Goal: Task Accomplishment & Management: Manage account settings

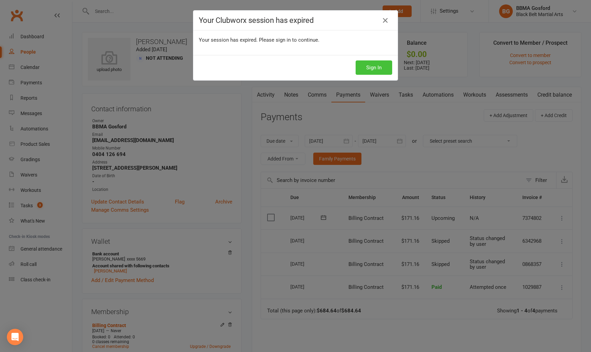
click at [371, 67] on button "Sign In" at bounding box center [374, 68] width 37 height 14
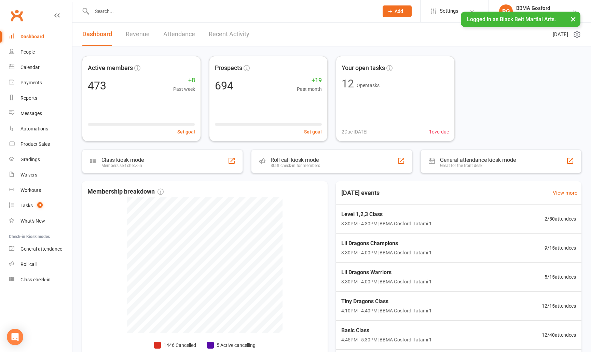
click at [136, 14] on input "text" at bounding box center [232, 11] width 284 height 10
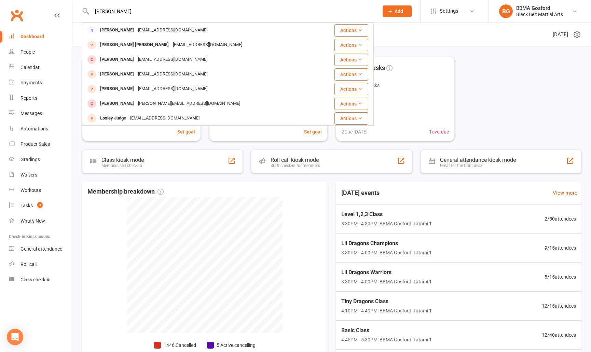
type input "[PERSON_NAME]"
click at [133, 14] on input "huxley" at bounding box center [232, 11] width 284 height 10
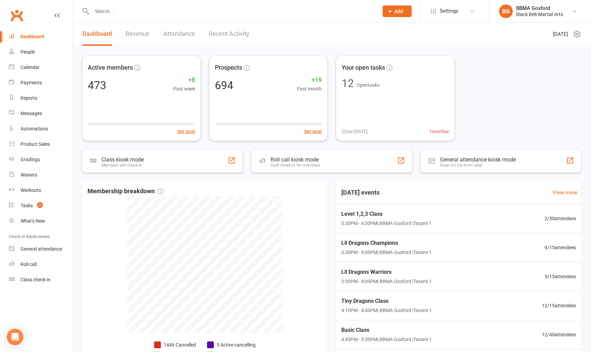
click at [117, 13] on input "text" at bounding box center [232, 11] width 284 height 10
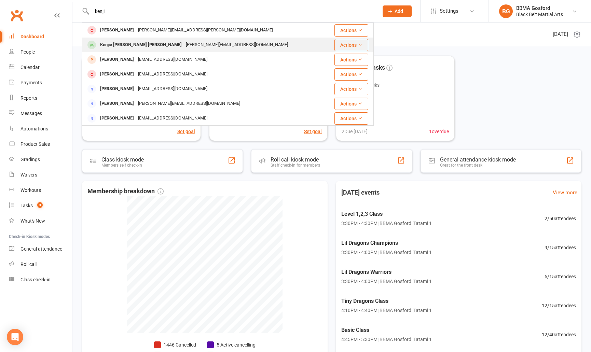
type input "kenji"
click at [133, 45] on div "Kenjie Eli Dela Cruz" at bounding box center [141, 45] width 86 height 10
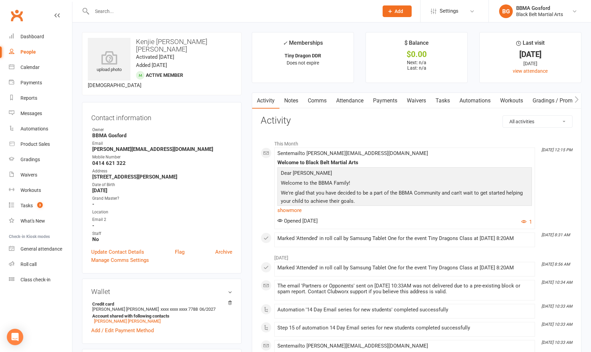
click at [362, 101] on link "Attendance" at bounding box center [350, 101] width 37 height 16
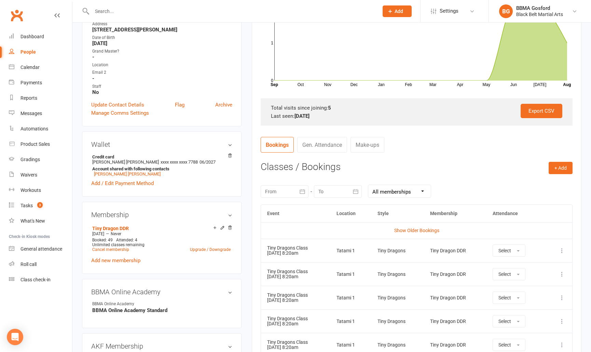
scroll to position [148, 0]
click at [564, 168] on button "+ Add" at bounding box center [561, 167] width 24 height 12
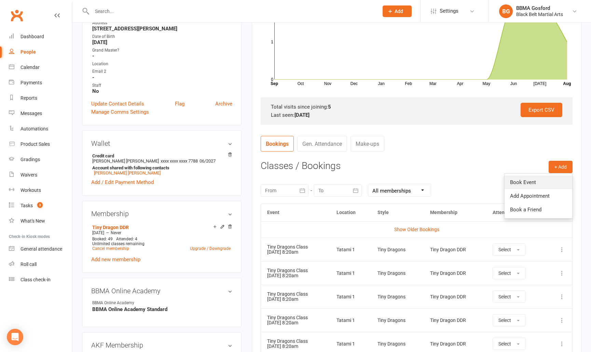
click at [538, 183] on link "Book Event" at bounding box center [539, 183] width 68 height 14
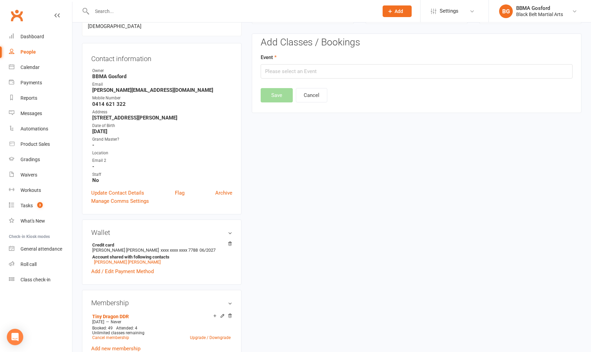
scroll to position [58, 0]
click at [306, 72] on input "text" at bounding box center [417, 72] width 312 height 14
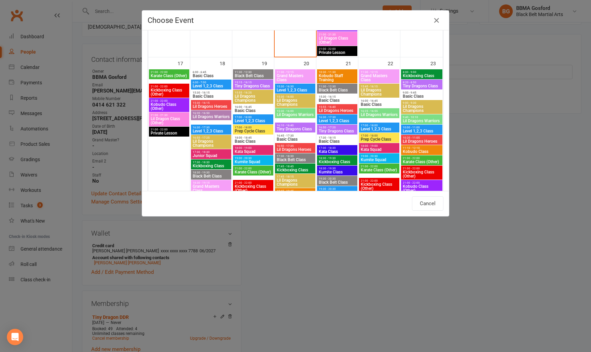
scroll to position [771, 0]
click at [254, 85] on span "Tiny Dragons Class" at bounding box center [254, 86] width 38 height 4
type input "Tiny Dragons Class - Aug 19, 2025 3:15:00 PM"
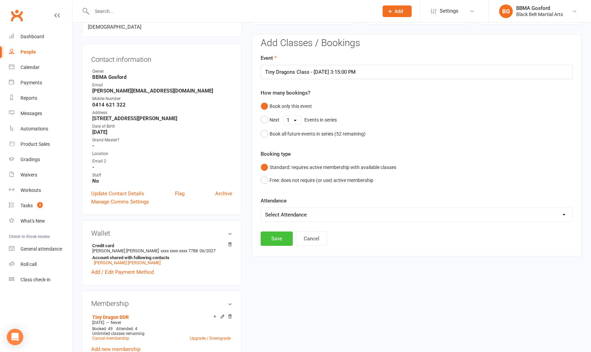
click at [277, 236] on button "Save" at bounding box center [277, 239] width 32 height 14
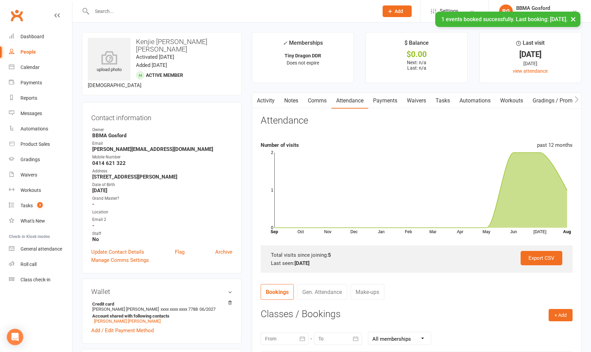
scroll to position [2, 0]
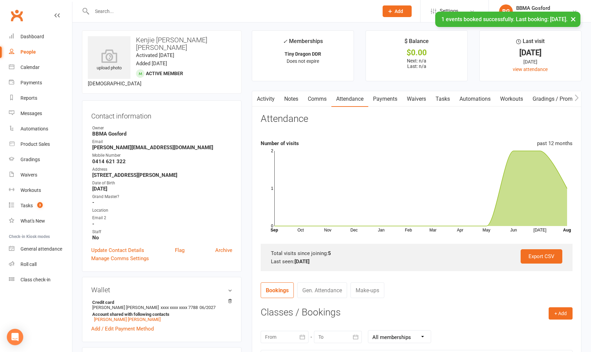
click at [266, 96] on link "Activity" at bounding box center [265, 99] width 27 height 16
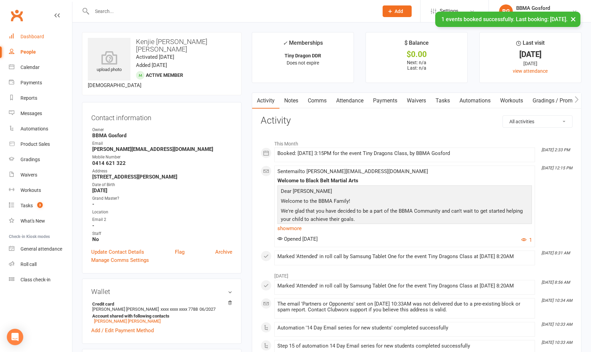
click at [37, 38] on div "Dashboard" at bounding box center [33, 36] width 24 height 5
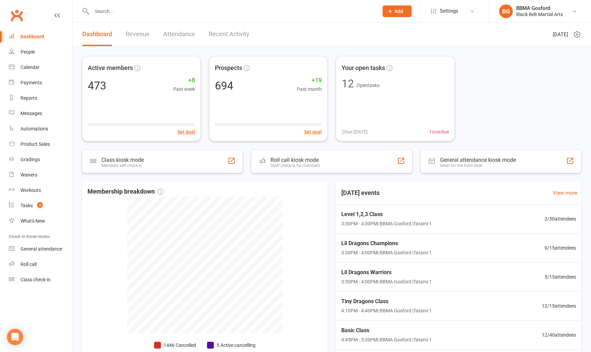
click at [130, 17] on div at bounding box center [228, 11] width 292 height 22
click at [138, 10] on input "text" at bounding box center [232, 11] width 284 height 10
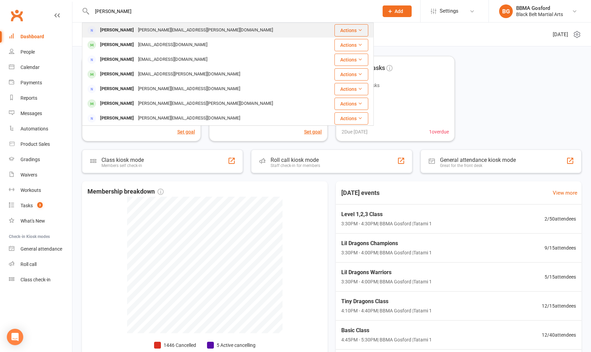
type input "adam d"
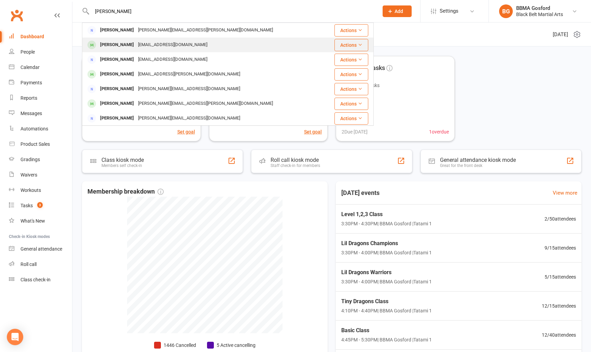
click at [126, 47] on div "Adam Dwyer" at bounding box center [117, 45] width 38 height 10
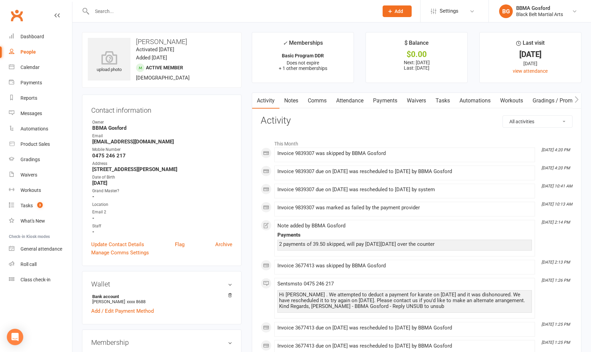
click at [390, 104] on link "Payments" at bounding box center [386, 101] width 34 height 16
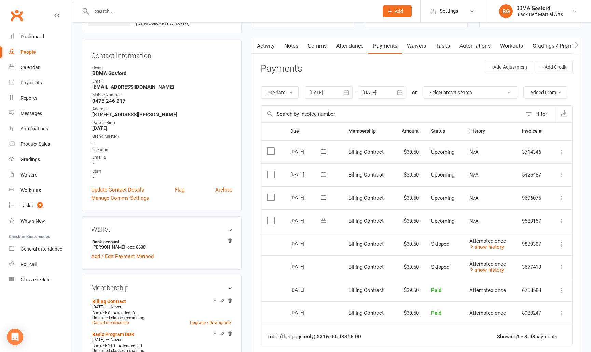
scroll to position [55, 0]
click at [562, 242] on icon at bounding box center [562, 243] width 7 height 7
click at [544, 271] on link "Mark as Paid (POS)" at bounding box center [532, 271] width 68 height 14
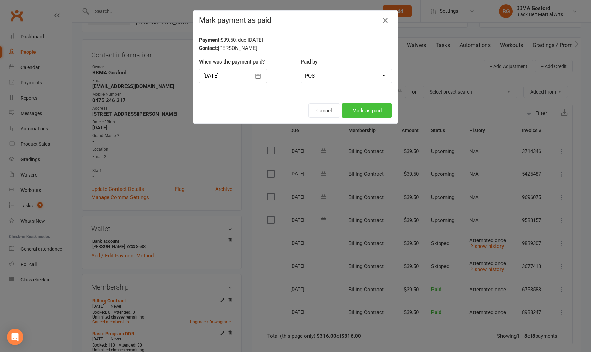
click at [372, 111] on button "Mark as paid" at bounding box center [367, 111] width 51 height 14
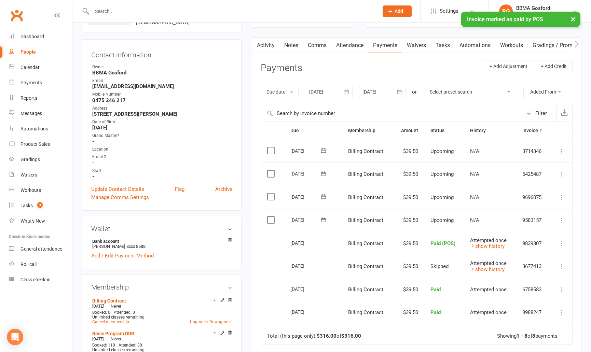
click at [563, 267] on icon at bounding box center [562, 266] width 7 height 7
click at [537, 294] on link "Mark as Paid (POS)" at bounding box center [532, 294] width 68 height 14
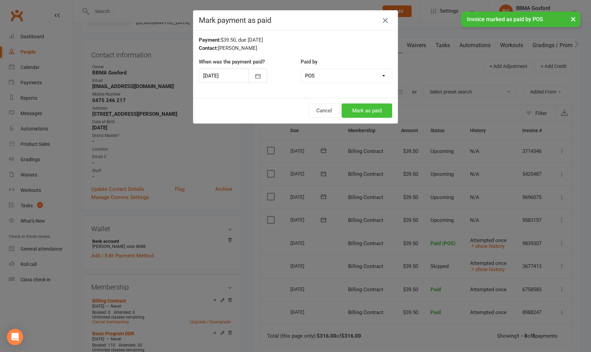
click at [372, 112] on button "Mark as paid" at bounding box center [367, 111] width 51 height 14
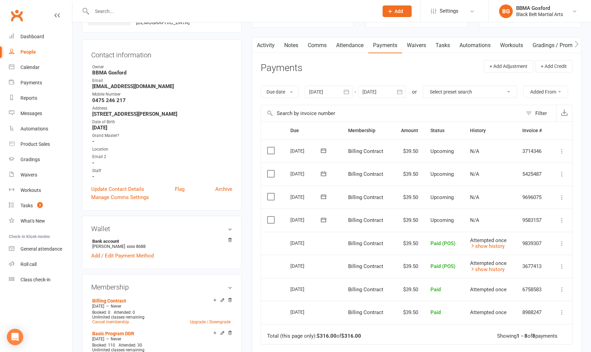
click at [454, 43] on link "Tasks" at bounding box center [443, 46] width 24 height 16
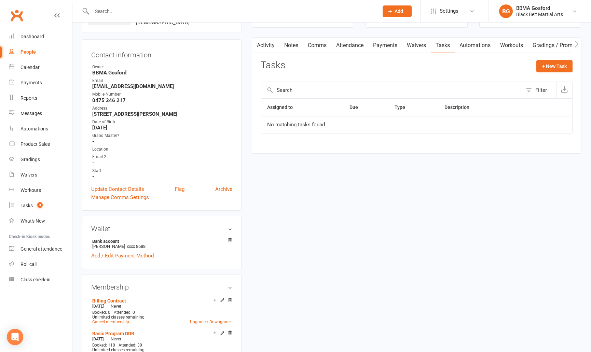
click at [381, 47] on link "Payments" at bounding box center [386, 46] width 34 height 16
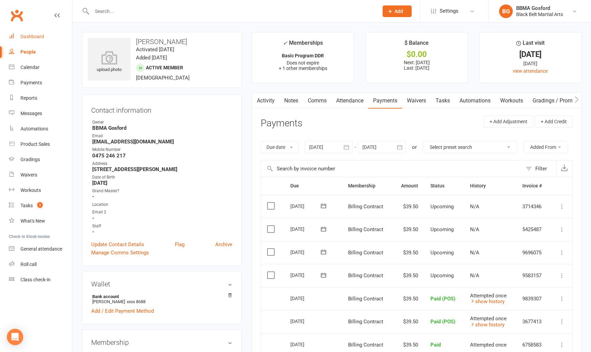
click at [35, 37] on div "Dashboard" at bounding box center [33, 36] width 24 height 5
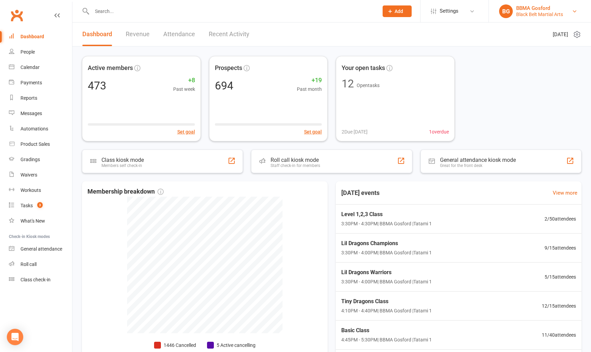
click at [550, 15] on div "Black Belt Martial Arts" at bounding box center [540, 14] width 47 height 6
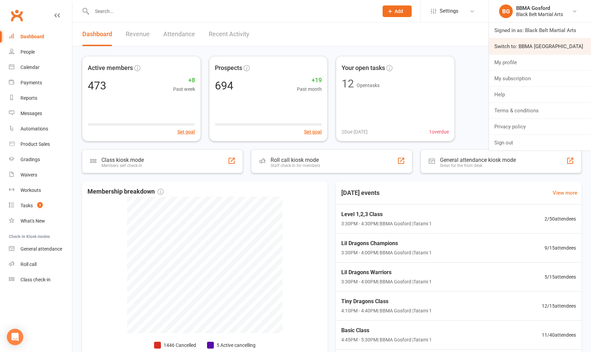
click at [525, 46] on link "Switch to: BBMA Erina Heights" at bounding box center [540, 47] width 102 height 16
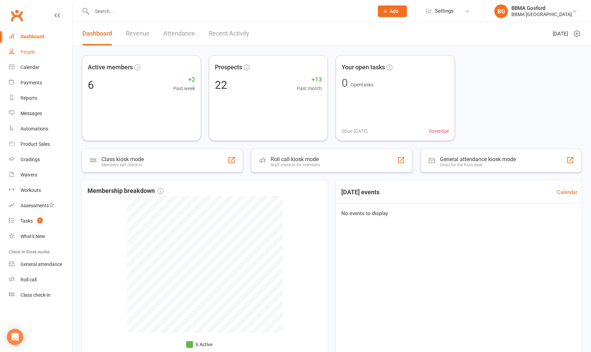
scroll to position [1, 0]
click at [29, 54] on div "People" at bounding box center [28, 51] width 14 height 5
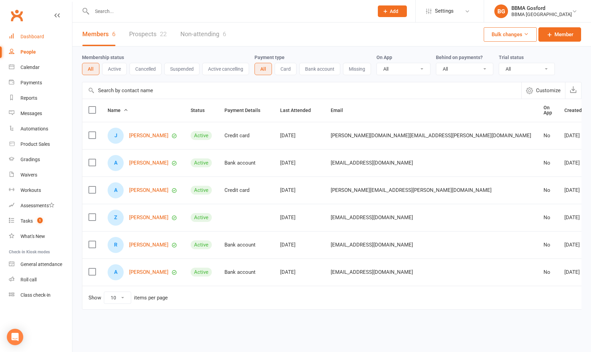
click at [28, 39] on div "Dashboard" at bounding box center [33, 36] width 24 height 5
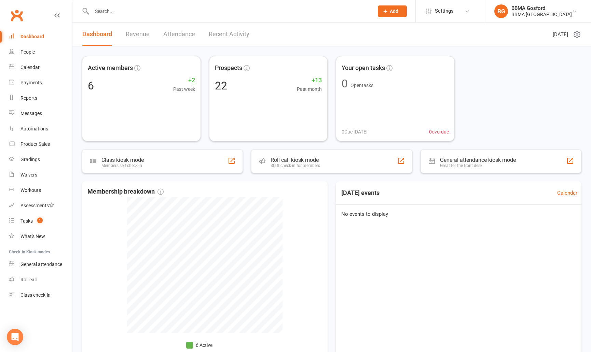
click at [389, 14] on icon at bounding box center [386, 11] width 6 height 6
click at [371, 34] on link "Prospect" at bounding box center [385, 31] width 61 height 16
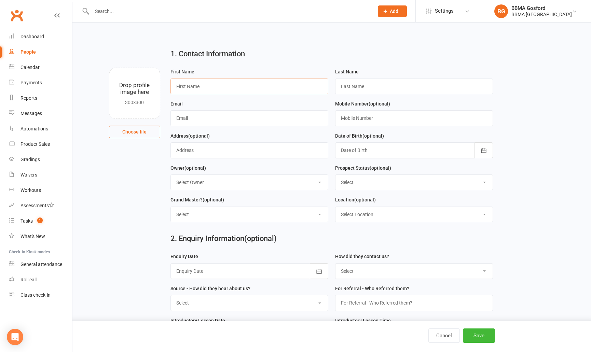
click at [201, 88] on input "text" at bounding box center [250, 87] width 158 height 16
type input "Reuben"
type input "Moss"
paste input "csjervis@icloud.com"
type input "csjervis@icloud.com"
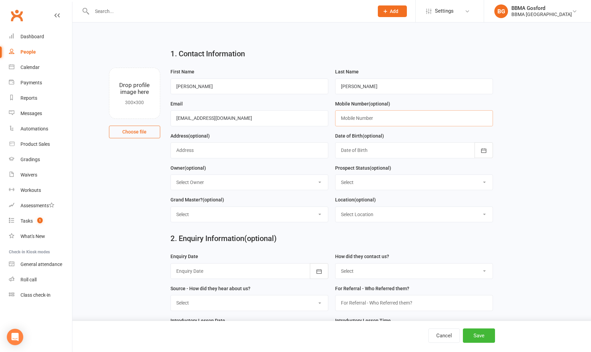
click at [357, 116] on input "text" at bounding box center [414, 118] width 158 height 16
paste input "0437068977"
drag, startPoint x: 229, startPoint y: 153, endPoint x: 296, endPoint y: 139, distance: 68.3
click at [229, 153] on input "text" at bounding box center [250, 151] width 158 height 16
click at [351, 118] on input "0437068977" at bounding box center [414, 118] width 158 height 16
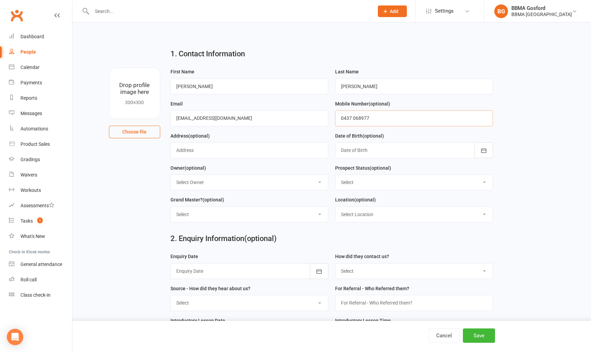
drag, startPoint x: 362, startPoint y: 118, endPoint x: 362, endPoint y: 127, distance: 8.9
click at [362, 118] on input "0437 068977" at bounding box center [414, 118] width 158 height 16
type input "0437 068 977"
select select "Initial Contact"
click option "Initial Contact" at bounding box center [0, 0] width 0 height 0
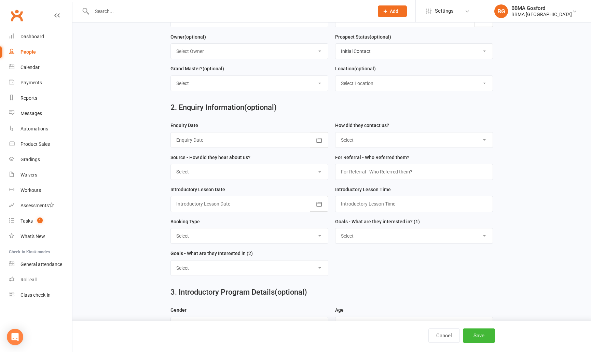
scroll to position [133, 0]
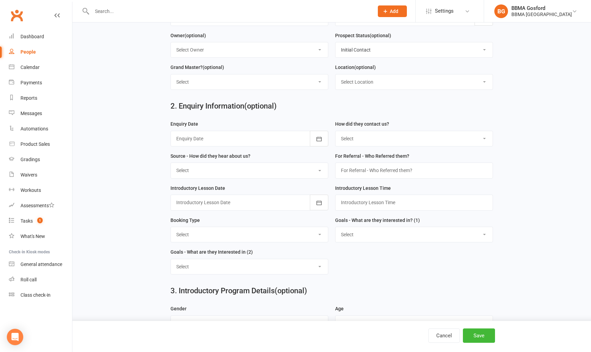
click at [199, 137] on div at bounding box center [250, 139] width 158 height 16
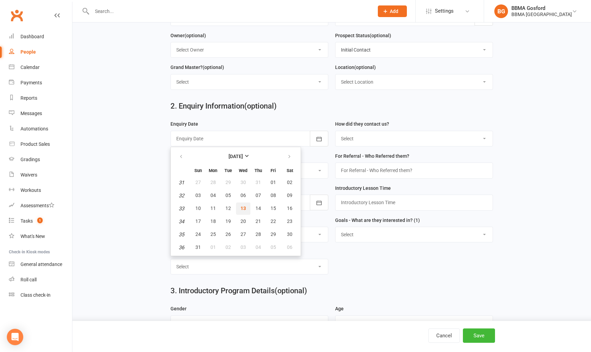
click at [246, 210] on button "13" at bounding box center [243, 209] width 14 height 12
type input "13 Aug 2025"
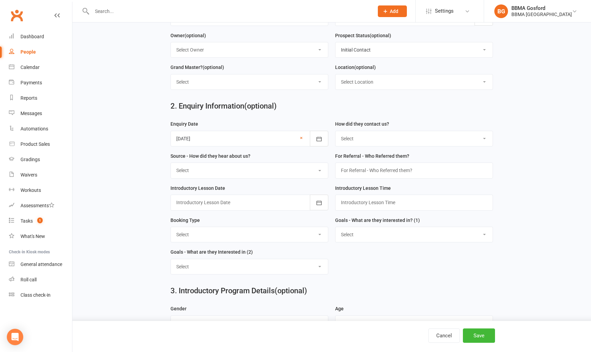
select select "(I) Internet / Online"
click option "(I) Internet / Online" at bounding box center [0, 0] width 0 height 0
click at [171, 163] on select "Select A1 - Direct Mail A2 - Print Media A3 - Flyer A5 - Radio A6 - Sign A7 - T…" at bounding box center [249, 170] width 157 height 15
select select "S1 - Facebook"
click option "S1 - Facebook" at bounding box center [0, 0] width 0 height 0
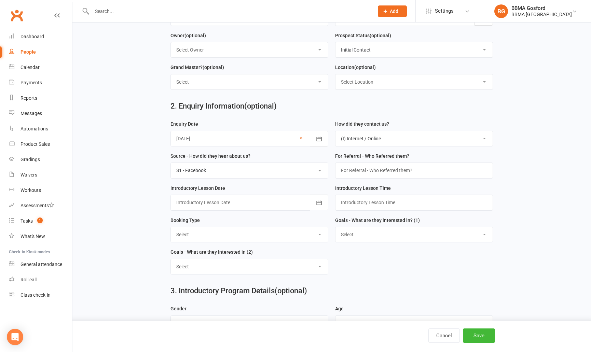
click at [227, 202] on div at bounding box center [250, 203] width 158 height 16
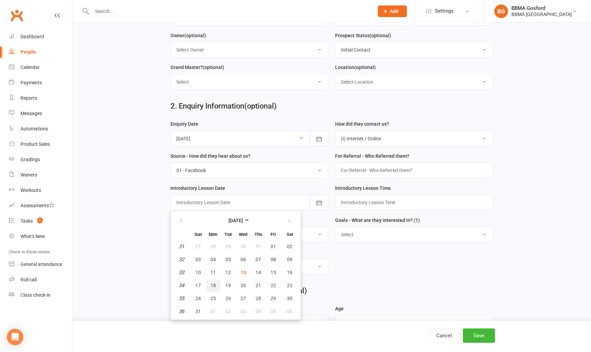
drag, startPoint x: 211, startPoint y: 287, endPoint x: 254, endPoint y: 272, distance: 45.2
click at [211, 287] on span "18" at bounding box center [213, 285] width 5 height 5
type input "18 Aug 2025"
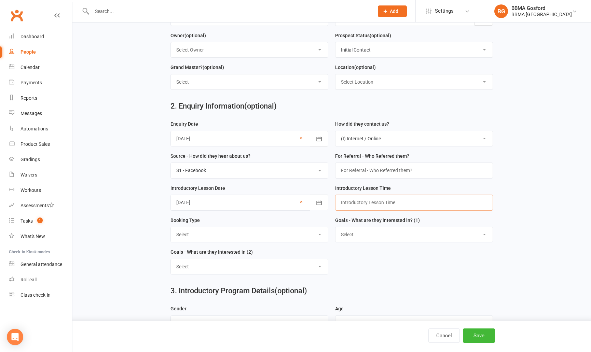
click at [375, 202] on input "text" at bounding box center [414, 203] width 158 height 16
type input "6:15pm"
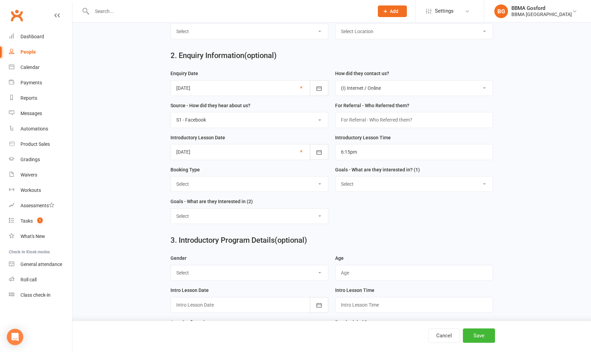
scroll to position [186, 0]
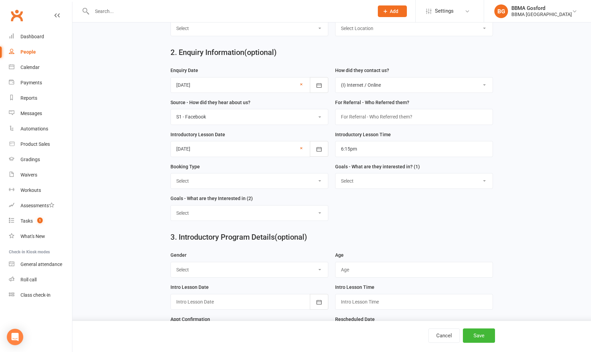
select select "Trial Class - Karate"
click option "Trial Class - Karate" at bounding box center [0, 0] width 0 height 0
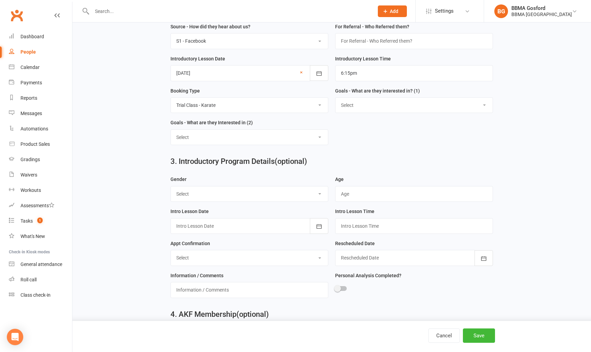
scroll to position [260, 0]
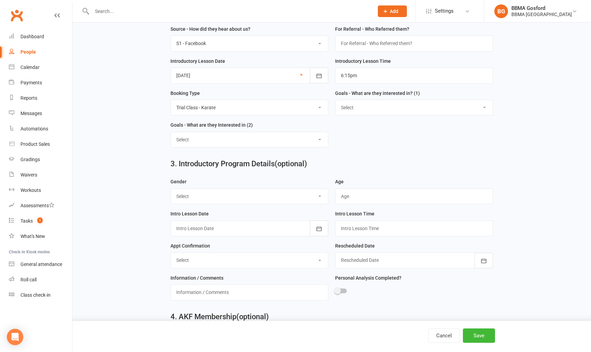
select select "Male"
click option "Male" at bounding box center [0, 0] width 0 height 0
click at [351, 194] on input "text" at bounding box center [414, 197] width 158 height 16
type input "12"
click at [251, 225] on div at bounding box center [250, 229] width 158 height 16
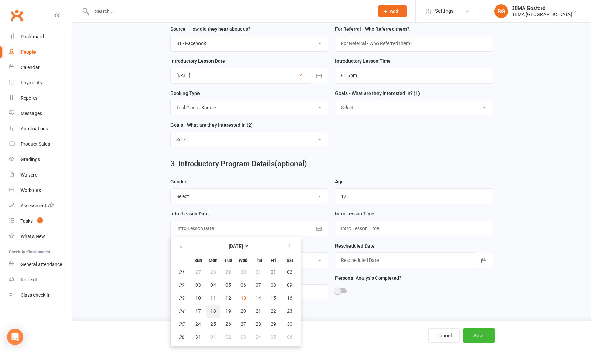
click at [212, 309] on span "18" at bounding box center [213, 311] width 5 height 5
type input "18 Aug 2025"
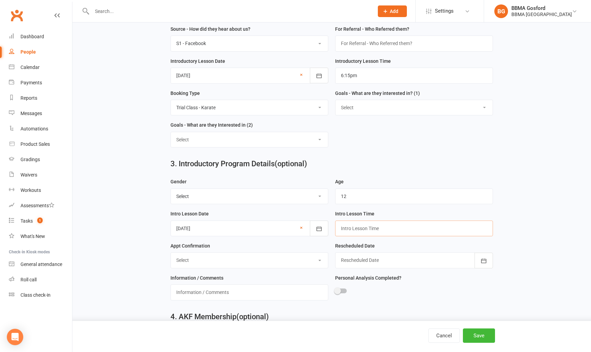
click at [370, 229] on input "text" at bounding box center [414, 229] width 158 height 16
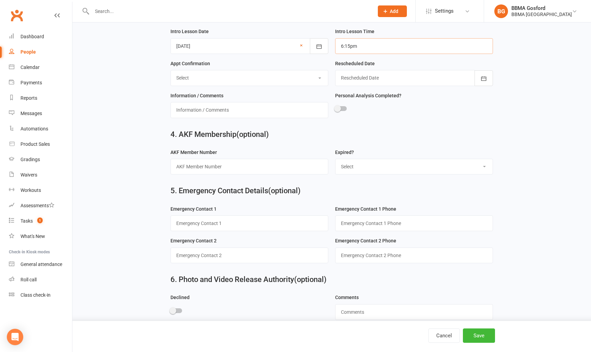
scroll to position [454, 0]
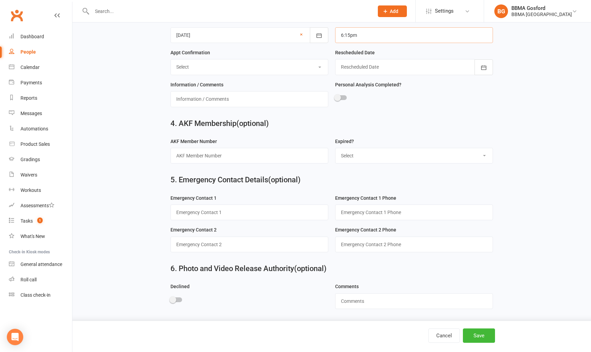
type input "6:15pm"
click at [203, 213] on input "text" at bounding box center [250, 213] width 158 height 16
type input "Sharron (mum)"
paste input "0437068977"
type input "0437 068 977"
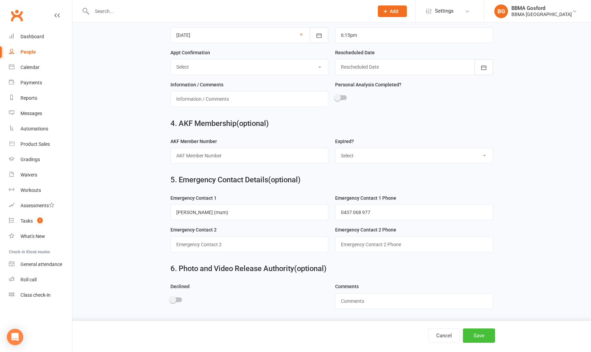
click at [478, 341] on button "Save" at bounding box center [479, 336] width 32 height 14
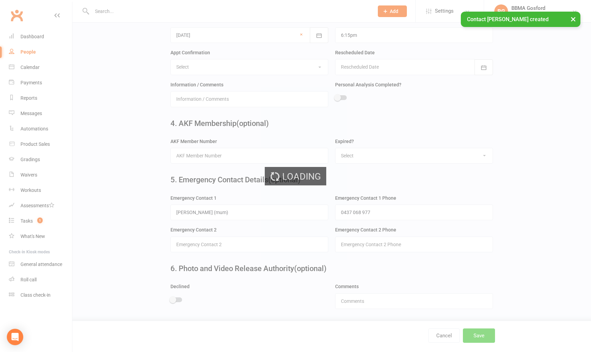
scroll to position [0, 0]
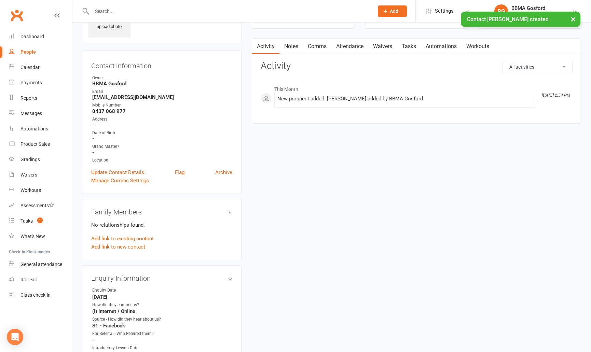
scroll to position [45, 0]
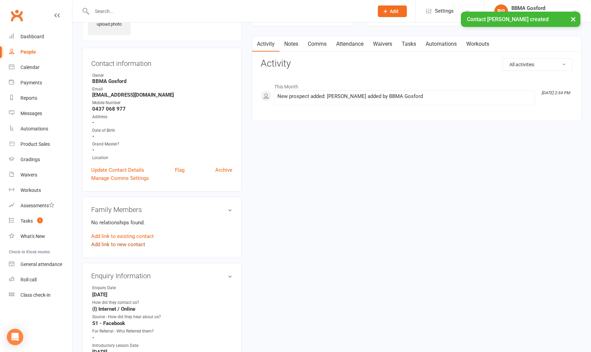
click at [120, 246] on link "Add link to new contact" at bounding box center [118, 245] width 54 height 8
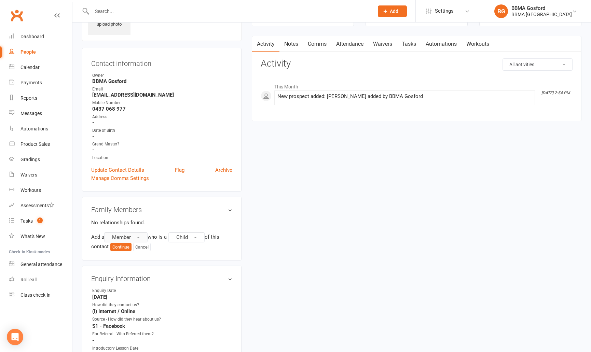
click at [134, 237] on button "Member" at bounding box center [125, 237] width 43 height 10
click at [142, 278] on span "Non-attending contact" at bounding box center [135, 279] width 51 height 6
click at [111, 248] on span "Child" at bounding box center [107, 248] width 12 height 6
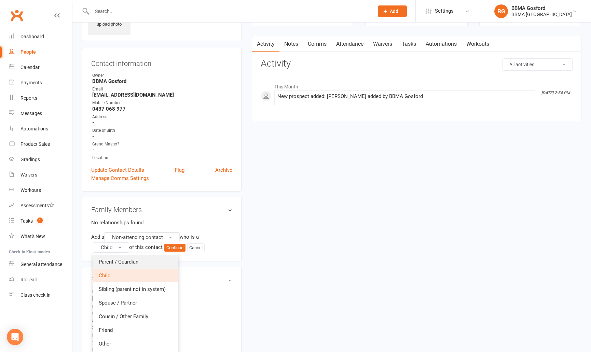
click at [114, 259] on link "Parent / Guardian" at bounding box center [135, 262] width 85 height 14
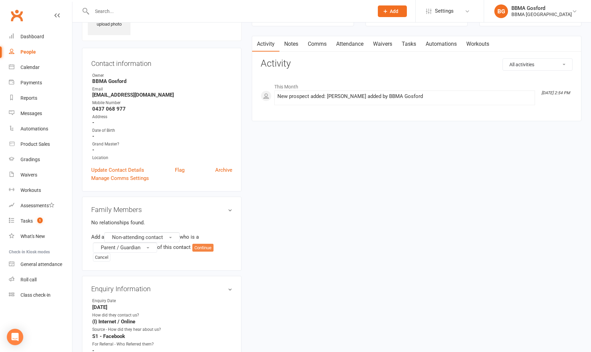
click at [207, 250] on button "Continue" at bounding box center [202, 248] width 21 height 8
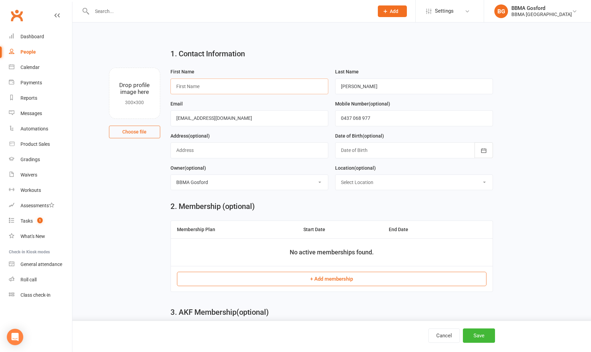
click at [233, 84] on input "text" at bounding box center [250, 87] width 158 height 16
type input "Sharron"
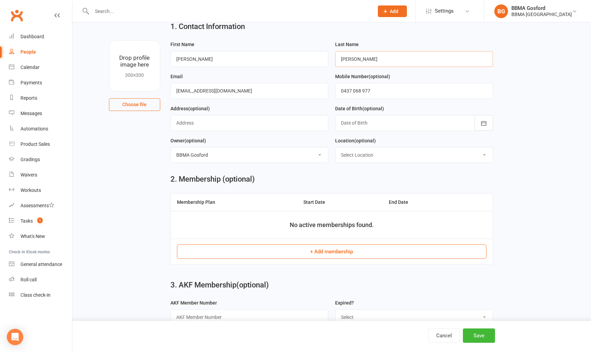
scroll to position [44, 0]
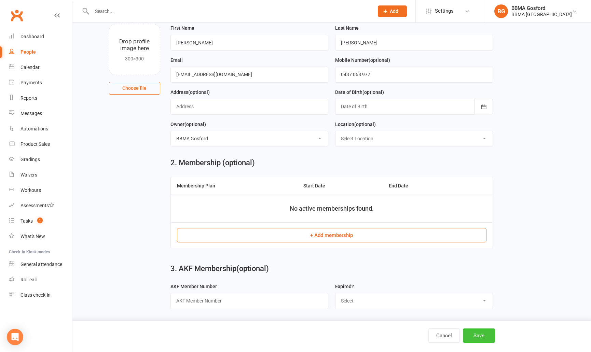
click at [477, 336] on button "Save" at bounding box center [479, 336] width 32 height 14
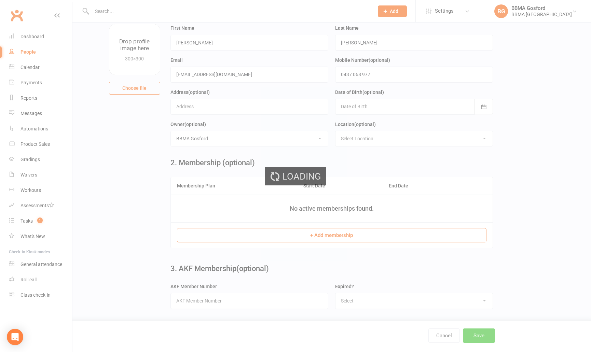
scroll to position [0, 0]
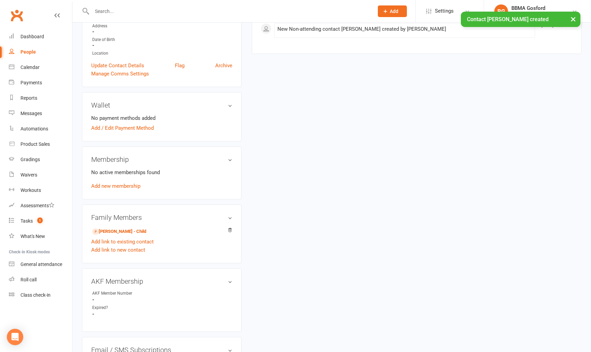
scroll to position [141, 0]
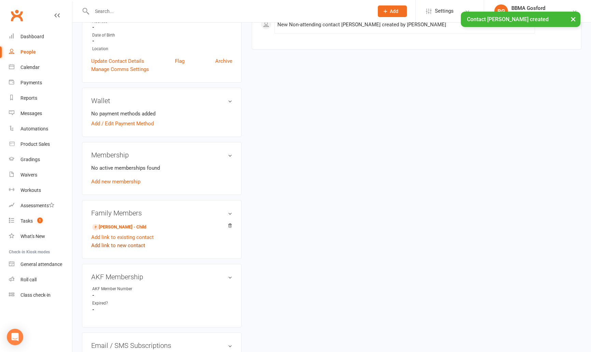
click at [110, 247] on link "Add link to new contact" at bounding box center [118, 246] width 54 height 8
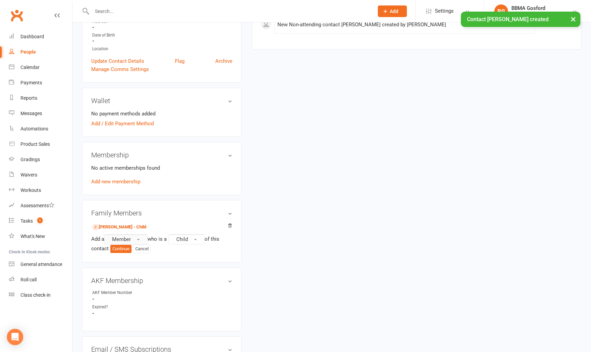
click at [123, 239] on span "Member" at bounding box center [121, 240] width 19 height 6
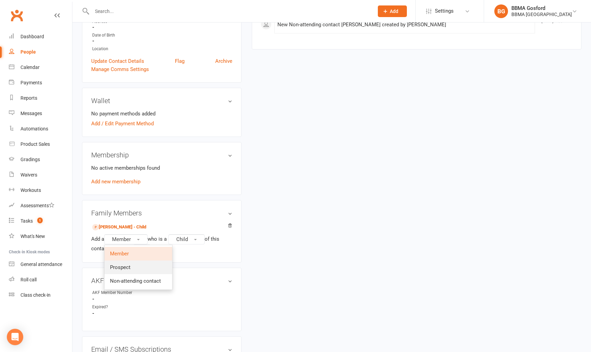
click at [132, 266] on link "Prospect" at bounding box center [139, 268] width 68 height 14
click at [125, 250] on button "Continue" at bounding box center [120, 249] width 21 height 8
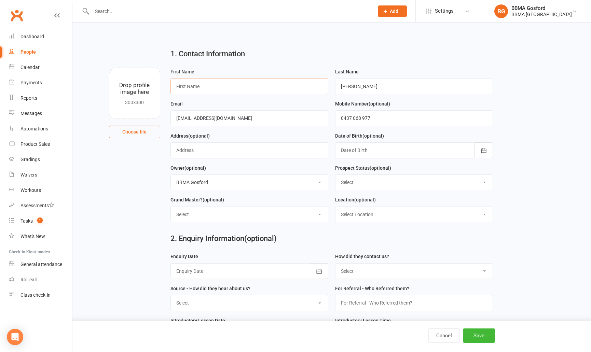
click at [200, 88] on input "text" at bounding box center [250, 87] width 158 height 16
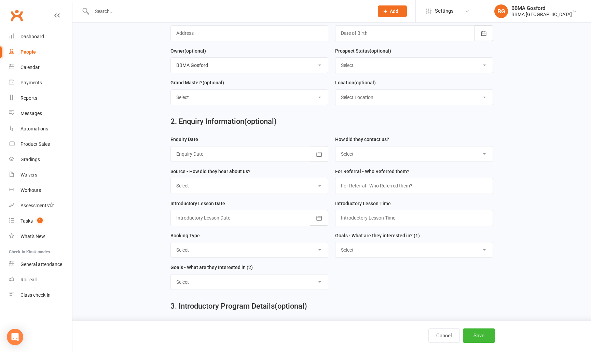
scroll to position [119, 0]
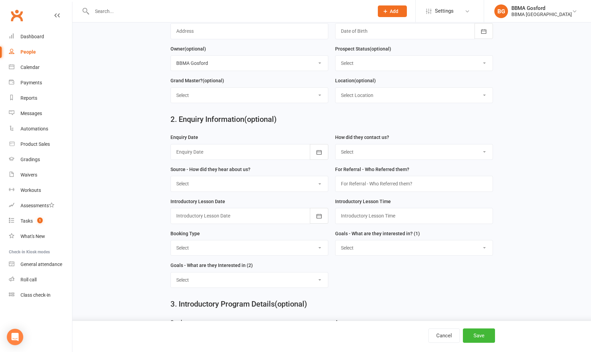
type input "Naman"
click at [226, 148] on div at bounding box center [250, 152] width 158 height 16
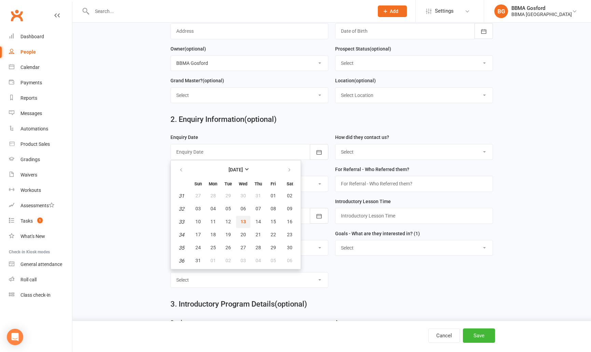
click at [244, 224] on span "13" at bounding box center [243, 221] width 5 height 5
type input "13 Aug 2025"
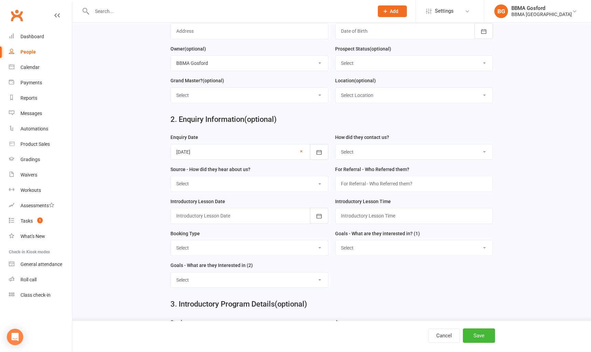
select select "(I) Internet / Online"
click option "(I) Internet / Online" at bounding box center [0, 0] width 0 height 0
click at [171, 176] on select "Select A1 - Direct Mail A2 - Print Media A3 - Flyer A5 - Radio A6 - Sign A7 - T…" at bounding box center [249, 183] width 157 height 15
select select "S1 - Facebook"
click option "S1 - Facebook" at bounding box center [0, 0] width 0 height 0
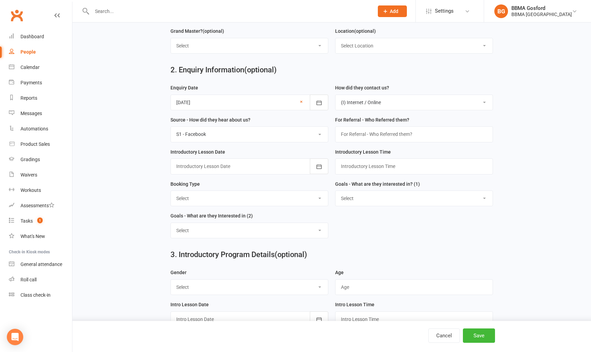
scroll to position [170, 0]
click at [248, 164] on div at bounding box center [250, 166] width 158 height 16
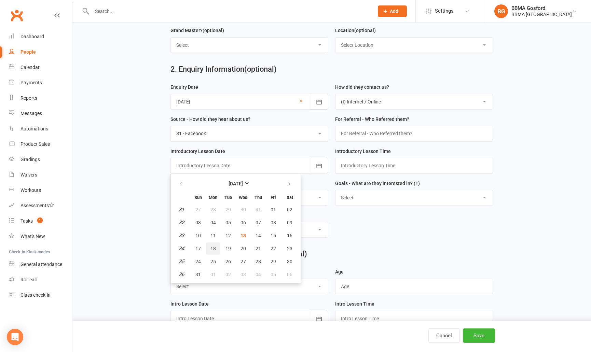
click at [208, 250] on button "18" at bounding box center [213, 249] width 14 height 12
type input "18 Aug 2025"
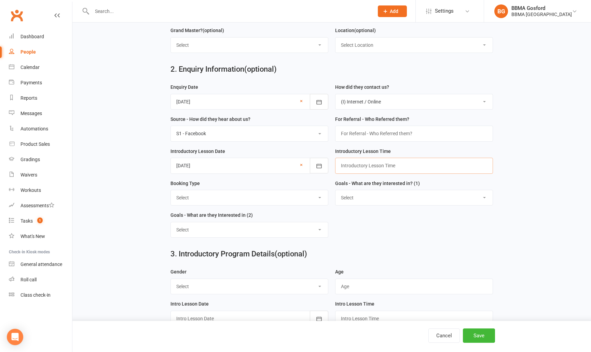
click at [352, 165] on input "text" at bounding box center [414, 166] width 158 height 16
type input "6:15pm"
select select "Trial Class - Karate"
click option "Trial Class - Karate" at bounding box center [0, 0] width 0 height 0
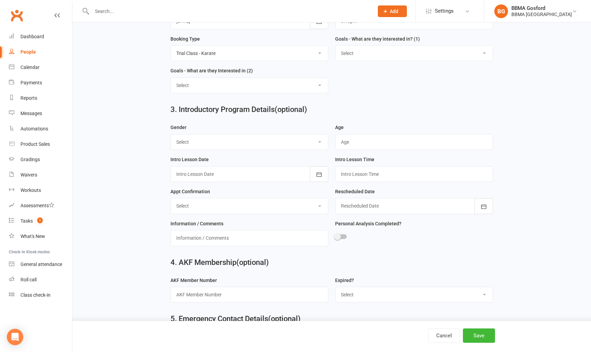
scroll to position [313, 0]
select select "Male"
click option "Male" at bounding box center [0, 0] width 0 height 0
click at [349, 145] on input "text" at bounding box center [414, 143] width 158 height 16
type input "11"
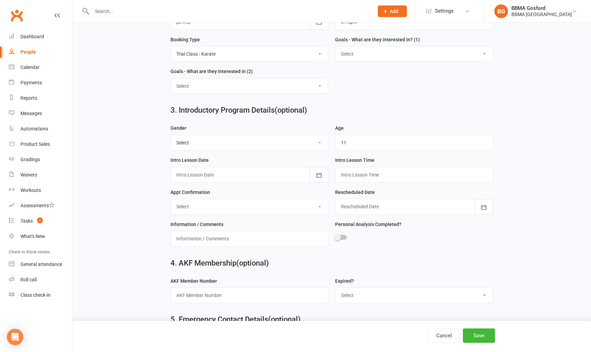
click at [276, 171] on div at bounding box center [250, 175] width 158 height 16
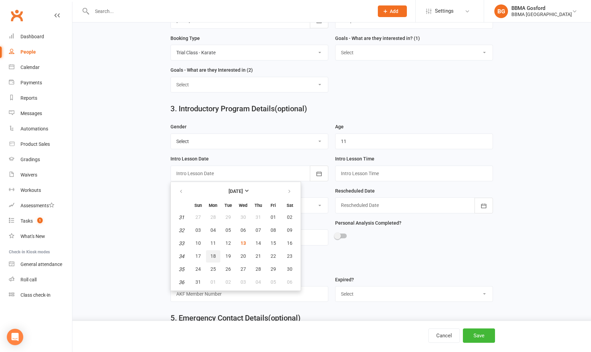
click at [211, 256] on span "18" at bounding box center [213, 256] width 5 height 5
type input "18 Aug 2025"
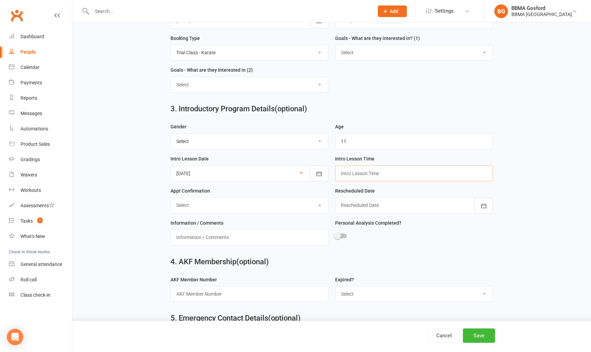
click at [366, 175] on input "text" at bounding box center [414, 174] width 158 height 16
type input "6:15pm"
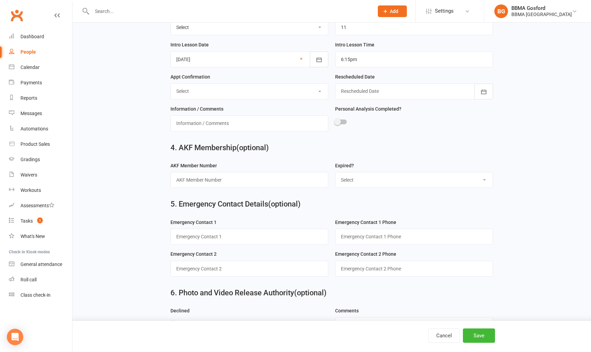
scroll to position [454, 0]
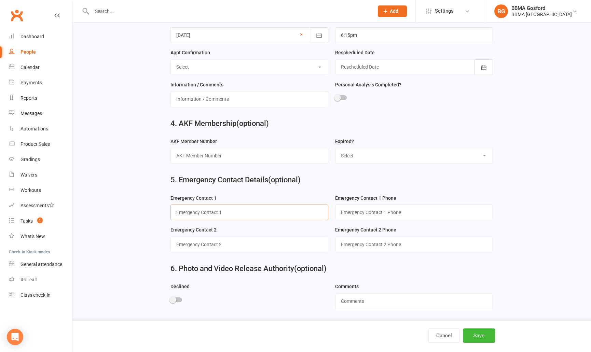
click at [192, 216] on input "text" at bounding box center [250, 213] width 158 height 16
type input "Sharron (mum)"
paste input "0437068977"
type input "0437 068 977"
click at [482, 336] on button "Save" at bounding box center [479, 336] width 32 height 14
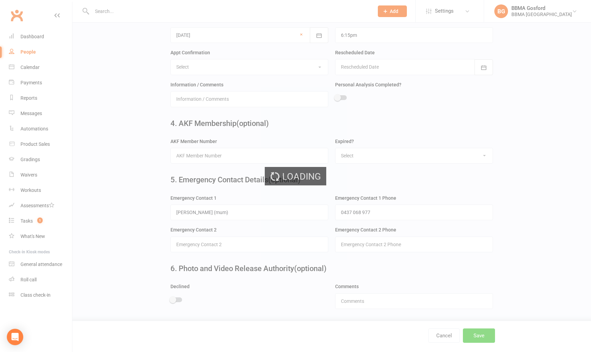
scroll to position [0, 0]
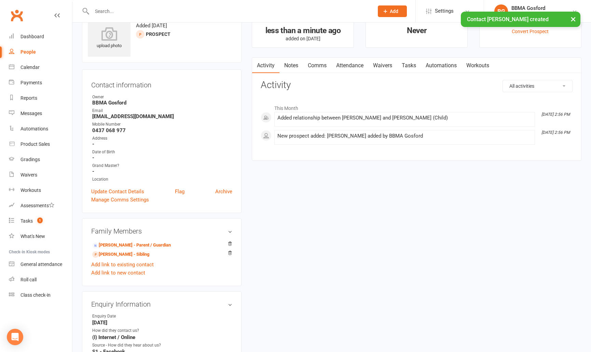
scroll to position [25, 0]
click at [126, 244] on link "Sharron Moss - Parent / Guardian" at bounding box center [131, 244] width 79 height 7
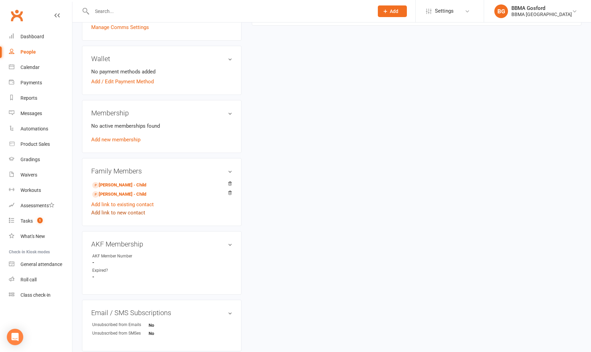
click at [112, 214] on link "Add link to new contact" at bounding box center [118, 213] width 54 height 8
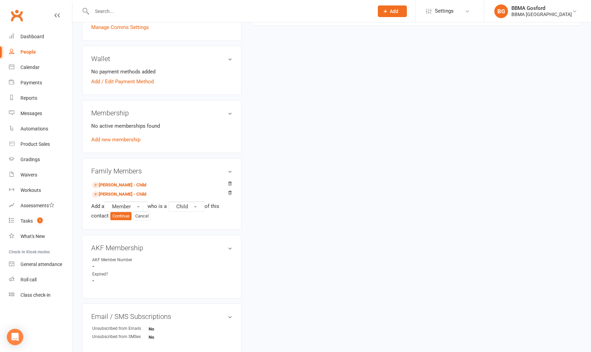
scroll to position [184, 0]
click at [124, 208] on span "Member" at bounding box center [121, 206] width 19 height 6
click at [128, 237] on span "Prospect" at bounding box center [120, 234] width 21 height 6
click at [116, 218] on button "Continue" at bounding box center [120, 216] width 21 height 8
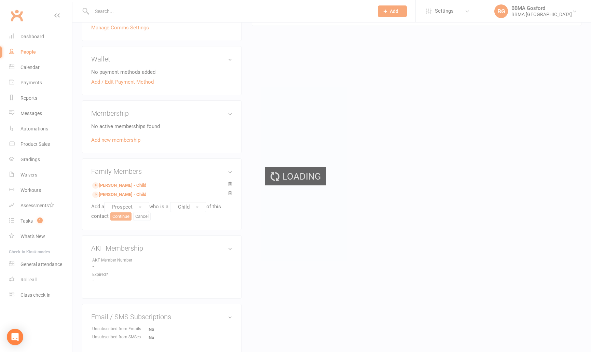
scroll to position [182, 0]
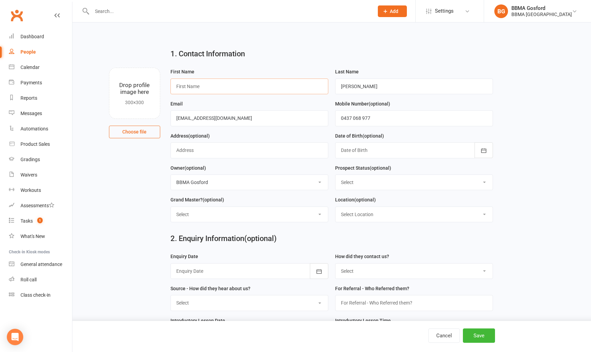
click at [217, 89] on input "text" at bounding box center [250, 87] width 158 height 16
type input "Sybella"
select select "Initial Contact"
click option "Initial Contact" at bounding box center [0, 0] width 0 height 0
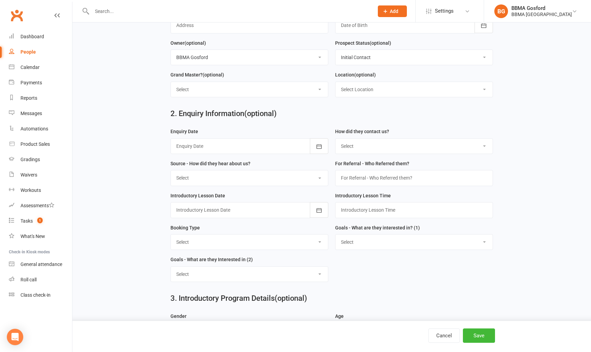
scroll to position [125, 0]
click at [218, 146] on div at bounding box center [250, 146] width 158 height 16
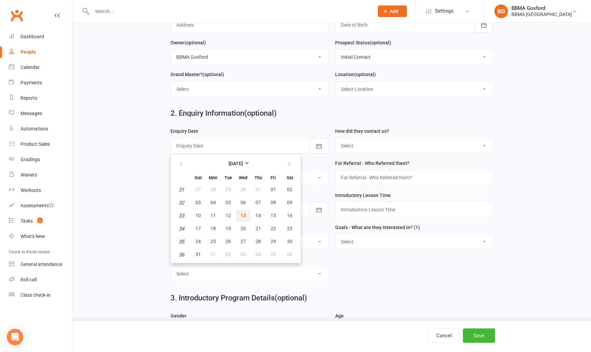
click at [242, 214] on span "13" at bounding box center [243, 215] width 5 height 5
type input "13 Aug 2025"
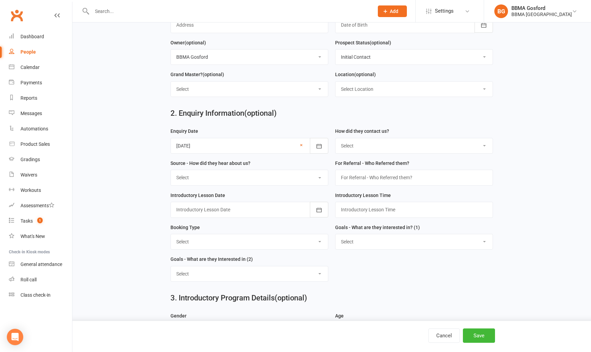
select select "(I) Internet / Online"
click option "(I) Internet / Online" at bounding box center [0, 0] width 0 height 0
click at [171, 170] on select "Select A1 - Direct Mail A2 - Print Media A3 - Flyer A5 - Radio A6 - Sign A7 - T…" at bounding box center [249, 177] width 157 height 15
select select "S1 - Facebook"
click option "S1 - Facebook" at bounding box center [0, 0] width 0 height 0
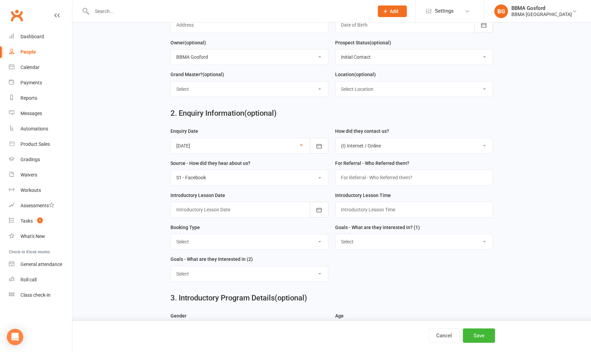
click at [238, 206] on div at bounding box center [250, 210] width 158 height 16
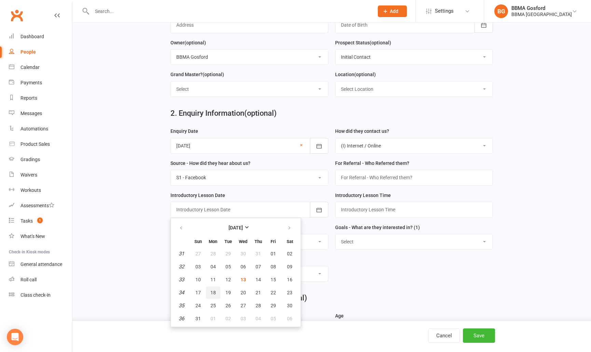
click at [215, 292] on span "18" at bounding box center [213, 292] width 5 height 5
type input "18 Aug 2025"
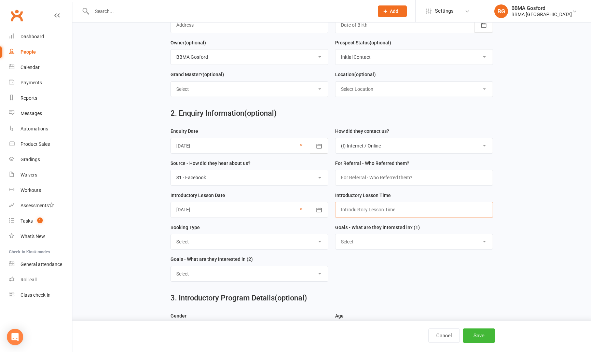
click at [365, 211] on input "text" at bounding box center [414, 210] width 158 height 16
type input "6:15pm"
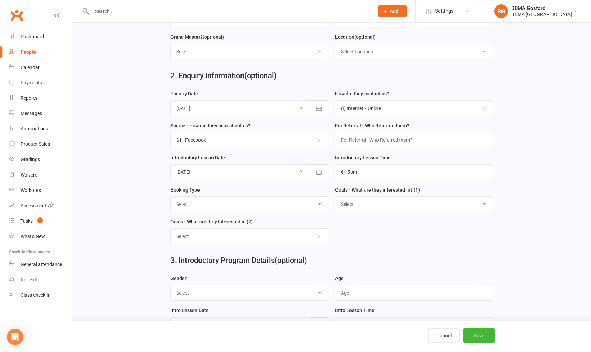
scroll to position [164, 0]
select select "Trial Class - Karate"
click option "Trial Class - Karate" at bounding box center [0, 0] width 0 height 0
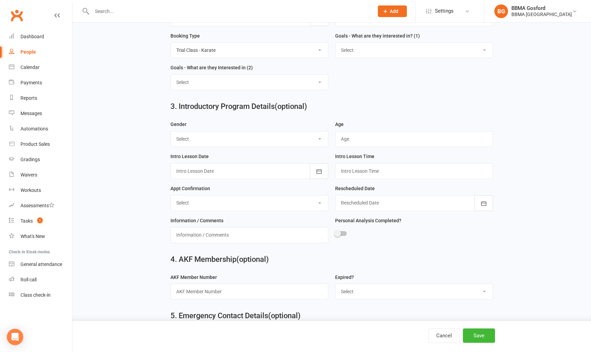
scroll to position [318, 0]
select select "Female"
click option "Female" at bounding box center [0, 0] width 0 height 0
click at [372, 138] on input "text" at bounding box center [414, 139] width 158 height 16
type input "15"
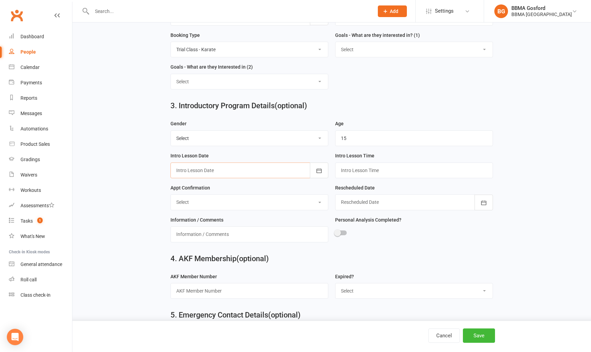
scroll to position [318, 0]
click at [255, 175] on div at bounding box center [250, 171] width 158 height 16
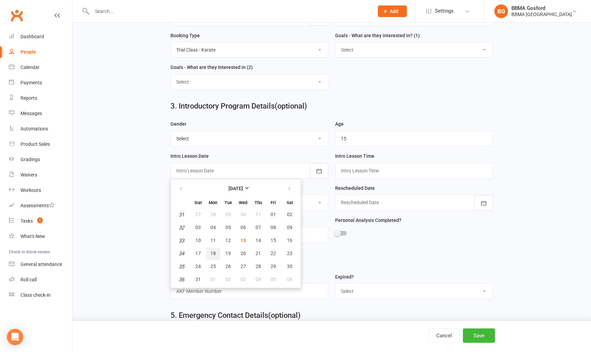
click at [215, 254] on span "18" at bounding box center [213, 253] width 5 height 5
type input "18 Aug 2025"
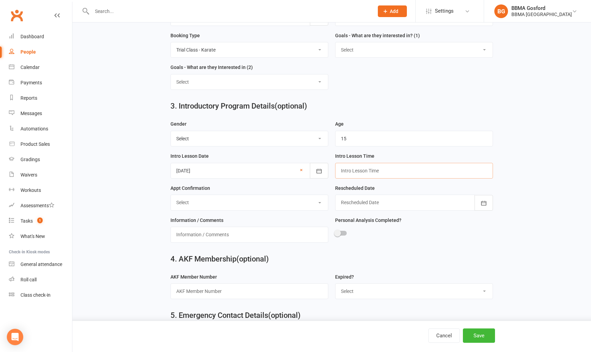
click at [352, 169] on input "text" at bounding box center [414, 171] width 158 height 16
type input "6:15pm"
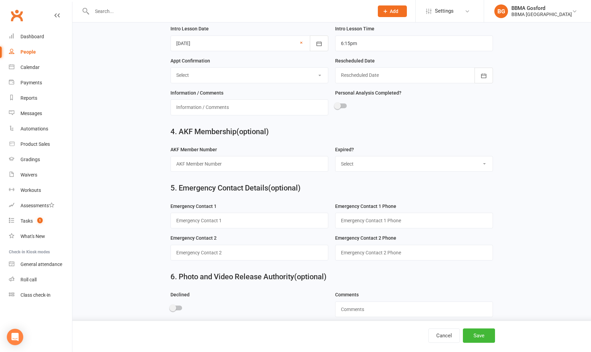
scroll to position [454, 0]
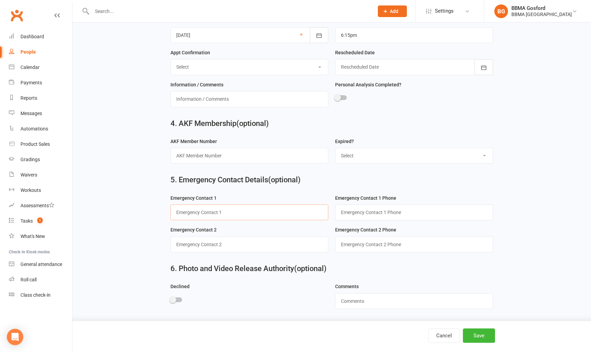
click at [185, 213] on input "text" at bounding box center [250, 213] width 158 height 16
type input "Sharron (mum)"
paste input "0437068977"
type input "0437 068 977"
click at [477, 337] on button "Save" at bounding box center [479, 336] width 32 height 14
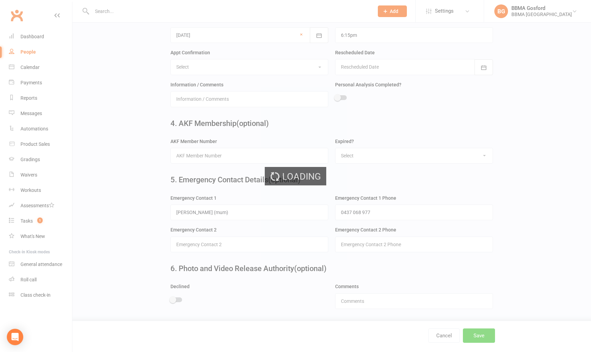
scroll to position [0, 0]
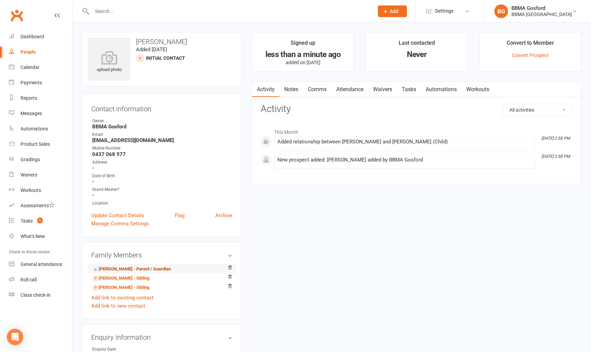
click at [132, 269] on link "Sharron Moss - Parent / Guardian" at bounding box center [131, 269] width 79 height 7
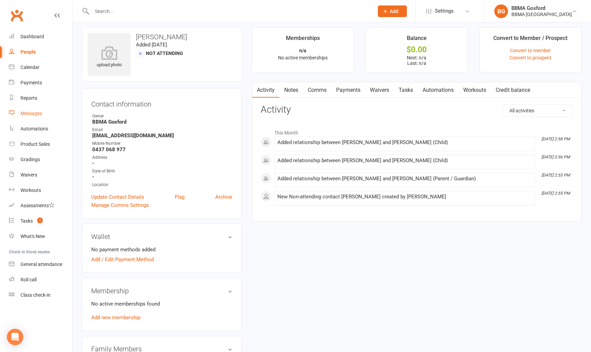
scroll to position [6, 0]
click at [31, 112] on div "Messages" at bounding box center [32, 113] width 22 height 5
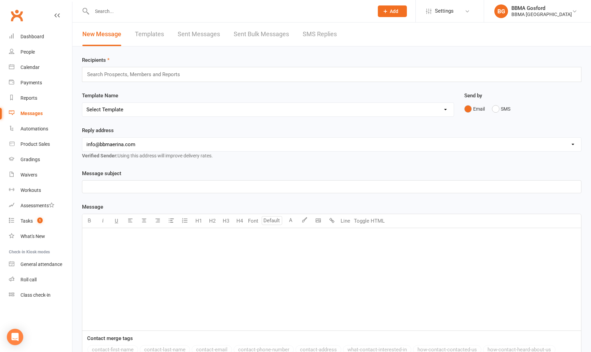
click at [157, 31] on link "Templates" at bounding box center [149, 35] width 29 height 24
select select "100"
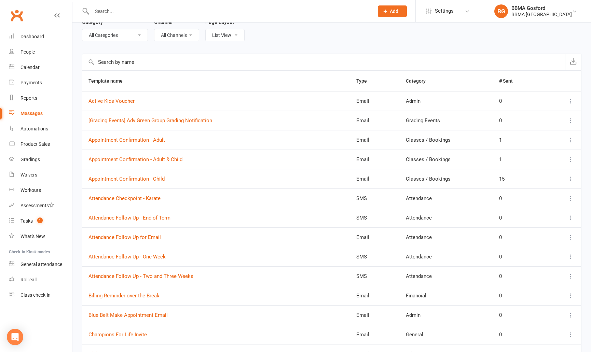
scroll to position [51, 0]
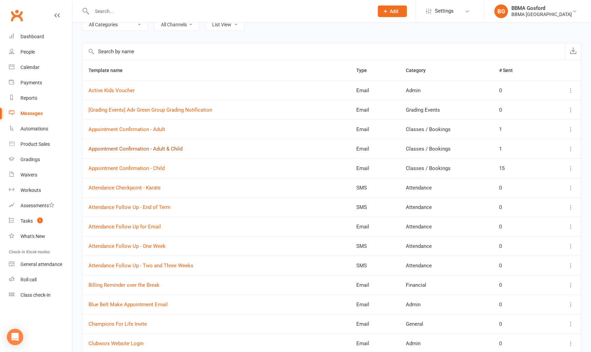
click at [162, 151] on link "Appointment Confirmation - Adult & Child" at bounding box center [136, 149] width 94 height 6
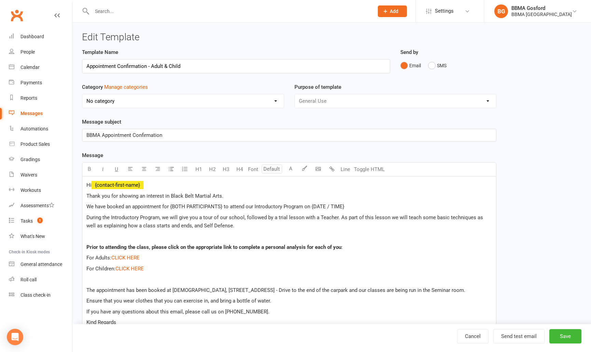
select select "16937"
click at [25, 114] on div "Messages" at bounding box center [32, 113] width 22 height 5
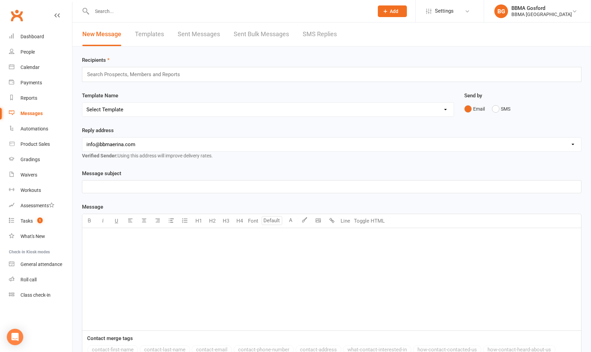
click at [150, 35] on link "Templates" at bounding box center [149, 35] width 29 height 24
select select "100"
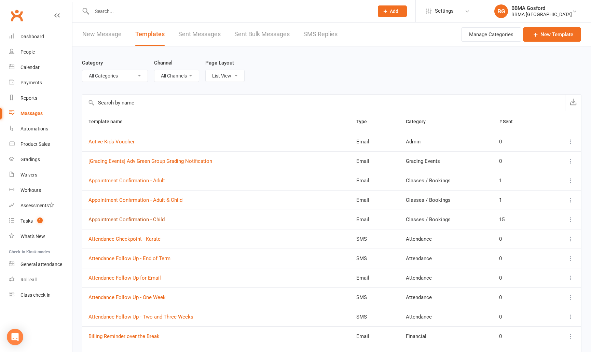
click at [130, 220] on link "Appointment Confirmation - Child" at bounding box center [127, 220] width 76 height 6
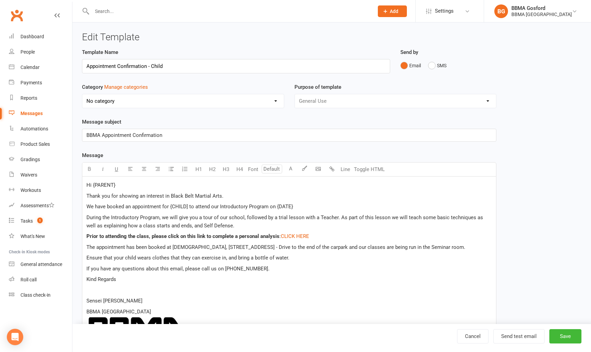
select select "16937"
click at [280, 238] on span ":" at bounding box center [280, 236] width 1 height 6
click at [278, 237] on span "Prior to attending the class, please click on this link to complete a personal …" at bounding box center [182, 236] width 193 height 6
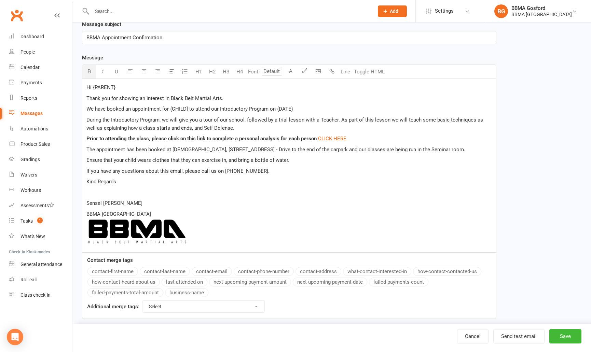
scroll to position [107, 0]
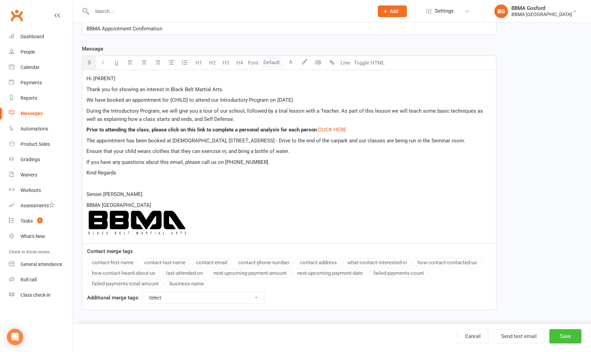
click at [571, 336] on button "Save" at bounding box center [566, 337] width 32 height 14
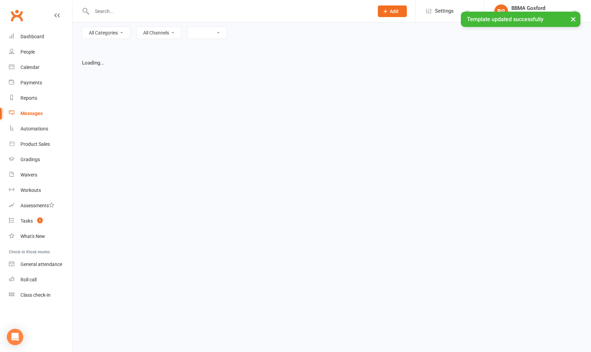
select select "list"
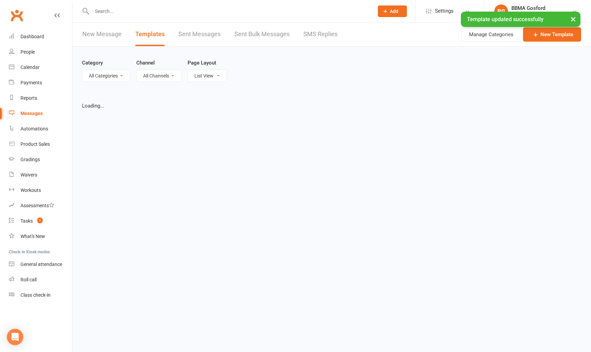
select select "100"
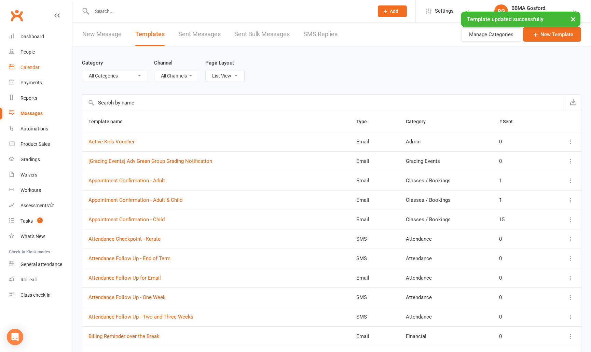
click at [27, 68] on div "Calendar" at bounding box center [30, 67] width 19 height 5
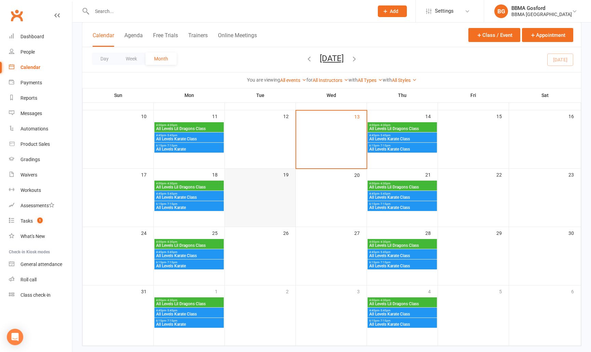
scroll to position [165, 0]
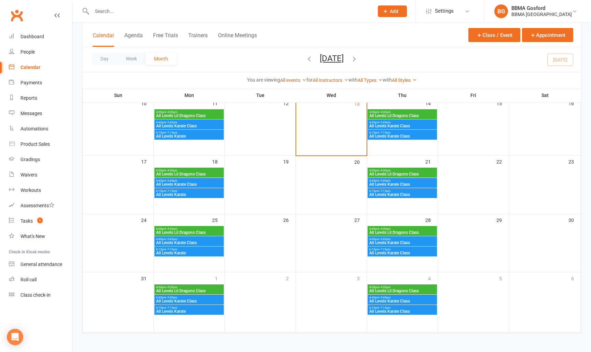
click at [177, 195] on span "All Levels Karate" at bounding box center [189, 195] width 67 height 4
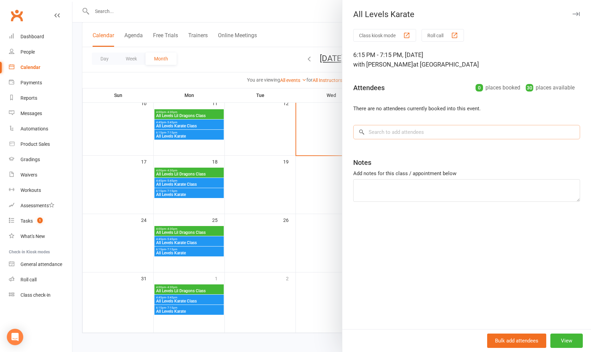
click at [400, 137] on input "search" at bounding box center [466, 132] width 227 height 14
type input "reuben"
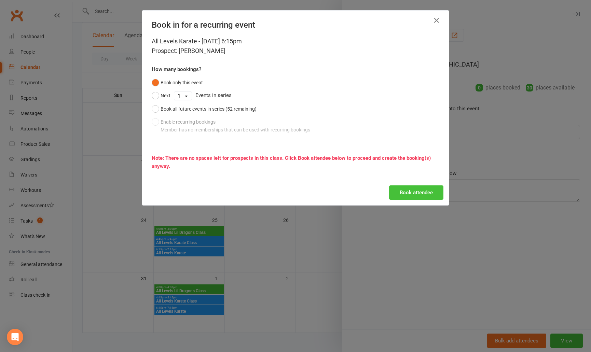
drag, startPoint x: 419, startPoint y: 193, endPoint x: 414, endPoint y: 191, distance: 5.2
click at [419, 193] on button "Book attendee" at bounding box center [416, 193] width 54 height 14
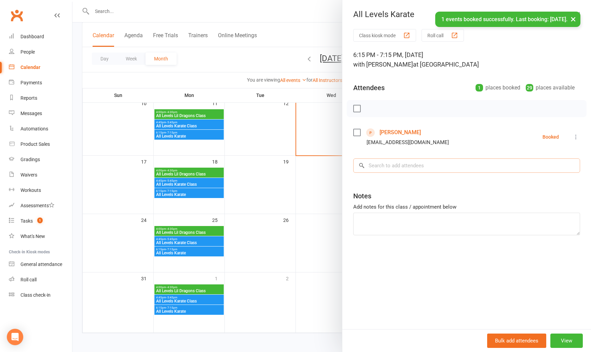
click at [405, 168] on input "search" at bounding box center [466, 166] width 227 height 14
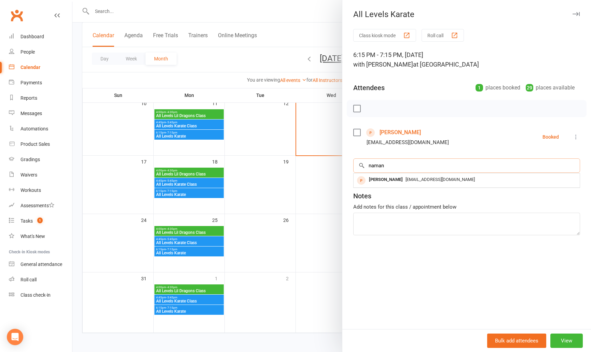
type input "naman"
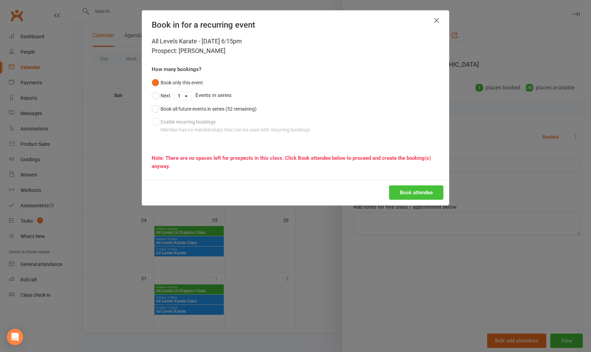
click at [412, 194] on button "Book attendee" at bounding box center [416, 193] width 54 height 14
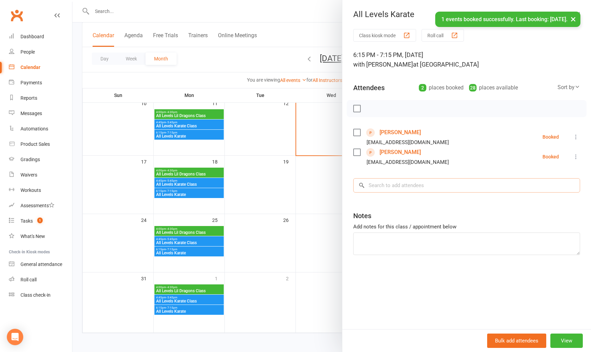
click at [390, 185] on input "search" at bounding box center [466, 185] width 227 height 14
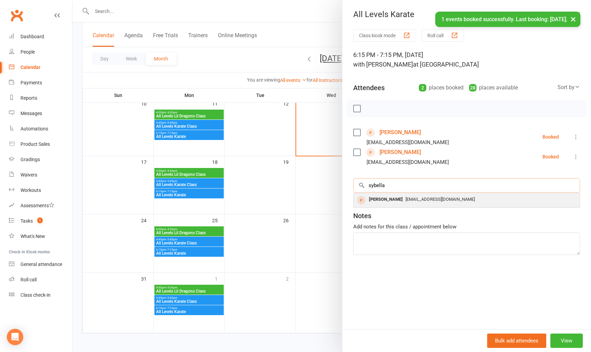
type input "sybella"
click at [384, 200] on div "Sybella Moss" at bounding box center [385, 200] width 39 height 10
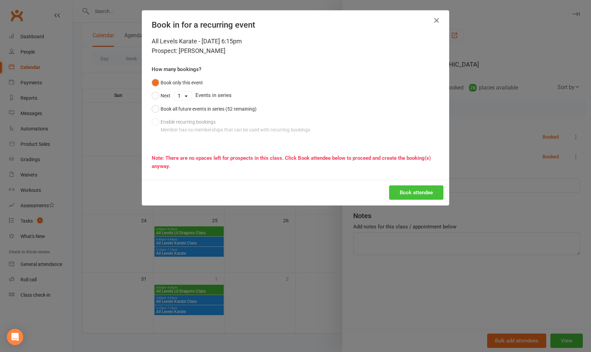
click at [417, 192] on button "Book attendee" at bounding box center [416, 193] width 54 height 14
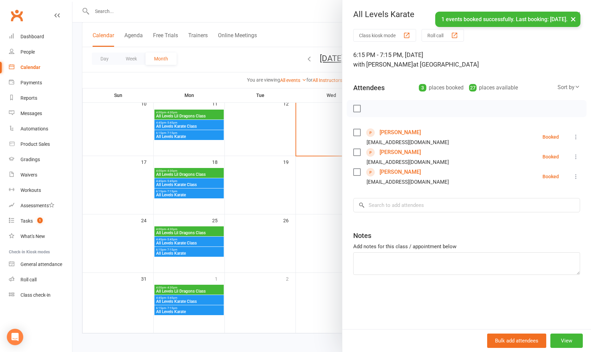
click at [310, 265] on div at bounding box center [331, 176] width 519 height 352
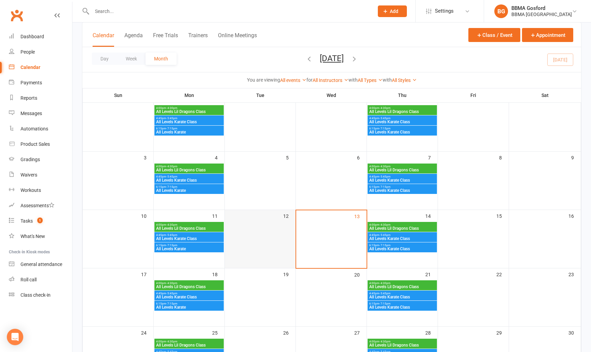
scroll to position [0, 0]
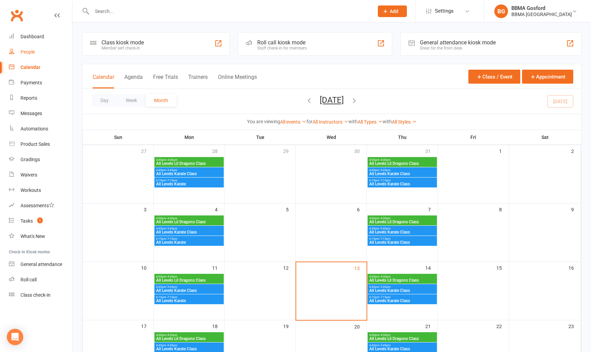
click at [33, 51] on div "People" at bounding box center [28, 51] width 14 height 5
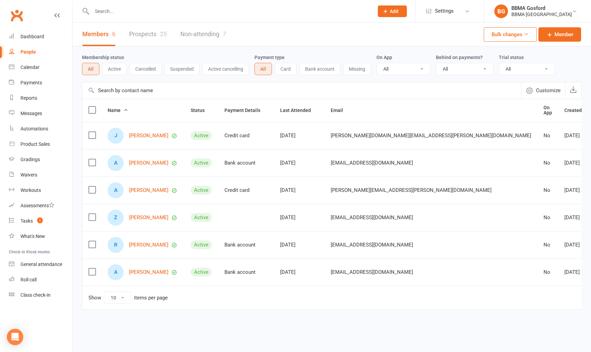
click at [214, 34] on link "Non-attending 7" at bounding box center [204, 35] width 46 height 24
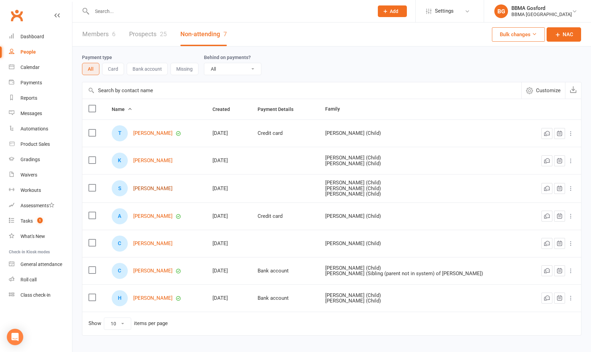
click at [145, 188] on link "Sharron Moss" at bounding box center [152, 189] width 39 height 6
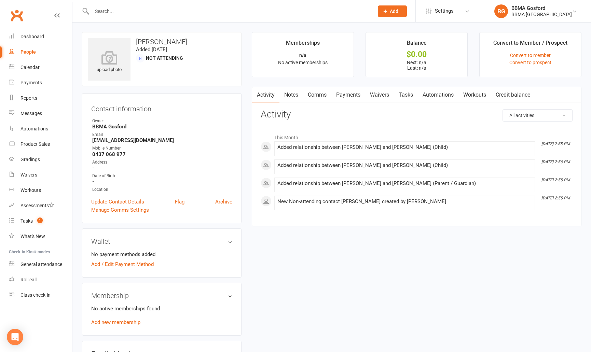
click at [317, 94] on link "Comms" at bounding box center [317, 95] width 28 height 16
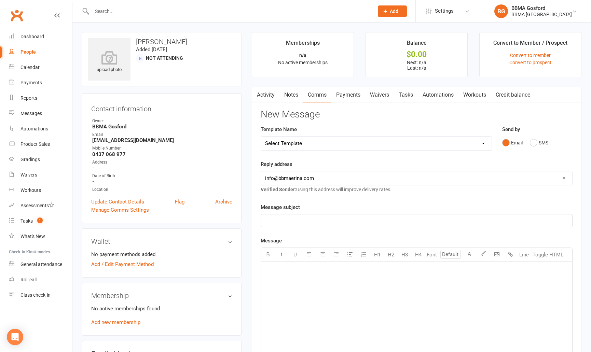
click at [261, 137] on select "Select Template [Email] Active Kids Voucher [Email] Blue Belt Make Appointment …" at bounding box center [376, 144] width 231 height 14
select select "22"
click option "[Email] Appointment Confirmation - Child" at bounding box center [0, 0] width 0 height 0
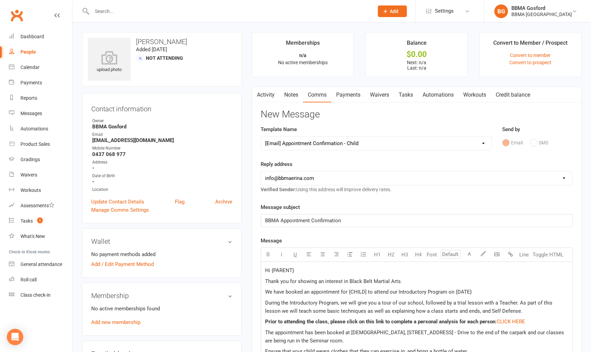
click at [302, 269] on p "Hi {PARENT}" at bounding box center [416, 271] width 303 height 8
click at [298, 271] on p "Hi {PARENT}" at bounding box center [416, 271] width 303 height 8
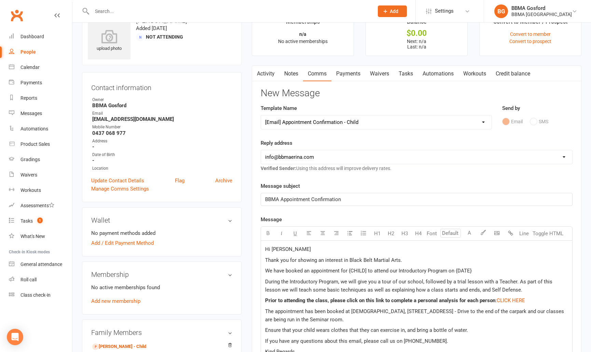
scroll to position [25, 0]
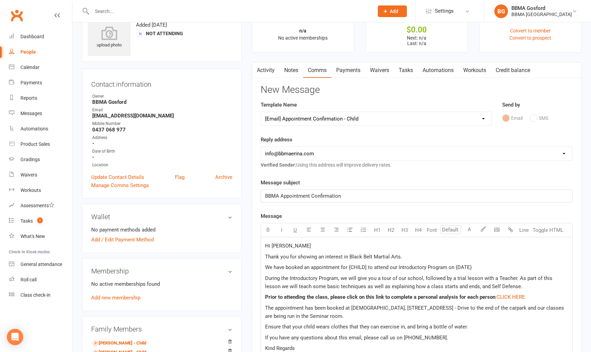
click at [366, 269] on span "We have booked an appointment for {CHILD] to attend our Introductory Program on…" at bounding box center [368, 268] width 207 height 6
click at [512, 269] on p "We have booked an appointment for Sybella, Reuben & Naman to attend our Introdu…" at bounding box center [416, 268] width 303 height 8
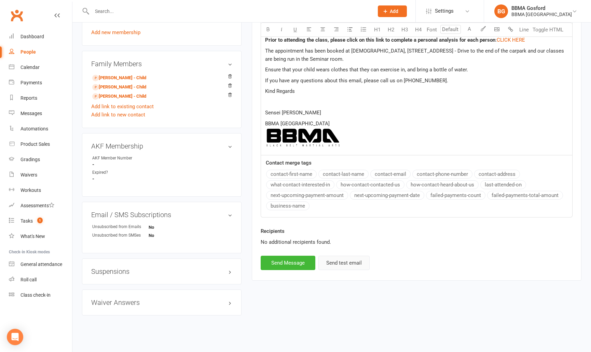
scroll to position [295, 0]
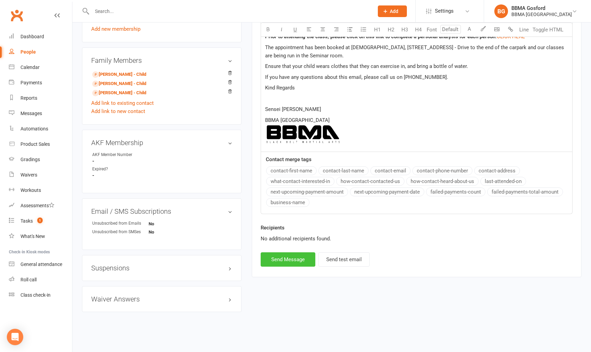
click at [289, 258] on button "Send Message" at bounding box center [288, 260] width 55 height 14
select select
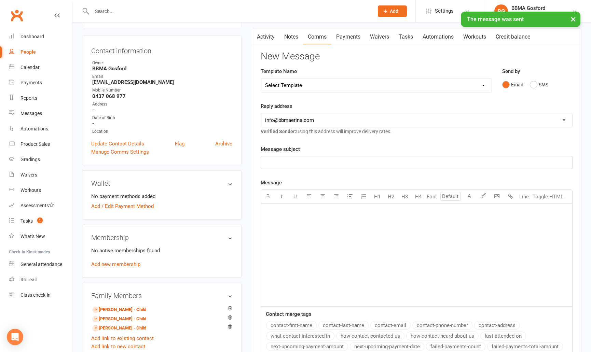
scroll to position [0, 0]
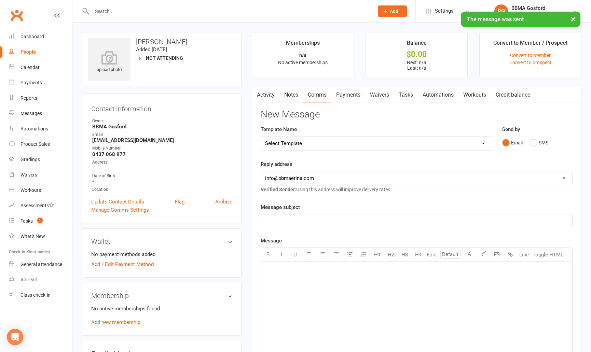
click at [268, 93] on link "Activity" at bounding box center [265, 95] width 27 height 16
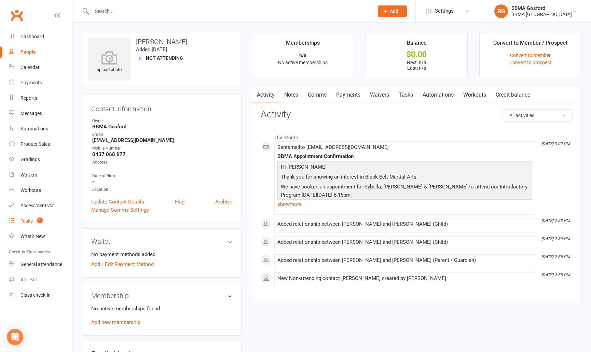
click at [29, 221] on div "Tasks" at bounding box center [27, 220] width 12 height 5
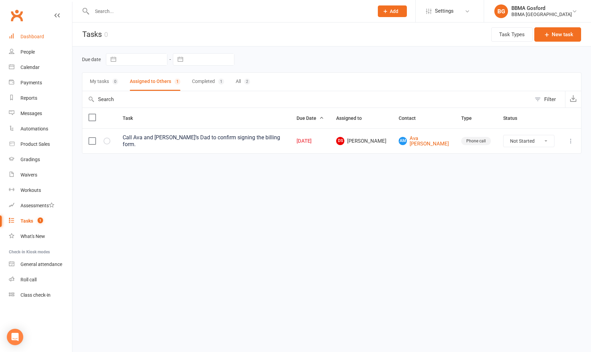
click at [31, 39] on div "Dashboard" at bounding box center [33, 36] width 24 height 5
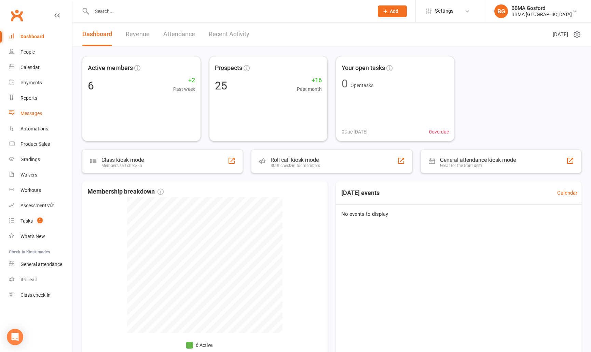
click at [34, 115] on div "Messages" at bounding box center [32, 113] width 22 height 5
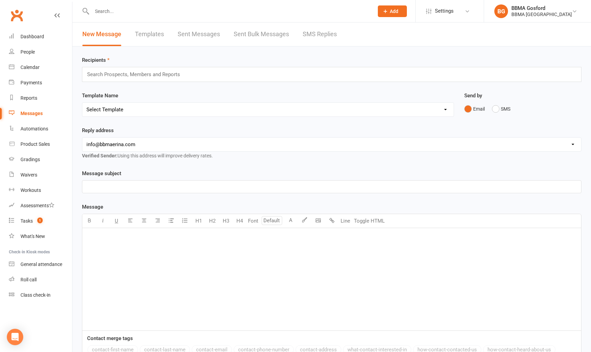
click at [151, 33] on link "Templates" at bounding box center [149, 35] width 29 height 24
select select "100"
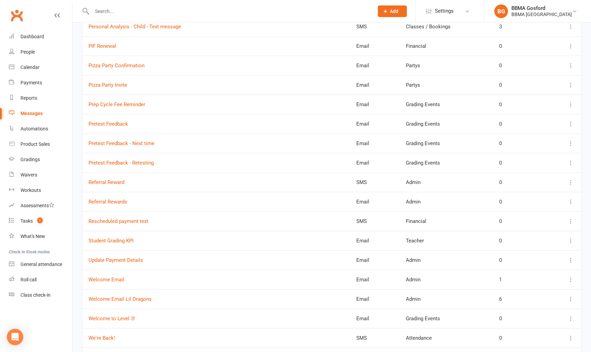
scroll to position [865, 0]
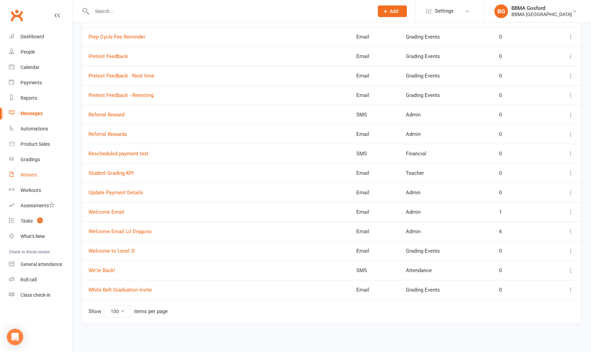
click at [32, 179] on link "Waivers" at bounding box center [40, 175] width 63 height 15
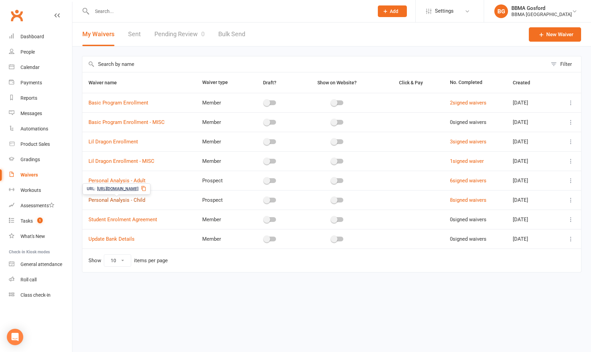
click at [119, 201] on link "Personal Analysis - Child" at bounding box center [117, 200] width 57 height 6
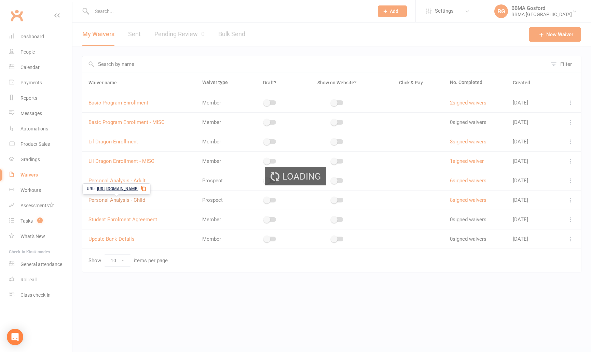
select select "select"
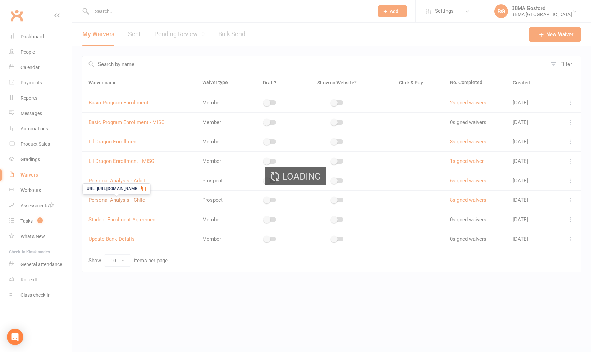
select select "select"
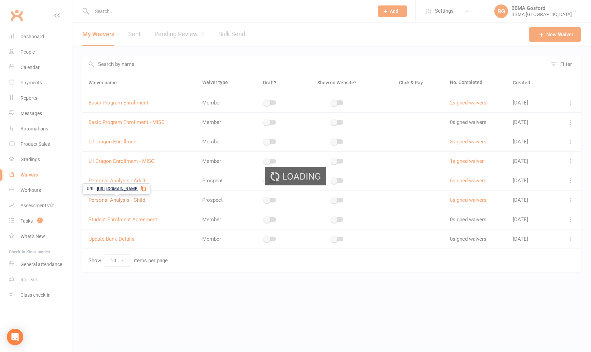
select select "select"
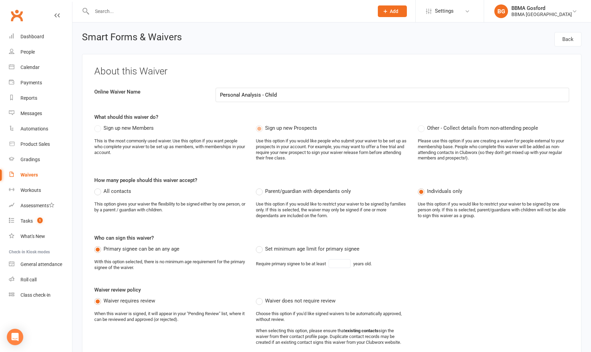
click at [31, 176] on div "Waivers" at bounding box center [29, 174] width 17 height 5
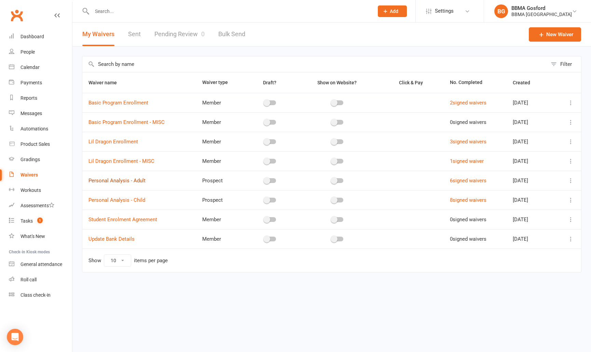
click at [132, 180] on link "Personal Analysis - Adult" at bounding box center [117, 181] width 57 height 6
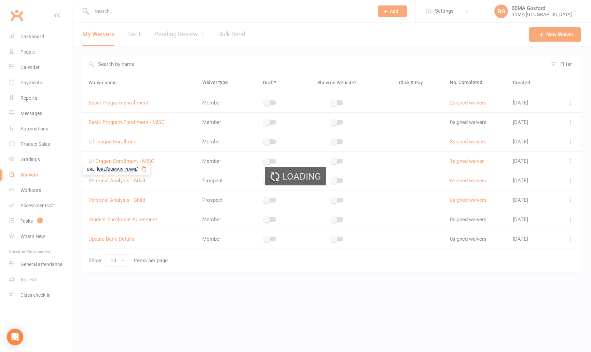
select select "select"
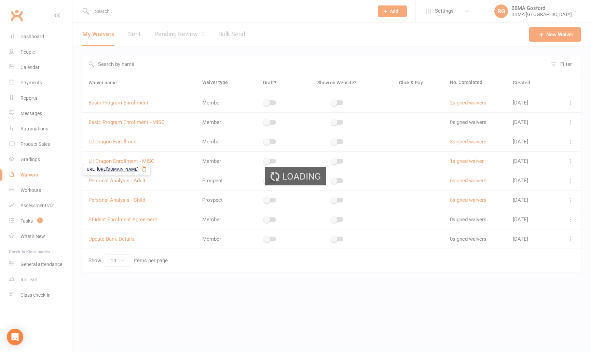
select select "select"
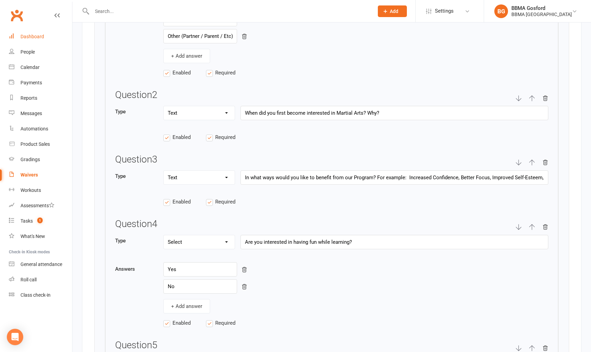
scroll to position [1095, 0]
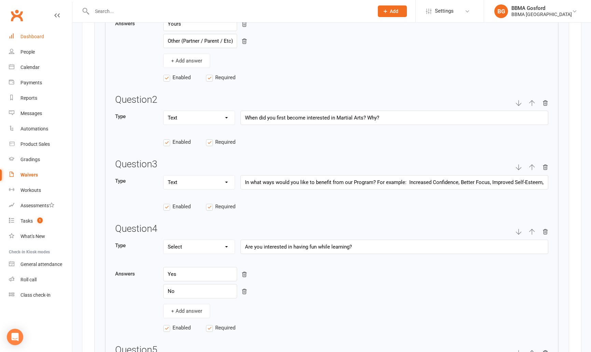
click at [38, 39] on div "Dashboard" at bounding box center [33, 36] width 24 height 5
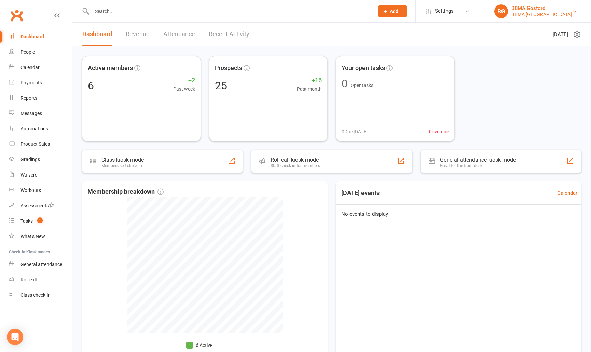
click at [541, 7] on div "BBMA Gosford" at bounding box center [542, 8] width 61 height 6
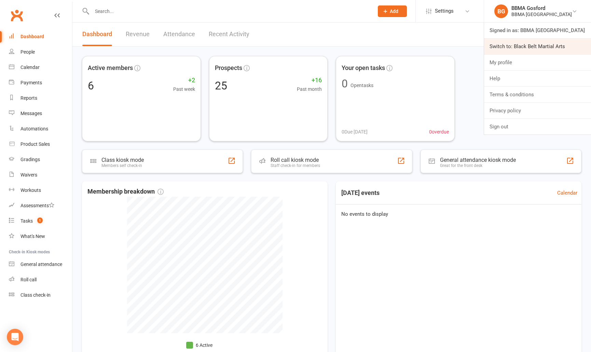
click at [533, 49] on link "Switch to: Black Belt Martial Arts" at bounding box center [537, 47] width 107 height 16
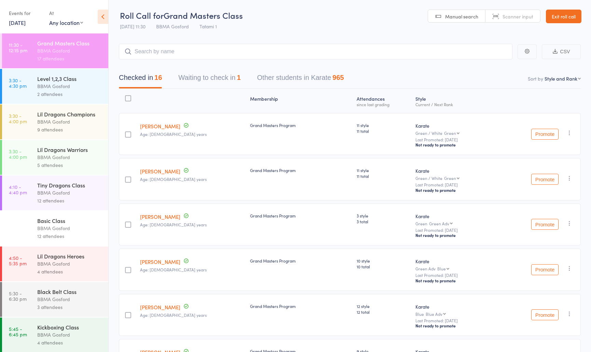
click at [63, 85] on div "BBMA Gosford" at bounding box center [69, 86] width 65 height 8
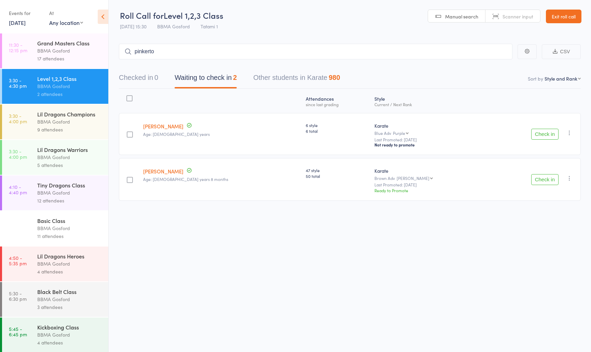
type input "pinkerton"
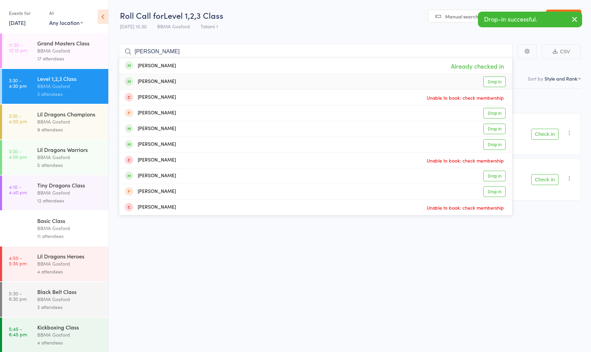
type input "pinkerton"
click at [168, 80] on div "Isaac Pinkerton" at bounding box center [150, 82] width 51 height 8
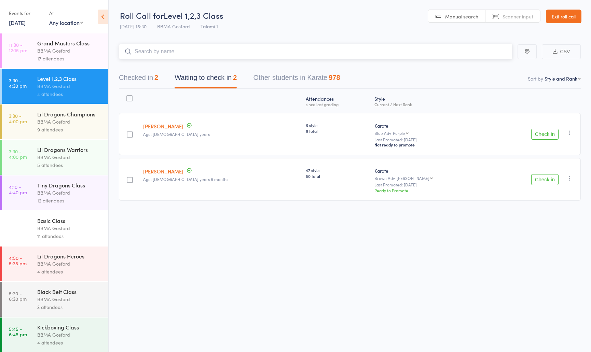
click at [181, 54] on input "search" at bounding box center [316, 52] width 394 height 16
drag, startPoint x: 132, startPoint y: 79, endPoint x: 157, endPoint y: 73, distance: 25.6
click at [132, 79] on button "Checked in 2" at bounding box center [138, 79] width 39 height 18
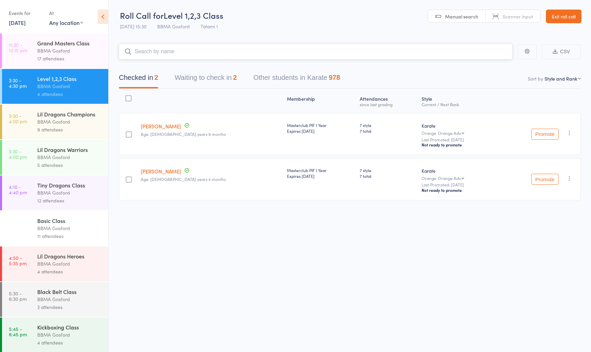
click at [178, 54] on input "search" at bounding box center [316, 52] width 394 height 16
type input "harrison morris"
click at [181, 50] on input "search" at bounding box center [316, 52] width 394 height 16
type input "cruz ross"
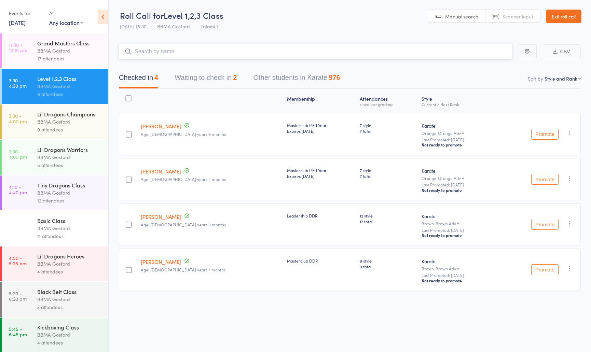
click at [181, 55] on input "search" at bounding box center [316, 52] width 394 height 16
type input "harry djau"
click at [165, 54] on input "search" at bounding box center [316, 52] width 394 height 16
type input "jayla dickson"
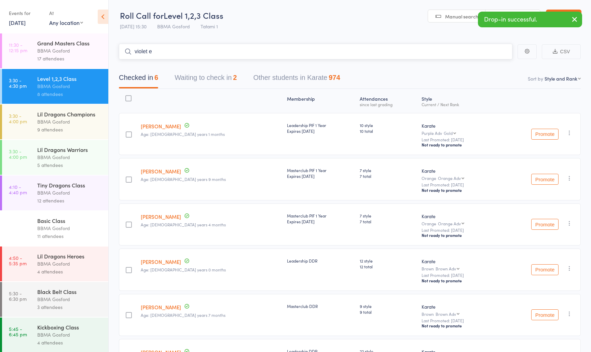
type input "violet el"
type input "sayde el"
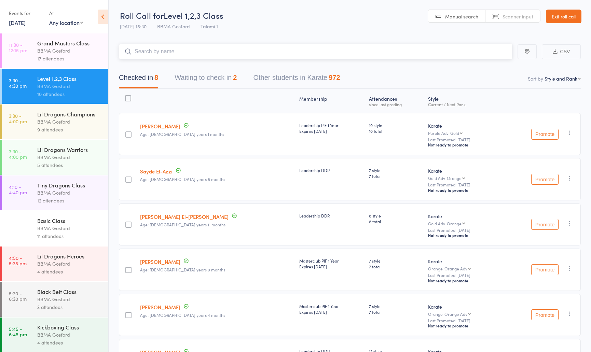
click at [218, 80] on button "Waiting to check in 2" at bounding box center [206, 79] width 62 height 18
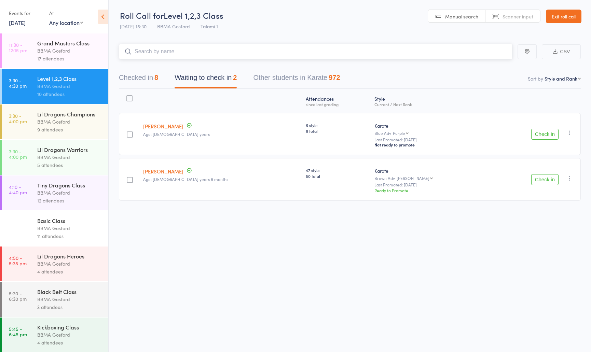
click at [141, 80] on button "Checked in 8" at bounding box center [138, 79] width 39 height 18
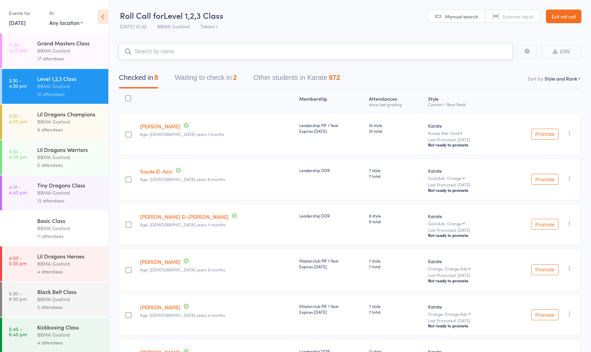
click at [198, 56] on input "search" at bounding box center [316, 52] width 394 height 16
type input "cherrie huang"
click at [210, 78] on button "Waiting to check in 2" at bounding box center [206, 79] width 62 height 18
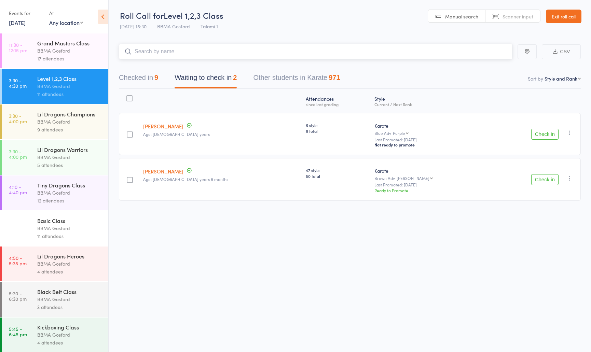
click at [146, 81] on button "Checked in 9" at bounding box center [138, 79] width 39 height 18
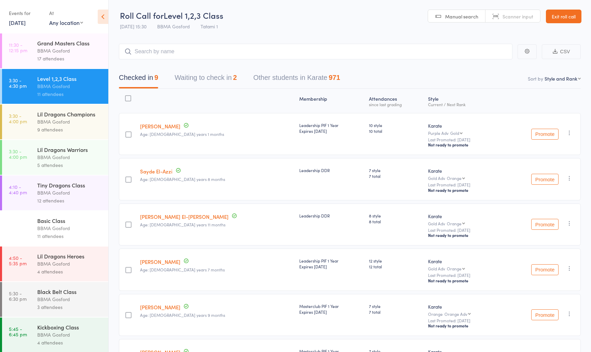
click at [54, 235] on div "11 attendees" at bounding box center [69, 236] width 65 height 8
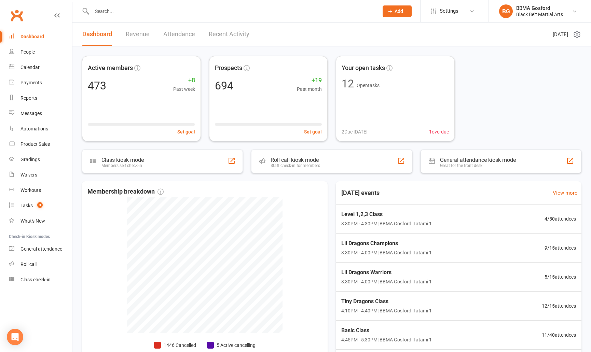
click at [126, 15] on input "text" at bounding box center [232, 11] width 284 height 10
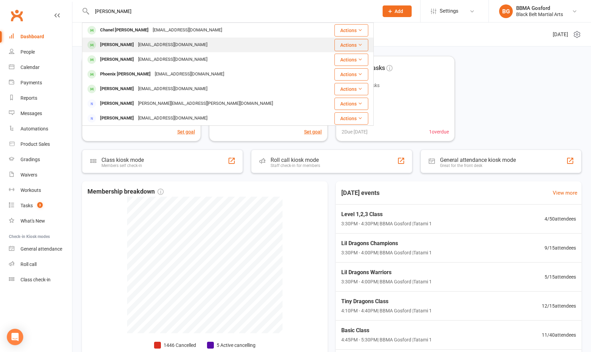
type input "[PERSON_NAME]"
click at [136, 44] on div "[EMAIL_ADDRESS][DOMAIN_NAME]" at bounding box center [173, 45] width 74 height 10
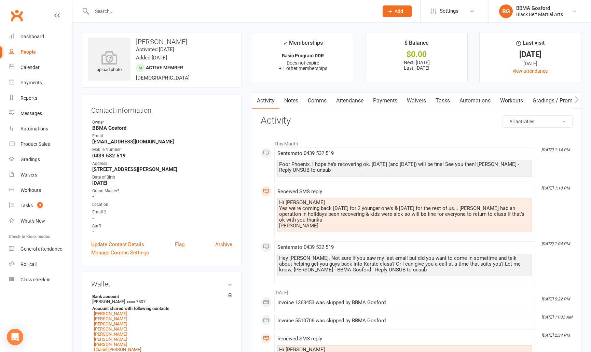
click at [295, 99] on link "Notes" at bounding box center [292, 101] width 24 height 16
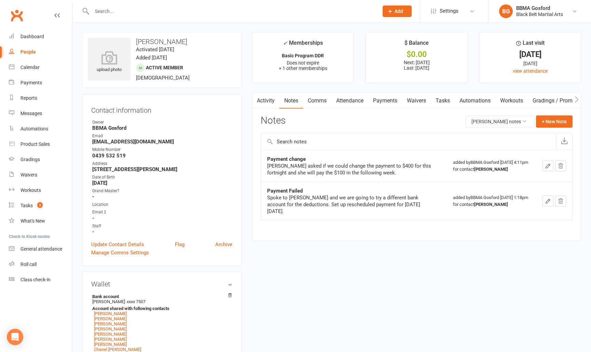
click at [389, 101] on link "Payments" at bounding box center [386, 101] width 34 height 16
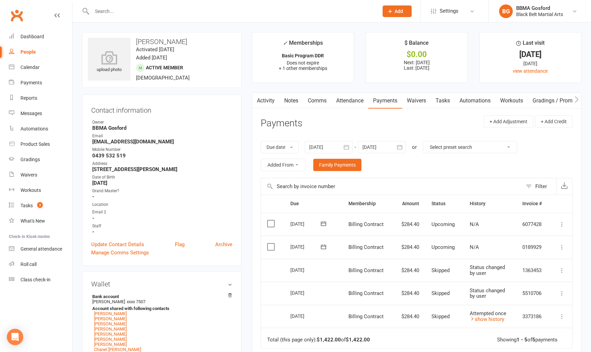
click at [346, 147] on icon "button" at bounding box center [346, 147] width 5 height 4
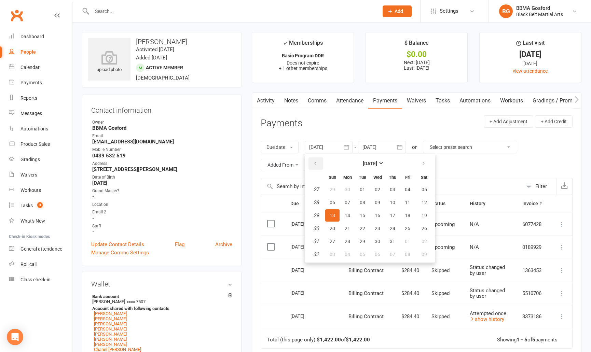
click at [315, 165] on button "button" at bounding box center [316, 164] width 15 height 12
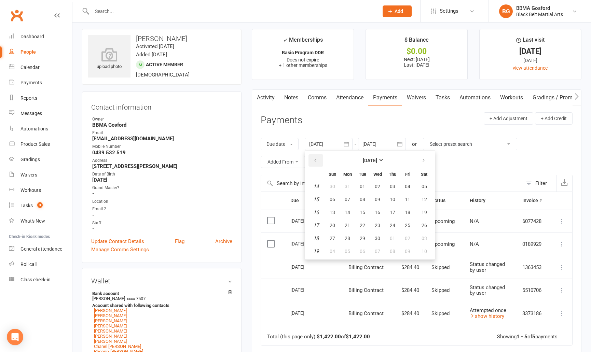
click at [315, 165] on button "button" at bounding box center [316, 161] width 15 height 12
click at [315, 165] on table "[DATE] Sun Mon Tue Wed Thu Fri Sat 9 23 24 25 26 27 28 01 10 02 03 04 05 06 07 …" at bounding box center [370, 206] width 127 height 106
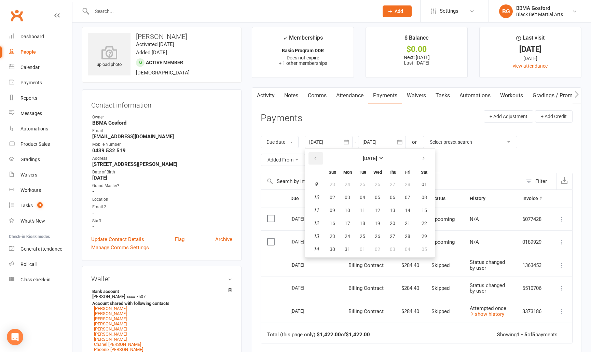
click at [315, 165] on table "[DATE] Sun Mon Tue Wed Thu Fri Sat 9 23 24 25 26 27 28 01 10 02 03 04 05 06 07 …" at bounding box center [370, 203] width 127 height 106
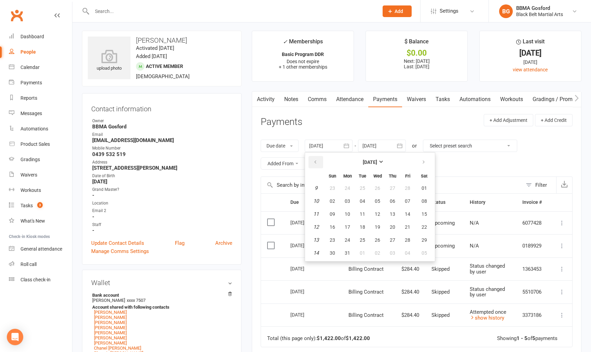
click at [315, 164] on button "button" at bounding box center [316, 162] width 15 height 12
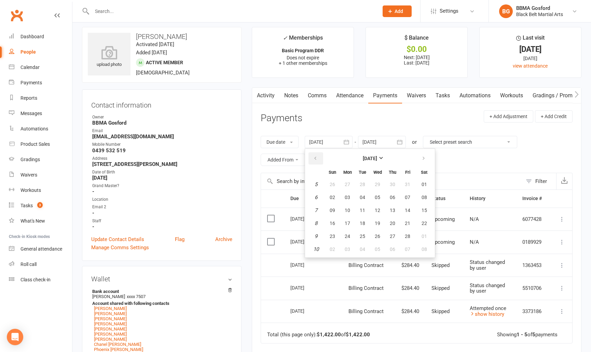
click at [315, 164] on th at bounding box center [315, 158] width 17 height 15
click at [315, 164] on th at bounding box center [315, 159] width 17 height 15
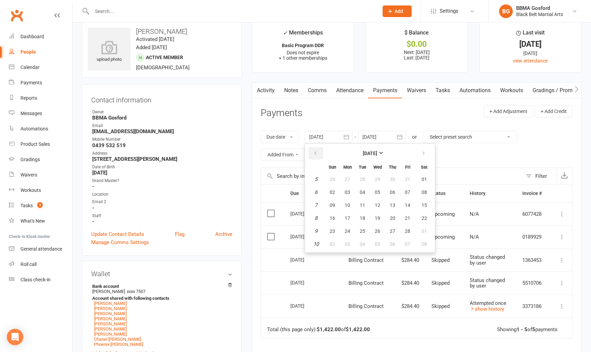
click at [316, 161] on table "[DATE] Sun Mon Tue Wed Thu Fri Sat 5 26 27 28 29 30 31 01 6 02 03 04 05 06 07 0…" at bounding box center [370, 198] width 127 height 106
click at [317, 159] on button "button" at bounding box center [316, 154] width 15 height 12
click at [318, 154] on icon "button" at bounding box center [315, 153] width 5 height 5
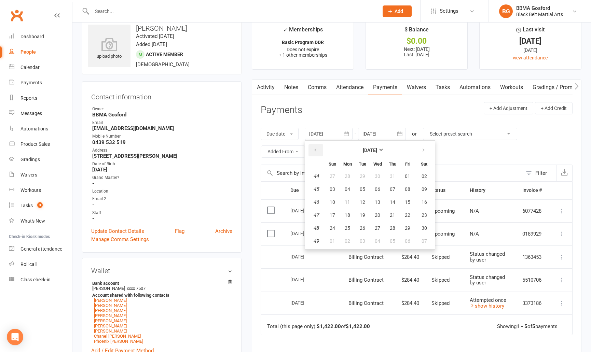
click at [318, 154] on button "button" at bounding box center [316, 150] width 15 height 12
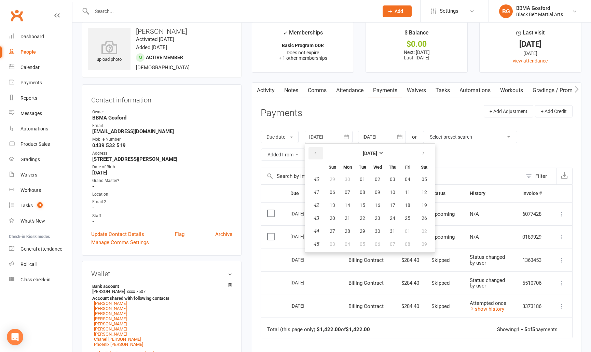
click at [318, 154] on button "button" at bounding box center [316, 153] width 15 height 12
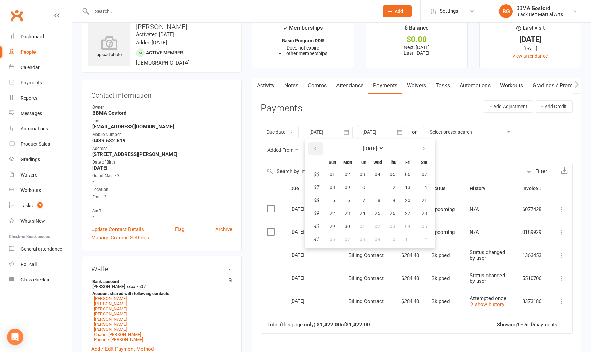
click at [318, 154] on button "button" at bounding box center [316, 149] width 15 height 12
click at [389, 173] on button "01" at bounding box center [393, 174] width 14 height 12
type input "[DATE]"
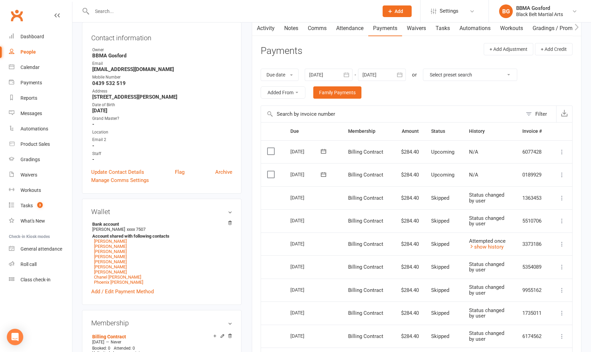
scroll to position [71, 0]
click at [562, 174] on icon at bounding box center [562, 176] width 7 height 7
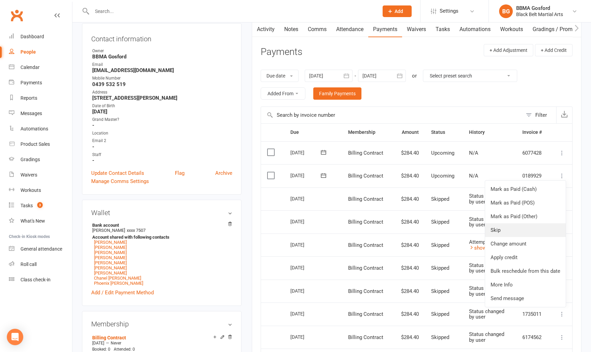
click at [517, 229] on link "Skip" at bounding box center [525, 231] width 81 height 14
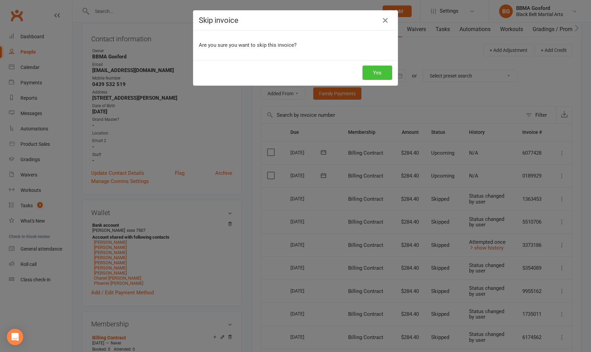
click at [378, 70] on button "Yes" at bounding box center [378, 73] width 30 height 14
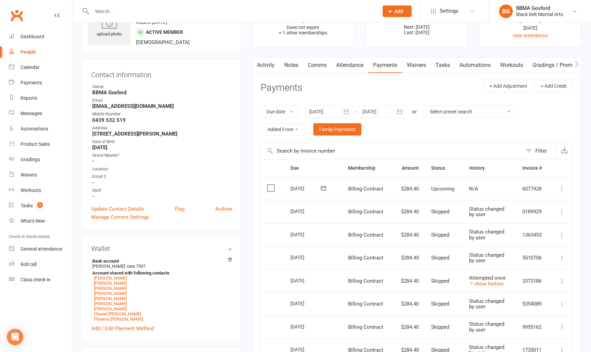
scroll to position [0, 0]
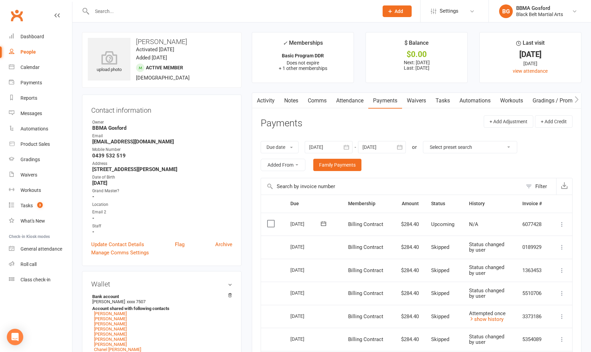
click at [115, 13] on input "text" at bounding box center [232, 11] width 284 height 10
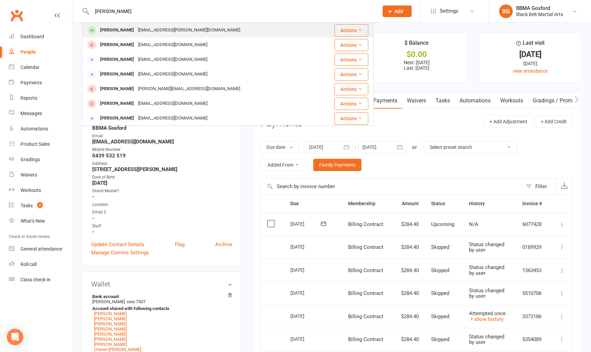
type input "[PERSON_NAME]"
click at [109, 30] on div "[PERSON_NAME]" at bounding box center [117, 30] width 38 height 10
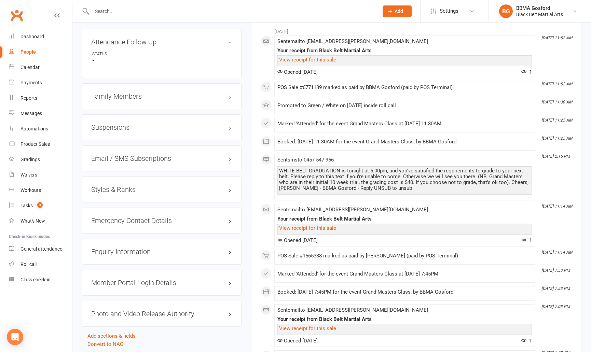
scroll to position [498, 0]
click at [106, 190] on h3 "Styles & Ranks" at bounding box center [161, 189] width 141 height 8
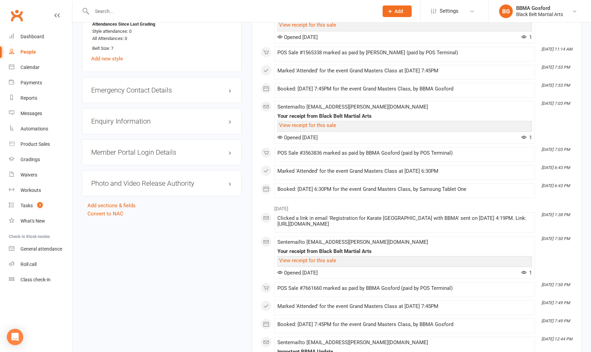
scroll to position [701, 0]
click at [141, 90] on h3 "Emergency Contact Details edit" at bounding box center [161, 90] width 141 height 8
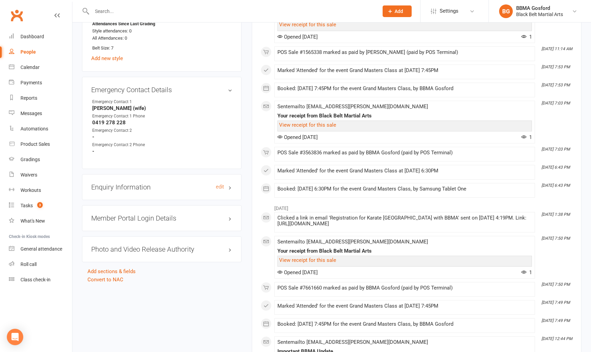
click at [123, 189] on h3 "Enquiry Information edit" at bounding box center [161, 188] width 141 height 8
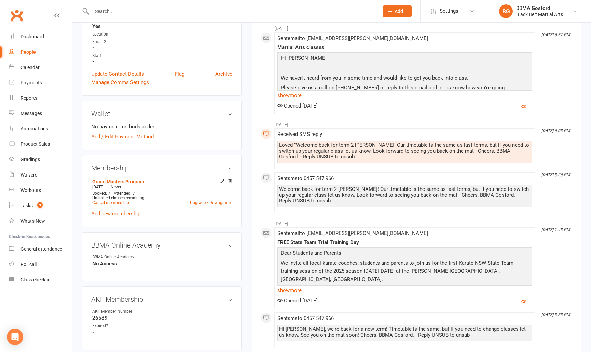
scroll to position [0, 0]
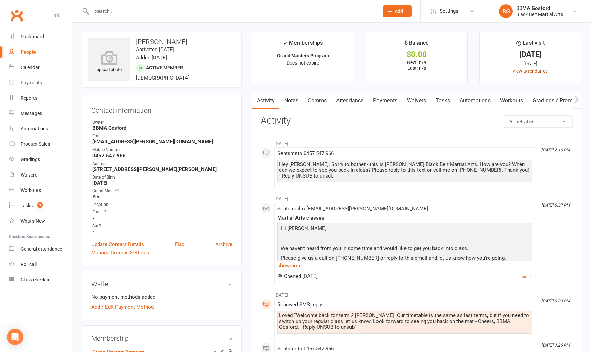
click at [533, 72] on link "view attendance" at bounding box center [530, 70] width 35 height 5
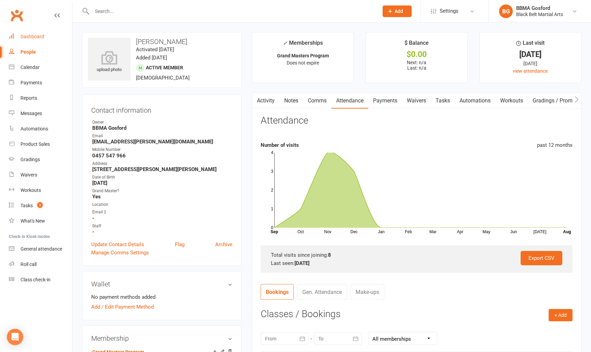
click at [37, 38] on div "Dashboard" at bounding box center [33, 36] width 24 height 5
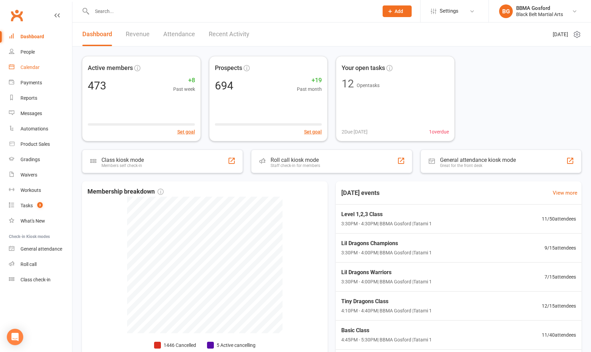
click at [35, 65] on div "Calendar" at bounding box center [30, 67] width 19 height 5
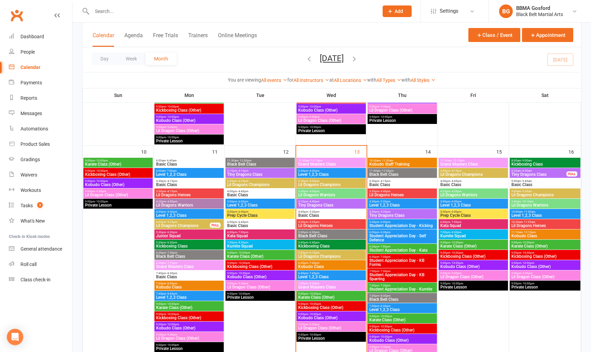
scroll to position [416, 0]
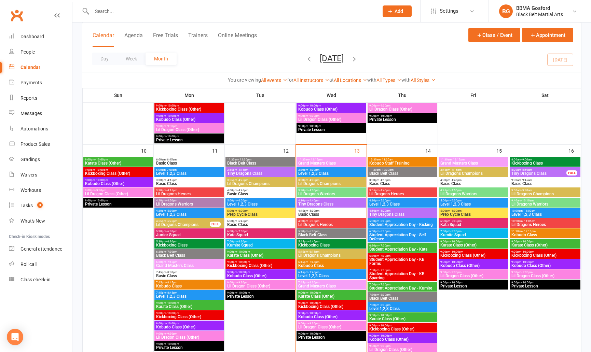
click at [335, 181] on span "3:30pm - 4:00pm" at bounding box center [331, 180] width 67 height 3
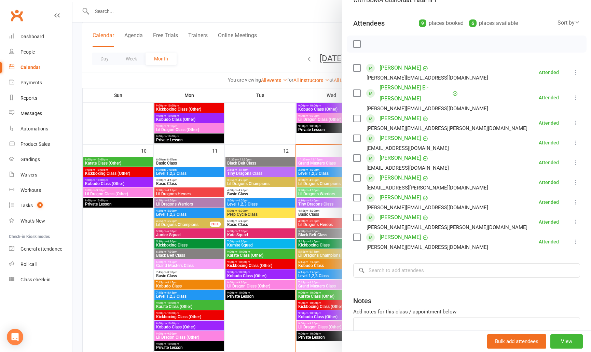
scroll to position [70, 0]
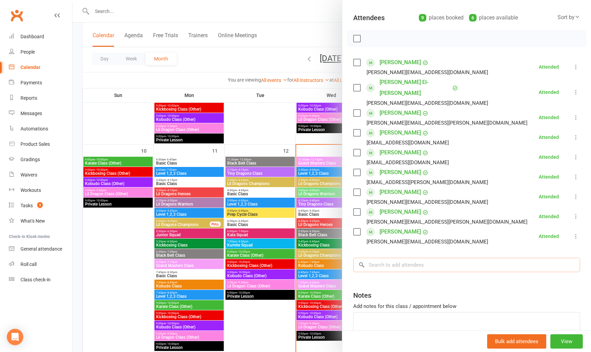
click at [408, 258] on input "search" at bounding box center [466, 265] width 227 height 14
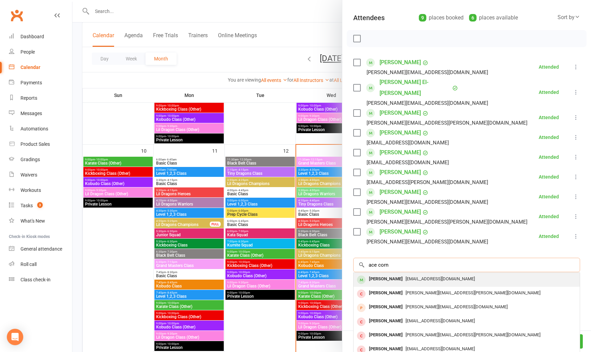
type input "ace corn"
click at [409, 275] on div "anikaheinrich@yahoo.com.au" at bounding box center [467, 280] width 221 height 10
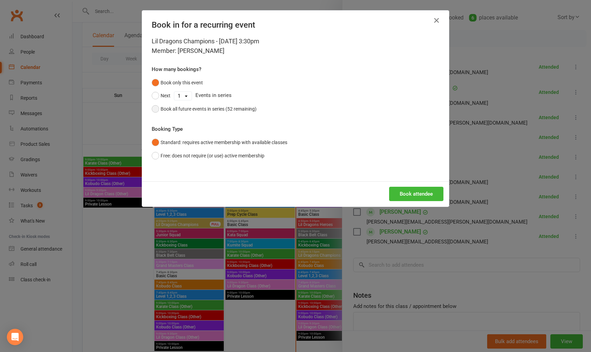
click at [149, 107] on div "Lil Dragons Champions - Aug 13, 2025 3:30pm Member: Ace Cornielje How many book…" at bounding box center [295, 109] width 307 height 145
drag, startPoint x: 155, startPoint y: 109, endPoint x: 170, endPoint y: 111, distance: 15.9
click at [155, 109] on button "Book all future events in series (52 remaining)" at bounding box center [204, 109] width 105 height 13
click at [420, 191] on button "Book attendee" at bounding box center [416, 194] width 54 height 14
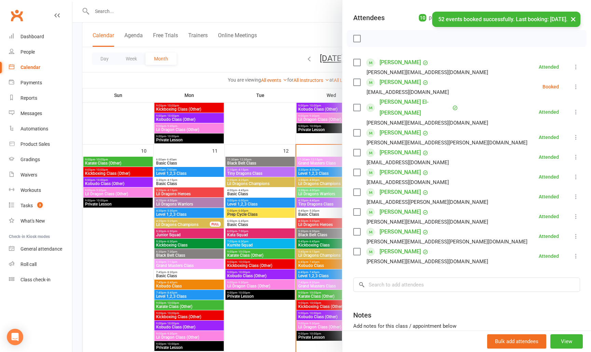
click at [109, 226] on div at bounding box center [331, 176] width 519 height 352
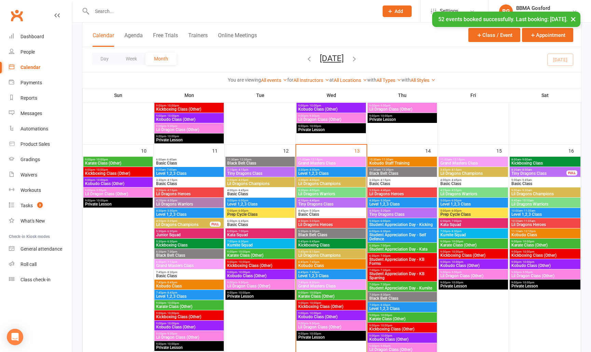
click at [334, 194] on span "Lil Dragons Warriors" at bounding box center [331, 194] width 67 height 4
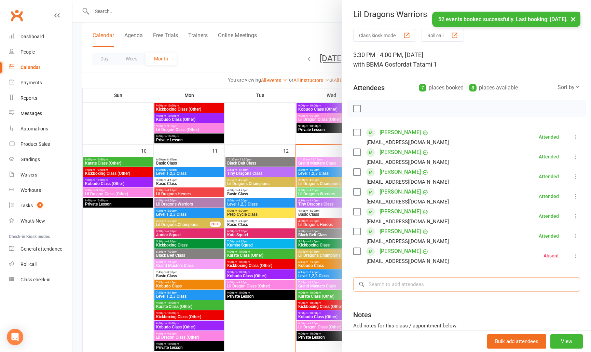
click at [414, 290] on input "search" at bounding box center [466, 285] width 227 height 14
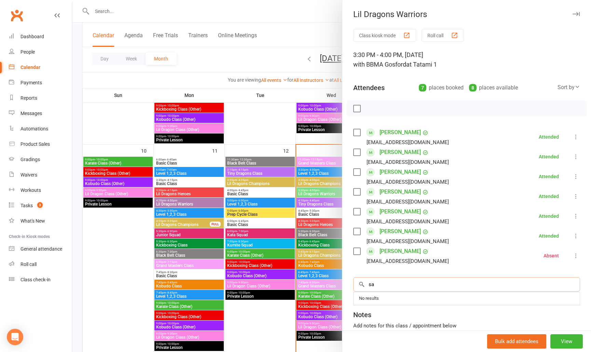
type input "s"
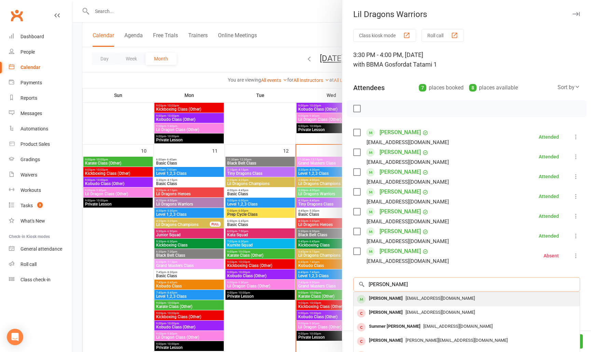
type input "ashton jones"
click at [406, 298] on span "gabrielle.jones15@hotmail.com" at bounding box center [440, 298] width 69 height 5
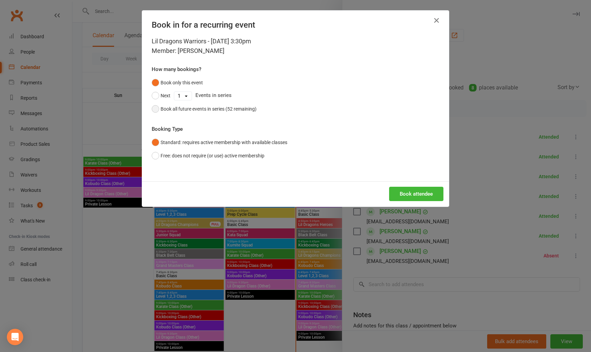
click at [157, 109] on button "Book all future events in series (52 remaining)" at bounding box center [204, 109] width 105 height 13
click at [423, 196] on button "Book attendee" at bounding box center [416, 194] width 54 height 14
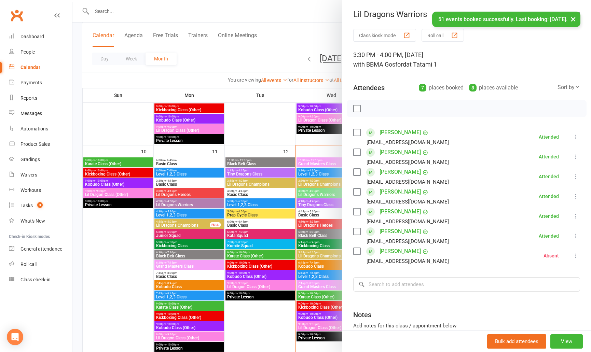
drag, startPoint x: 131, startPoint y: 241, endPoint x: 151, endPoint y: 233, distance: 21.6
click at [131, 242] on div at bounding box center [331, 176] width 519 height 352
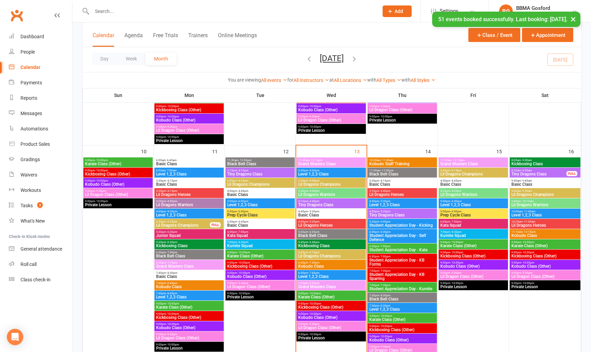
click at [328, 186] on span "Lil Dragons Champions" at bounding box center [331, 185] width 67 height 4
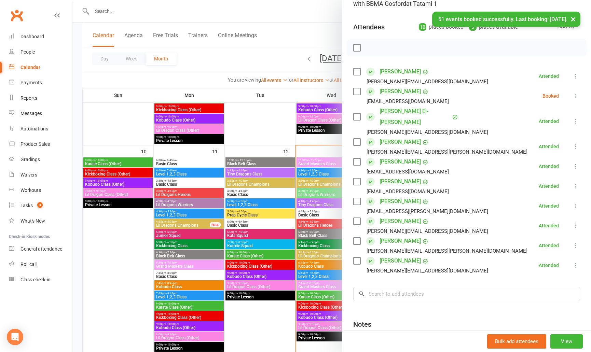
scroll to position [65, 0]
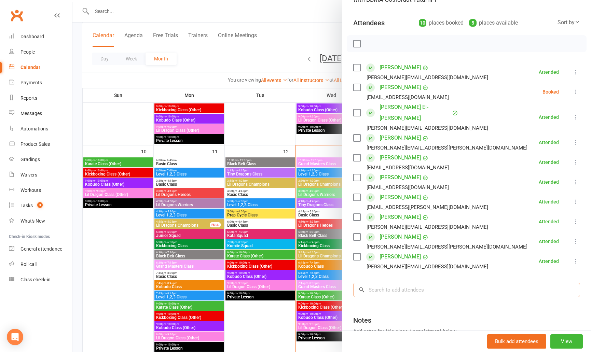
click at [417, 283] on input "search" at bounding box center [466, 290] width 227 height 14
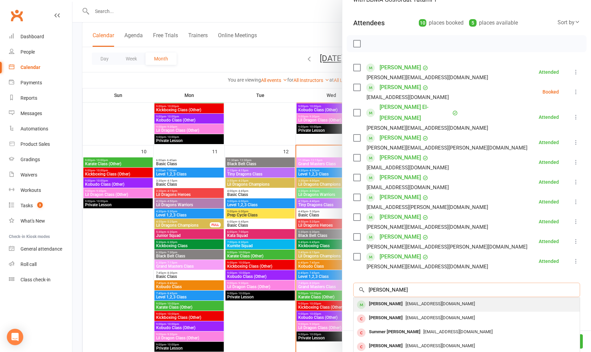
type input "levi jones"
click at [407, 302] on span "gabrielle.jones15@hotmail.com" at bounding box center [440, 304] width 69 height 5
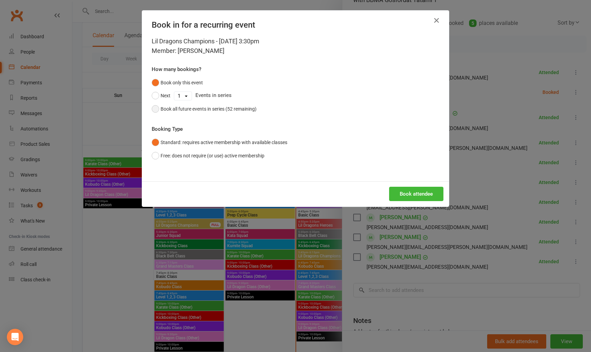
drag, startPoint x: 172, startPoint y: 110, endPoint x: 216, endPoint y: 109, distance: 44.1
click at [172, 110] on div "Book all future events in series (52 remaining)" at bounding box center [209, 109] width 96 height 8
click at [413, 193] on button "Book attendee" at bounding box center [416, 194] width 54 height 14
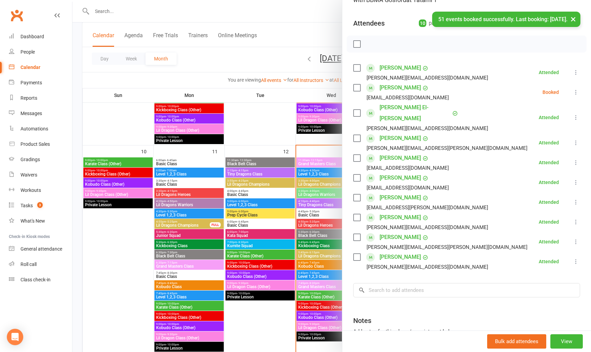
click at [575, 91] on icon at bounding box center [576, 92] width 7 height 7
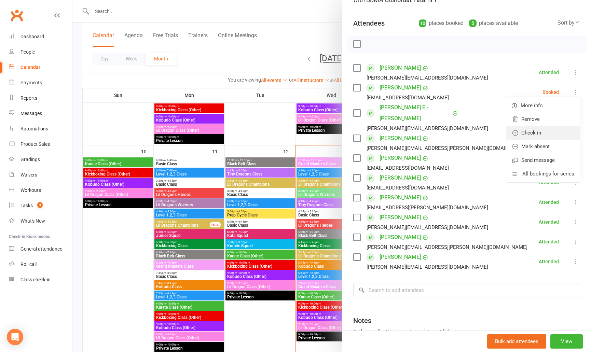
click at [535, 134] on link "Check in" at bounding box center [544, 133] width 74 height 14
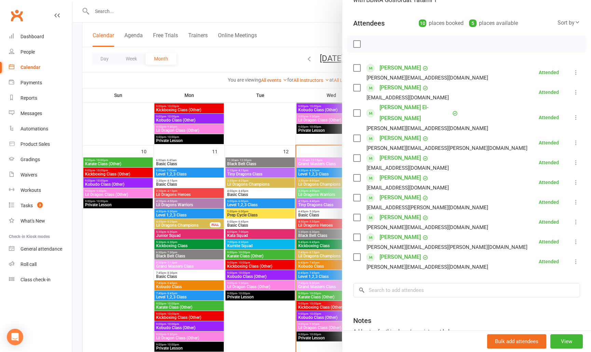
scroll to position [416, 0]
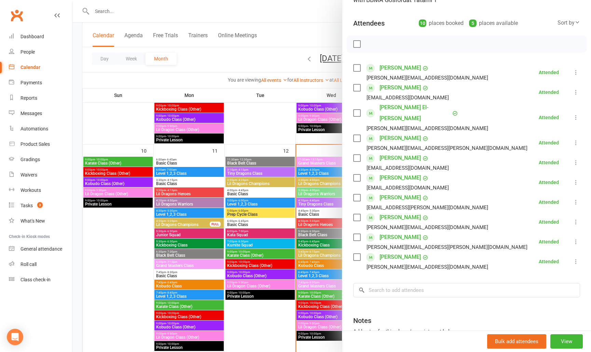
click at [284, 131] on div at bounding box center [331, 176] width 519 height 352
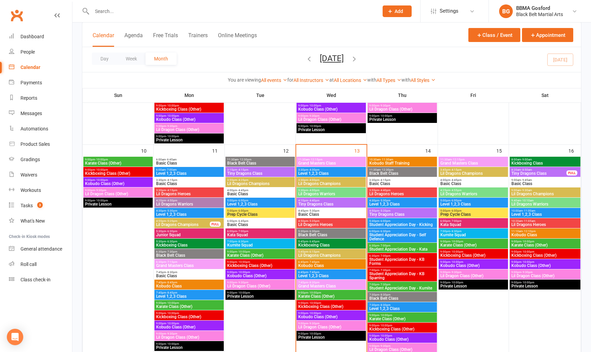
click at [335, 203] on span "Tiny Dragons Class" at bounding box center [331, 204] width 67 height 4
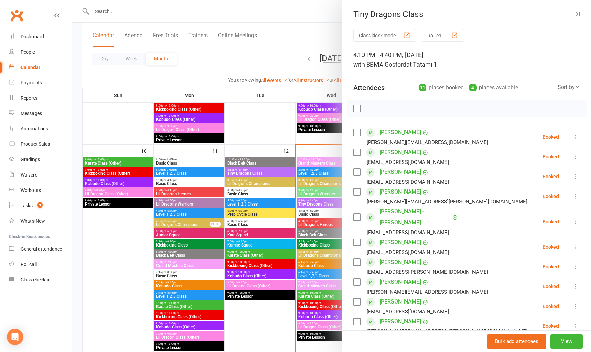
click at [573, 156] on button at bounding box center [576, 157] width 8 height 8
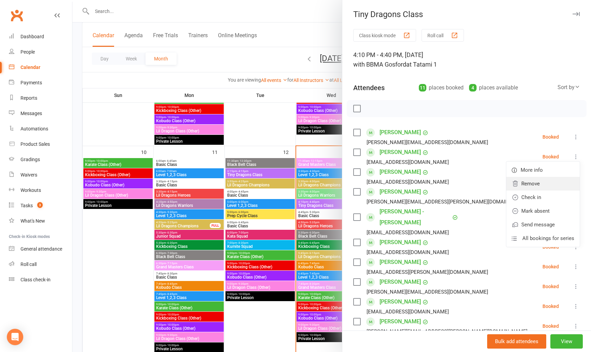
click at [544, 187] on link "Remove" at bounding box center [544, 184] width 74 height 14
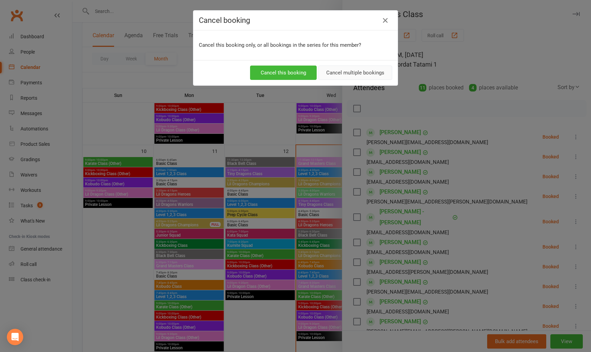
click at [350, 76] on button "Cancel multiple bookings" at bounding box center [356, 73] width 74 height 14
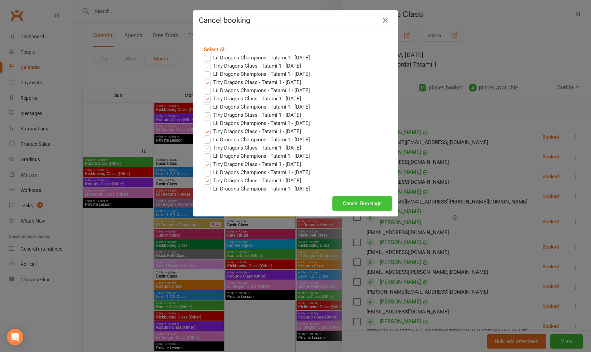
click at [370, 206] on button "Cancel Bookings" at bounding box center [363, 204] width 60 height 14
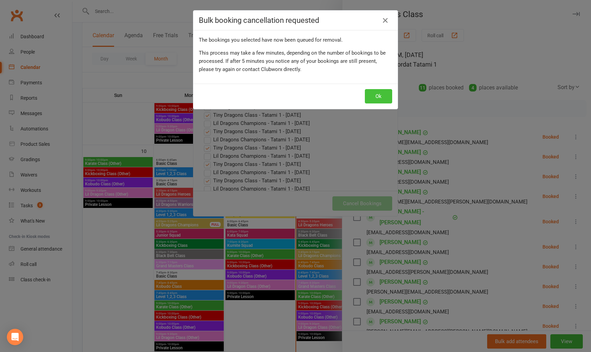
click at [381, 95] on button "Ok" at bounding box center [378, 96] width 27 height 14
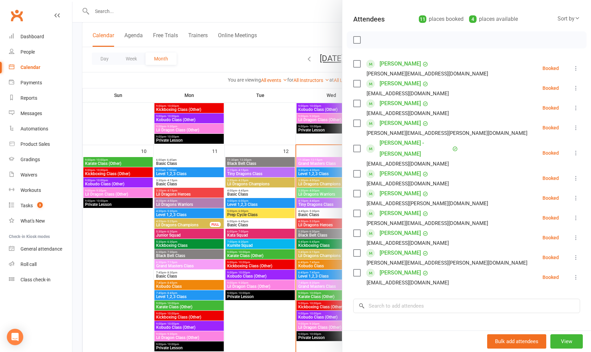
scroll to position [70, 0]
click at [264, 121] on div at bounding box center [331, 176] width 519 height 352
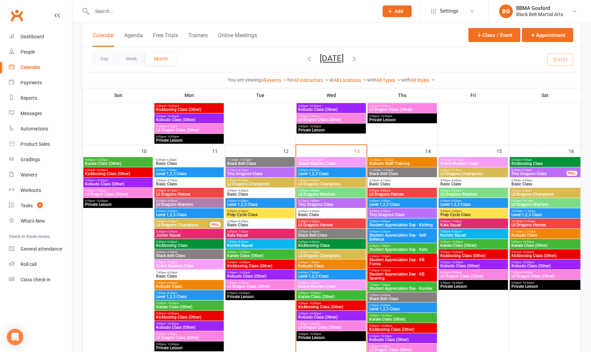
click at [119, 11] on input "text" at bounding box center [232, 11] width 284 height 10
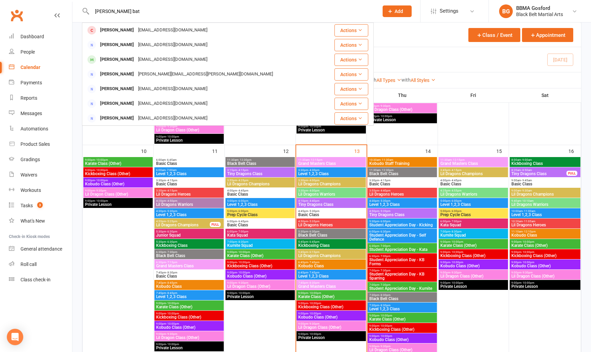
type input "melinda bat"
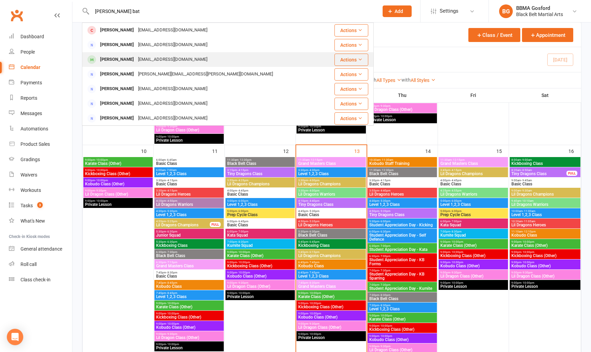
click at [124, 54] on div "Melinda Batiste melzzcorvette77@yahoo.com.au" at bounding box center [204, 60] width 242 height 14
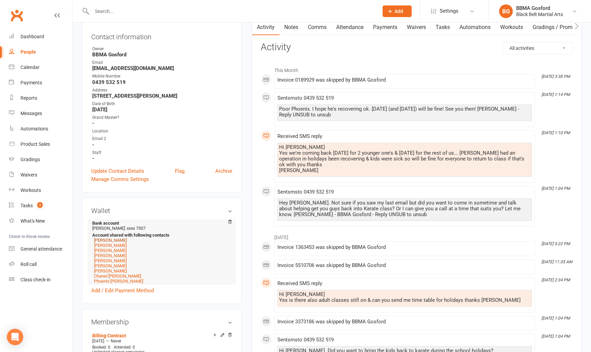
scroll to position [74, 0]
click at [108, 241] on link "Tahlia Heron" at bounding box center [110, 240] width 33 height 5
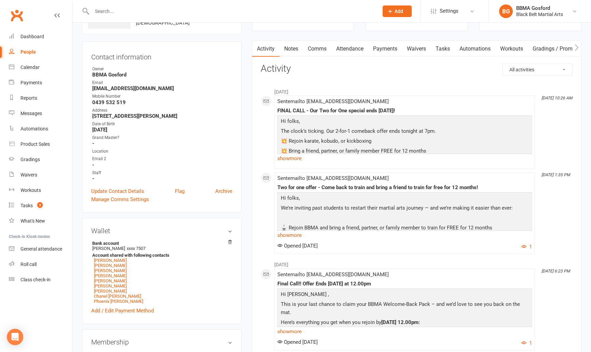
scroll to position [54, 0]
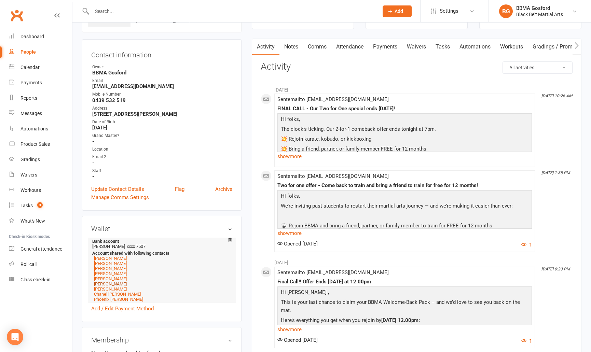
click at [112, 287] on link "Melinda Batiste" at bounding box center [110, 284] width 33 height 5
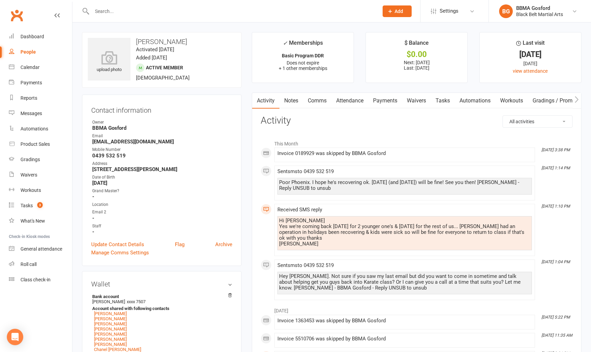
scroll to position [3, 0]
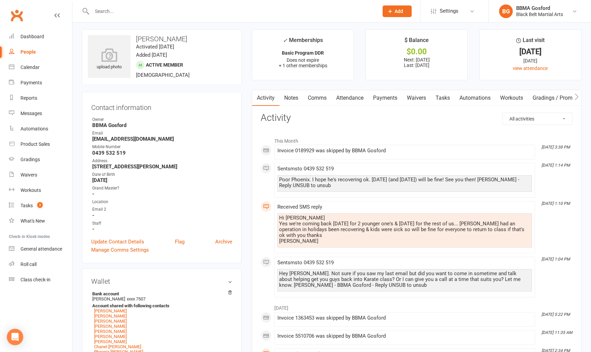
click at [387, 98] on link "Payments" at bounding box center [386, 98] width 34 height 16
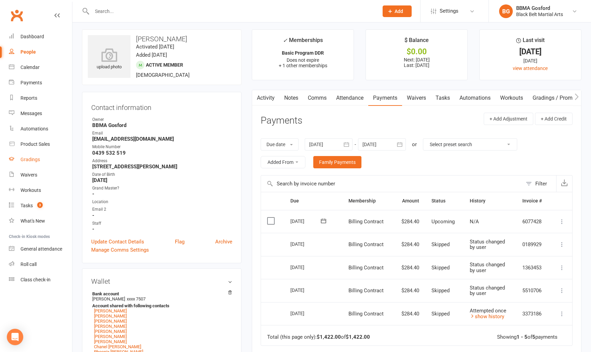
click at [23, 164] on link "Gradings" at bounding box center [40, 159] width 63 height 15
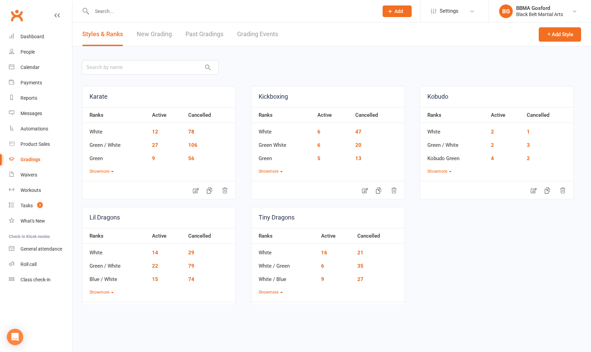
click at [155, 36] on link "New Grading" at bounding box center [154, 35] width 35 height 24
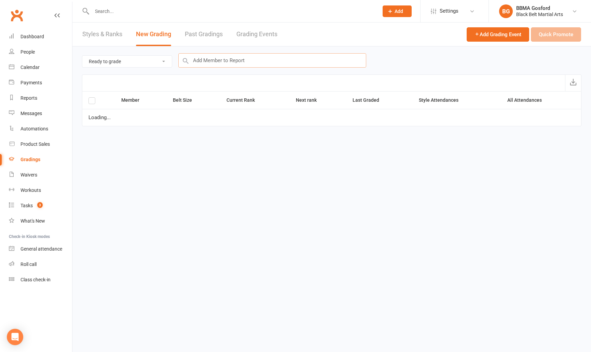
click at [246, 59] on input "text" at bounding box center [272, 60] width 188 height 14
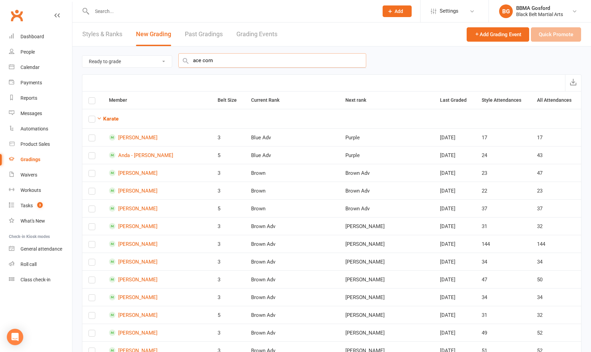
scroll to position [5, 0]
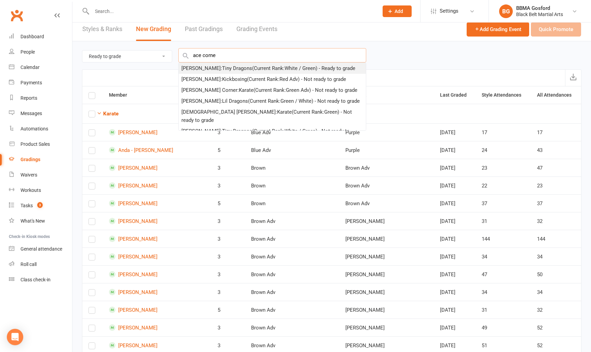
type input "ace corne"
click at [229, 69] on div "Ace Cornielje : Tiny Dragons (Current Rank: White / Green ) - Ready to grade" at bounding box center [269, 68] width 174 height 8
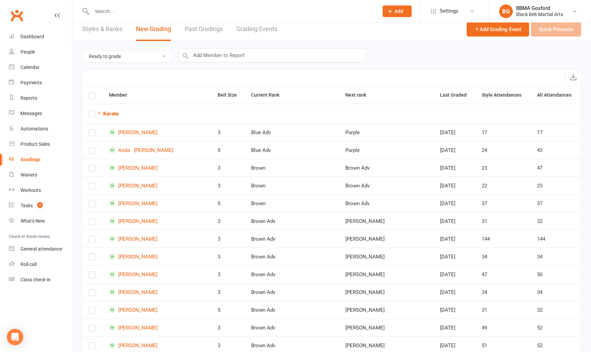
checkbox input "true"
click at [554, 29] on button "Quick Promote" at bounding box center [556, 29] width 50 height 14
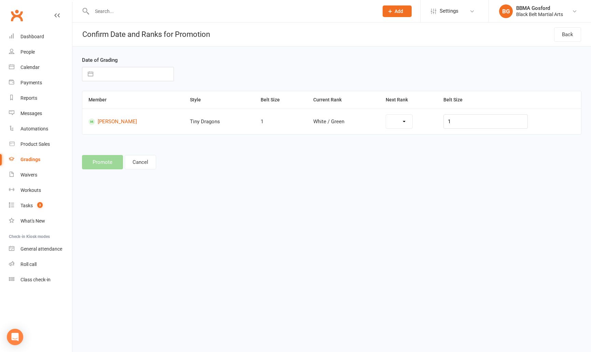
select select "7131"
select select "6"
select select "2025"
select select "7"
select select "2025"
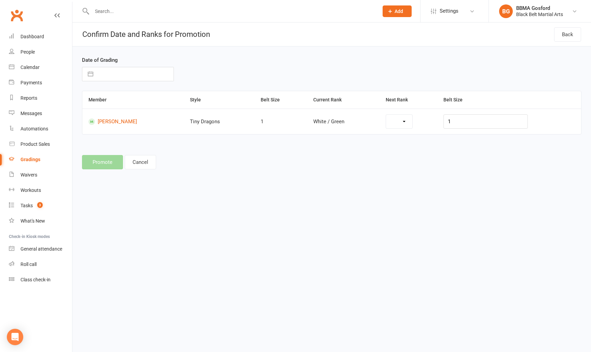
select select "8"
select select "2025"
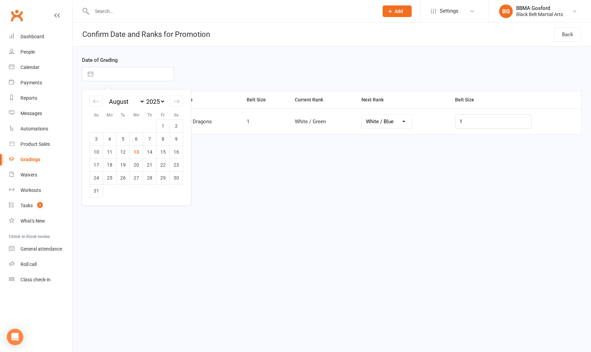
click at [114, 75] on input "text" at bounding box center [135, 74] width 77 height 14
click at [97, 100] on icon "Move backward to switch to the previous month." at bounding box center [96, 101] width 6 height 6
select select "5"
select select "2025"
click at [95, 164] on td "20" at bounding box center [96, 165] width 13 height 13
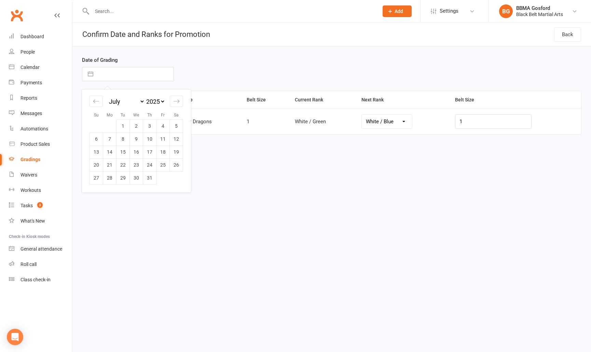
type input "20 Jul 2025"
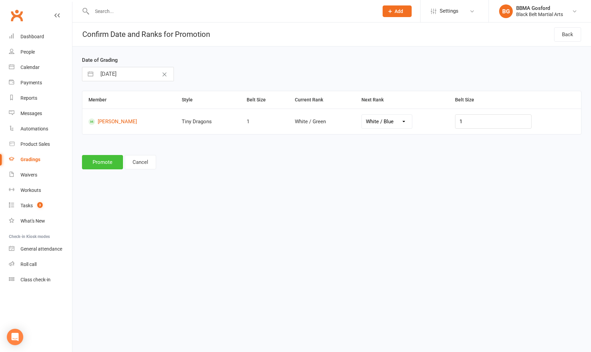
click at [99, 163] on button "Promote" at bounding box center [102, 162] width 41 height 14
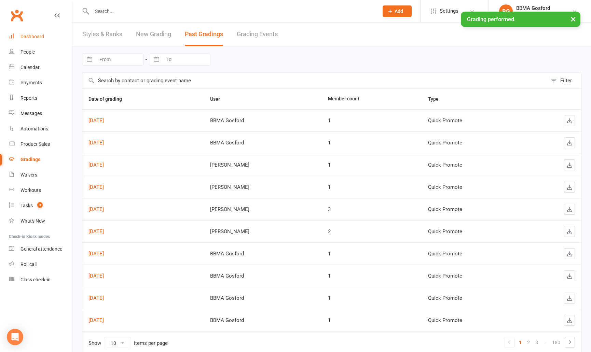
drag, startPoint x: 39, startPoint y: 36, endPoint x: 96, endPoint y: 18, distance: 59.8
click at [39, 36] on div "Dashboard" at bounding box center [33, 36] width 24 height 5
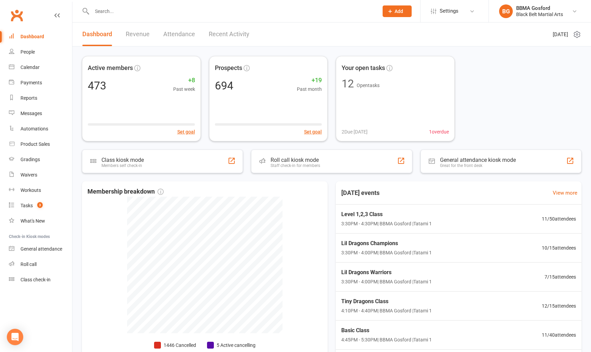
click at [120, 13] on input "text" at bounding box center [232, 11] width 284 height 10
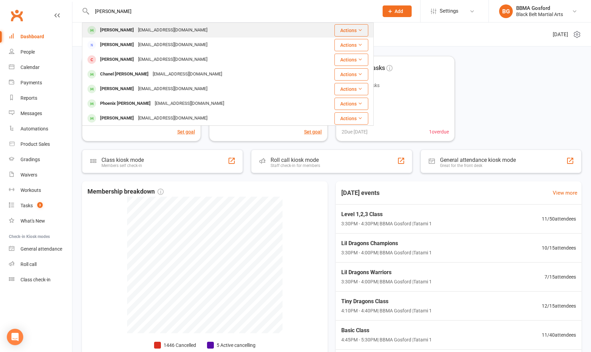
type input "melinda batiste"
click at [104, 34] on div "Melinda Batiste" at bounding box center [117, 30] width 38 height 10
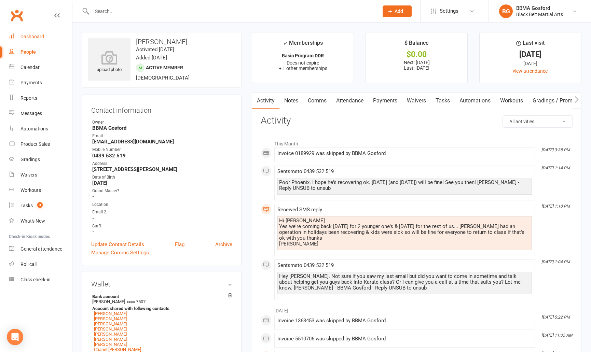
click at [31, 37] on div "Dashboard" at bounding box center [33, 36] width 24 height 5
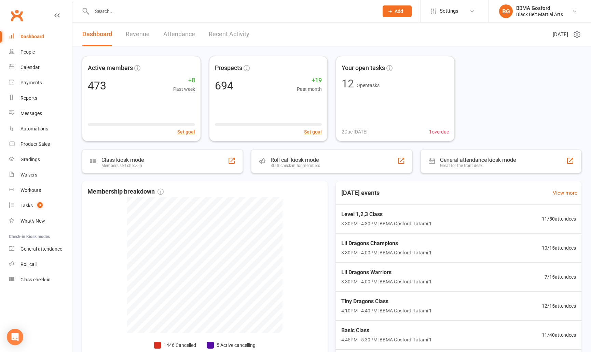
click at [102, 7] on input "text" at bounding box center [232, 11] width 284 height 10
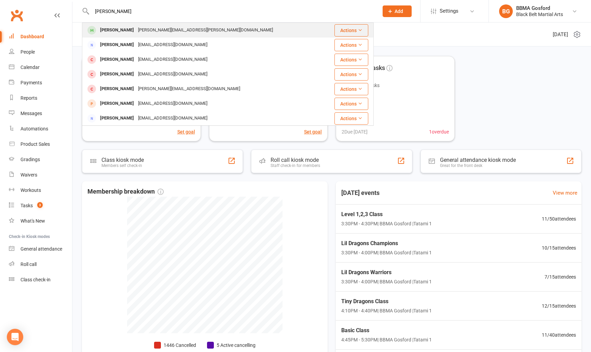
type input "leonel"
click at [119, 33] on div "Leonel Castillo" at bounding box center [117, 30] width 38 height 10
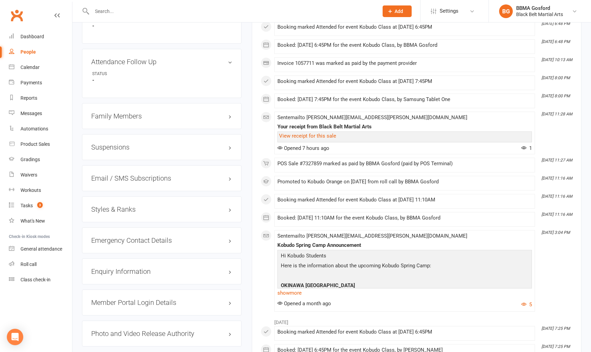
scroll to position [546, 0]
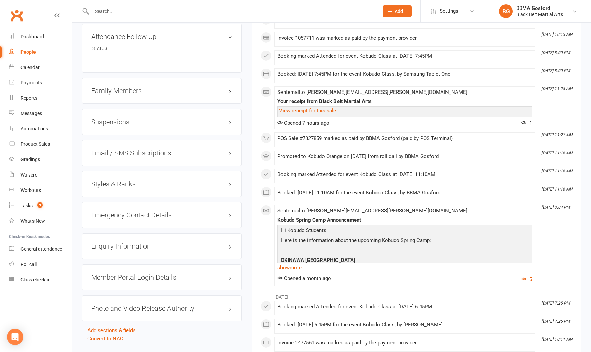
click at [126, 181] on h3 "Styles & Ranks" at bounding box center [161, 185] width 141 height 8
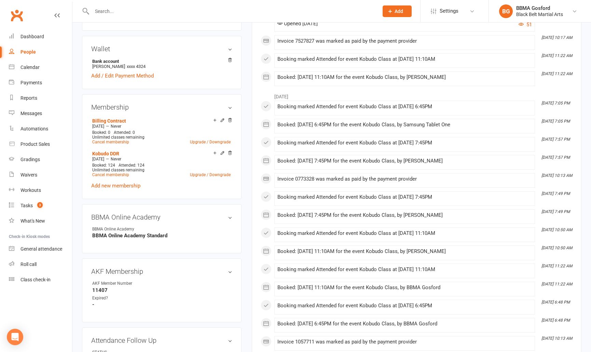
scroll to position [0, 0]
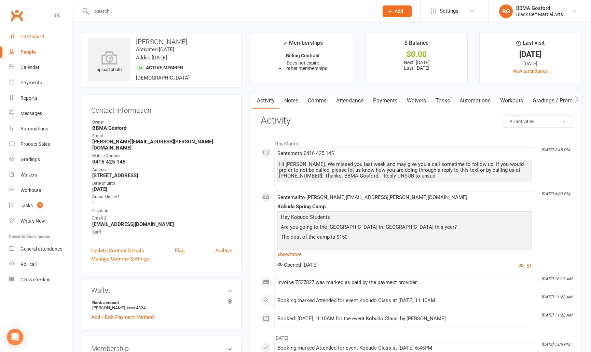
click at [32, 37] on div "Dashboard" at bounding box center [33, 36] width 24 height 5
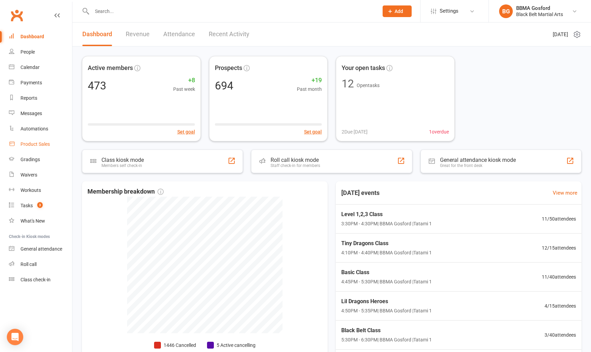
click at [37, 150] on link "Product Sales" at bounding box center [40, 144] width 63 height 15
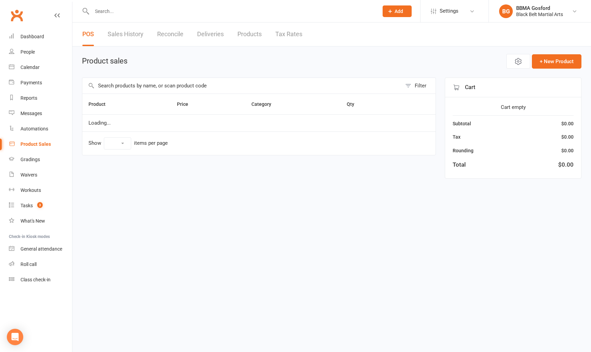
select select "100"
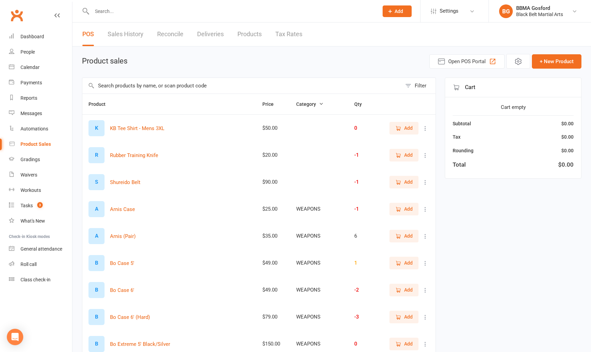
click at [141, 83] on input "text" at bounding box center [242, 86] width 320 height 16
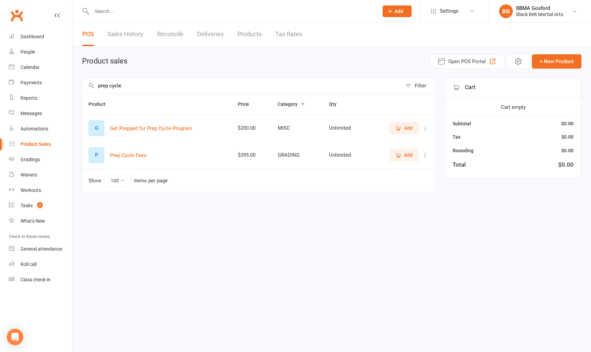
type input "prep cycle"
click at [411, 158] on span "Add" at bounding box center [408, 155] width 9 height 8
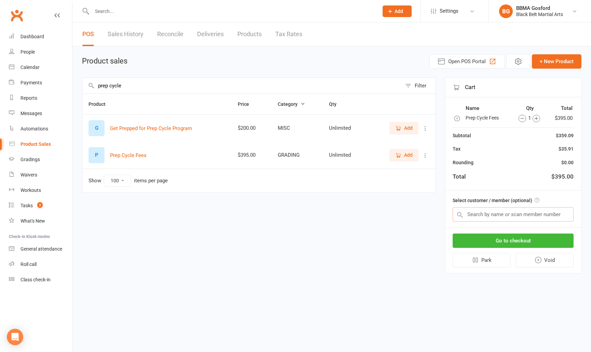
click at [492, 216] on input "text" at bounding box center [513, 215] width 121 height 14
type input "amanda stevenson"
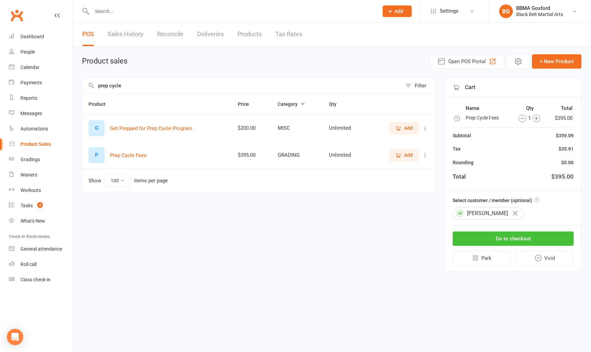
click at [519, 239] on button "Go to checkout" at bounding box center [513, 239] width 121 height 14
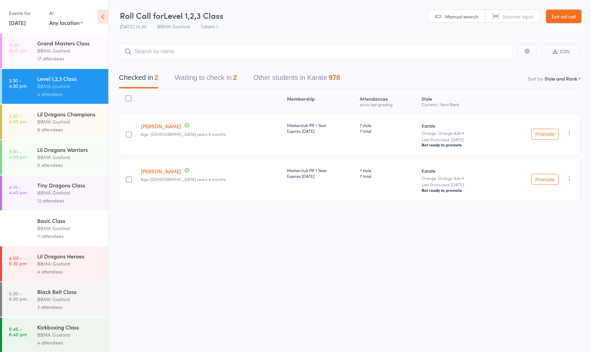
click at [60, 118] on div "Lil Dragons Champions" at bounding box center [69, 114] width 65 height 8
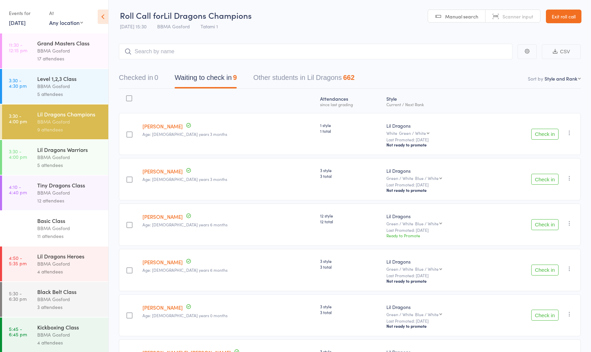
click at [206, 80] on button "Waiting to check in 9" at bounding box center [206, 79] width 62 height 18
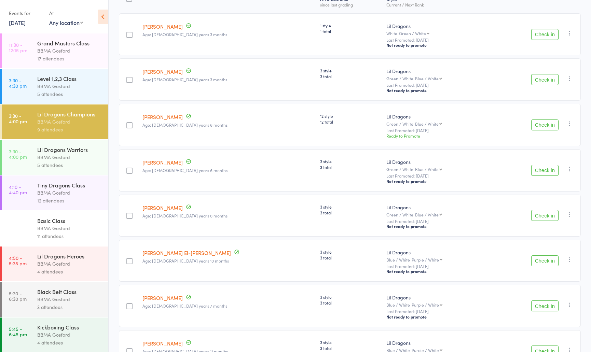
scroll to position [99, 0]
click at [570, 126] on icon "button" at bounding box center [569, 124] width 7 height 7
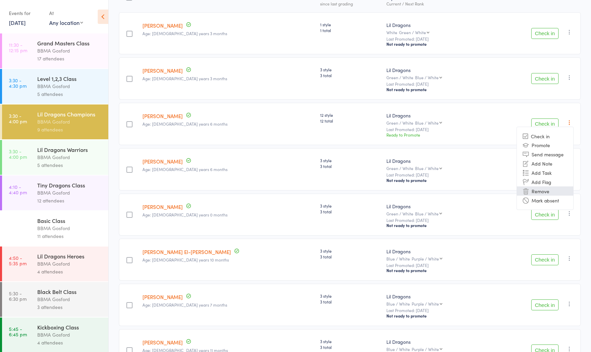
click at [544, 193] on li "Remove" at bounding box center [545, 191] width 56 height 9
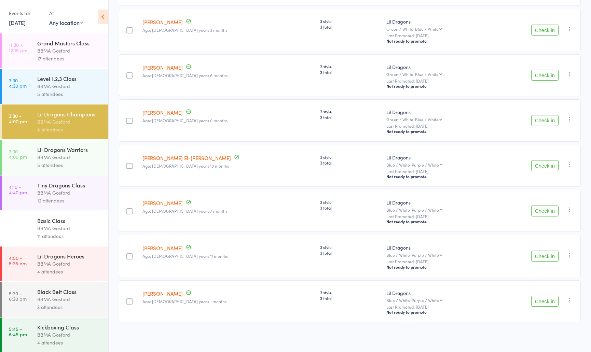
scroll to position [155, 0]
click at [546, 211] on button "Check in" at bounding box center [545, 210] width 27 height 11
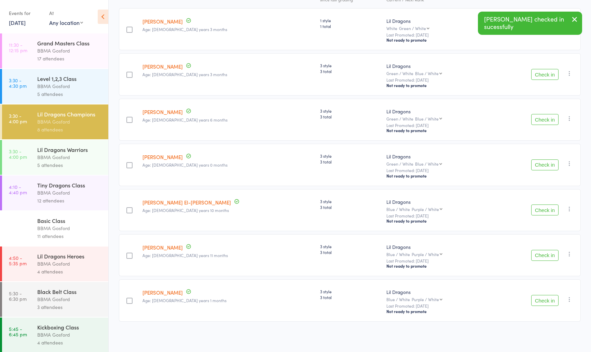
click at [539, 256] on button "Check in" at bounding box center [545, 255] width 27 height 11
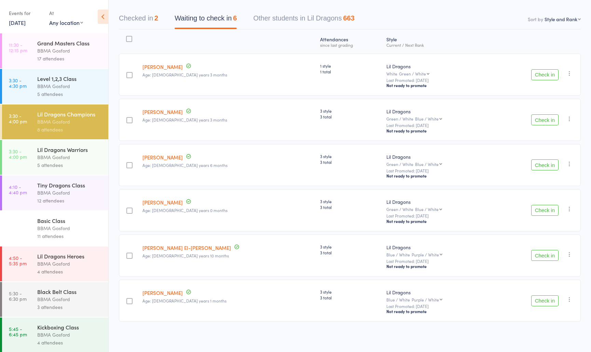
click at [84, 151] on div "Lil Dragons Warriors" at bounding box center [69, 150] width 65 height 8
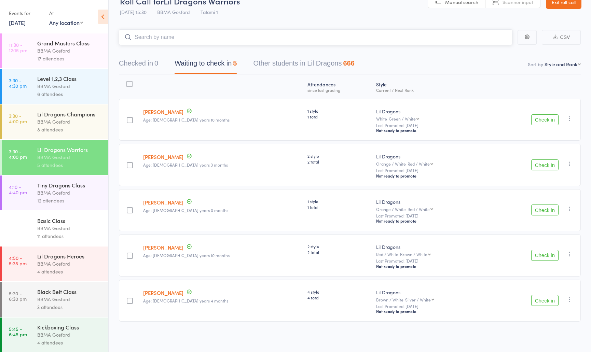
scroll to position [17, 0]
click at [539, 162] on button "Check in" at bounding box center [545, 165] width 27 height 11
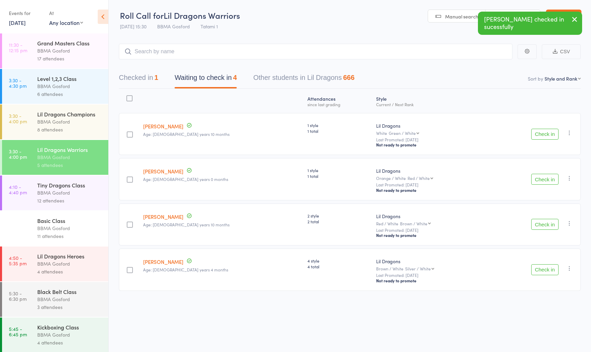
click at [548, 181] on button "Check in" at bounding box center [545, 179] width 27 height 11
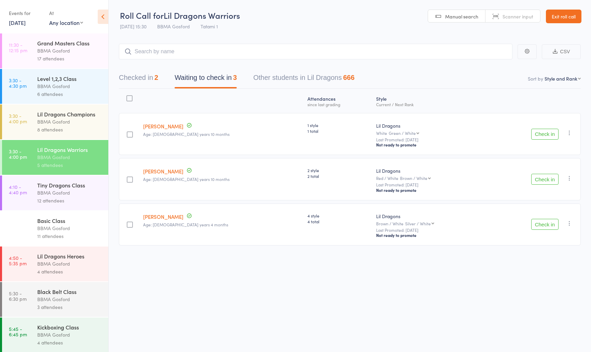
click at [571, 179] on icon "button" at bounding box center [569, 178] width 7 height 7
click at [548, 258] on li "Mark absent" at bounding box center [545, 256] width 56 height 9
click at [143, 78] on button "Checked in 2" at bounding box center [138, 79] width 39 height 18
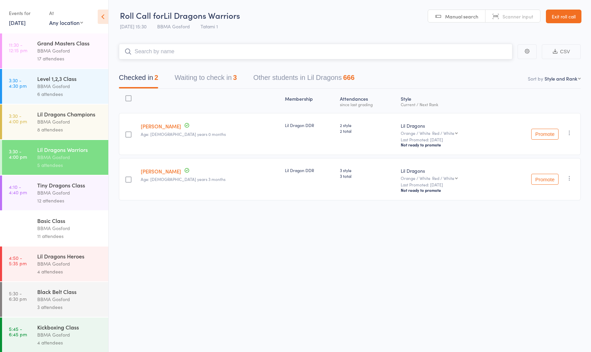
click at [200, 53] on input "search" at bounding box center [316, 52] width 394 height 16
type input "ashton jones"
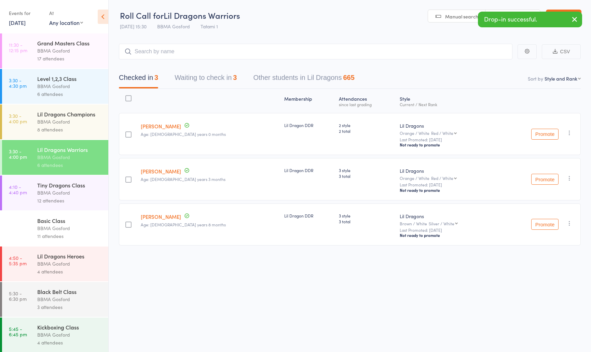
click at [61, 121] on div "BBMA Gosford" at bounding box center [69, 122] width 65 height 8
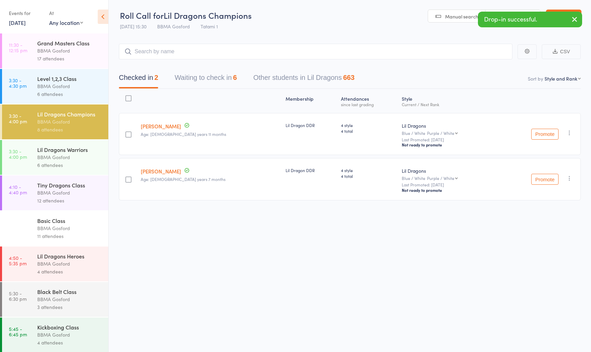
click at [193, 53] on input "search" at bounding box center [316, 52] width 394 height 16
type input "levi jones"
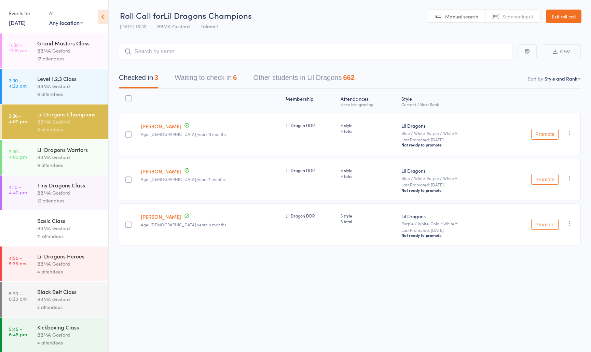
click at [66, 153] on div "Lil Dragons Warriors" at bounding box center [69, 150] width 65 height 8
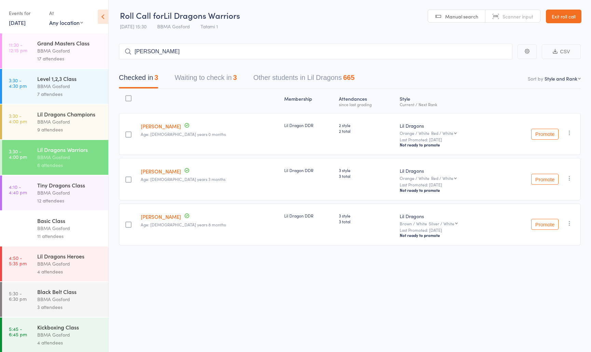
type input "eli chadda"
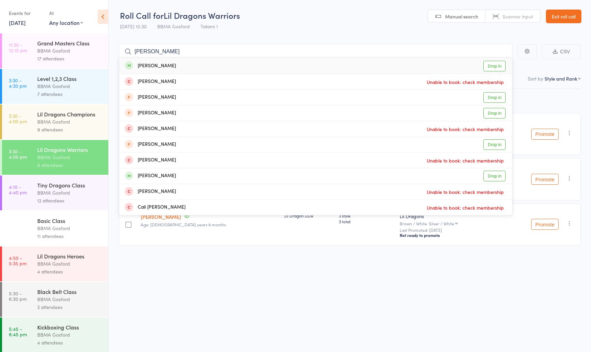
type input "eli chaadda"
click at [158, 65] on div "Eli Chhada" at bounding box center [150, 66] width 51 height 8
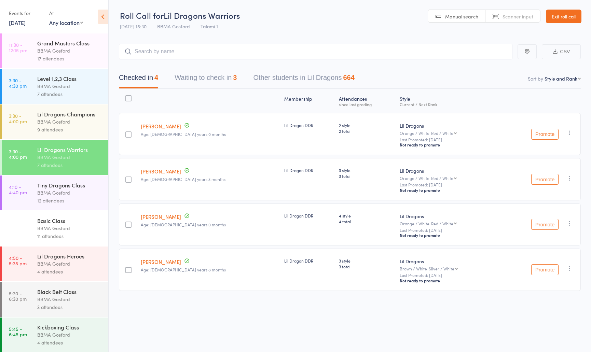
click at [63, 124] on div "BBMA Gosford" at bounding box center [69, 122] width 65 height 8
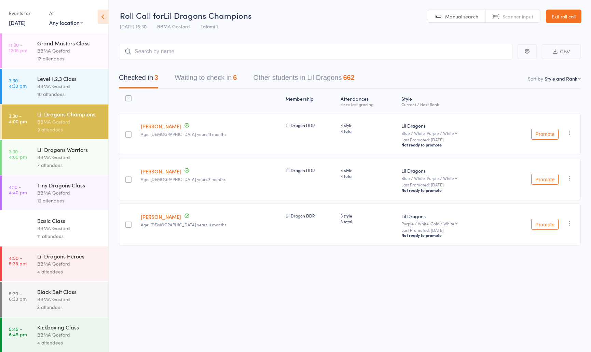
click at [198, 79] on button "Waiting to check in 6" at bounding box center [206, 79] width 62 height 18
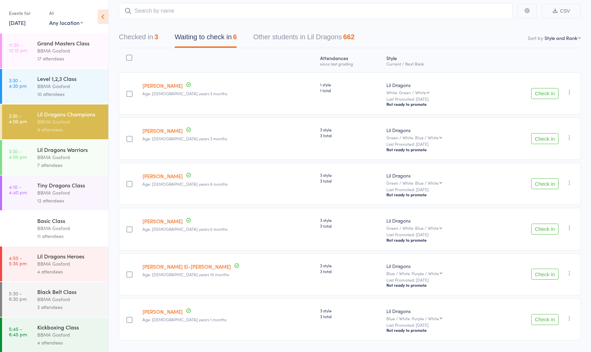
scroll to position [63, 0]
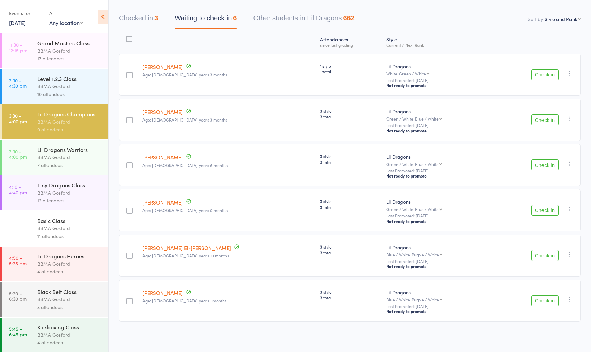
click at [544, 115] on button "Check in" at bounding box center [545, 120] width 27 height 11
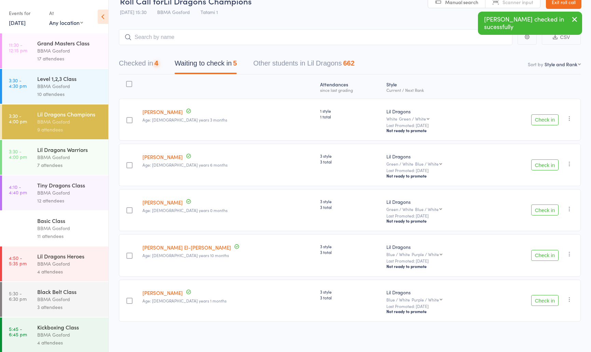
scroll to position [17, 0]
click at [548, 303] on button "Check in" at bounding box center [545, 300] width 27 height 11
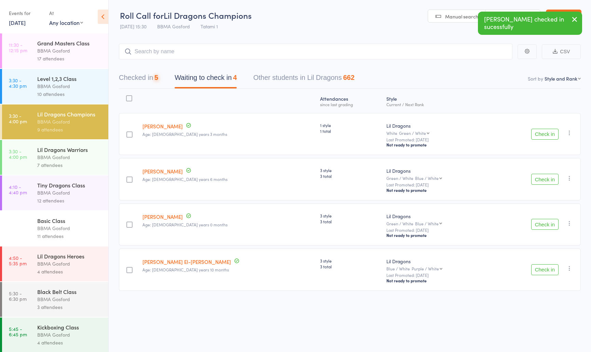
scroll to position [0, 0]
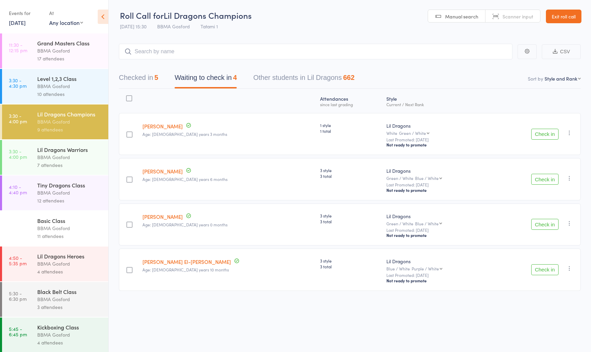
click at [62, 156] on div "BBMA Gosford" at bounding box center [69, 158] width 65 height 8
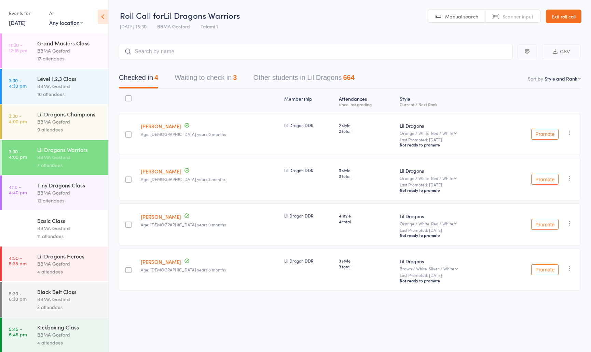
drag, startPoint x: 212, startPoint y: 78, endPoint x: 213, endPoint y: 82, distance: 4.5
click at [212, 78] on button "Waiting to check in 3" at bounding box center [206, 79] width 62 height 18
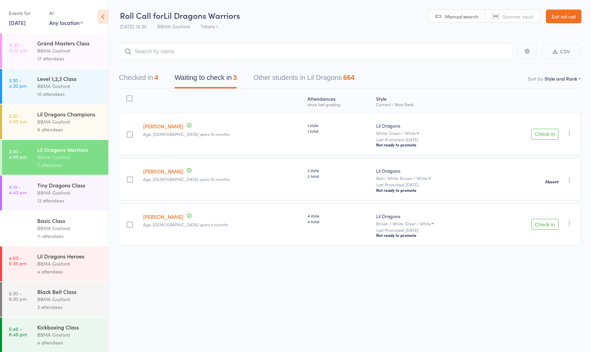
click at [545, 226] on button "Check in" at bounding box center [545, 224] width 27 height 11
click at [64, 130] on div "9 attendees" at bounding box center [69, 130] width 65 height 8
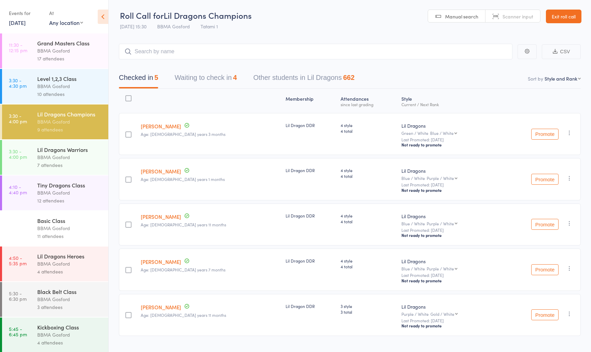
click at [198, 78] on button "Waiting to check in 4" at bounding box center [206, 79] width 62 height 18
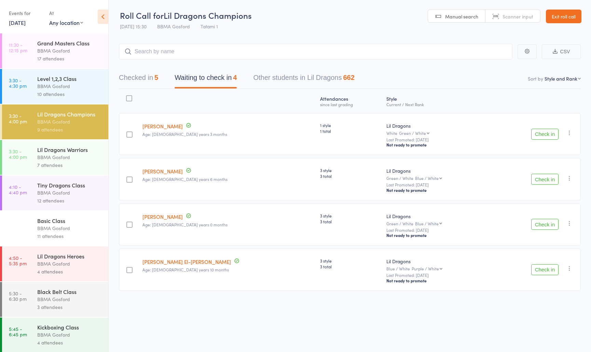
click at [545, 181] on button "Check in" at bounding box center [545, 179] width 27 height 11
click at [533, 228] on button "Check in" at bounding box center [545, 224] width 27 height 11
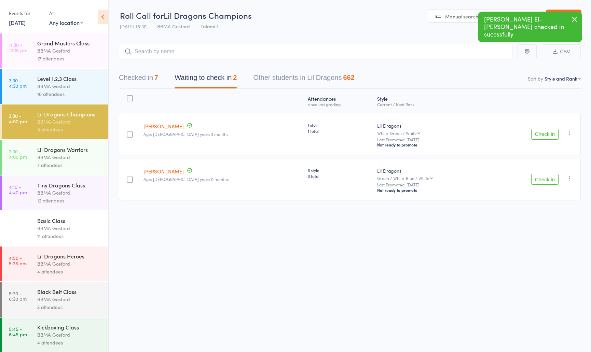
click at [142, 76] on button "Checked in 7" at bounding box center [138, 79] width 39 height 18
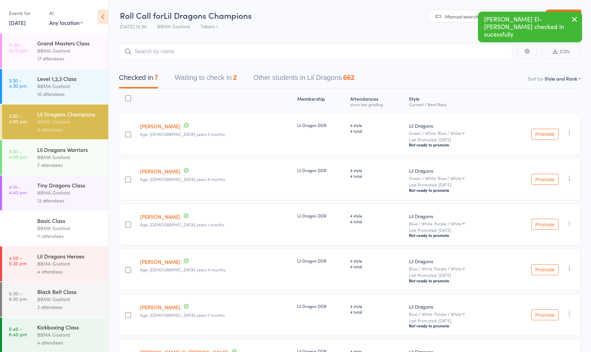
click at [79, 157] on div "BBMA Gosford" at bounding box center [69, 158] width 65 height 8
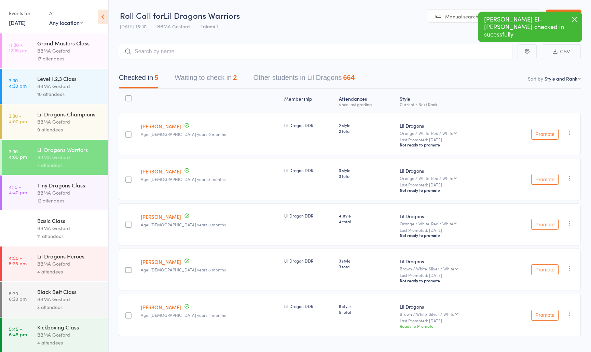
click at [201, 79] on button "Waiting to check in 2" at bounding box center [206, 79] width 62 height 18
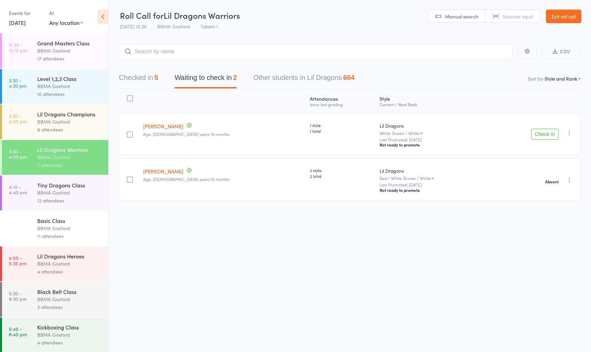
click at [136, 81] on button "Checked in 5" at bounding box center [138, 79] width 39 height 18
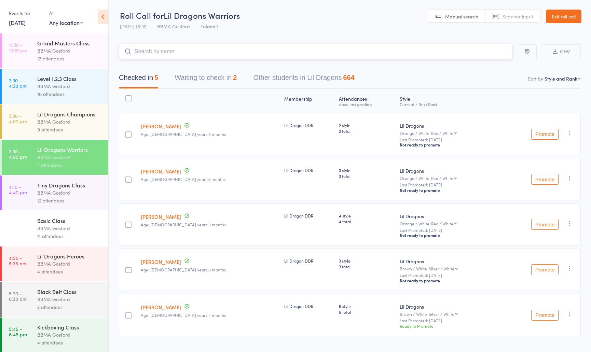
click at [200, 82] on button "Waiting to check in 2" at bounding box center [206, 79] width 62 height 18
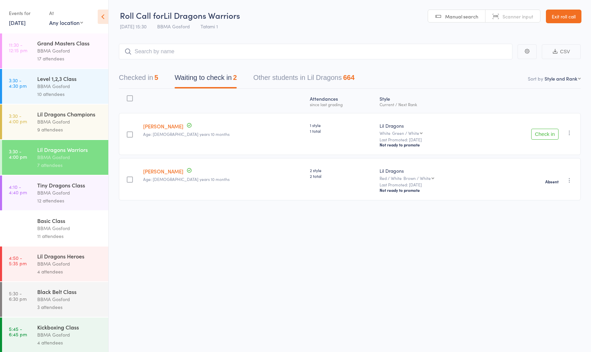
click at [548, 134] on button "Check in" at bounding box center [545, 134] width 27 height 11
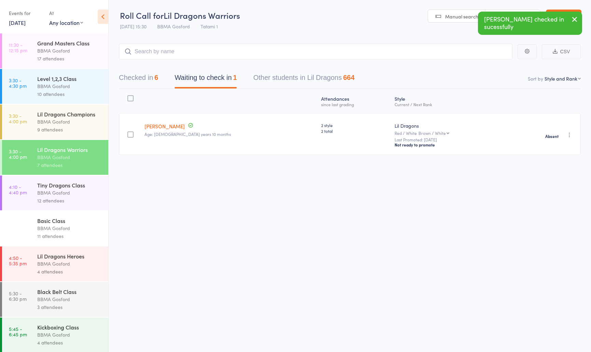
click at [57, 130] on div "9 attendees" at bounding box center [69, 130] width 65 height 8
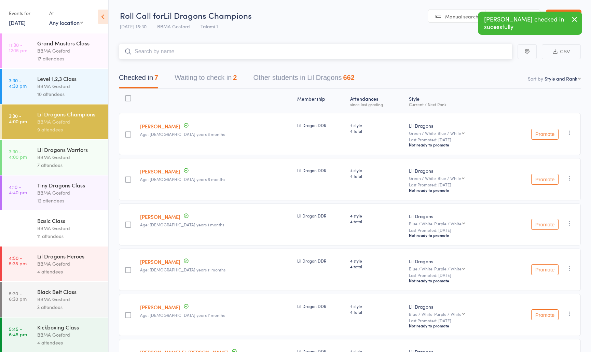
click at [200, 81] on button "Waiting to check in 2" at bounding box center [206, 79] width 62 height 18
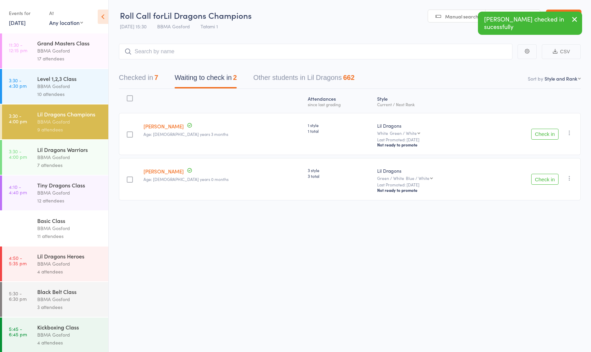
click at [539, 135] on button "Check in" at bounding box center [545, 134] width 27 height 11
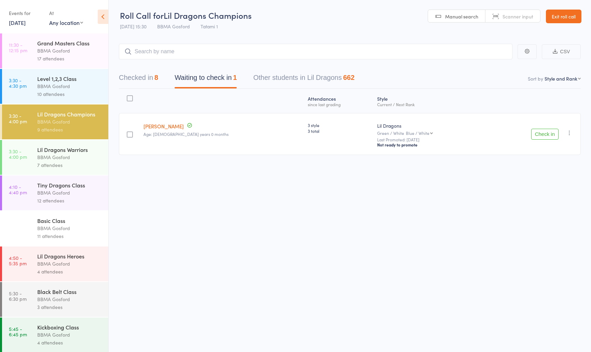
click at [542, 138] on button "Check in" at bounding box center [545, 134] width 27 height 11
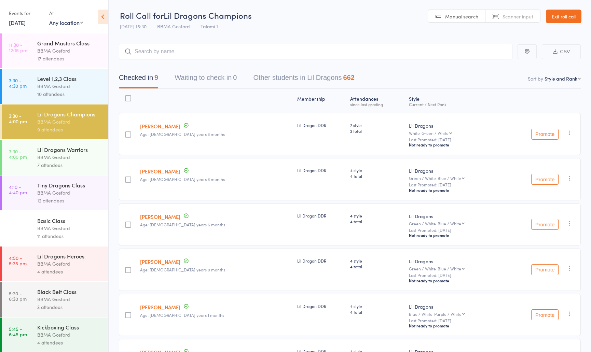
click at [57, 187] on div "Tiny Dragons Class" at bounding box center [69, 186] width 65 height 8
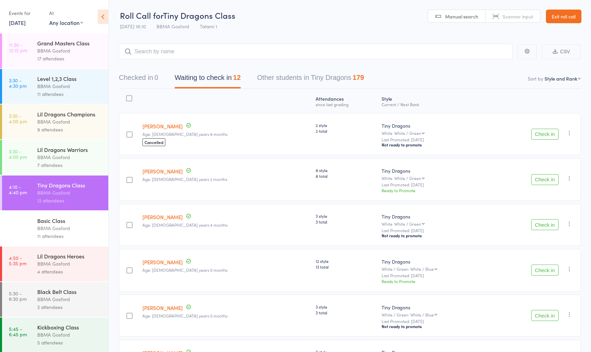
click at [171, 127] on link "Jalena Dickson" at bounding box center [163, 126] width 40 height 7
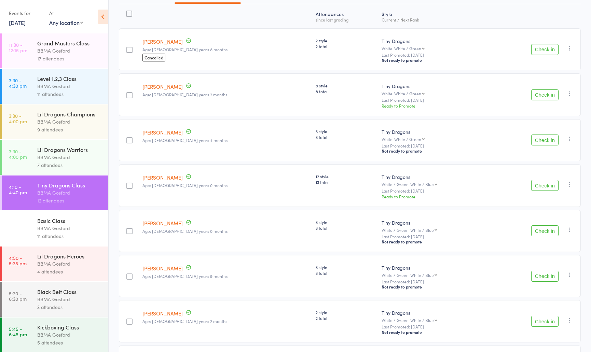
scroll to position [85, 0]
click at [543, 233] on button "Check in" at bounding box center [545, 230] width 27 height 11
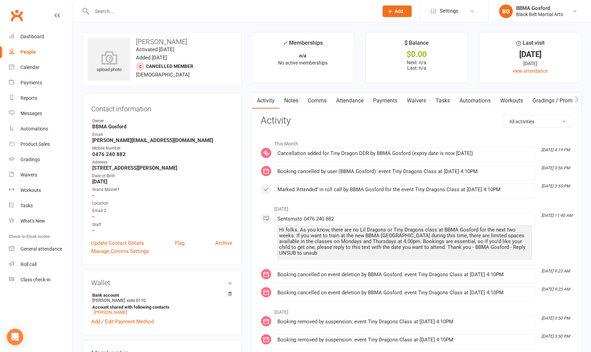
click at [353, 103] on link "Attendance" at bounding box center [350, 101] width 37 height 16
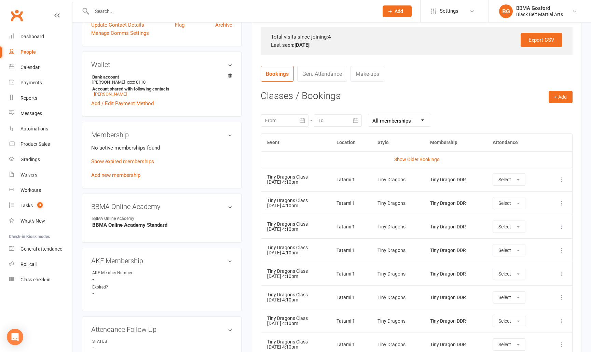
scroll to position [219, 0]
click at [563, 181] on icon at bounding box center [562, 179] width 7 height 7
click at [532, 218] on link "Remove booking" at bounding box center [532, 220] width 68 height 14
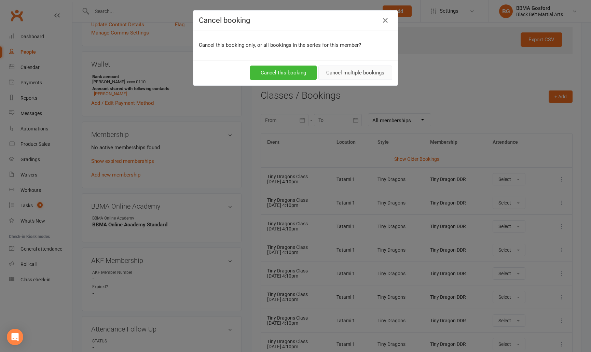
click at [362, 72] on button "Cancel multiple bookings" at bounding box center [356, 73] width 74 height 14
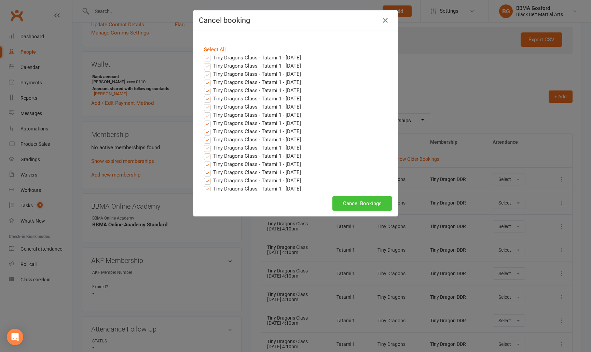
click at [359, 203] on button "Cancel Bookings" at bounding box center [363, 204] width 60 height 14
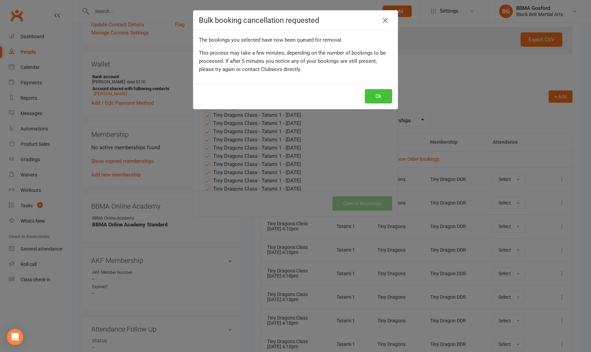
click at [381, 97] on button "Ok" at bounding box center [378, 96] width 27 height 14
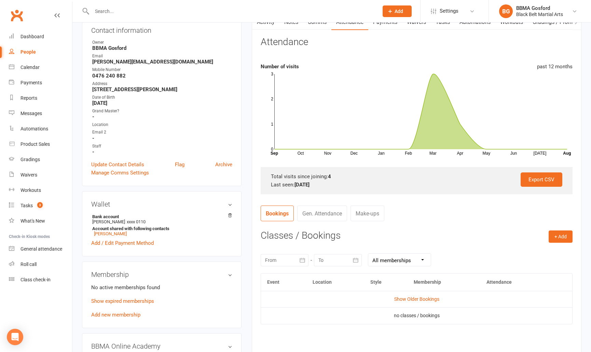
scroll to position [0, 0]
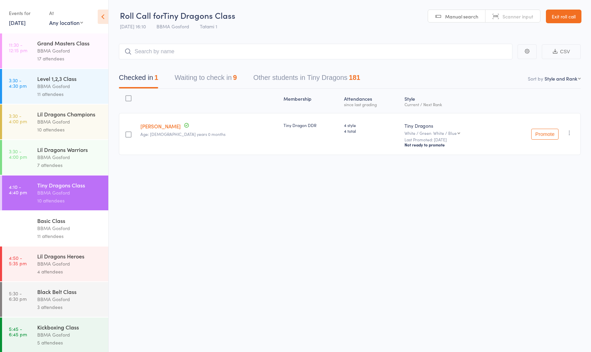
click at [221, 78] on button "Waiting to check in 9" at bounding box center [206, 79] width 62 height 18
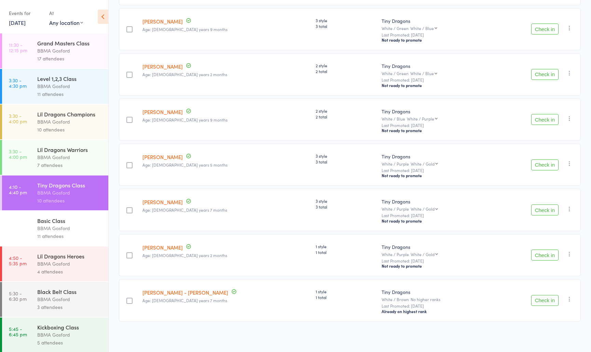
scroll to position [200, 0]
click at [551, 256] on button "Check in" at bounding box center [545, 255] width 27 height 11
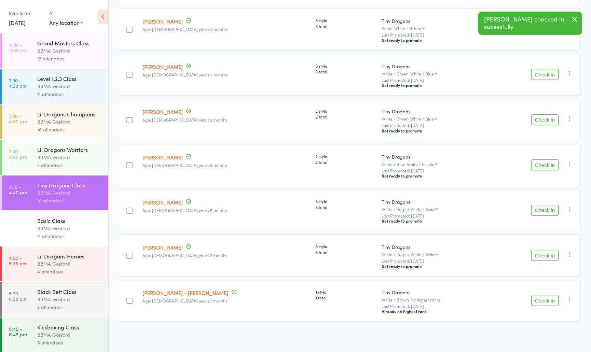
scroll to position [155, 0]
click at [546, 302] on button "Check in" at bounding box center [545, 300] width 27 height 11
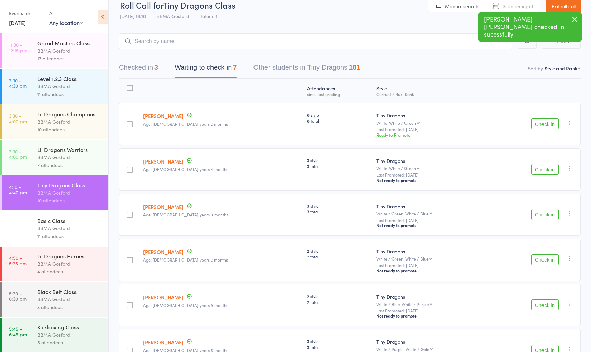
scroll to position [0, 0]
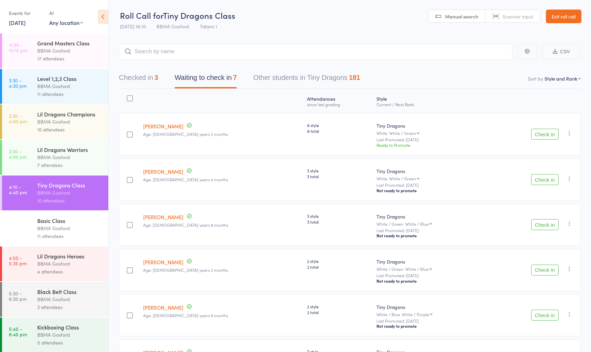
click at [145, 80] on button "Checked in 3" at bounding box center [138, 79] width 39 height 18
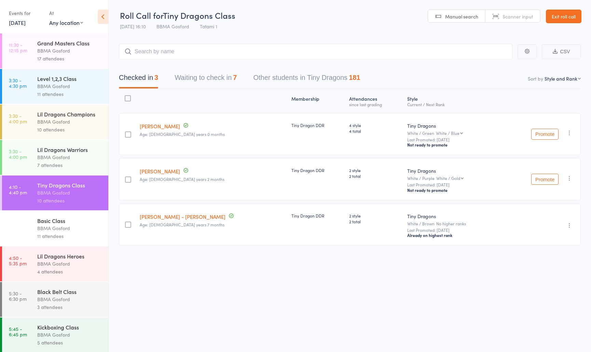
click at [222, 78] on button "Waiting to check in 7" at bounding box center [206, 79] width 62 height 18
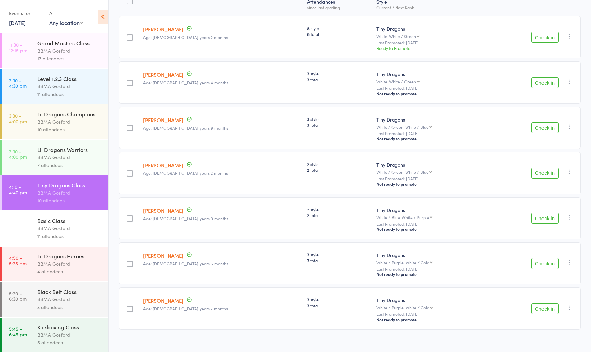
scroll to position [109, 0]
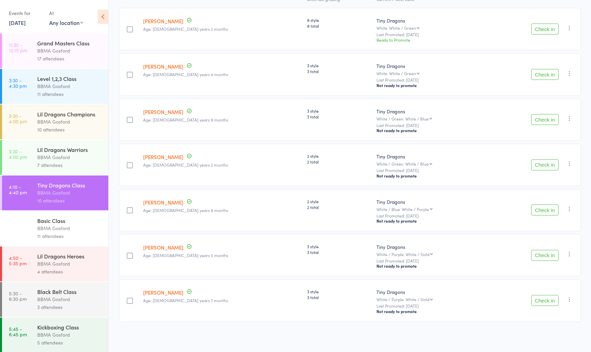
click at [573, 160] on icon "button" at bounding box center [569, 163] width 7 height 7
click at [553, 240] on li "Mark absent" at bounding box center [545, 241] width 56 height 9
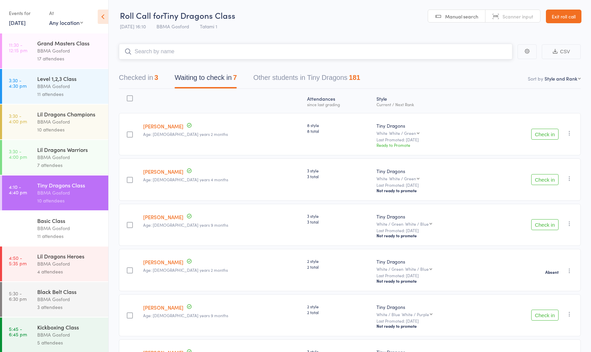
click at [182, 52] on input "search" at bounding box center [316, 52] width 394 height 16
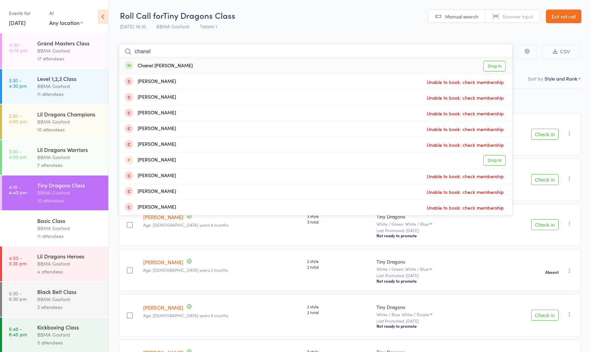
type input "chanel"
click at [176, 65] on div "Chanel [PERSON_NAME] Drop in" at bounding box center [315, 66] width 393 height 16
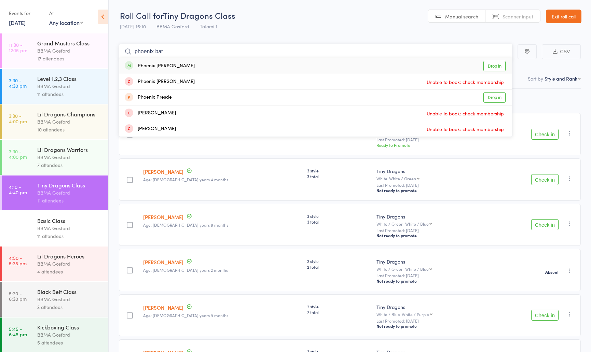
type input "phoenix bat"
click at [187, 63] on div "Phoenix [PERSON_NAME] Drop in" at bounding box center [315, 66] width 393 height 16
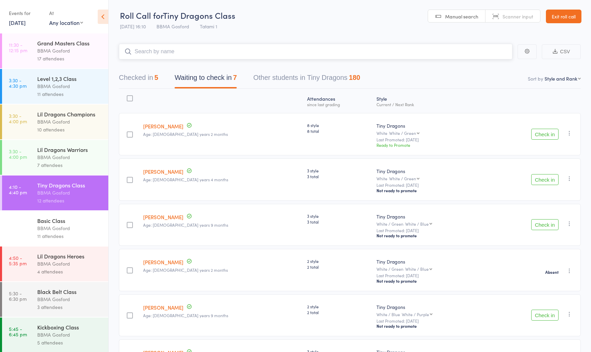
drag, startPoint x: 145, startPoint y: 80, endPoint x: 150, endPoint y: 80, distance: 5.1
click at [145, 80] on button "Checked in 5" at bounding box center [138, 79] width 39 height 18
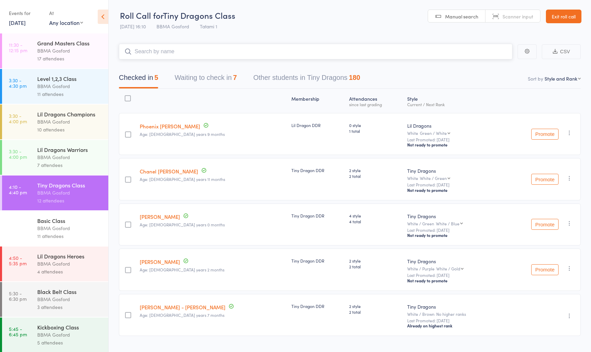
click at [221, 81] on button "Waiting to check in 7" at bounding box center [206, 79] width 62 height 18
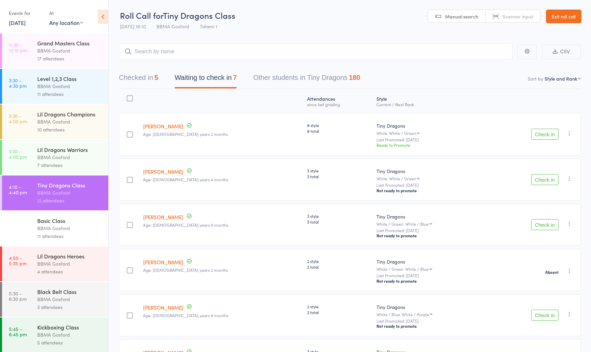
click at [48, 123] on div "BBMA Gosford" at bounding box center [69, 122] width 65 height 8
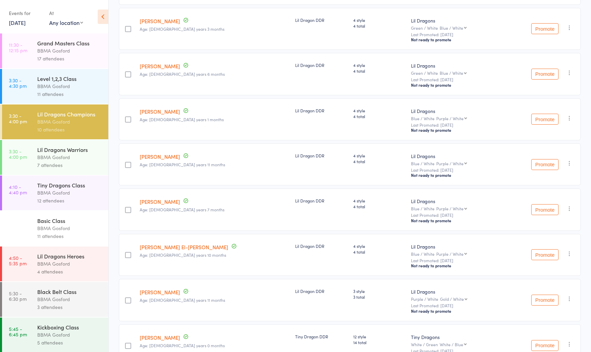
scroll to position [246, 0]
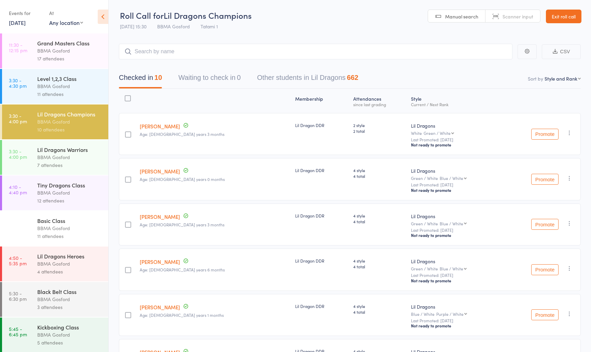
click at [56, 189] on div "Tiny Dragons Class" at bounding box center [69, 186] width 65 height 8
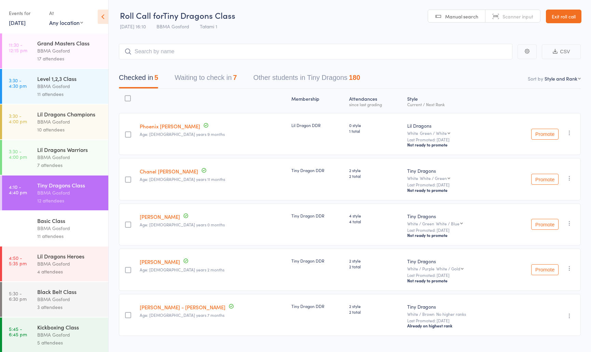
click at [205, 80] on button "Waiting to check in 7" at bounding box center [206, 79] width 62 height 18
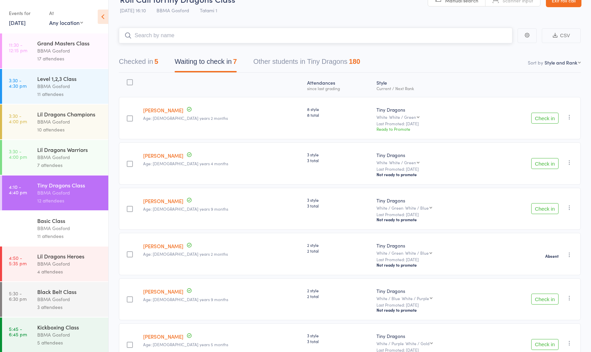
scroll to position [18, 0]
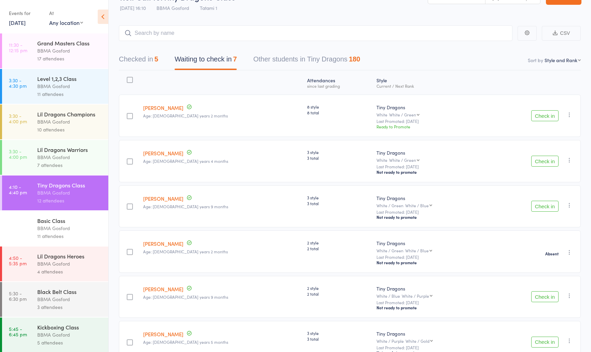
click at [549, 210] on button "Check in" at bounding box center [545, 206] width 27 height 11
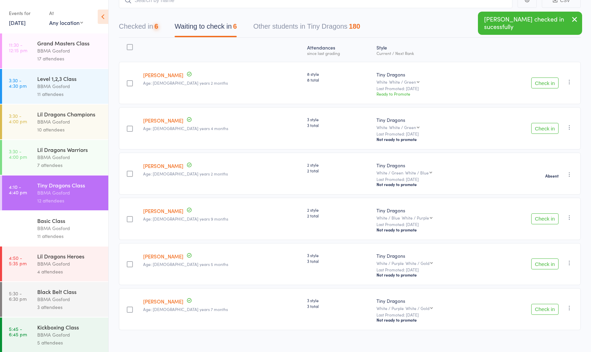
scroll to position [63, 0]
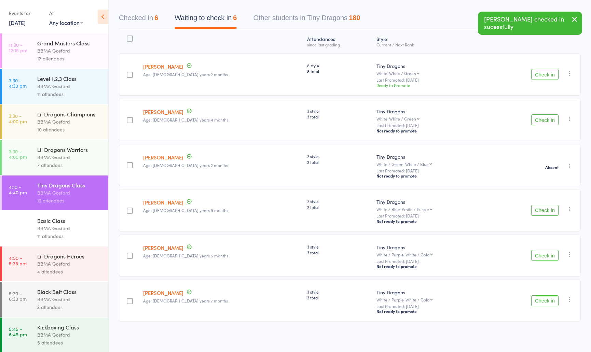
click at [544, 255] on button "Check in" at bounding box center [545, 255] width 27 height 11
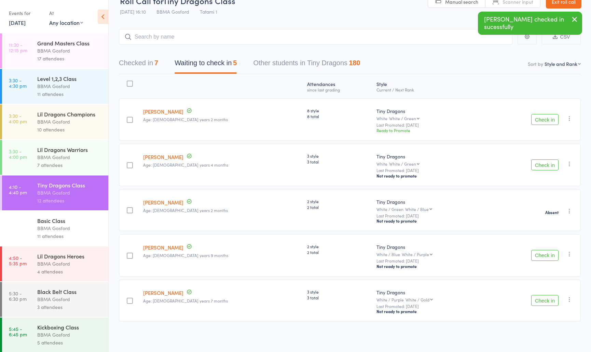
click at [551, 301] on button "Check in" at bounding box center [545, 300] width 27 height 11
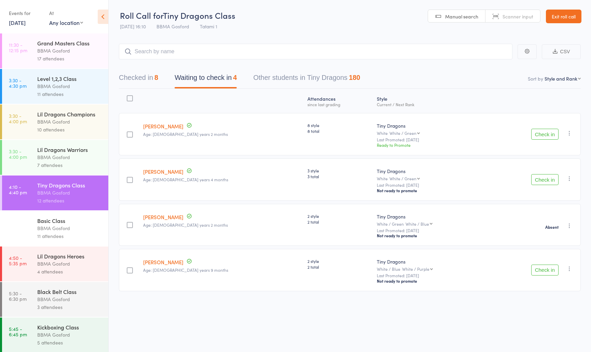
click at [540, 270] on button "Check in" at bounding box center [545, 270] width 27 height 11
click at [162, 55] on input "search" at bounding box center [316, 52] width 394 height 16
type input "[PERSON_NAME]"
click at [544, 182] on button "Check in" at bounding box center [545, 179] width 27 height 11
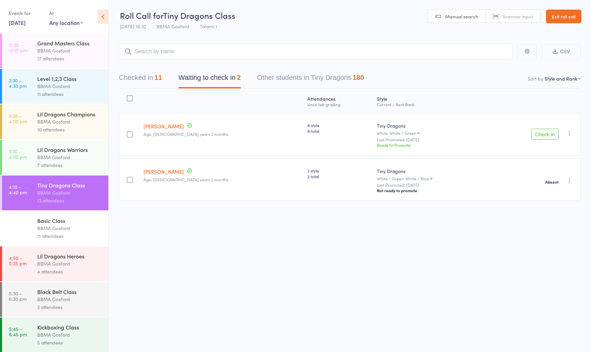
click at [69, 260] on div "Lil Dragons Heroes" at bounding box center [69, 257] width 65 height 8
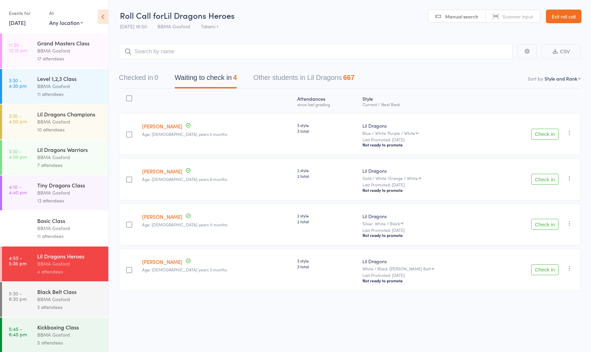
click at [552, 272] on button "Check in" at bounding box center [545, 270] width 27 height 11
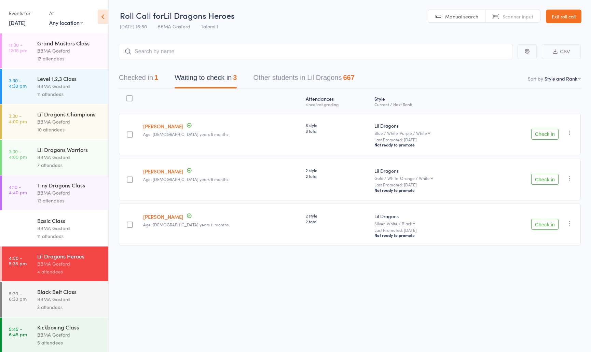
click at [552, 133] on button "Check in" at bounding box center [545, 134] width 27 height 11
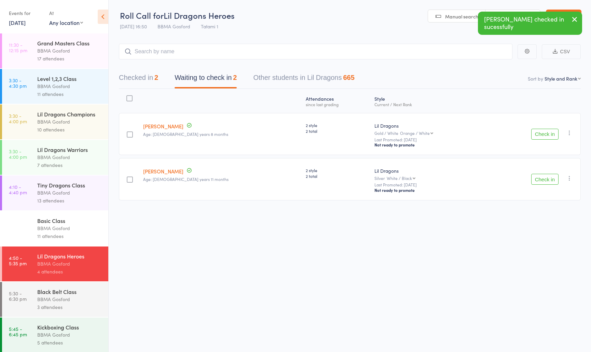
click at [549, 184] on button "Check in" at bounding box center [545, 179] width 27 height 11
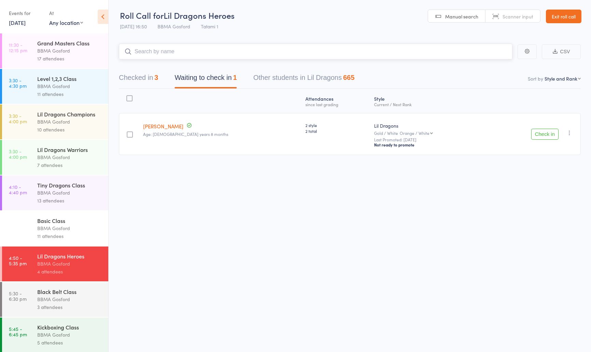
click at [189, 51] on input "search" at bounding box center [316, 52] width 394 height 16
type input "[PERSON_NAME]"
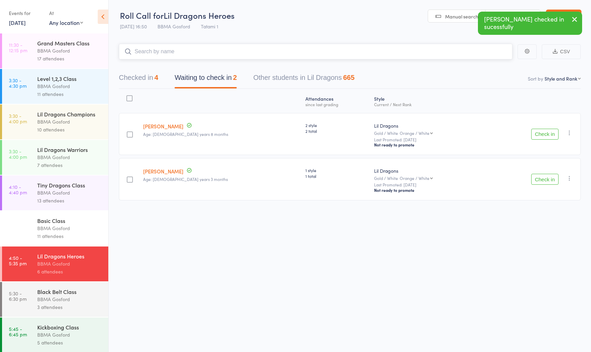
click at [148, 77] on button "Checked in 4" at bounding box center [138, 79] width 39 height 18
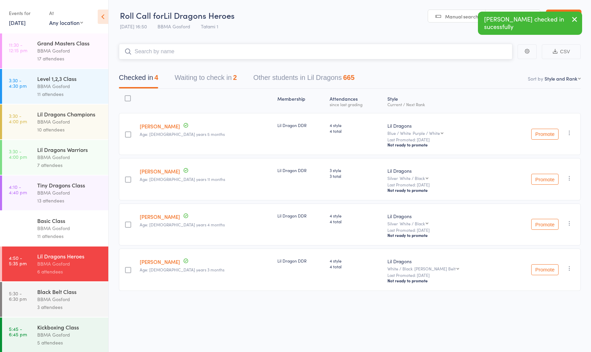
click at [208, 80] on button "Waiting to check in 2" at bounding box center [206, 79] width 62 height 18
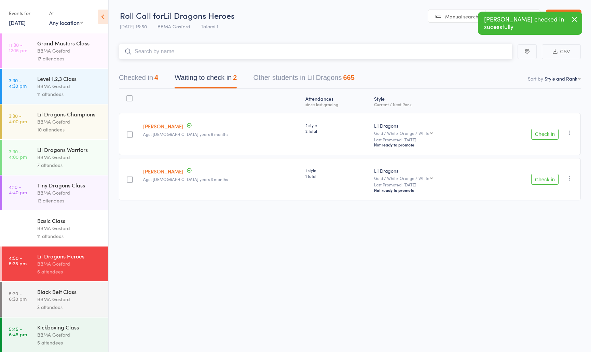
click at [143, 82] on button "Checked in 4" at bounding box center [138, 79] width 39 height 18
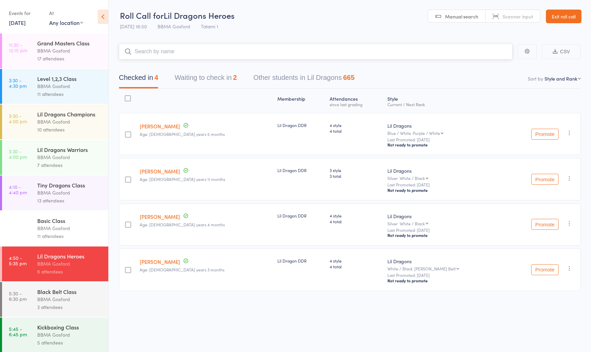
click at [231, 78] on button "Waiting to check in 2" at bounding box center [206, 79] width 62 height 18
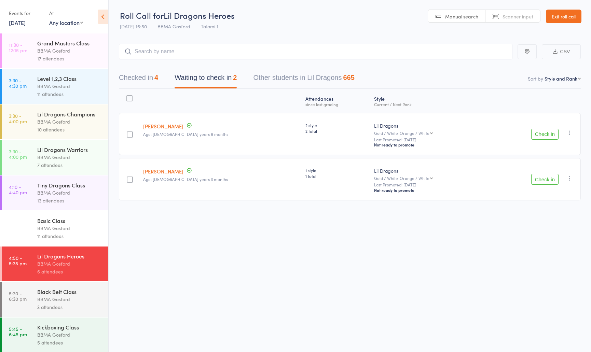
click at [549, 135] on button "Check in" at bounding box center [545, 134] width 27 height 11
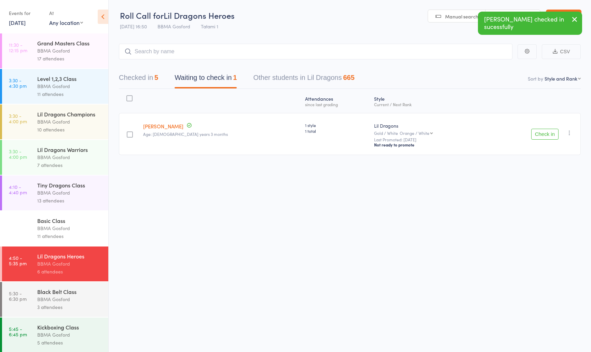
click at [146, 78] on button "Checked in 5" at bounding box center [138, 79] width 39 height 18
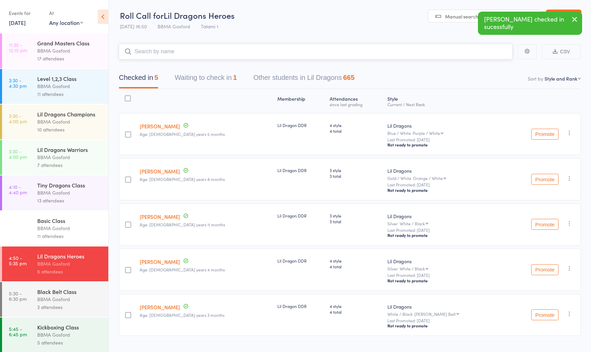
click at [166, 53] on input "search" at bounding box center [316, 52] width 394 height 16
type input "alex bignell"
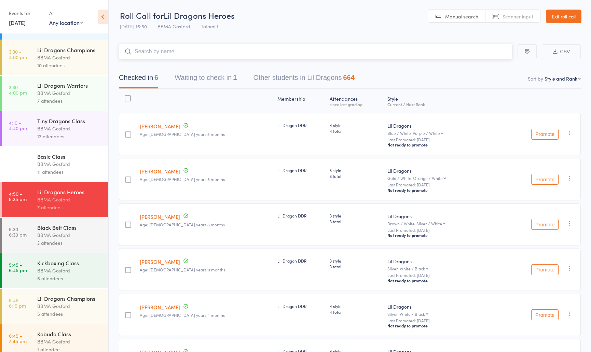
scroll to position [66, 0]
click at [77, 301] on div "Lil Dragons Champions" at bounding box center [69, 298] width 65 height 8
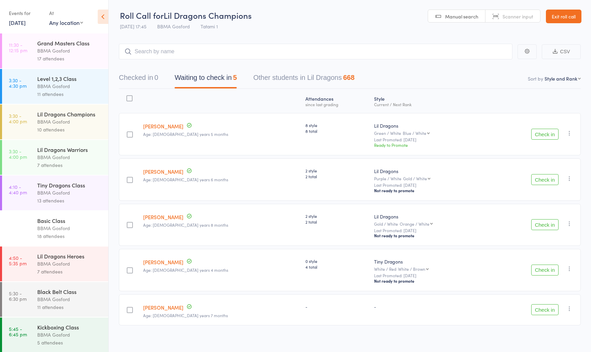
scroll to position [6, 0]
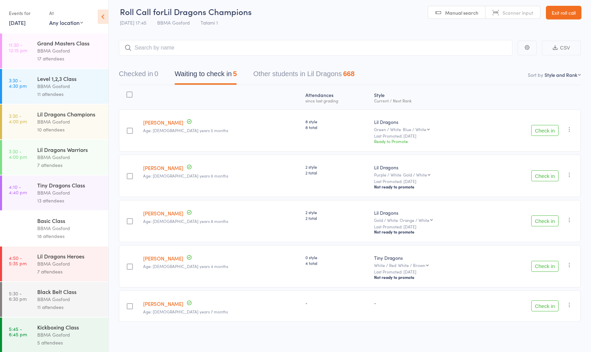
click at [569, 305] on icon "button" at bounding box center [569, 305] width 7 height 7
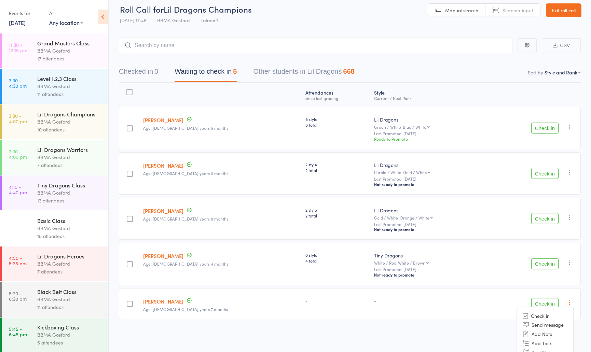
scroll to position [37, 0]
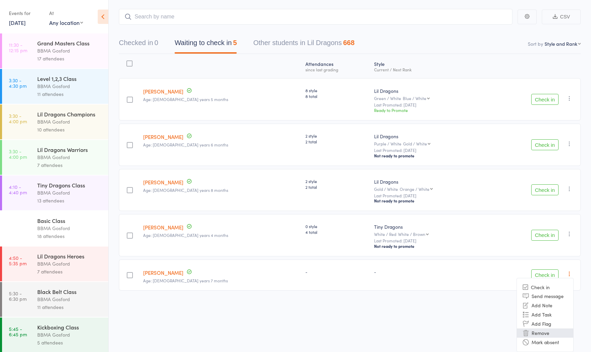
click at [546, 333] on li "Remove" at bounding box center [545, 333] width 56 height 9
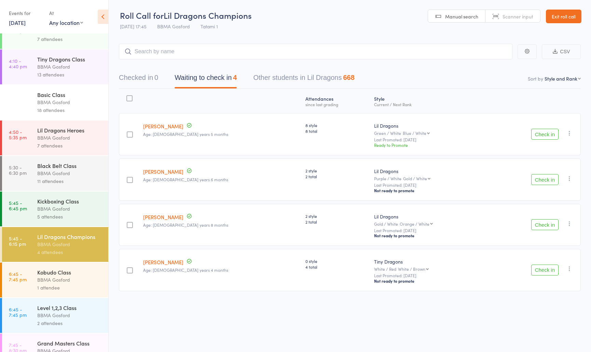
scroll to position [128, 0]
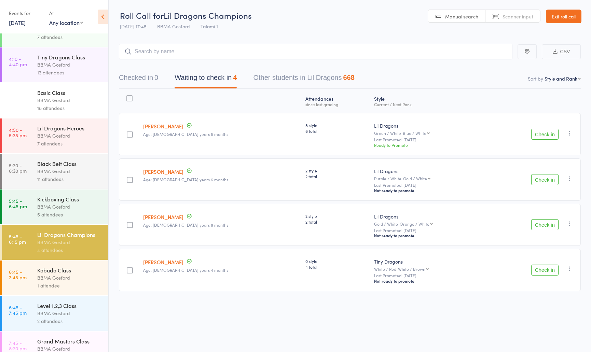
click at [47, 201] on div "Kickboxing Class" at bounding box center [69, 200] width 65 height 8
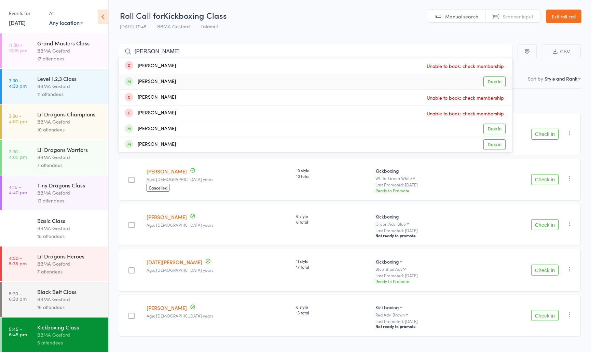
type input "gordon"
click at [195, 81] on div "Gordon Swinford Drop in" at bounding box center [315, 81] width 393 height 15
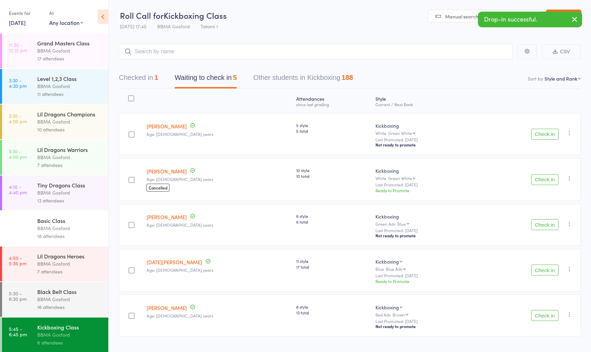
click at [160, 173] on link "Amy Clarke" at bounding box center [167, 171] width 40 height 7
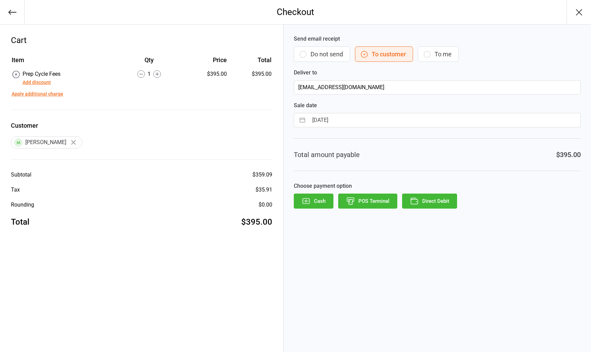
click at [371, 201] on button "POS Terminal" at bounding box center [367, 201] width 59 height 15
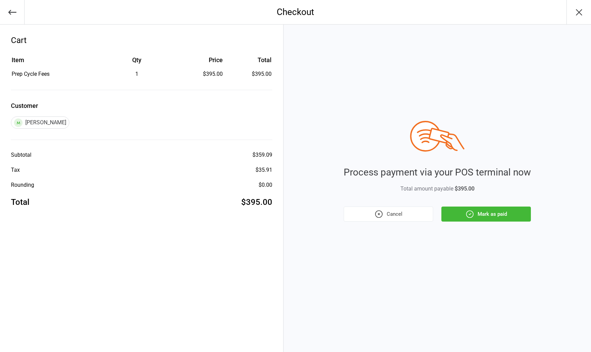
click at [475, 214] on icon "button" at bounding box center [470, 214] width 9 height 9
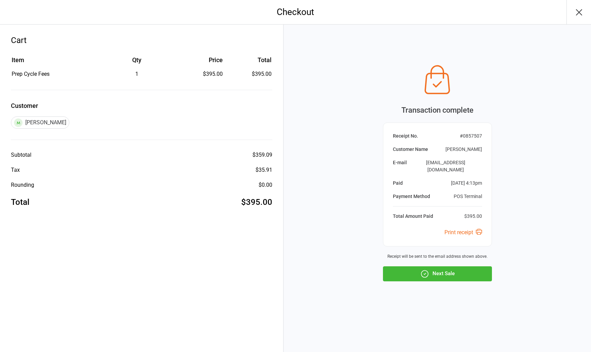
click at [450, 275] on button "Next Sale" at bounding box center [437, 274] width 109 height 15
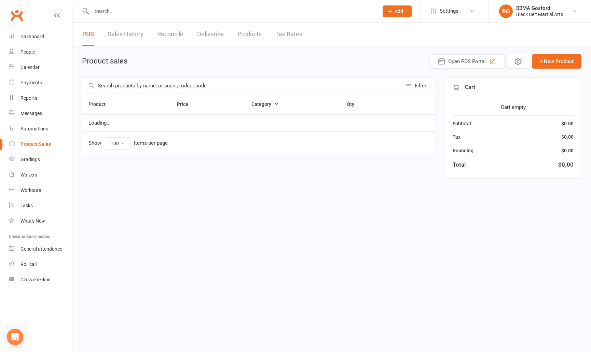
select select "100"
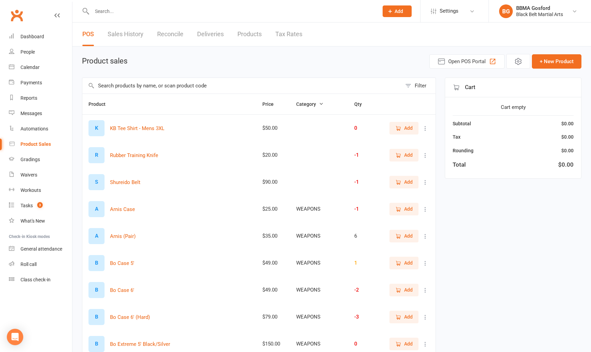
click at [164, 13] on input "text" at bounding box center [232, 11] width 284 height 10
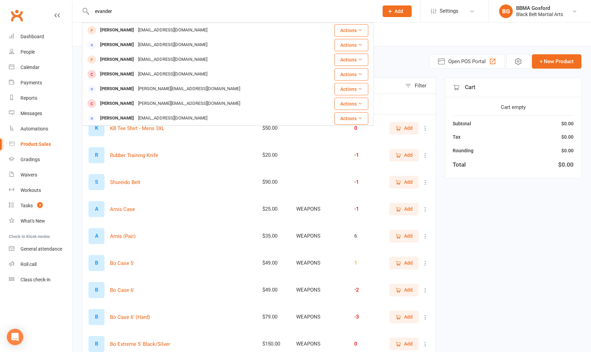
type input "evander"
click at [401, 12] on span "Add" at bounding box center [399, 11] width 9 height 5
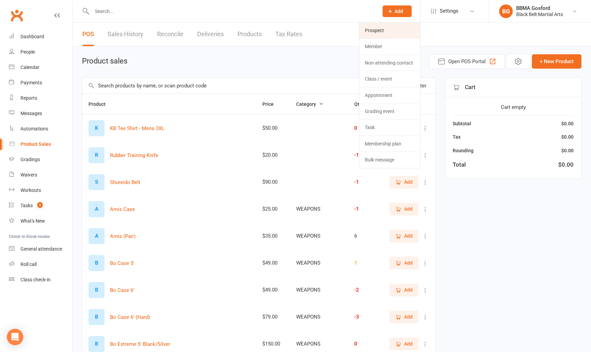
click at [393, 26] on link "Prospect" at bounding box center [390, 31] width 61 height 16
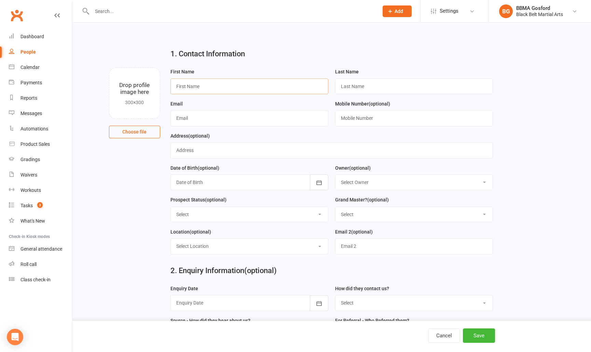
click at [210, 89] on input "text" at bounding box center [250, 87] width 158 height 16
type input "Evander"
type input "Houghton"
type input "[PERSON_NAME][EMAIL_ADDRESS][DOMAIN_NAME]"
type input "0498 268 030"
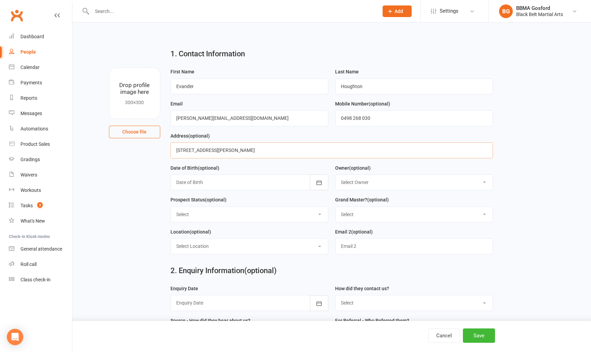
type input "[STREET_ADDRESS][PERSON_NAME]"
click at [325, 185] on button "button" at bounding box center [319, 183] width 18 height 16
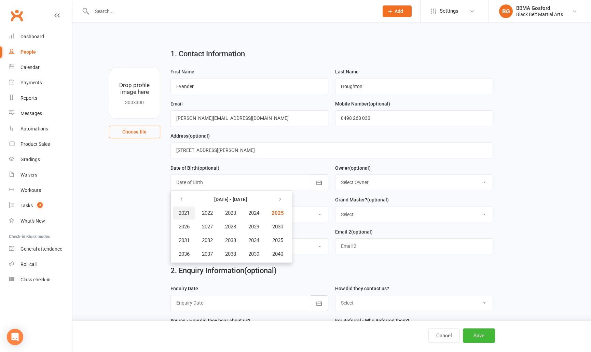
click at [191, 212] on button "2021" at bounding box center [184, 213] width 23 height 13
click at [187, 226] on span "April" at bounding box center [188, 227] width 11 height 6
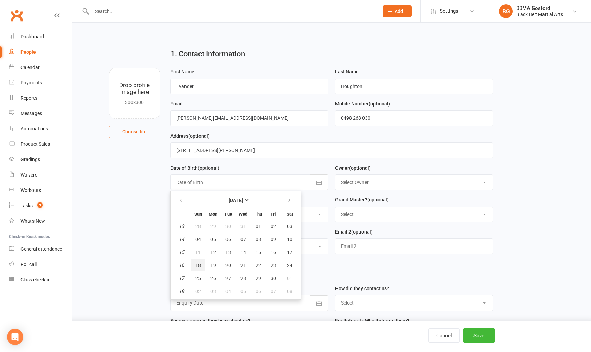
click at [196, 265] on span "18" at bounding box center [198, 265] width 5 height 5
type input "[DATE]"
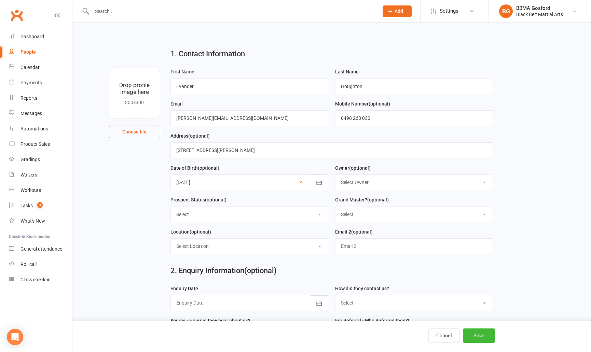
select select "Thinking"
click option "Thinking" at bounding box center [0, 0] width 0 height 0
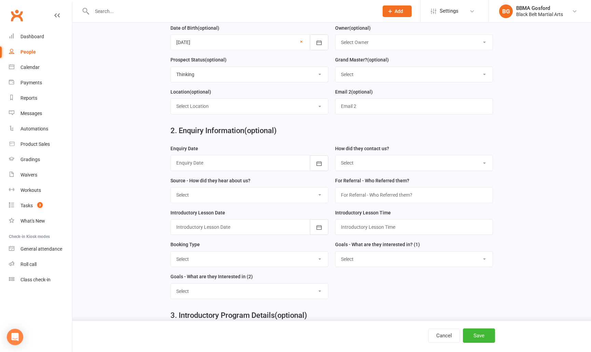
scroll to position [141, 0]
click at [227, 162] on div at bounding box center [250, 163] width 158 height 16
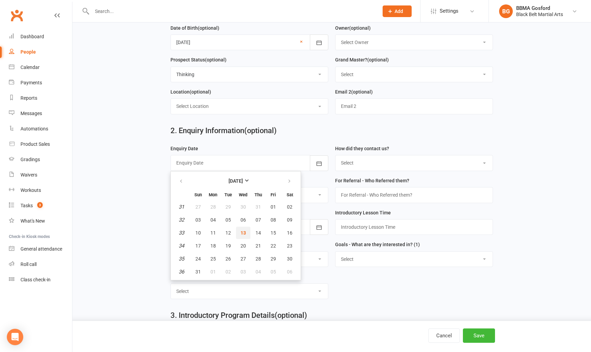
click at [242, 230] on button "13" at bounding box center [243, 233] width 14 height 12
type input "[DATE]"
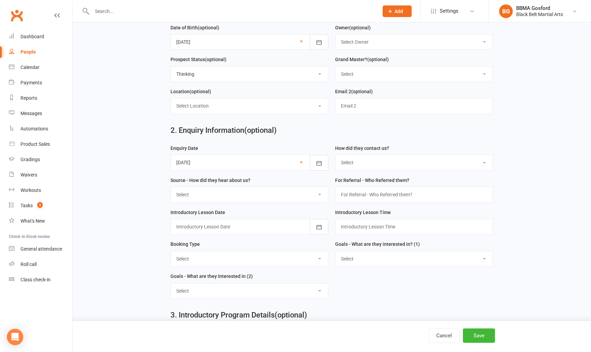
select select "(T) Phone"
click option "(T) Phone" at bounding box center [0, 0] width 0 height 0
click at [171, 187] on select "Select A1 - Direct Mail A2 - Print Media A3 - Flyer A5 - Radio A6 - Sign A7 - T…" at bounding box center [249, 194] width 157 height 15
select select "S4 - Search Engine"
click option "S4 - Search Engine" at bounding box center [0, 0] width 0 height 0
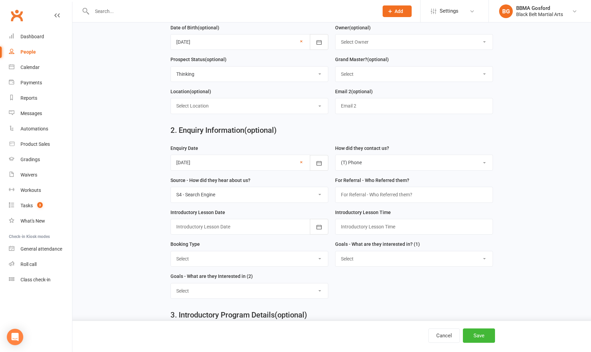
click at [230, 227] on div at bounding box center [250, 227] width 158 height 16
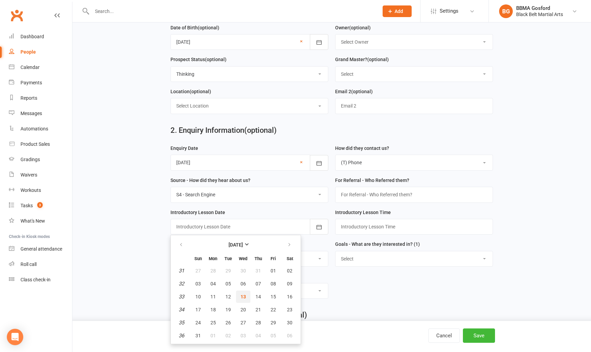
click at [242, 296] on span "13" at bounding box center [243, 296] width 5 height 5
type input "[DATE]"
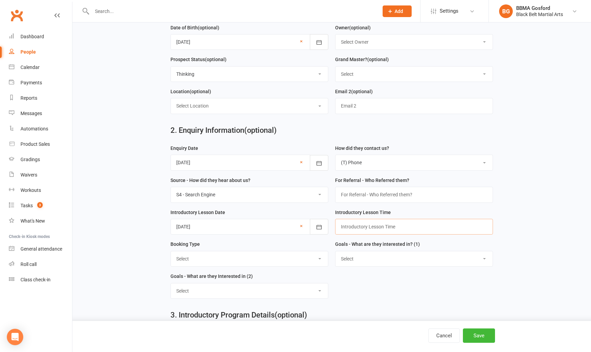
click at [373, 226] on input "text" at bounding box center [414, 227] width 158 height 16
type input "4:10PM"
select select "Trial Class - Tiny Dragons"
click option "Trial Class - Tiny Dragons" at bounding box center [0, 0] width 0 height 0
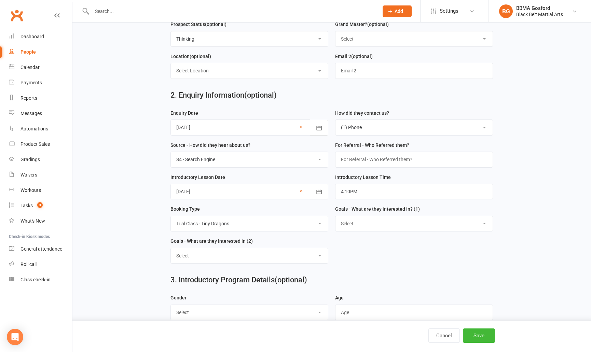
scroll to position [182, 0]
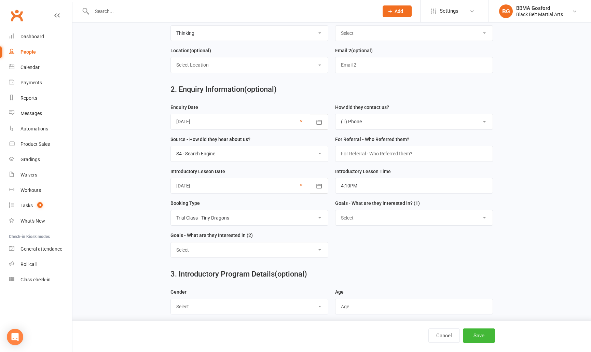
click at [336, 211] on select "Select Increased Confidence Better Focus Improved Self Esteem Sporting Ability …" at bounding box center [414, 218] width 157 height 15
select select "Increased Confidence"
click option "Increased Confidence" at bounding box center [0, 0] width 0 height 0
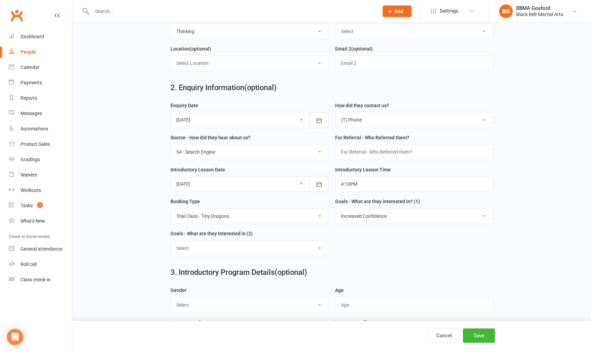
click at [171, 241] on select "Select Increased Confidence Better Focus Improved Self Esteem Sporting Ability …" at bounding box center [249, 248] width 157 height 15
select select "Self Control"
click option "Self Control" at bounding box center [0, 0] width 0 height 0
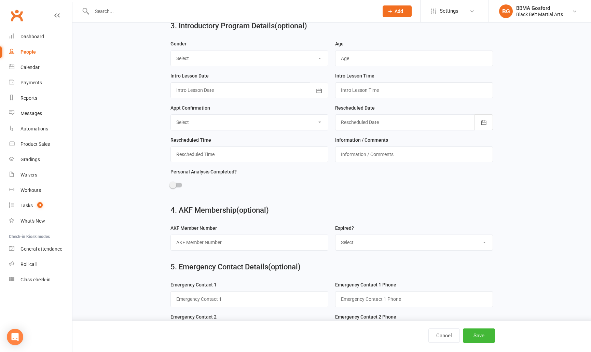
scroll to position [415, 0]
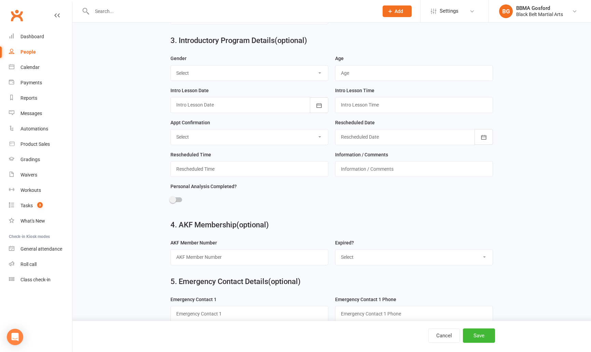
select select "[DEMOGRAPHIC_DATA]"
click option "[DEMOGRAPHIC_DATA]" at bounding box center [0, 0] width 0 height 0
click at [356, 72] on input "text" at bounding box center [414, 73] width 158 height 16
type input "4"
click at [319, 103] on icon "button" at bounding box center [319, 105] width 7 height 7
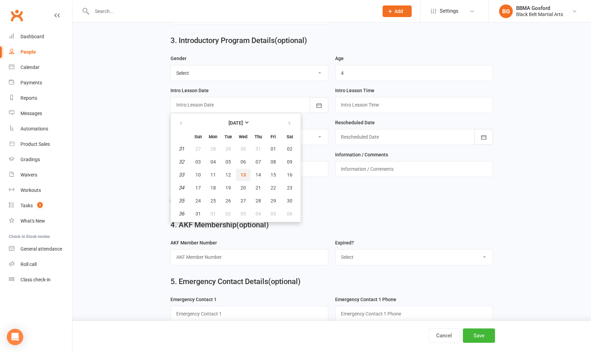
click at [245, 176] on span "13" at bounding box center [243, 174] width 5 height 5
type input "[DATE]"
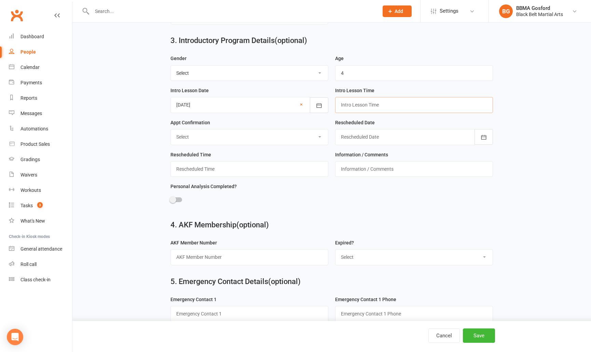
click at [378, 103] on input "text" at bounding box center [414, 105] width 158 height 16
type input "4:10PM"
select select "Confirmed"
click option "Confirmed" at bounding box center [0, 0] width 0 height 0
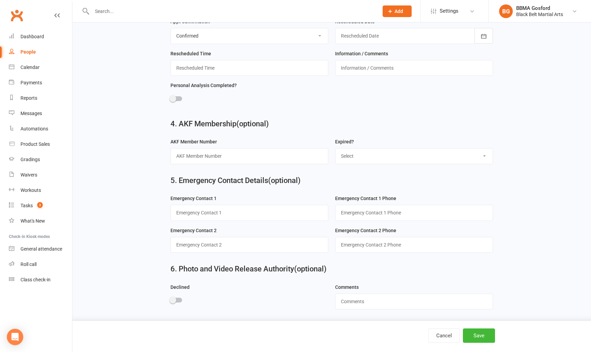
scroll to position [518, 0]
click at [174, 99] on span at bounding box center [173, 98] width 7 height 7
click at [171, 97] on input "checkbox" at bounding box center [171, 97] width 0 height 0
click at [210, 214] on input "text" at bounding box center [250, 213] width 158 height 16
type input "Zarah (mum)"
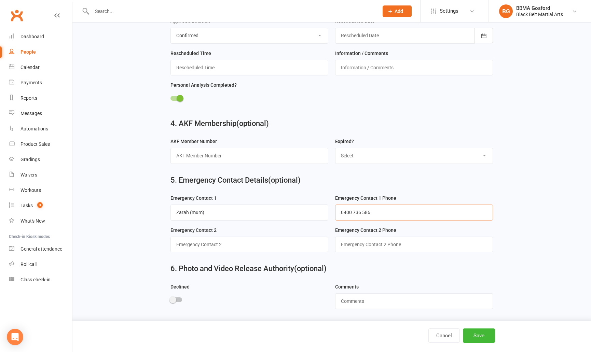
type input "0400 736 586"
type input "[PERSON_NAME] (dad)"
type input "0498 268 030"
click at [481, 337] on button "Save" at bounding box center [479, 336] width 32 height 14
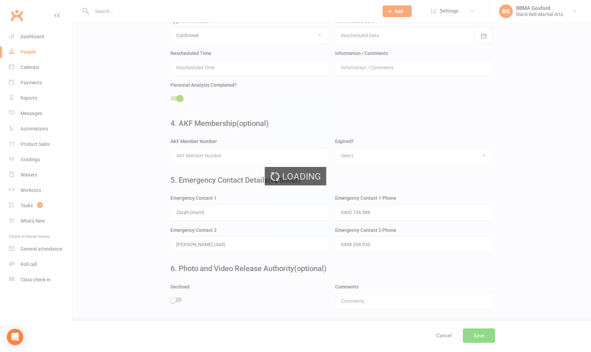
scroll to position [0, 0]
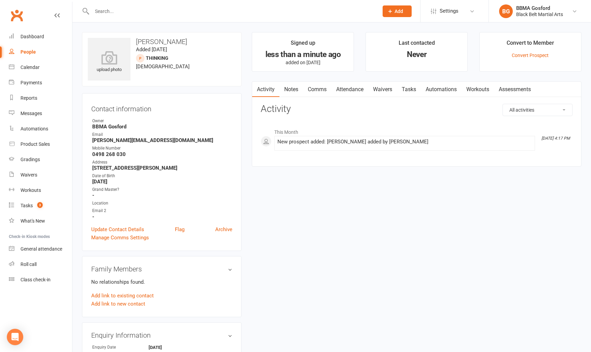
click at [157, 14] on input "text" at bounding box center [232, 11] width 284 height 10
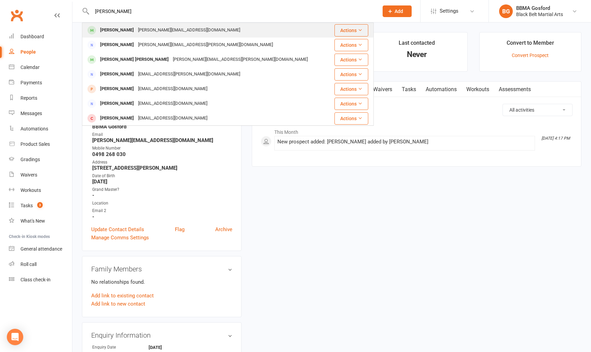
type input "[PERSON_NAME]"
click at [146, 28] on div "[PERSON_NAME][EMAIL_ADDRESS][DOMAIN_NAME]" at bounding box center [189, 30] width 106 height 10
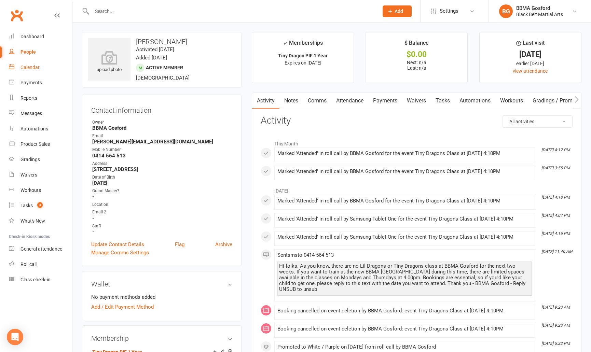
click at [14, 71] on link "Calendar" at bounding box center [40, 67] width 63 height 15
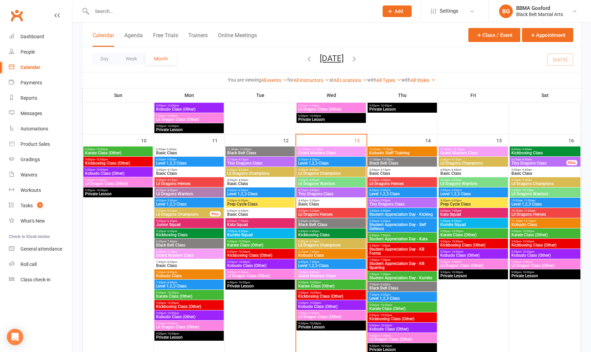
scroll to position [426, 0]
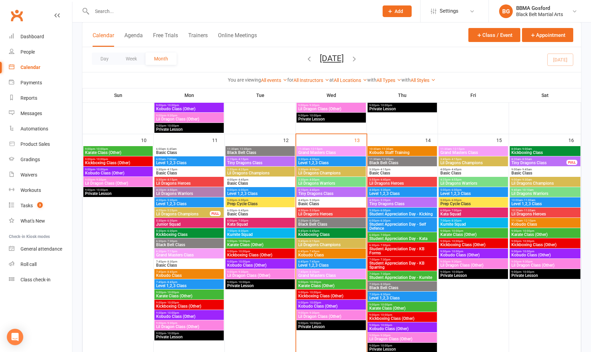
click at [324, 214] on span "Lil Dragons Heroes" at bounding box center [331, 214] width 67 height 4
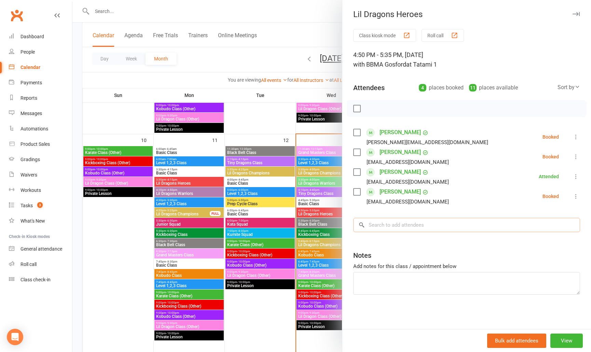
click at [415, 225] on input "search" at bounding box center [466, 225] width 227 height 14
type input "o"
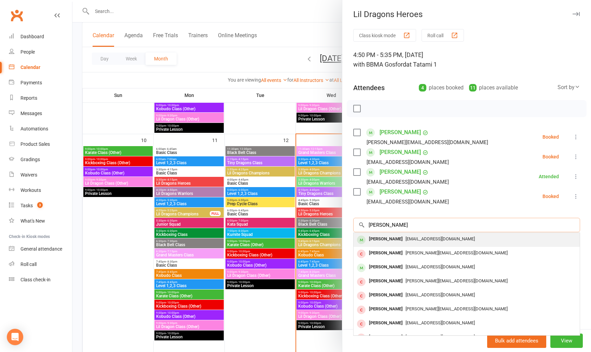
type input "[PERSON_NAME]"
click at [406, 238] on span "[EMAIL_ADDRESS][DOMAIN_NAME]" at bounding box center [440, 239] width 69 height 5
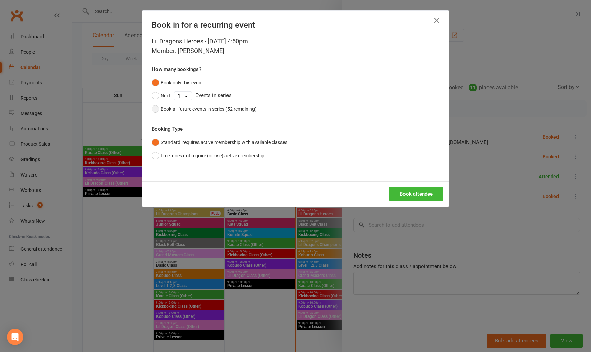
drag, startPoint x: 172, startPoint y: 110, endPoint x: 177, endPoint y: 110, distance: 4.5
click at [172, 110] on div "Book all future events in series (52 remaining)" at bounding box center [209, 109] width 96 height 8
click at [412, 198] on button "Book attendee" at bounding box center [416, 194] width 54 height 14
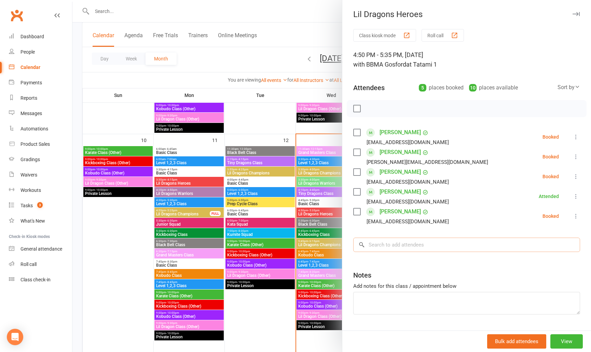
click at [388, 249] on input "search" at bounding box center [466, 245] width 227 height 14
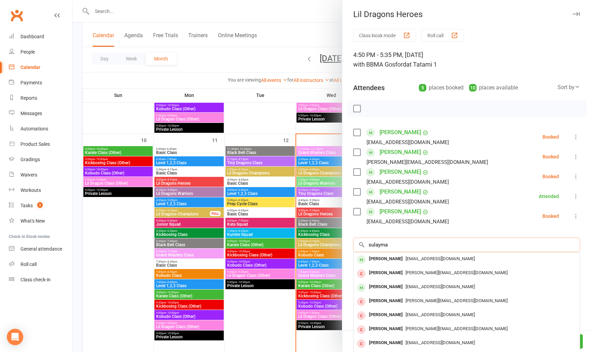
type input "sulayman"
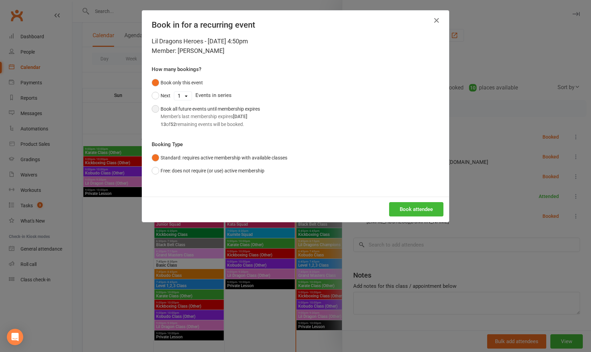
click at [158, 109] on button "Book all future events until membership expires Member's last membership expire…" at bounding box center [206, 117] width 108 height 28
click at [414, 210] on button "Book attendee" at bounding box center [416, 209] width 54 height 14
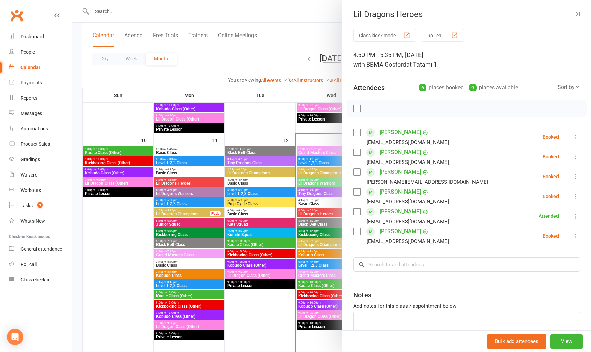
click at [120, 13] on div at bounding box center [331, 176] width 519 height 352
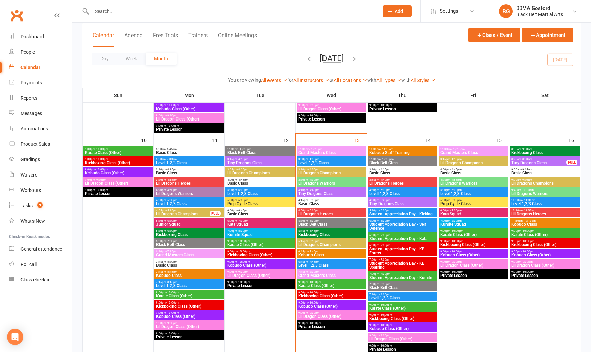
click at [116, 11] on input "text" at bounding box center [232, 11] width 284 height 10
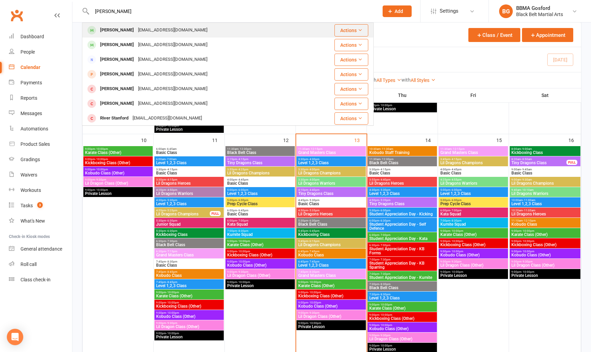
type input "[PERSON_NAME]"
click at [120, 29] on div "[PERSON_NAME]" at bounding box center [117, 30] width 38 height 10
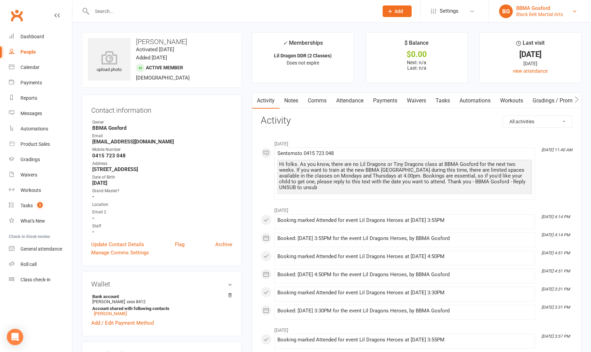
click at [536, 10] on div "BBMA Gosford" at bounding box center [540, 8] width 47 height 6
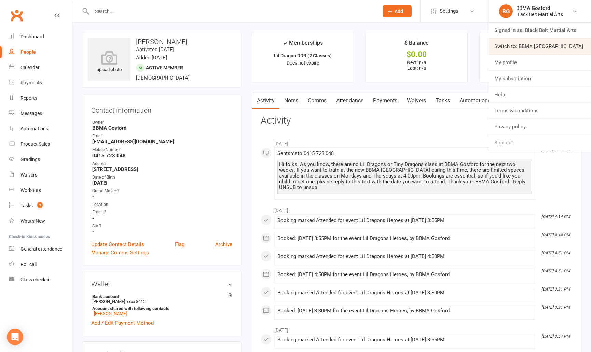
click at [532, 46] on link "Switch to: BBMA [GEOGRAPHIC_DATA]" at bounding box center [540, 47] width 102 height 16
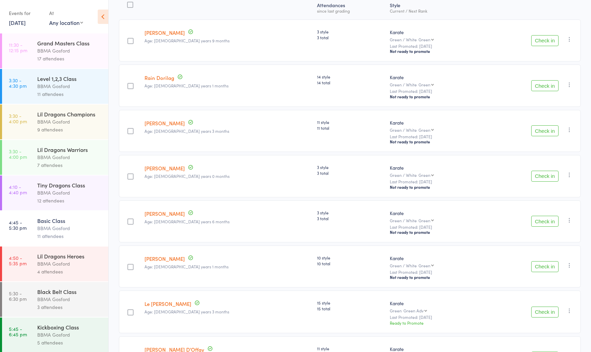
scroll to position [292, 0]
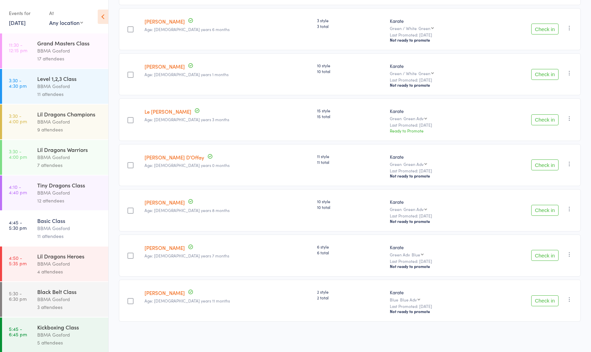
click at [161, 293] on link "[PERSON_NAME]" at bounding box center [165, 293] width 40 height 7
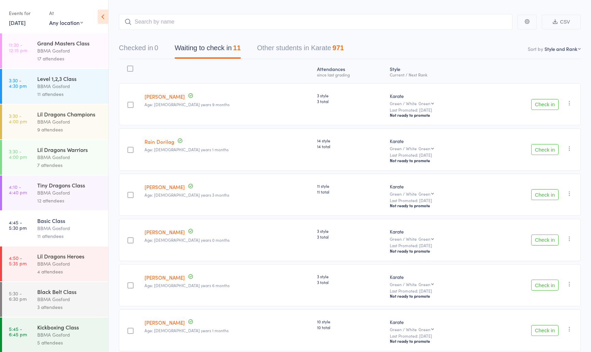
scroll to position [0, 0]
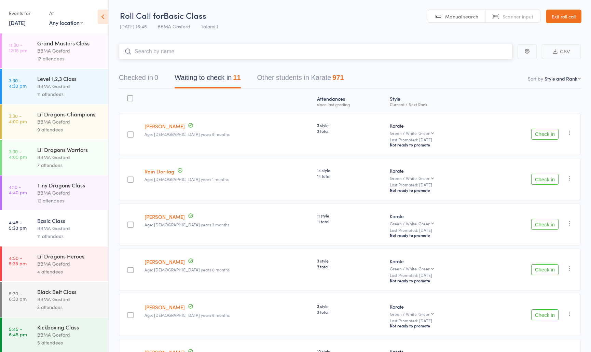
click at [178, 51] on input "search" at bounding box center [316, 52] width 394 height 16
type input "carla ralston"
click at [215, 56] on input "search" at bounding box center [316, 52] width 394 height 16
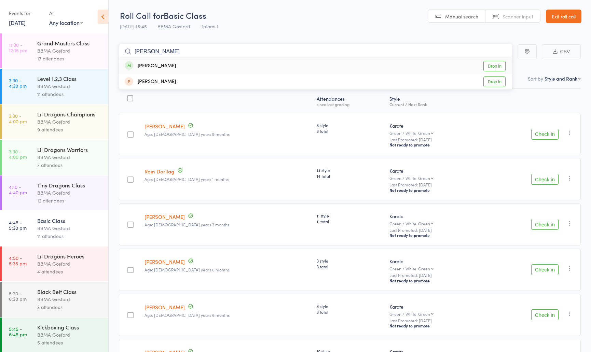
type input "saood"
click at [188, 64] on div "Saood Rahmani Drop in" at bounding box center [315, 66] width 393 height 16
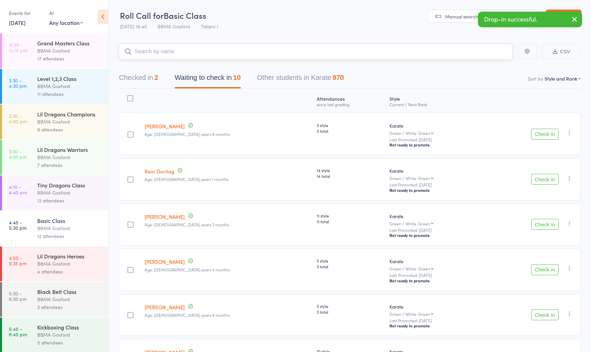
click at [177, 53] on input "search" at bounding box center [316, 52] width 394 height 16
type input "sana rah"
type input "sama ra"
click at [166, 48] on input "search" at bounding box center [316, 52] width 394 height 16
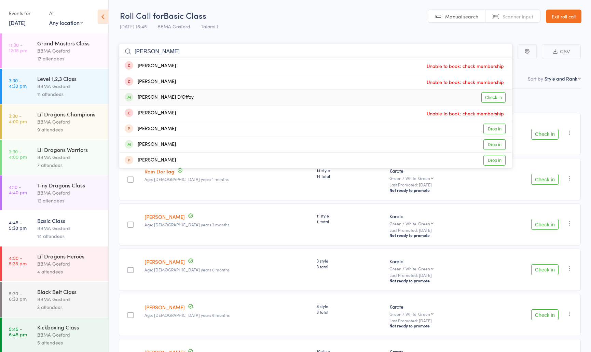
type input "eloise"
click at [157, 102] on div "Eloise D'Offay Check in" at bounding box center [315, 97] width 393 height 15
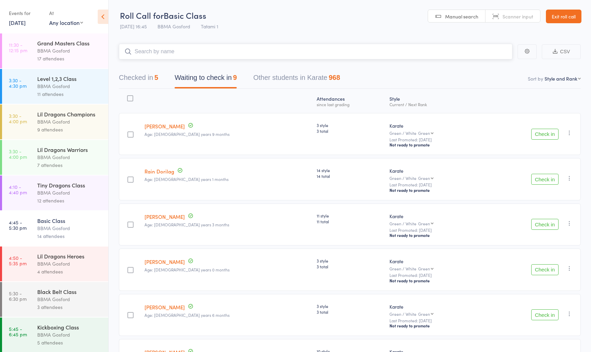
drag, startPoint x: 156, startPoint y: 49, endPoint x: 177, endPoint y: 64, distance: 26.5
click at [156, 49] on input "search" at bounding box center [316, 52] width 394 height 16
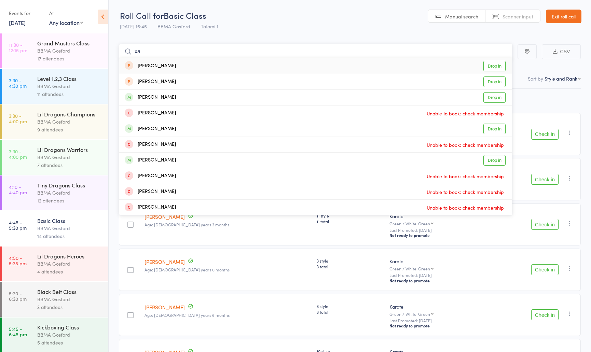
type input "x"
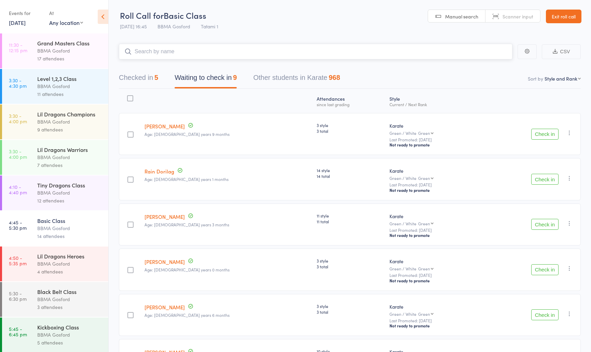
click at [180, 54] on input "search" at bounding box center [316, 52] width 394 height 16
type input "henry shaddock"
type input "rydder"
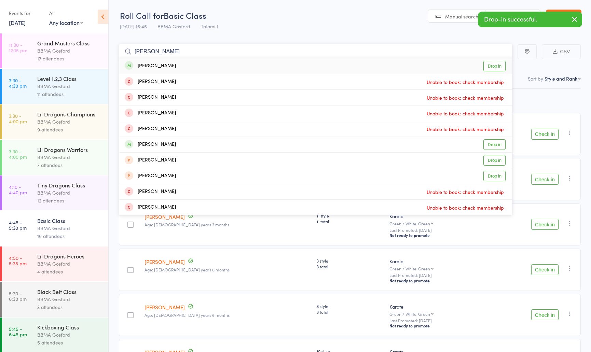
type input "jacob pesce"
click at [164, 68] on div "Jacob Pesce Drop in" at bounding box center [315, 66] width 393 height 16
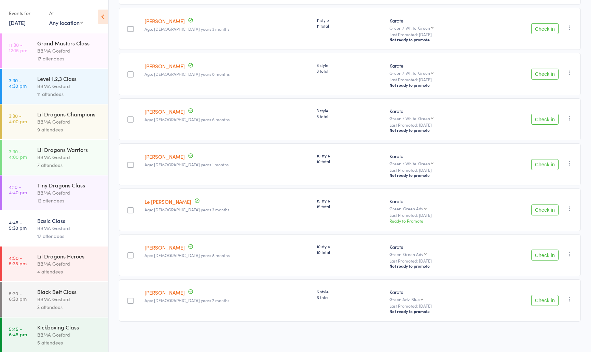
scroll to position [200, 0]
click at [545, 164] on button "Check in" at bounding box center [545, 164] width 27 height 11
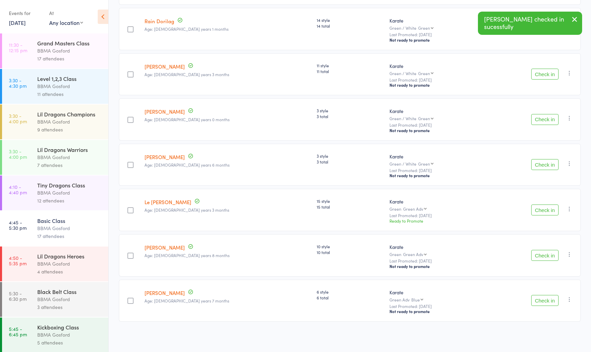
scroll to position [155, 0]
click at [543, 255] on button "Check in" at bounding box center [545, 255] width 27 height 11
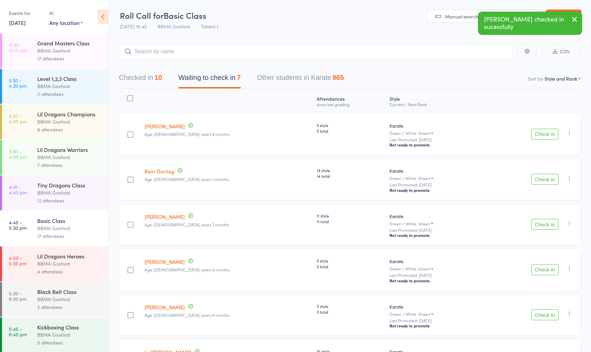
drag, startPoint x: 150, startPoint y: 78, endPoint x: 155, endPoint y: 77, distance: 5.4
click at [150, 78] on button "Checked in 10" at bounding box center [140, 79] width 43 height 18
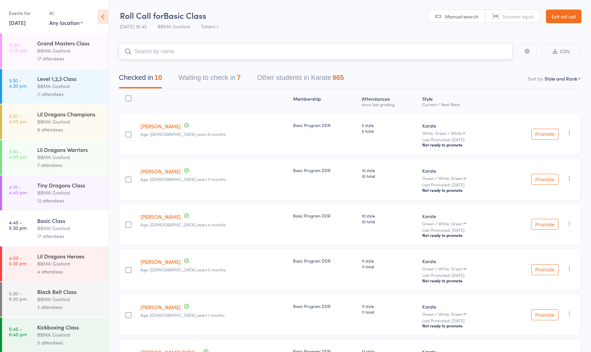
click at [190, 55] on input "search" at bounding box center [316, 52] width 394 height 16
type input "[PERSON_NAME]"
click at [62, 301] on div "BBMA Gosford" at bounding box center [69, 300] width 65 height 8
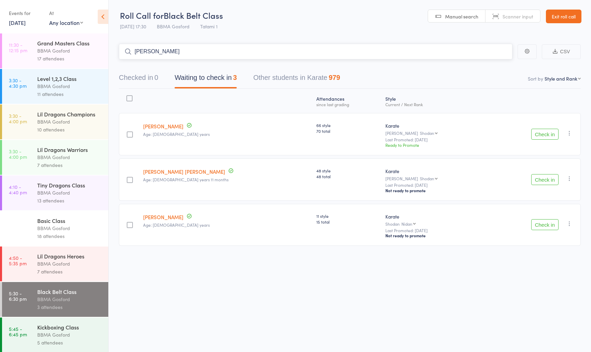
type input "rhett jef"
type input "braeden jeff"
type input "giuseppe m"
type input "angelo mer"
type input "kai borgman"
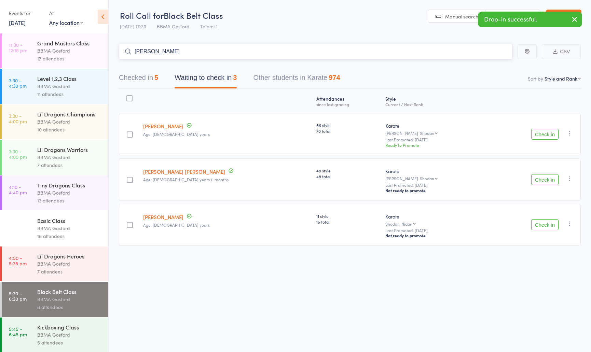
type input "anthon ychirko"
type input "ella jenkin"
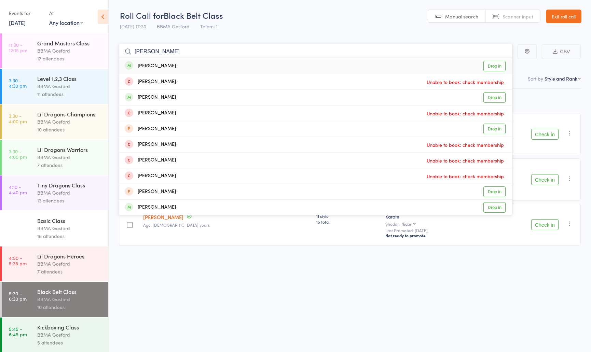
type input "heidi andrews"
click at [226, 68] on div "Heidi Andrews Drop in" at bounding box center [315, 66] width 393 height 16
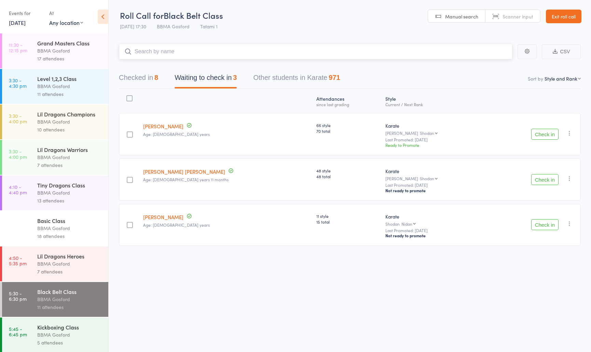
click at [186, 54] on input "search" at bounding box center [316, 52] width 394 height 16
type input "sydney easterb"
click at [183, 55] on input "search" at bounding box center [316, 52] width 394 height 16
type input "hudson wand"
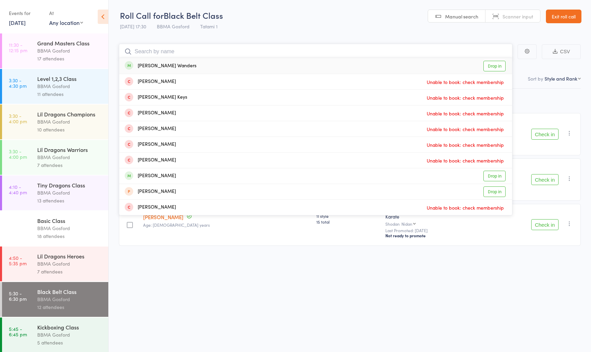
type input "'"
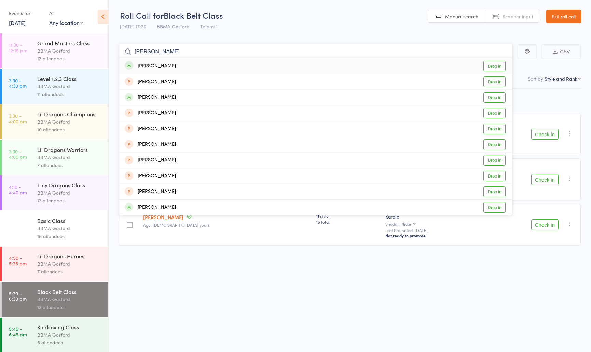
type input "aaron smith"
click at [175, 65] on div "Aaron Smith Drop in" at bounding box center [315, 66] width 393 height 16
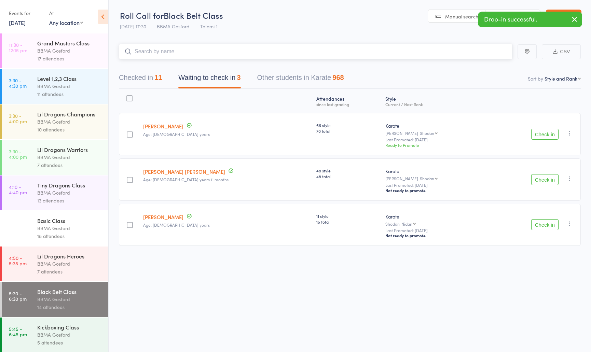
click at [136, 80] on button "Checked in 11" at bounding box center [140, 79] width 43 height 18
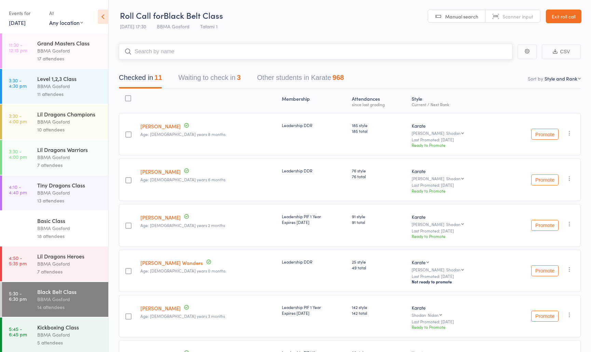
click at [216, 77] on button "Waiting to check in 3" at bounding box center [209, 79] width 62 height 18
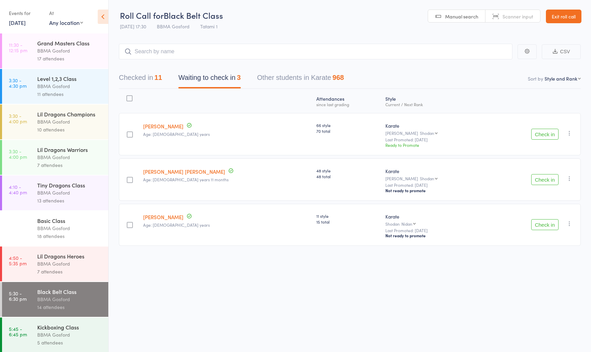
click at [539, 137] on button "Check in" at bounding box center [545, 134] width 27 height 11
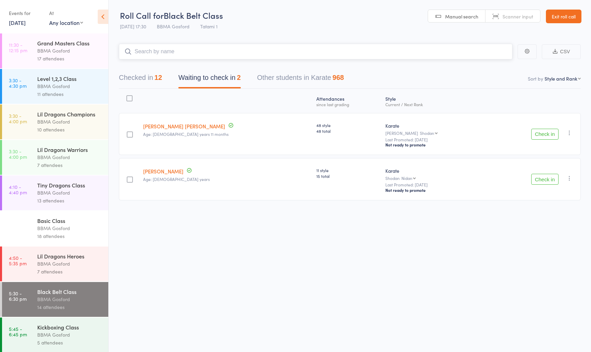
click at [269, 53] on input "search" at bounding box center [316, 52] width 394 height 16
type input "malcolm van"
type input "ethan mclean"
click at [193, 54] on input "search" at bounding box center [316, 52] width 394 height 16
type input "asher bennett"
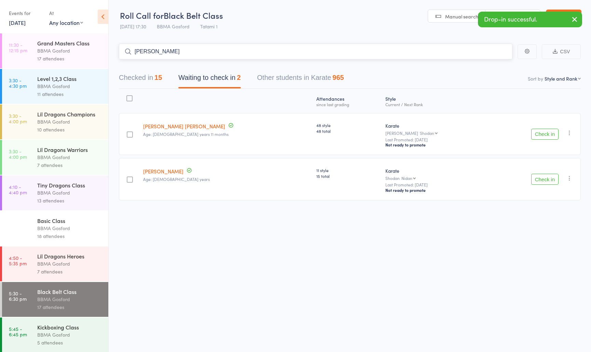
type input "jackie voysey"
click at [183, 49] on input "search" at bounding box center [316, 52] width 394 height 16
click at [543, 139] on button "Check in" at bounding box center [545, 134] width 27 height 11
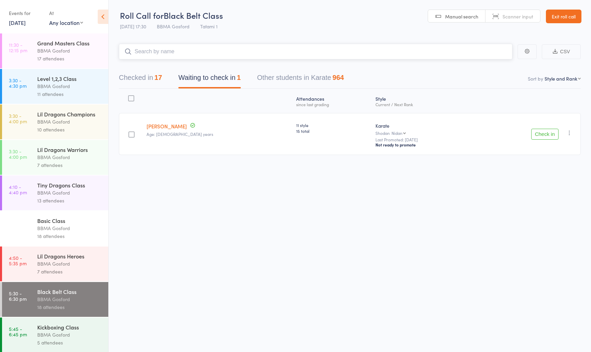
click at [196, 52] on input "search" at bounding box center [316, 52] width 394 height 16
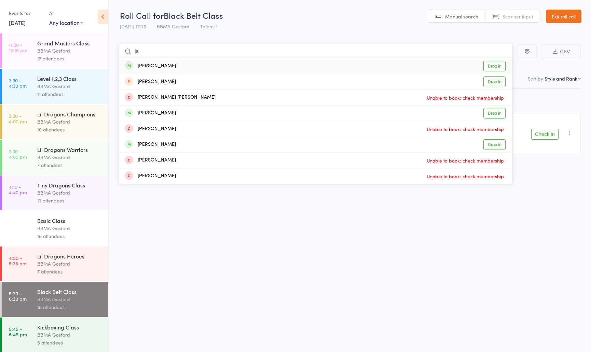
type input "j"
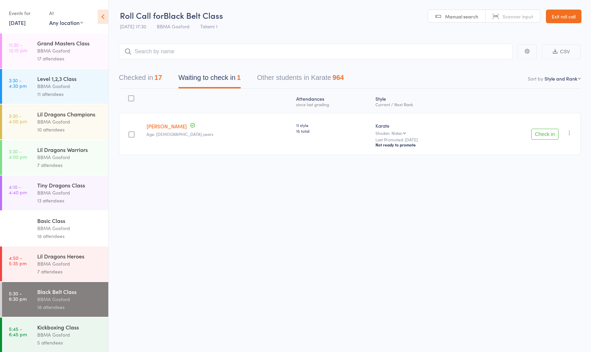
click at [60, 329] on div "Kickboxing Class" at bounding box center [69, 328] width 65 height 8
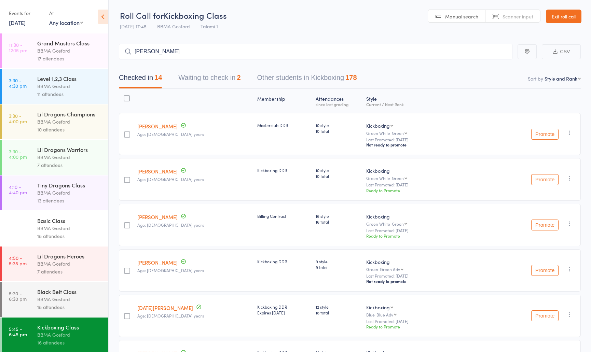
type input "janpal singh"
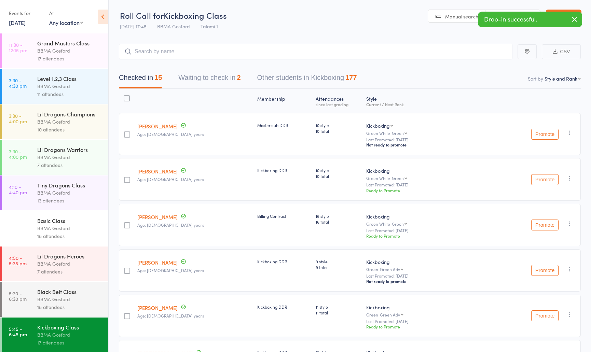
click at [69, 301] on div "BBMA Gosford" at bounding box center [69, 300] width 65 height 8
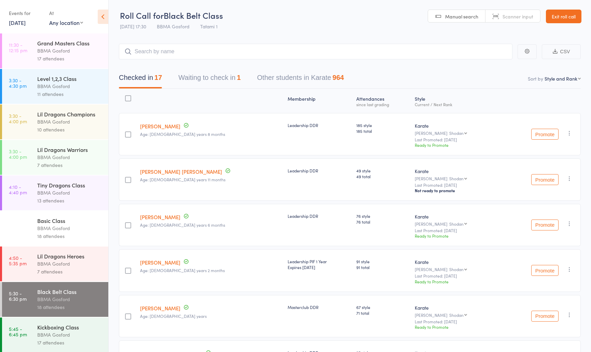
click at [63, 331] on div "Kickboxing Class" at bounding box center [69, 328] width 65 height 8
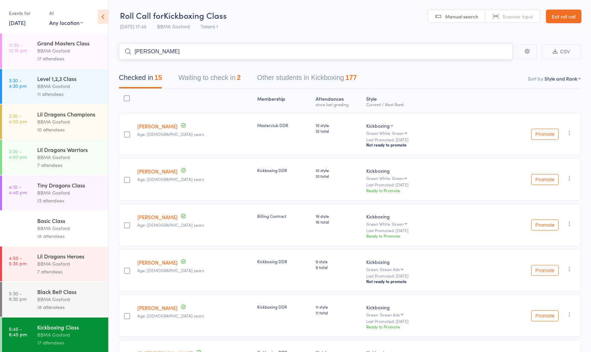
type input "amanda stevenson"
click at [180, 53] on input "search" at bounding box center [316, 52] width 394 height 16
type input "kian far"
click at [210, 78] on button "Waiting to check in 2" at bounding box center [209, 79] width 62 height 18
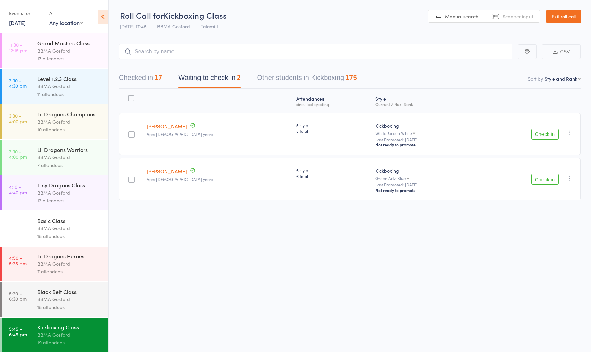
click at [163, 125] on div "Date of birth: 12-Jan-1981" at bounding box center [166, 128] width 68 height 14
click at [163, 126] on link "Renae Smith" at bounding box center [167, 126] width 40 height 7
click at [22, 24] on link "13 Aug, 2025" at bounding box center [17, 23] width 17 height 8
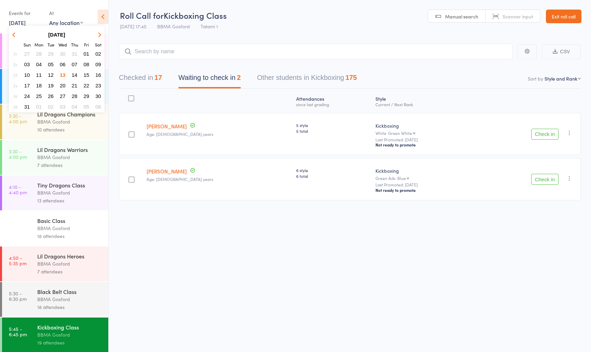
click at [16, 36] on button "button" at bounding box center [15, 34] width 10 height 9
click at [72, 55] on span "03" at bounding box center [75, 54] width 6 height 6
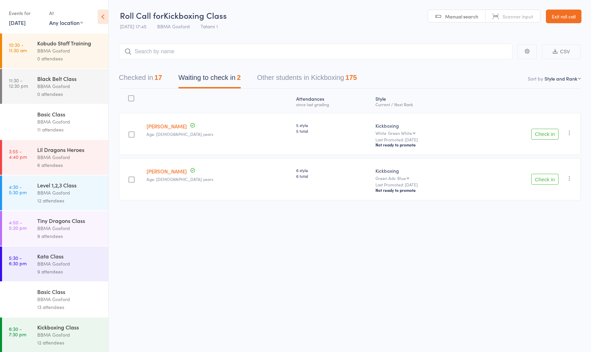
click at [58, 229] on div "BBMA Gosford" at bounding box center [69, 229] width 65 height 8
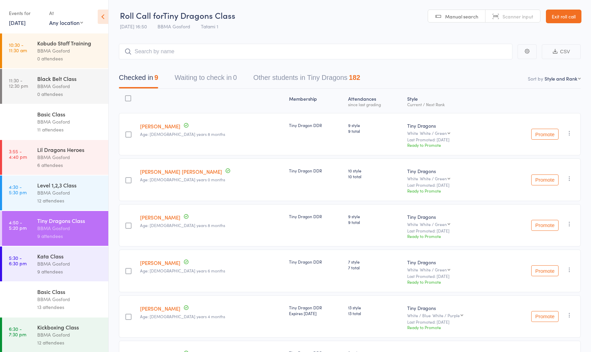
click at [59, 161] on div "BBMA Gosford" at bounding box center [69, 158] width 65 height 8
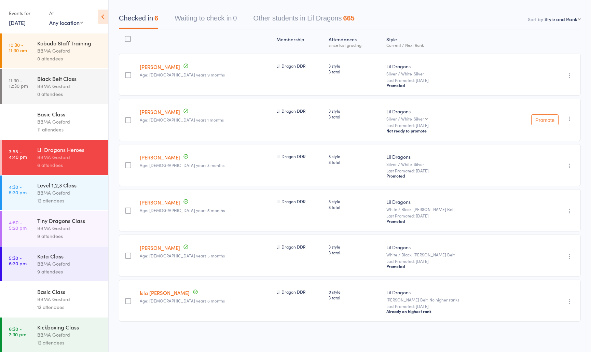
scroll to position [63, 0]
click at [48, 230] on div "BBMA Gosford" at bounding box center [69, 229] width 65 height 8
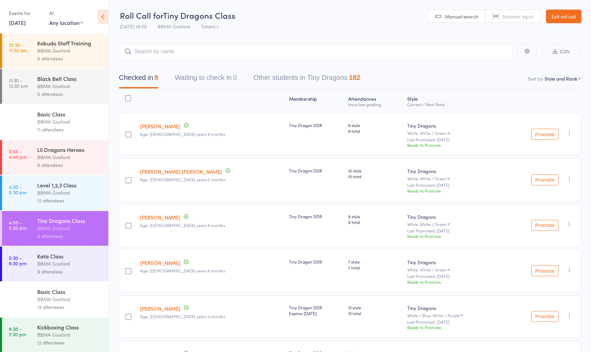
click at [545, 134] on button "Promote" at bounding box center [545, 134] width 27 height 11
click at [545, 137] on button "Promote" at bounding box center [545, 134] width 27 height 11
click at [550, 133] on button "Promote" at bounding box center [545, 134] width 27 height 11
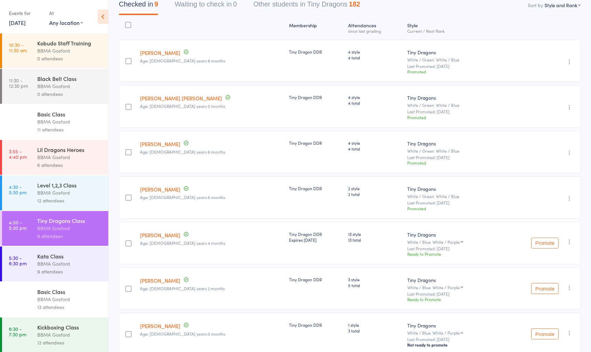
scroll to position [200, 0]
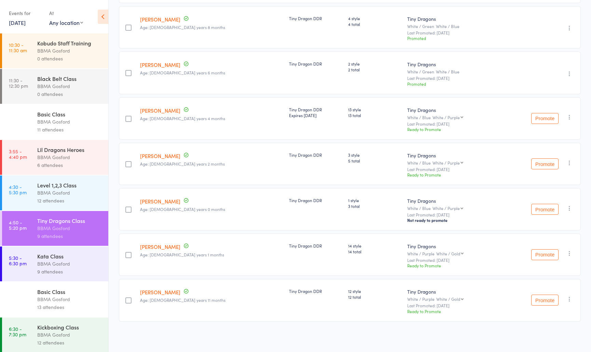
click at [547, 120] on button "Promote" at bounding box center [545, 118] width 27 height 11
click at [547, 256] on button "Promote" at bounding box center [545, 255] width 27 height 11
click at [553, 255] on button "Promote" at bounding box center [545, 255] width 27 height 11
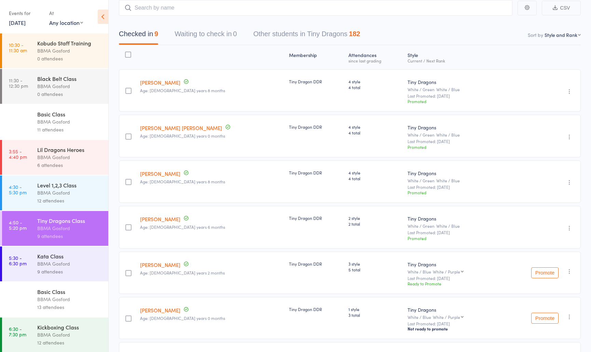
scroll to position [0, 0]
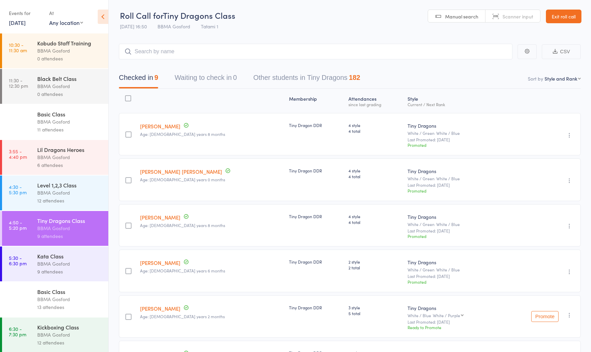
click at [22, 23] on link "3 Jul, 2025" at bounding box center [17, 23] width 17 height 8
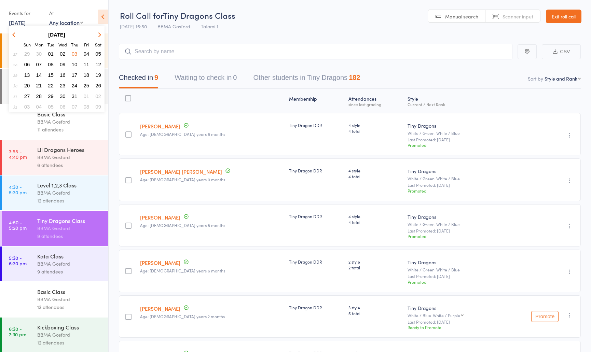
click at [38, 54] on span "30" at bounding box center [39, 54] width 6 height 6
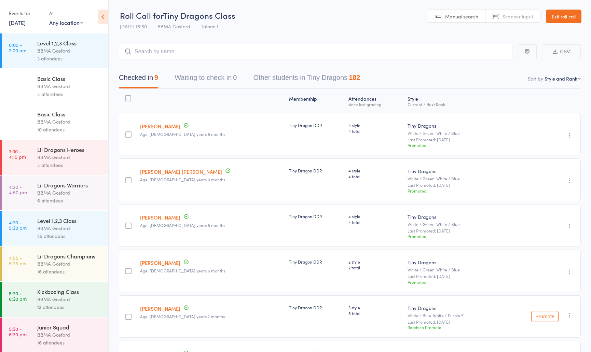
click at [26, 23] on link "30 Jun, 2025" at bounding box center [17, 23] width 17 height 8
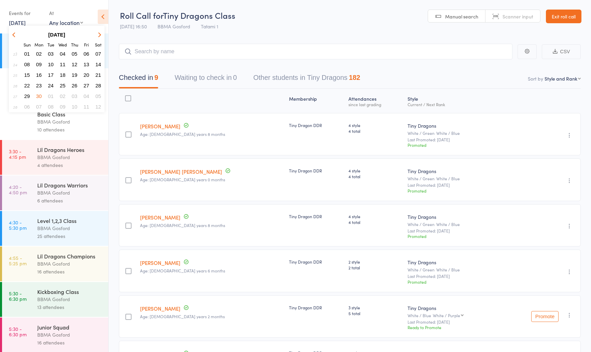
click at [97, 54] on span "07" at bounding box center [98, 54] width 6 height 6
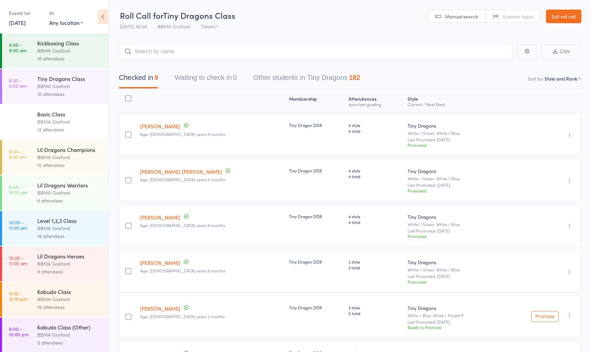
click at [52, 157] on div "BBMA Gosford" at bounding box center [69, 158] width 65 height 8
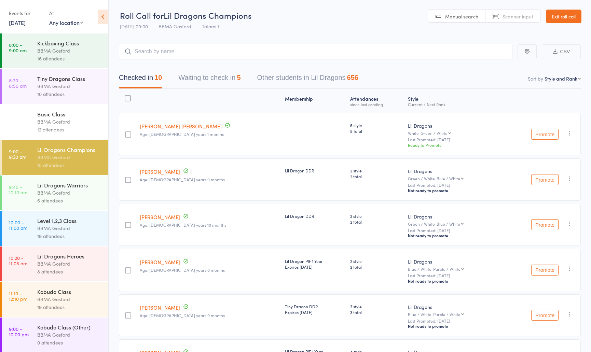
click at [25, 22] on link "7 Jun, 2025" at bounding box center [17, 23] width 17 height 8
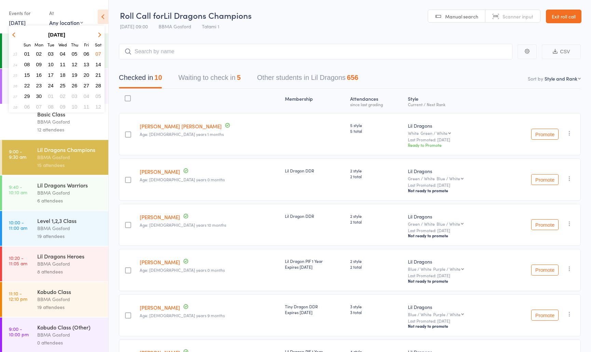
click at [102, 34] on button "button" at bounding box center [98, 34] width 10 height 9
click at [100, 55] on span "05" at bounding box center [98, 54] width 6 height 6
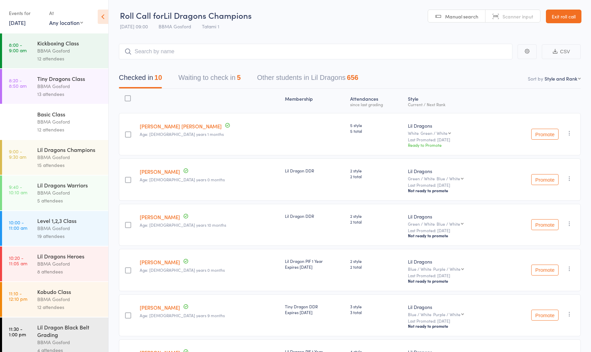
click at [45, 149] on div "Lil Dragons Champions" at bounding box center [69, 150] width 65 height 8
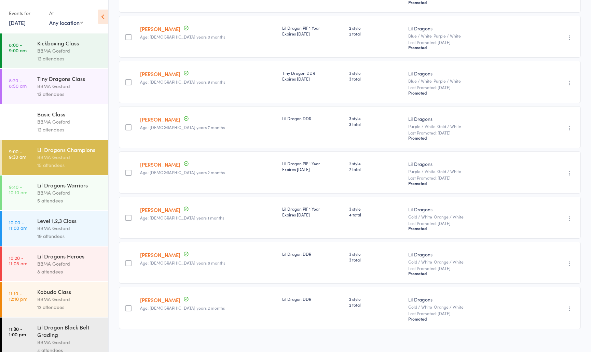
scroll to position [338, 0]
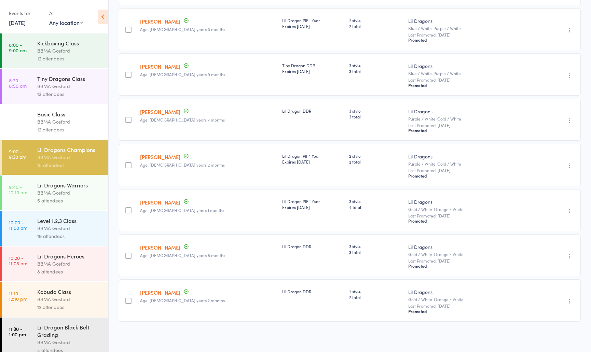
click at [69, 196] on div "BBMA Gosford" at bounding box center [69, 193] width 65 height 8
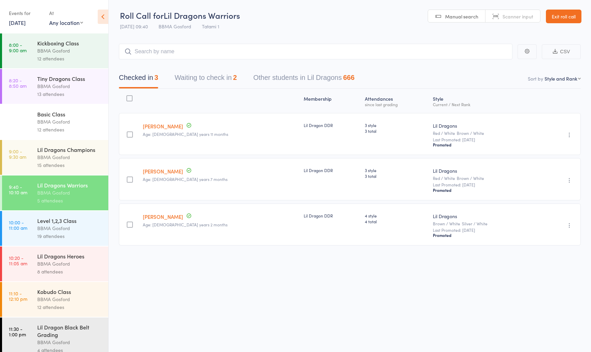
click at [61, 273] on div "8 attendees" at bounding box center [69, 272] width 65 height 8
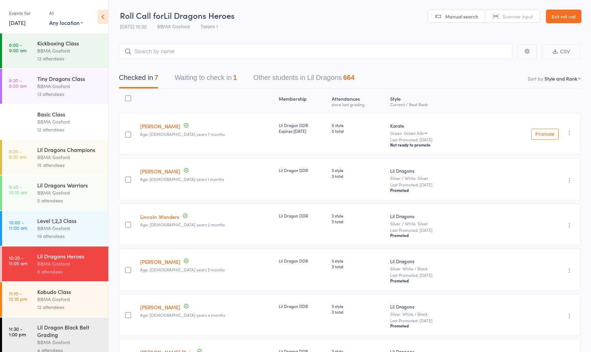
click at [53, 82] on div "Tiny Dragons Class" at bounding box center [69, 79] width 65 height 8
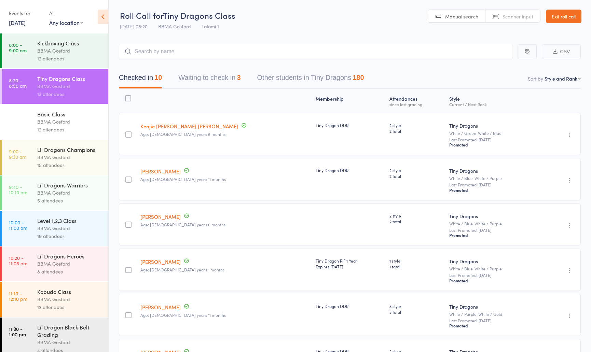
click at [23, 25] on link "5 Jul, 2025" at bounding box center [17, 23] width 17 height 8
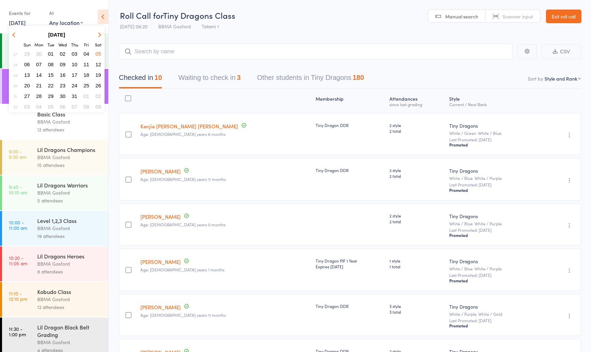
click at [101, 35] on icon "button" at bounding box center [98, 34] width 5 height 5
click at [63, 75] on span "13" at bounding box center [63, 75] width 6 height 6
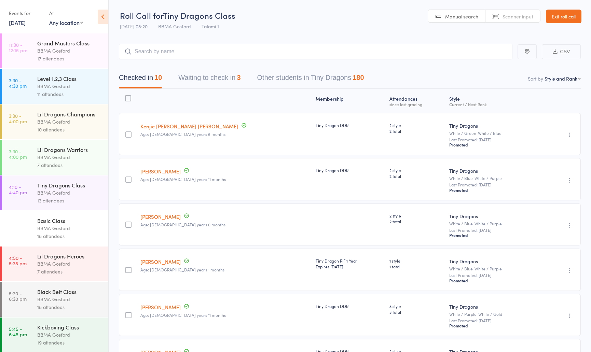
click at [26, 23] on link "13 Aug, 2025" at bounding box center [17, 23] width 17 height 8
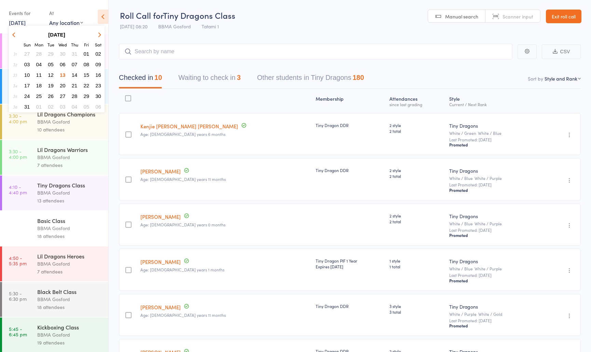
click at [100, 35] on icon "button" at bounding box center [98, 34] width 5 height 5
drag, startPoint x: 16, startPoint y: 36, endPoint x: 15, endPoint y: 41, distance: 5.1
click at [16, 35] on icon "button" at bounding box center [14, 34] width 5 height 5
click at [62, 74] on span "13" at bounding box center [63, 75] width 6 height 6
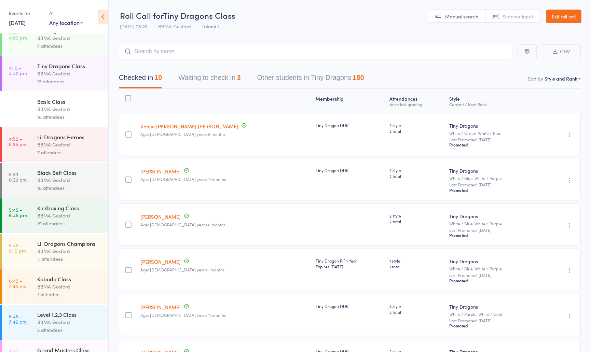
scroll to position [121, 0]
click at [39, 289] on div "BBMA Gosford" at bounding box center [69, 285] width 65 height 8
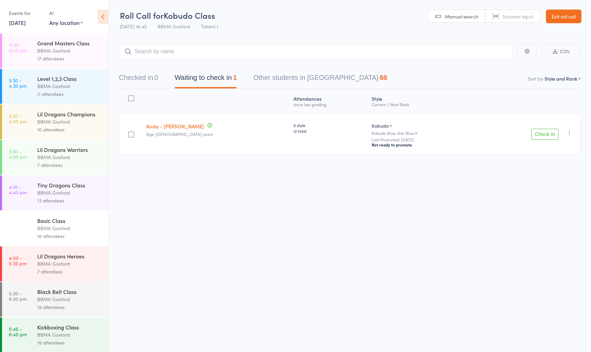
click at [57, 296] on div "Black Belt Class" at bounding box center [69, 292] width 65 height 8
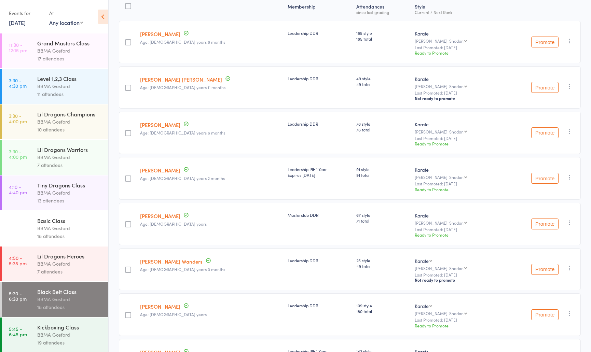
scroll to position [203, 0]
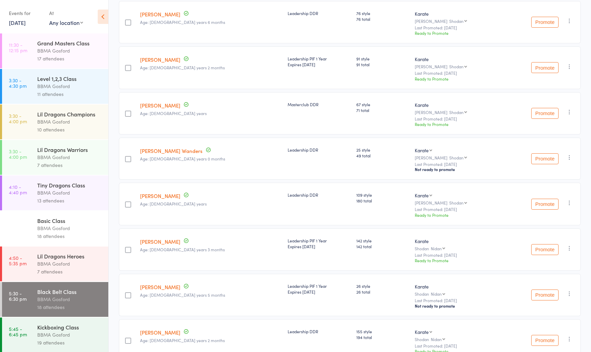
click at [46, 339] on div "BBMA Gosford" at bounding box center [69, 335] width 65 height 8
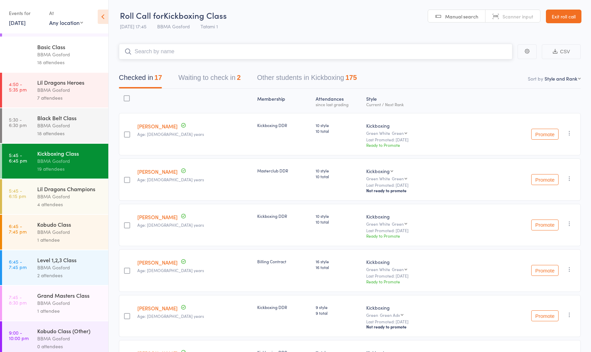
scroll to position [176, 0]
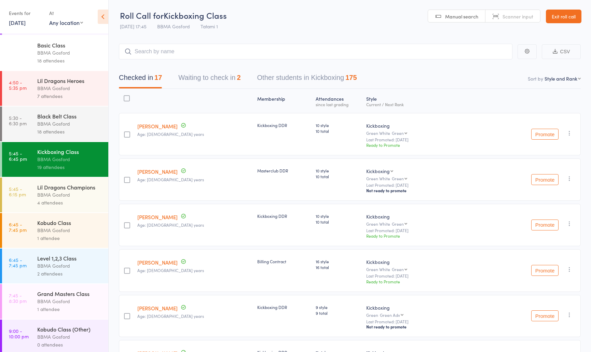
click at [53, 235] on div "BBMA Gosford" at bounding box center [69, 231] width 65 height 8
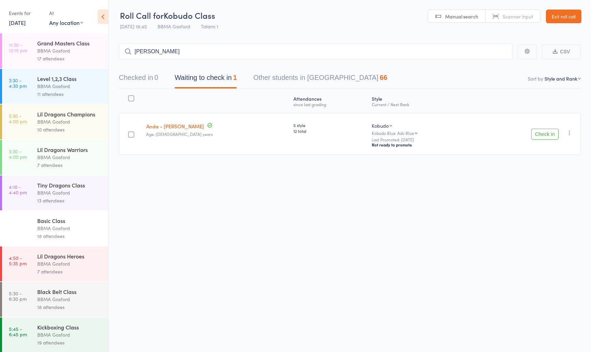
type input "rhett jef"
type input "braeden jef"
click at [147, 80] on button "Checked in 2" at bounding box center [138, 79] width 39 height 18
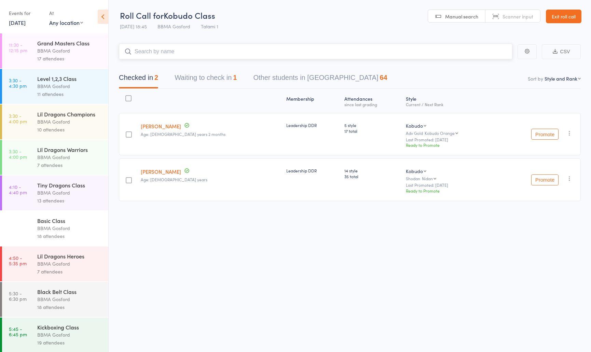
click at [156, 57] on input "search" at bounding box center [316, 52] width 394 height 16
type input "lucia"
type input "lee"
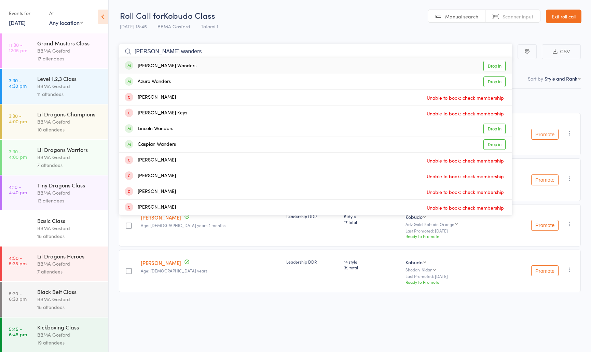
type input "hudson wanders"
click at [166, 66] on div "Hudson Wanders" at bounding box center [161, 66] width 72 height 8
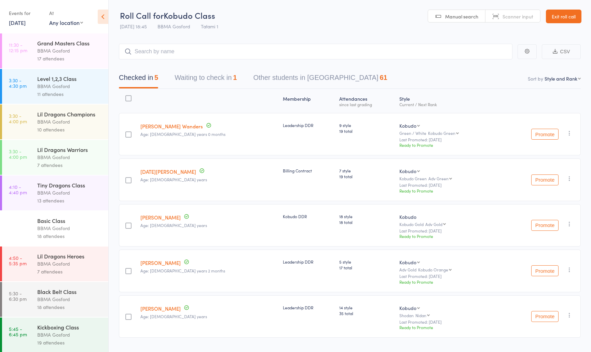
click at [166, 66] on div "Checked in 5 Waiting to check in 1 Other students in Kobudo 61" at bounding box center [350, 73] width 462 height 29
click at [198, 49] on input "search" at bounding box center [316, 52] width 394 height 16
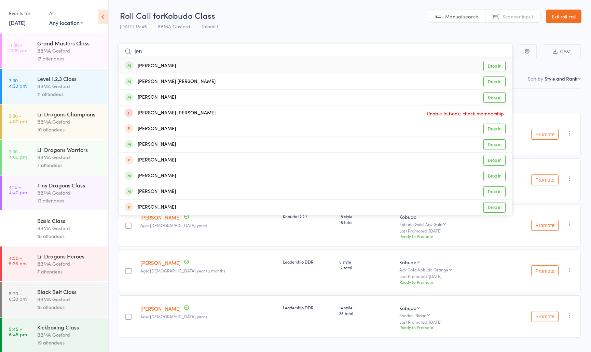
type input "jen"
click at [187, 67] on div "Jen Knevett Drop in" at bounding box center [315, 66] width 393 height 16
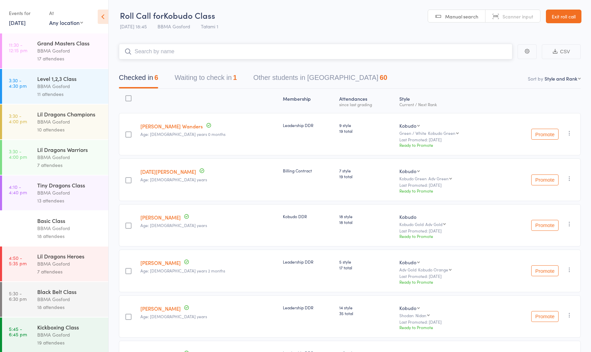
click at [203, 55] on input "search" at bounding box center [316, 52] width 394 height 16
type input "james"
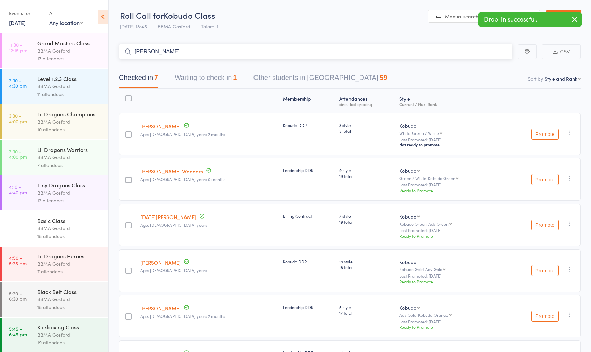
type input "jamie"
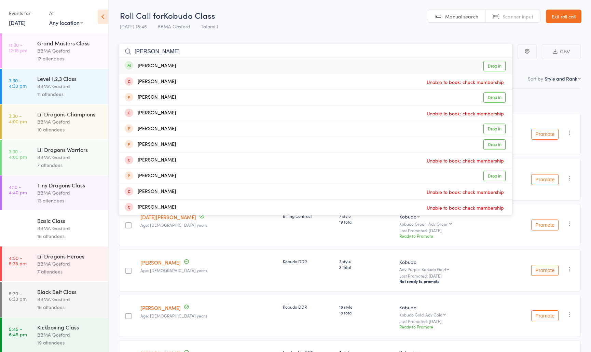
type input "ronav"
click at [162, 65] on div "Ronav Belur" at bounding box center [150, 66] width 51 height 8
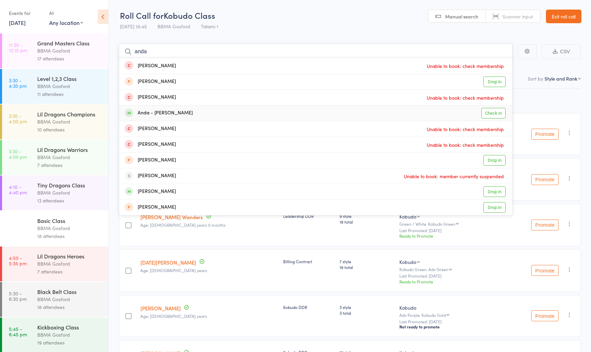
type input "anda"
click at [200, 113] on div "Anda - Maria Vrabie Check in" at bounding box center [315, 113] width 393 height 15
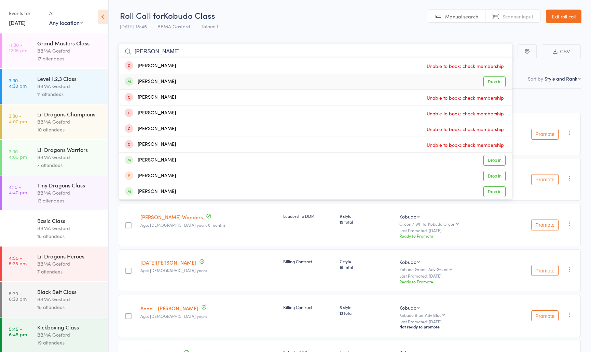
type input "reynolds"
click at [159, 80] on div "Colin Reynolds" at bounding box center [150, 82] width 51 height 8
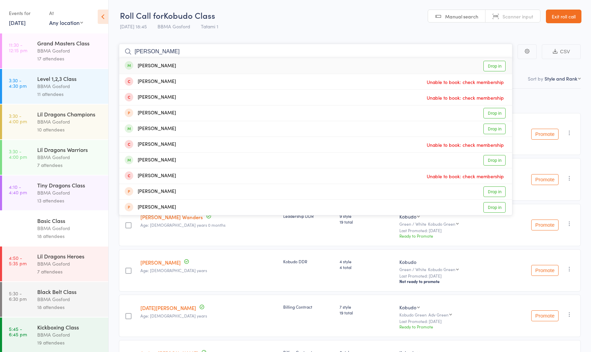
type input "leonel"
click at [163, 61] on div "Leonel Castillo Drop in" at bounding box center [315, 66] width 393 height 16
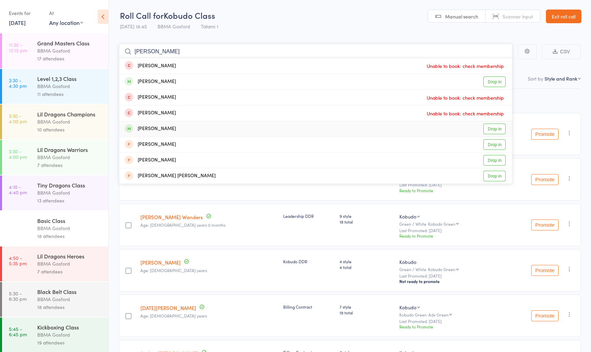
type input "philip"
click at [193, 129] on div "Phillip McDonagh Drop in" at bounding box center [315, 128] width 393 height 15
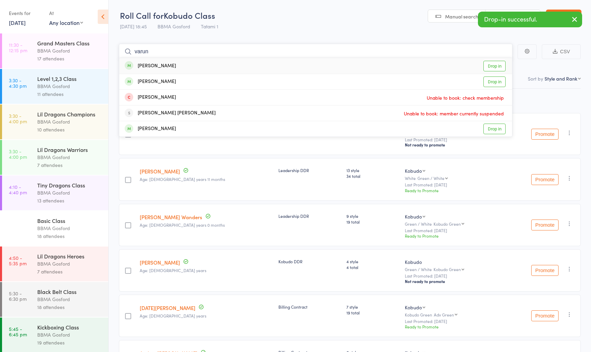
type input "varun"
click at [166, 68] on div "Varun Sreejish" at bounding box center [150, 66] width 51 height 8
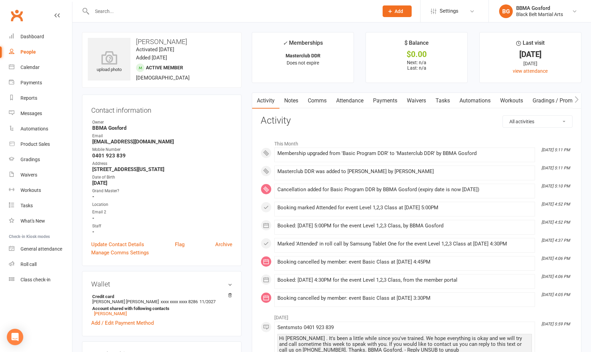
click at [351, 98] on link "Attendance" at bounding box center [350, 101] width 37 height 16
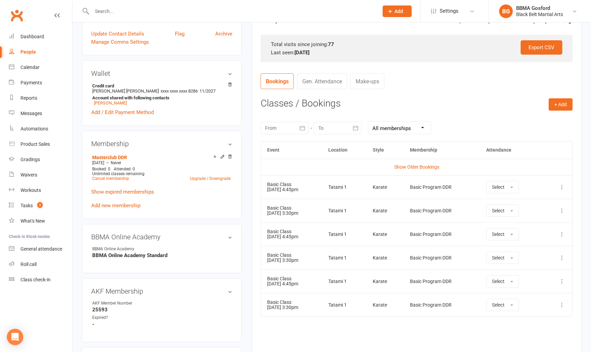
scroll to position [212, 0]
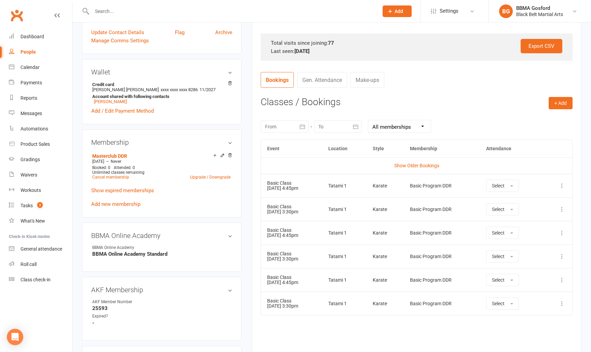
click at [562, 188] on icon at bounding box center [562, 186] width 7 height 7
click at [531, 225] on link "Remove booking" at bounding box center [532, 227] width 68 height 14
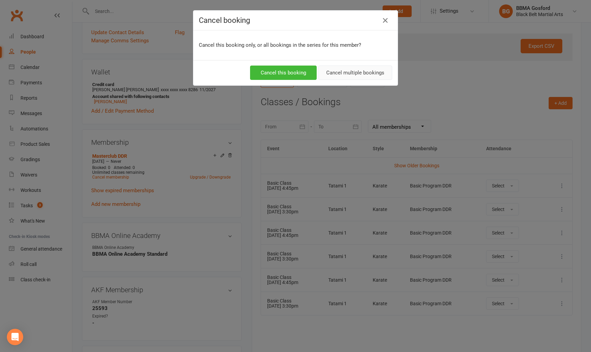
click at [342, 71] on button "Cancel multiple bookings" at bounding box center [356, 73] width 74 height 14
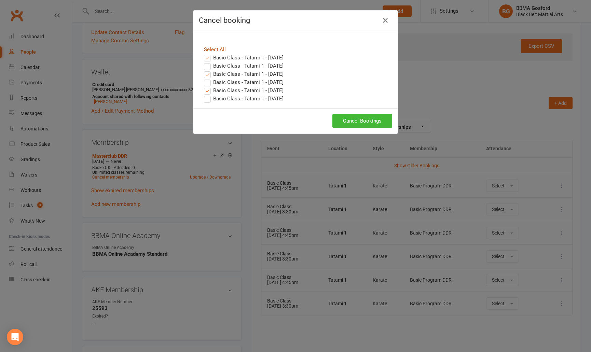
click at [214, 48] on link "Select All" at bounding box center [215, 49] width 22 height 6
checkbox input "true"
click at [363, 122] on button "Cancel Bookings" at bounding box center [363, 121] width 60 height 14
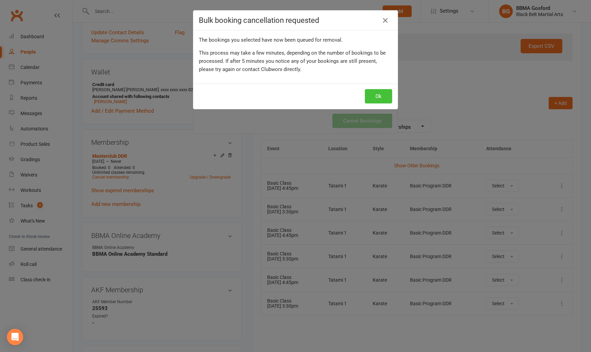
click at [381, 95] on button "Ok" at bounding box center [378, 96] width 27 height 14
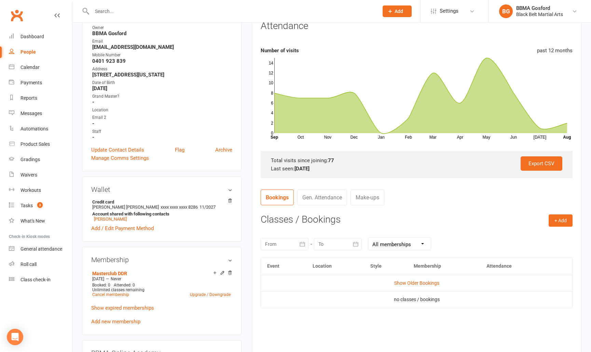
scroll to position [0, 0]
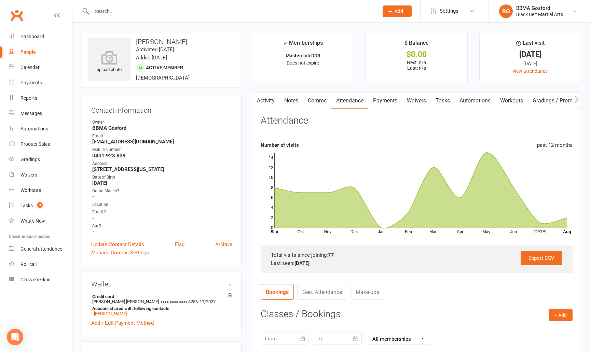
click at [266, 103] on link "Activity" at bounding box center [265, 101] width 27 height 16
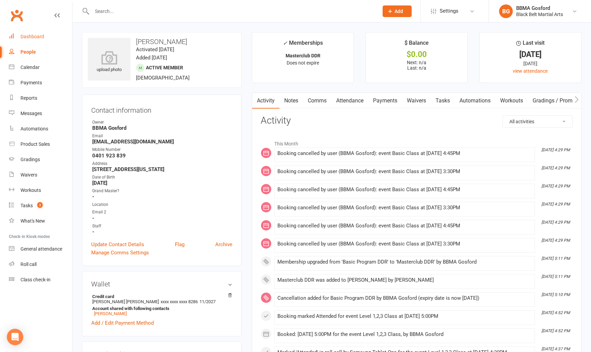
click at [34, 37] on div "Dashboard" at bounding box center [33, 36] width 24 height 5
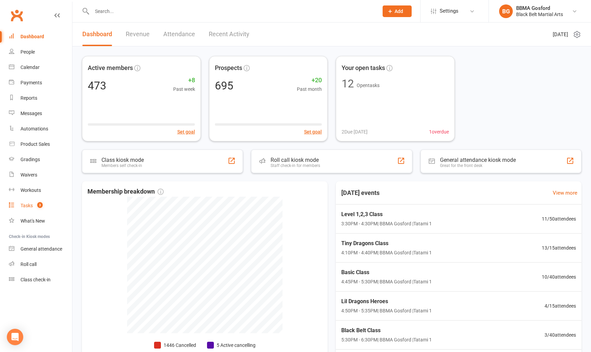
click at [29, 205] on div "Tasks" at bounding box center [27, 205] width 12 height 5
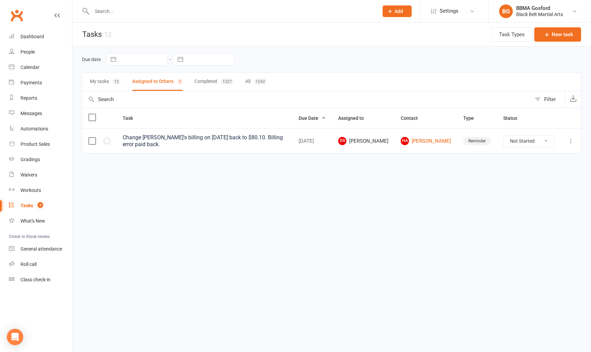
click at [99, 79] on button "My tasks 12" at bounding box center [105, 82] width 31 height 18
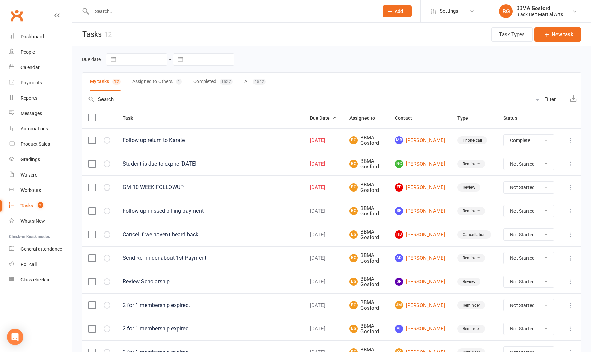
click option "Complete" at bounding box center [0, 0] width 0 height 0
select select "unstarted"
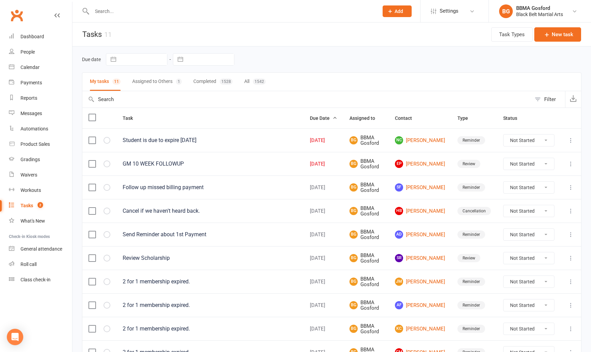
click at [316, 138] on div "Aug 13, 2025" at bounding box center [323, 141] width 27 height 6
click at [419, 142] on link "NC Nina Charlesworth" at bounding box center [420, 140] width 50 height 8
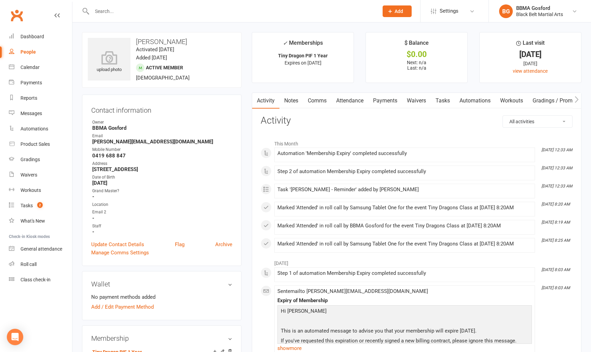
click at [318, 102] on link "Comms" at bounding box center [317, 101] width 28 height 16
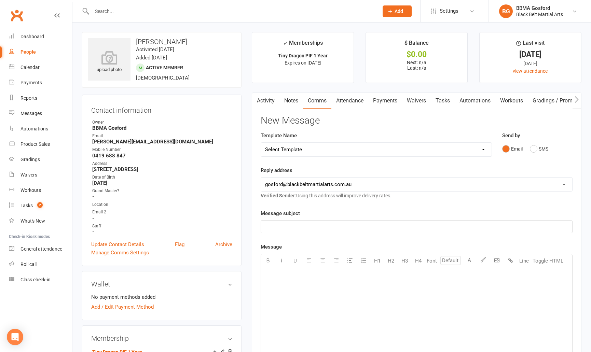
click at [261, 143] on select "Select Template [Email] Active Kids Voucher [Email] Black Belt Camp [Email] Bla…" at bounding box center [376, 150] width 231 height 14
select select "37"
click option "[Email] PIF Renewal" at bounding box center [0, 0] width 0 height 0
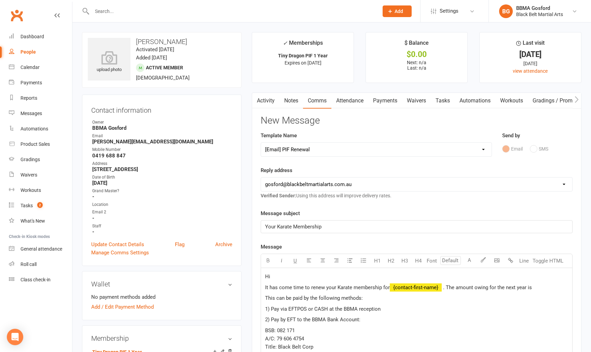
click at [280, 277] on p "Hi" at bounding box center [416, 277] width 303 height 8
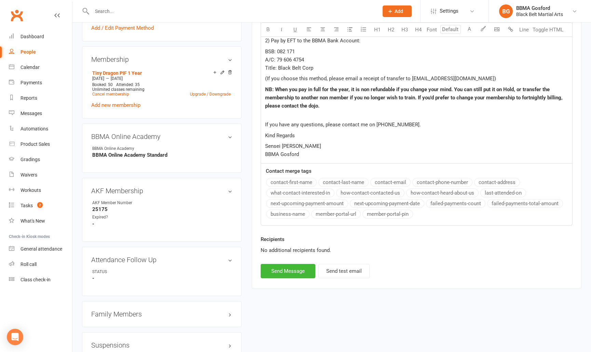
scroll to position [520, 0]
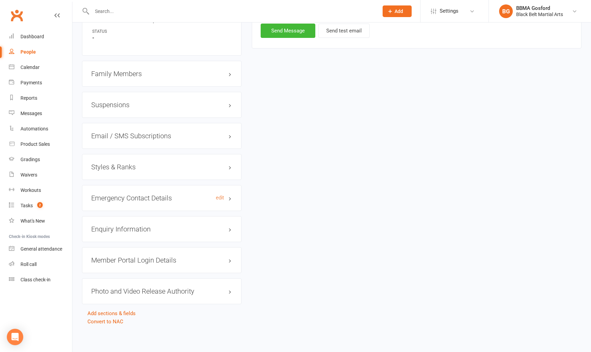
click at [128, 197] on h3 "Emergency Contact Details edit" at bounding box center [161, 199] width 141 height 8
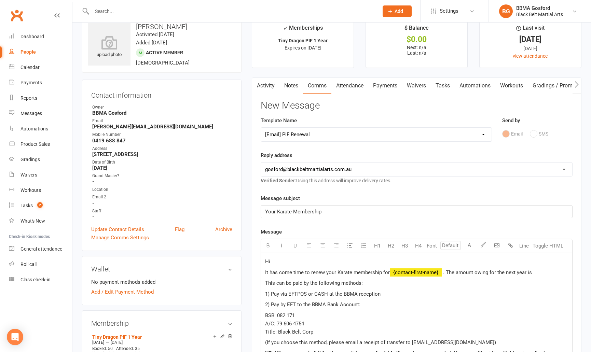
scroll to position [0, 0]
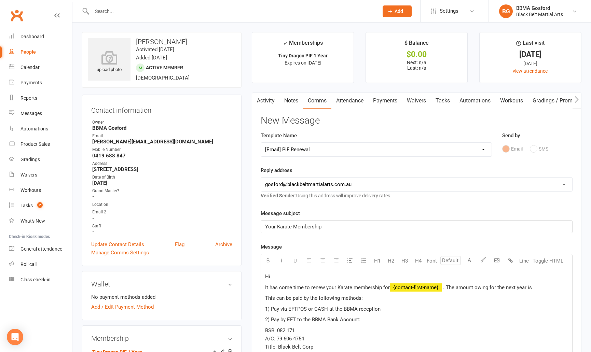
click at [280, 276] on p "Hi" at bounding box center [416, 277] width 303 height 8
click at [547, 290] on p "It has come time to renew your Karate membership for ﻿ {contact-first-name} . T…" at bounding box center [416, 288] width 303 height 8
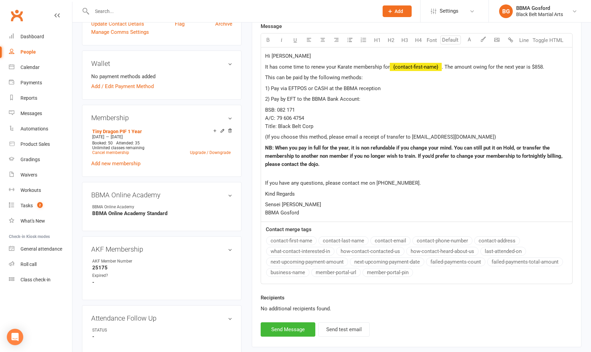
scroll to position [222, 0]
click at [286, 329] on button "Send Message" at bounding box center [288, 329] width 55 height 14
select select
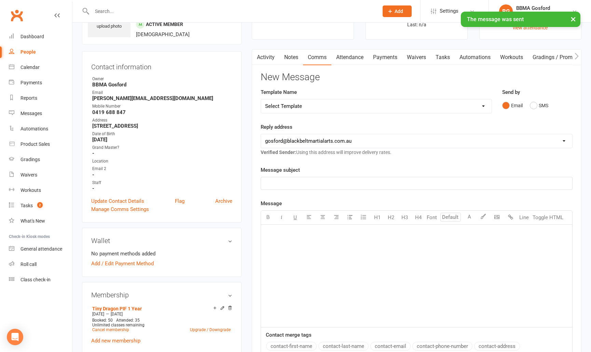
scroll to position [0, 0]
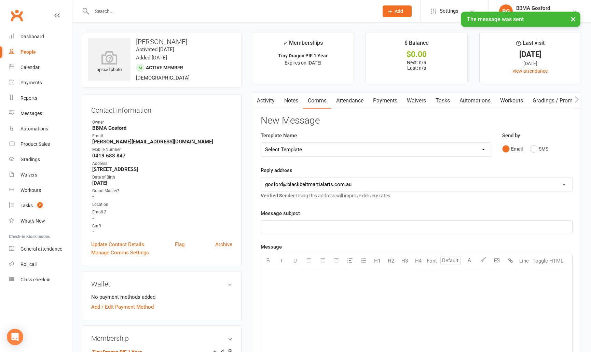
click at [268, 100] on link "Activity" at bounding box center [265, 101] width 27 height 16
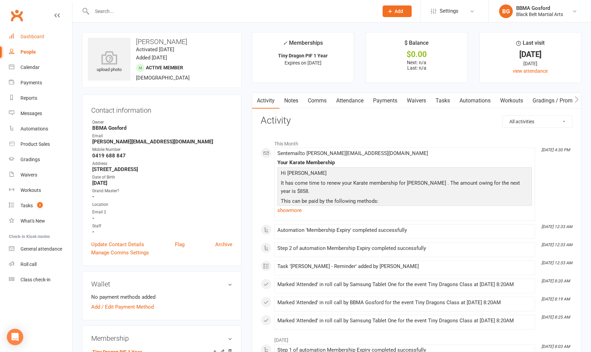
click at [39, 37] on div "Dashboard" at bounding box center [33, 36] width 24 height 5
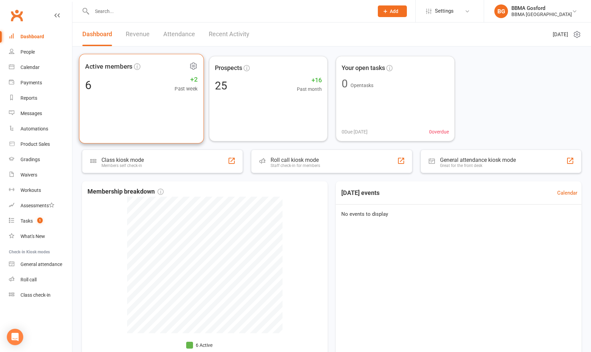
click at [101, 67] on span "Active members" at bounding box center [109, 66] width 48 height 10
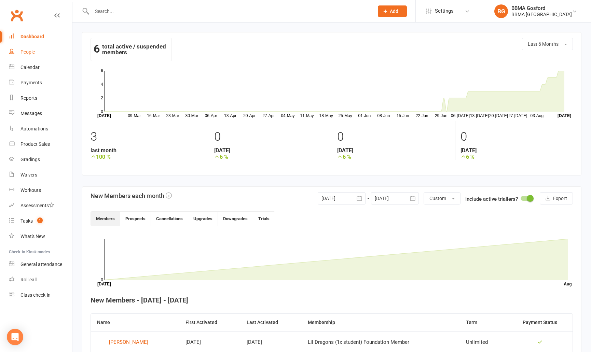
click at [29, 54] on div "People" at bounding box center [28, 51] width 14 height 5
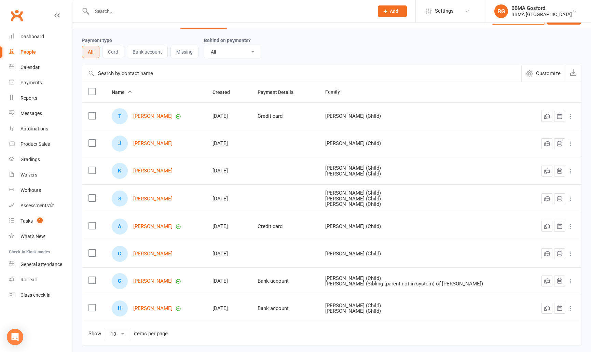
scroll to position [19, 0]
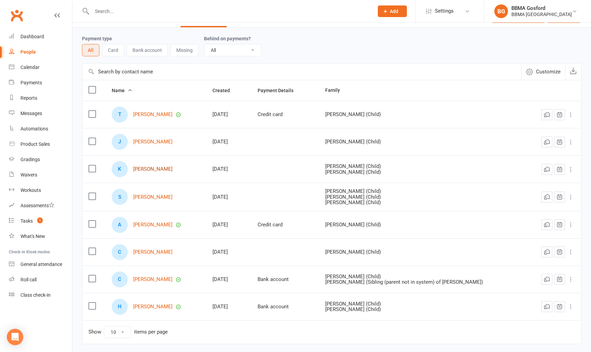
click at [144, 170] on link "[PERSON_NAME]" at bounding box center [152, 169] width 39 height 6
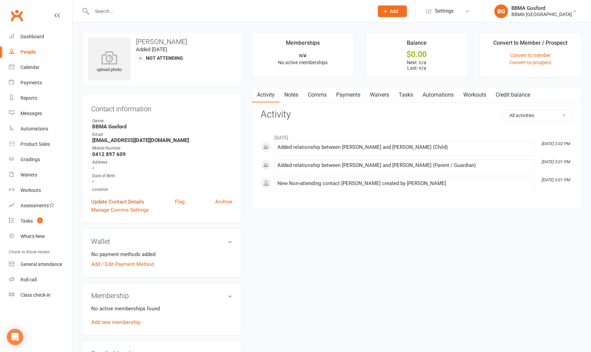
click at [120, 201] on link "Update Contact Details" at bounding box center [117, 202] width 53 height 8
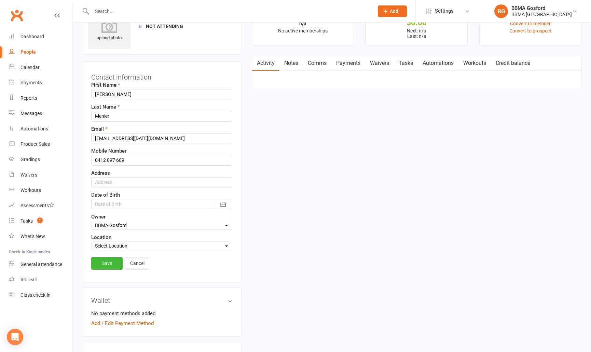
scroll to position [32, 0]
click at [126, 95] on input "[PERSON_NAME]" at bounding box center [161, 94] width 141 height 10
type input "[PERSON_NAME]"
click at [110, 265] on link "Save" at bounding box center [106, 263] width 31 height 12
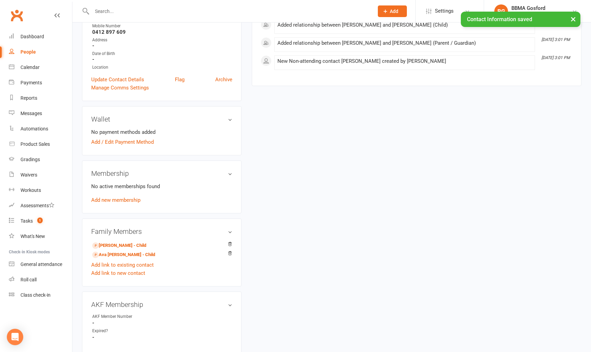
scroll to position [123, 0]
click at [122, 246] on link "[PERSON_NAME] - Child" at bounding box center [119, 245] width 54 height 7
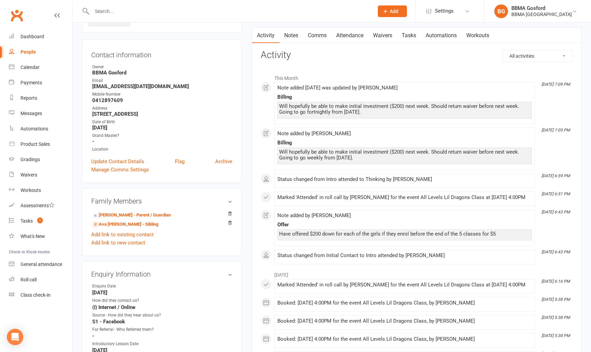
scroll to position [66, 0]
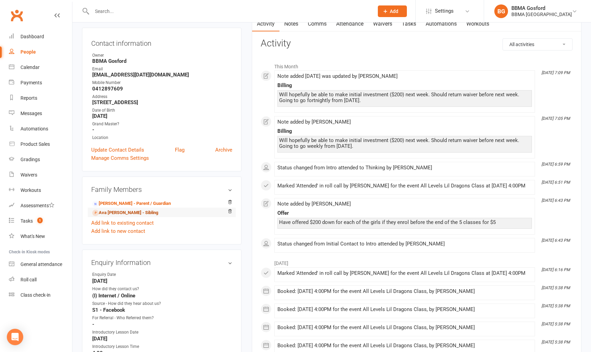
click at [115, 215] on link "Ava [PERSON_NAME] - Sibling" at bounding box center [125, 213] width 66 height 7
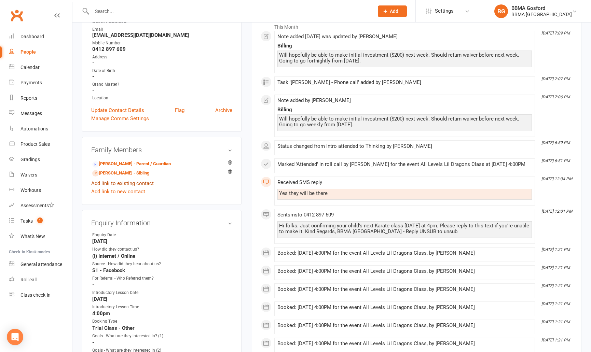
scroll to position [103, 0]
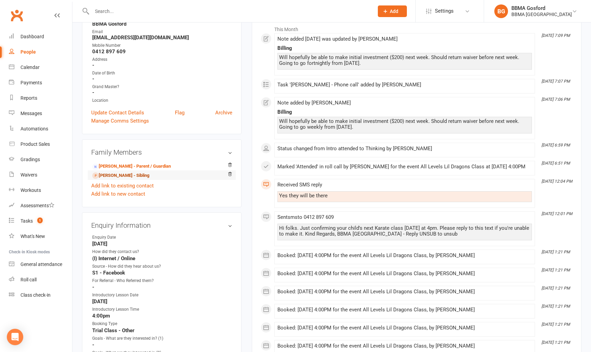
click at [115, 177] on link "[PERSON_NAME] - Sibling" at bounding box center [120, 175] width 57 height 7
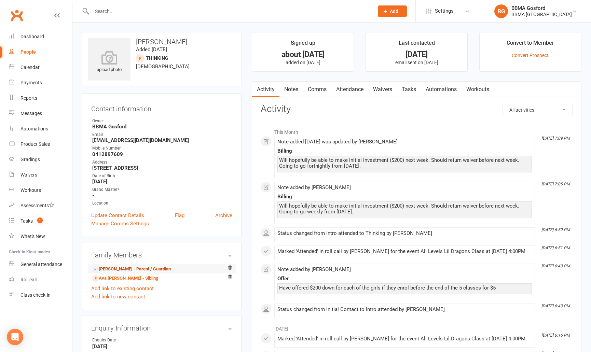
click at [119, 269] on link "[PERSON_NAME] - Parent / Guardian" at bounding box center [131, 269] width 79 height 7
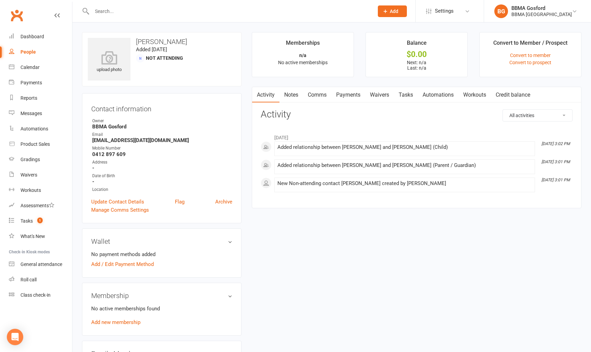
click at [376, 91] on link "Waivers" at bounding box center [379, 95] width 29 height 16
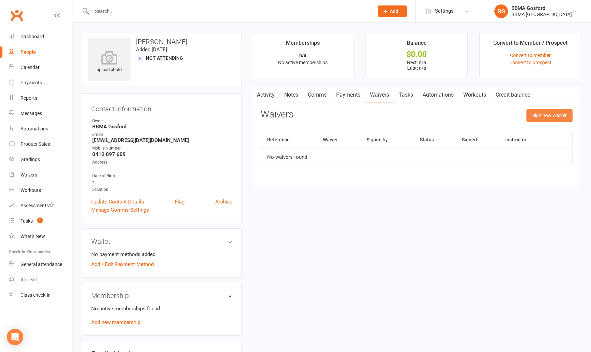
click at [555, 117] on button "Sign new Waiver" at bounding box center [550, 115] width 46 height 12
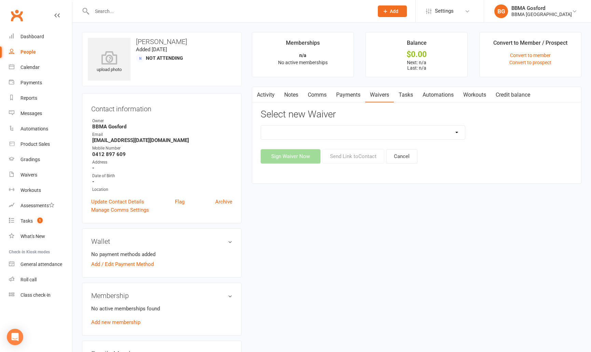
select select "14341"
click option "Lil Dragon Enrollment" at bounding box center [0, 0] width 0 height 0
click at [362, 157] on button "Send Link to Contact" at bounding box center [353, 156] width 62 height 14
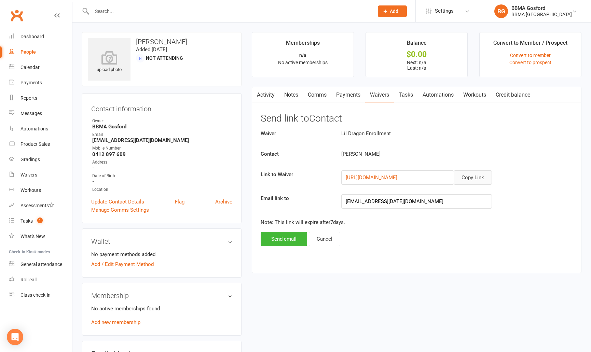
click at [474, 177] on button "Copy Link" at bounding box center [473, 178] width 38 height 14
click at [287, 238] on button "Send email" at bounding box center [284, 239] width 46 height 14
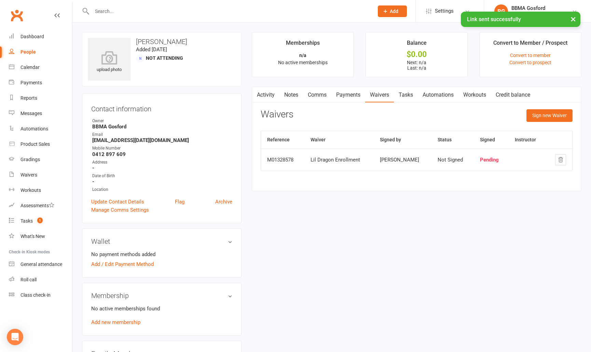
click at [264, 95] on link "Activity" at bounding box center [265, 95] width 27 height 16
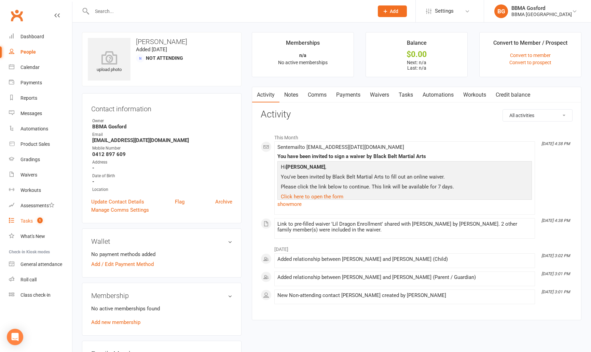
click at [26, 223] on div "Tasks" at bounding box center [27, 220] width 12 height 5
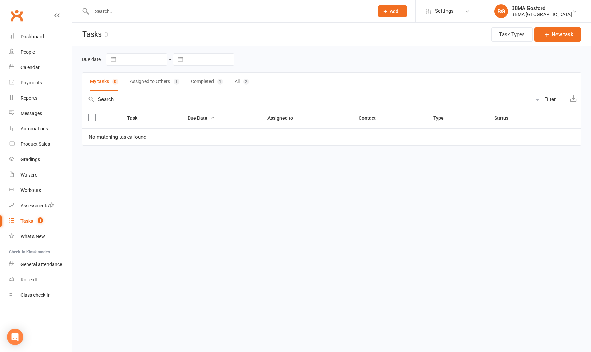
click at [162, 80] on button "Assigned to Others 1" at bounding box center [155, 82] width 50 height 18
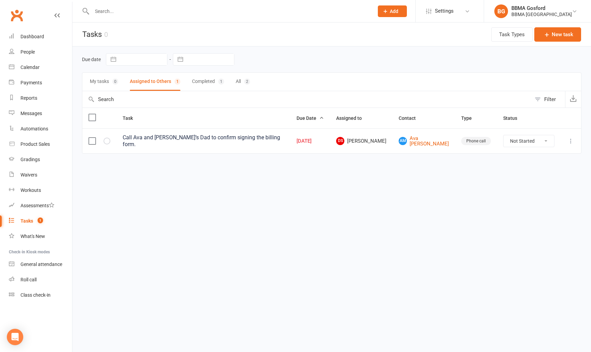
click option "Complete" at bounding box center [0, 0] width 0 height 0
select select "unstarted"
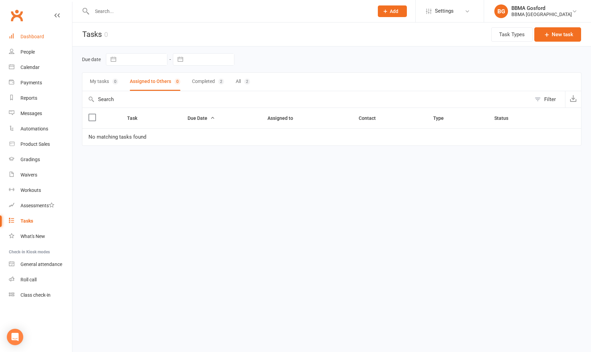
click at [35, 39] on div "Dashboard" at bounding box center [33, 36] width 24 height 5
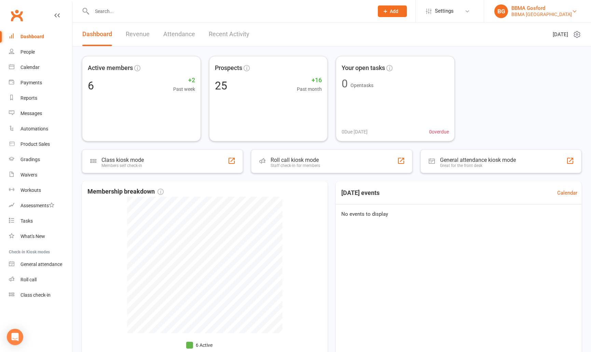
click at [557, 11] on div "BBMA Gosford" at bounding box center [542, 8] width 61 height 6
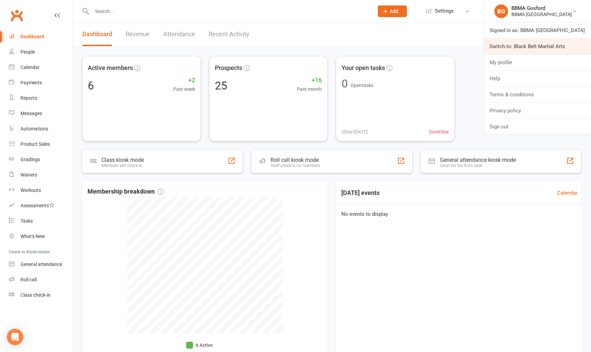
click at [530, 48] on link "Switch to: Black Belt Martial Arts" at bounding box center [537, 47] width 107 height 16
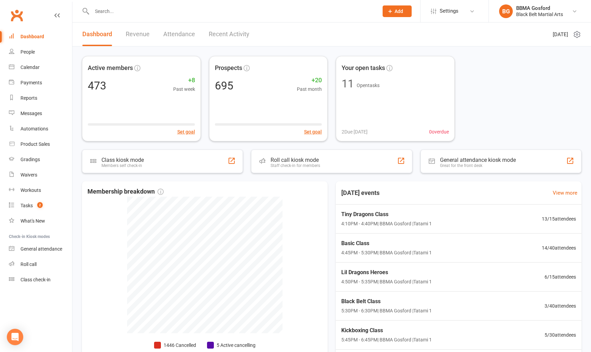
click at [132, 13] on input "text" at bounding box center [232, 11] width 284 height 10
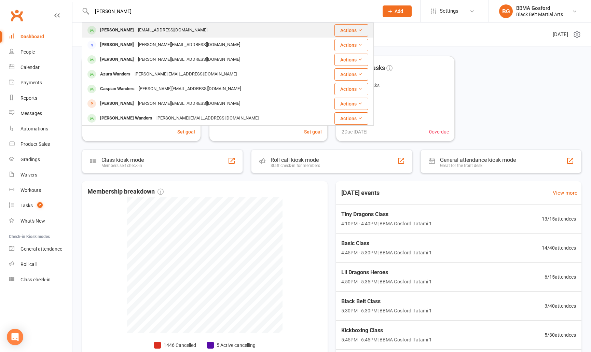
type input "[PERSON_NAME]"
click at [113, 29] on div "[PERSON_NAME]" at bounding box center [117, 30] width 38 height 10
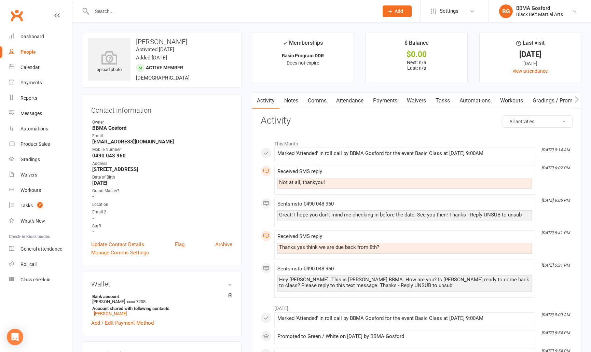
click at [389, 103] on link "Payments" at bounding box center [386, 101] width 34 height 16
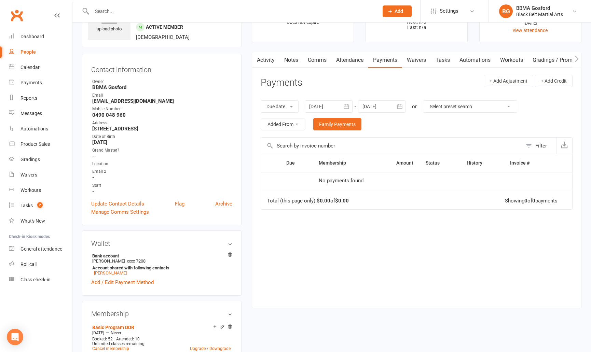
scroll to position [40, 0]
click at [104, 277] on link "[PERSON_NAME]" at bounding box center [110, 273] width 33 height 5
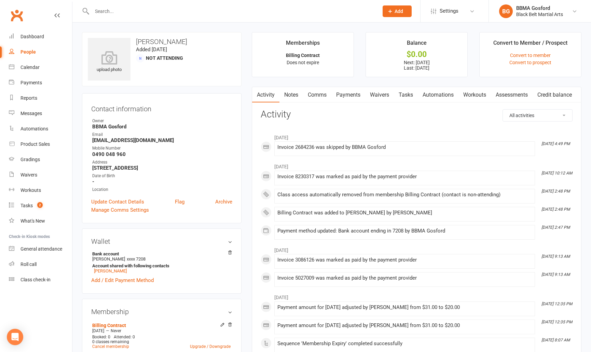
click at [356, 92] on link "Payments" at bounding box center [349, 95] width 34 height 16
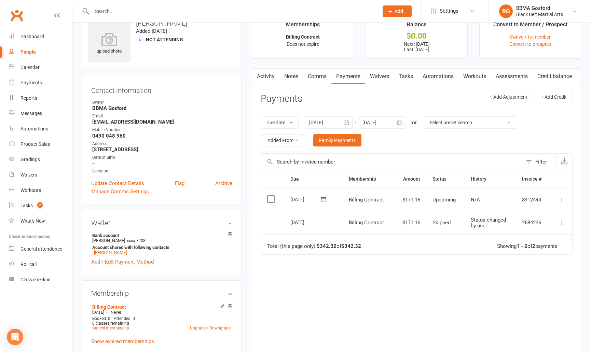
scroll to position [19, 0]
click at [110, 254] on link "[PERSON_NAME]" at bounding box center [110, 251] width 33 height 5
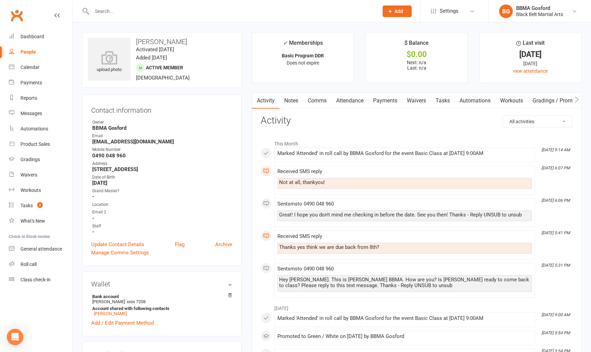
click at [138, 12] on input "text" at bounding box center [232, 11] width 284 height 10
click at [128, 13] on input "text" at bounding box center [232, 11] width 284 height 10
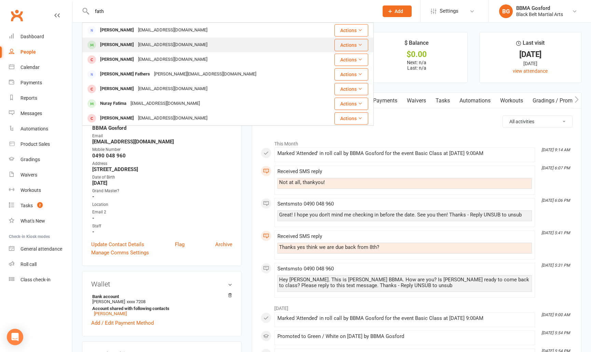
type input "fath"
click at [136, 45] on div "[PERSON_NAME]" at bounding box center [117, 45] width 38 height 10
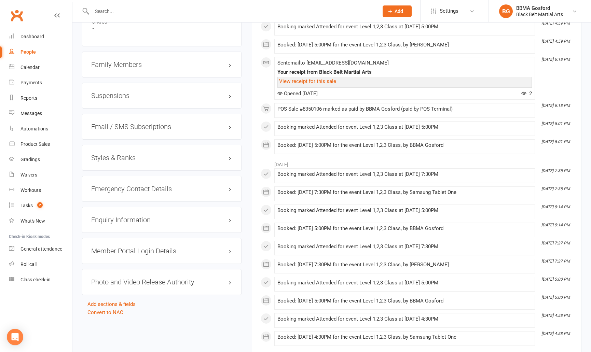
scroll to position [562, 0]
click at [122, 189] on h3 "Emergency Contact Details edit" at bounding box center [161, 189] width 141 height 8
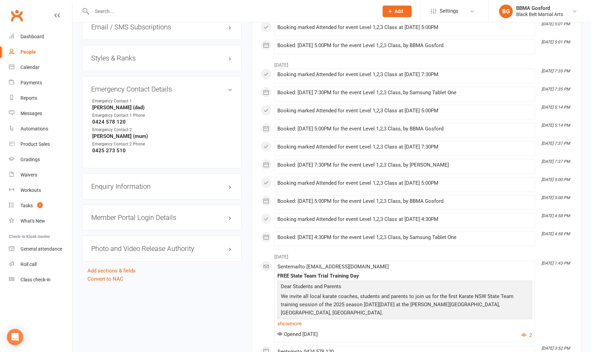
scroll to position [0, 0]
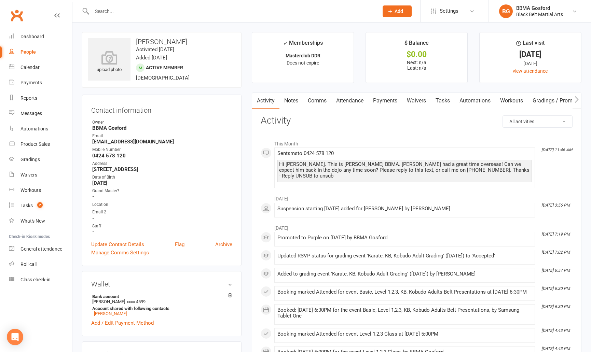
click at [131, 11] on input "text" at bounding box center [232, 11] width 284 height 10
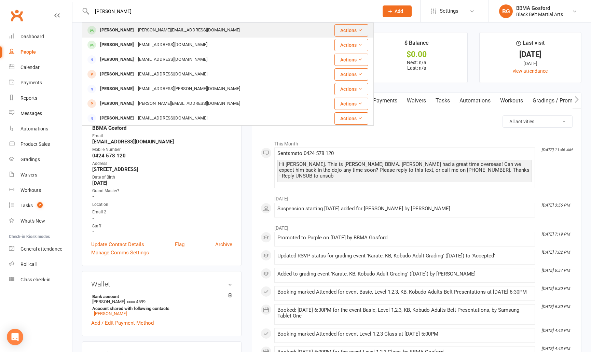
type input "[PERSON_NAME]"
click at [139, 32] on div "[PERSON_NAME][EMAIL_ADDRESS][DOMAIN_NAME]" at bounding box center [189, 30] width 106 height 10
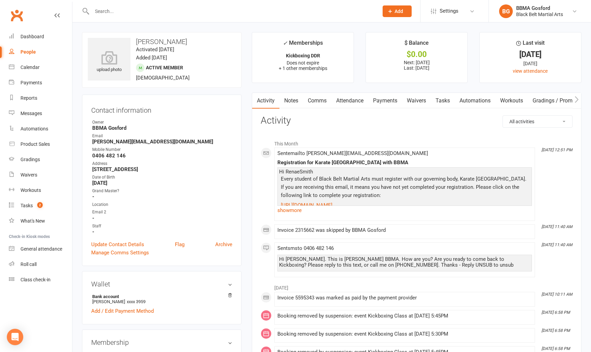
click at [111, 12] on input "text" at bounding box center [232, 11] width 284 height 10
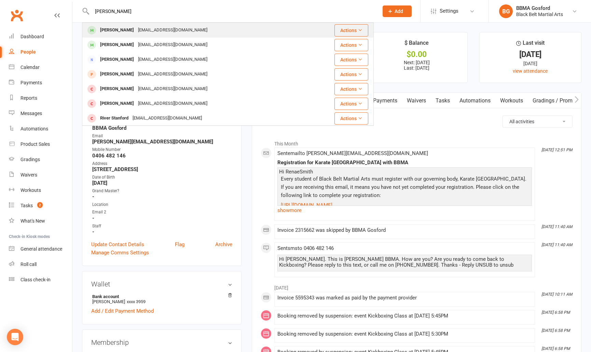
type input "[PERSON_NAME]"
click at [106, 29] on div "[PERSON_NAME]" at bounding box center [117, 30] width 38 height 10
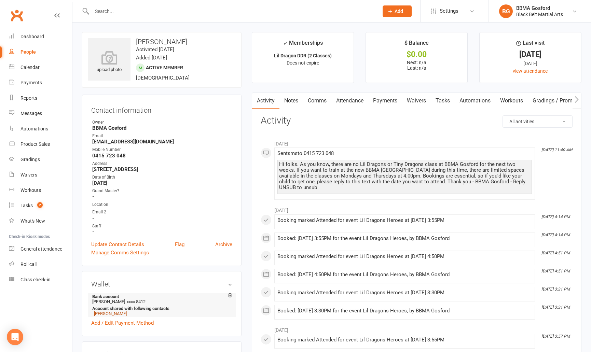
click at [112, 317] on link "[PERSON_NAME]" at bounding box center [110, 313] width 33 height 5
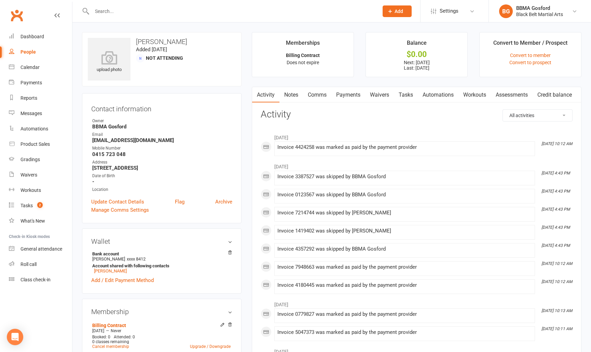
click at [349, 95] on link "Payments" at bounding box center [349, 95] width 34 height 16
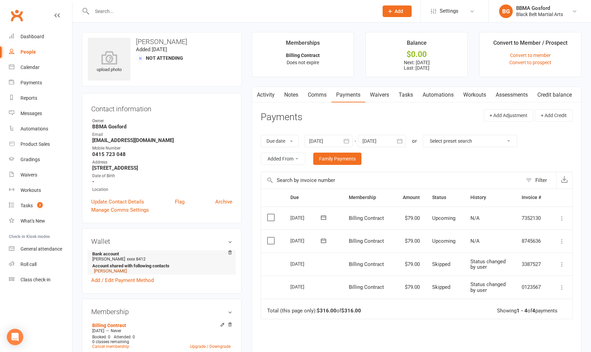
click at [110, 273] on link "[PERSON_NAME]" at bounding box center [110, 271] width 33 height 5
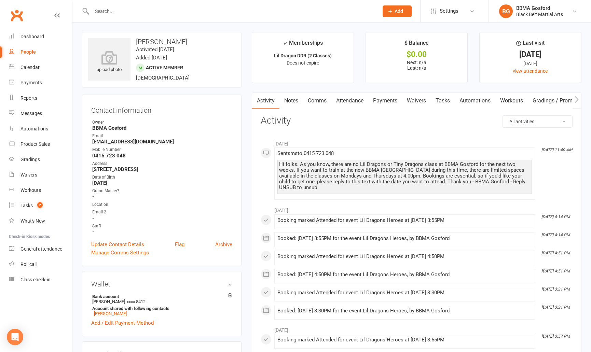
scroll to position [0, 0]
click at [27, 65] on div "Calendar" at bounding box center [30, 67] width 19 height 5
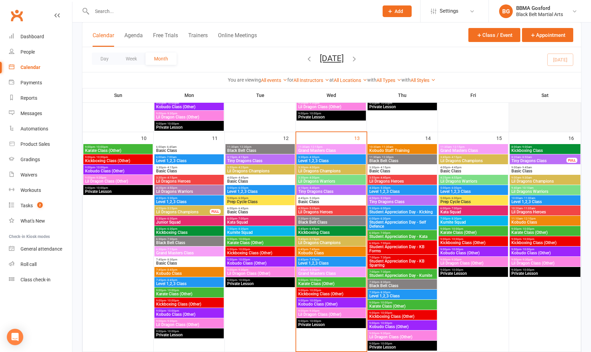
scroll to position [426, 0]
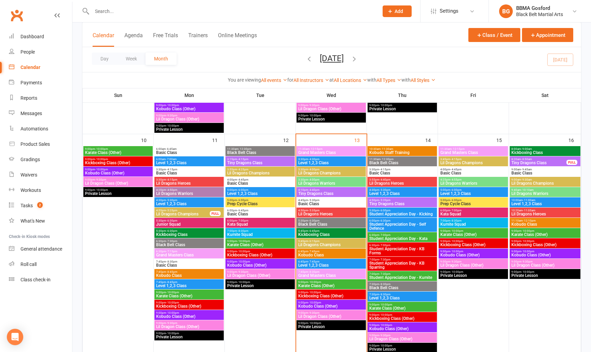
click at [538, 161] on span "Tiny Dragons Class" at bounding box center [539, 163] width 56 height 4
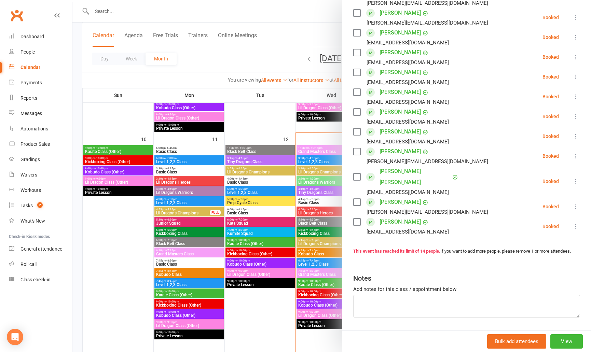
scroll to position [427, 0]
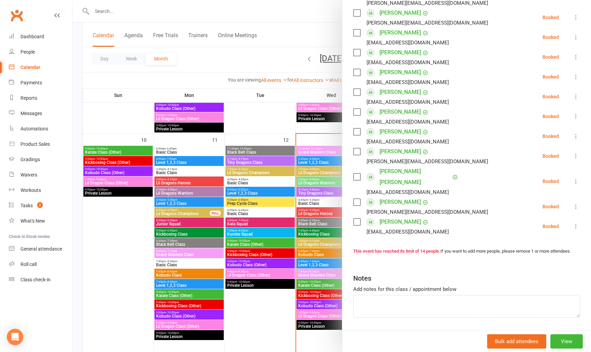
click at [411, 166] on link "[PERSON_NAME] [PERSON_NAME]" at bounding box center [415, 177] width 71 height 22
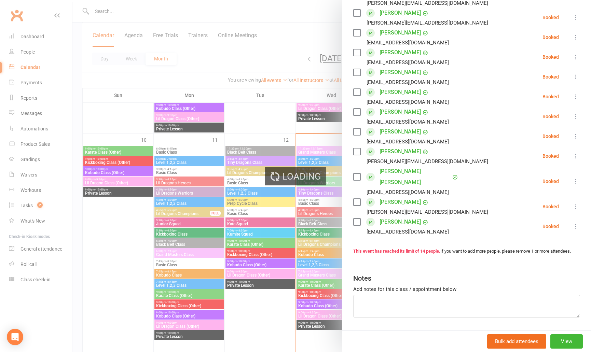
scroll to position [190, 0]
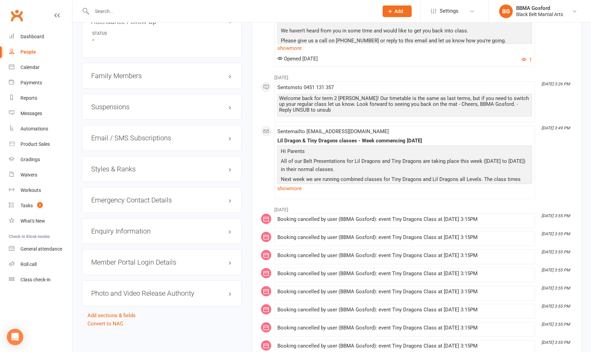
scroll to position [526, 0]
click at [128, 196] on h3 "Emergency Contact Details edit" at bounding box center [161, 200] width 141 height 8
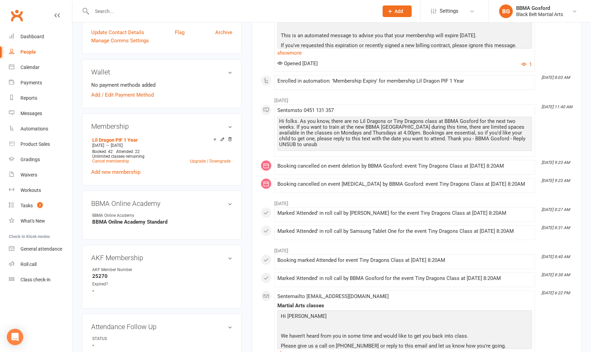
scroll to position [0, 0]
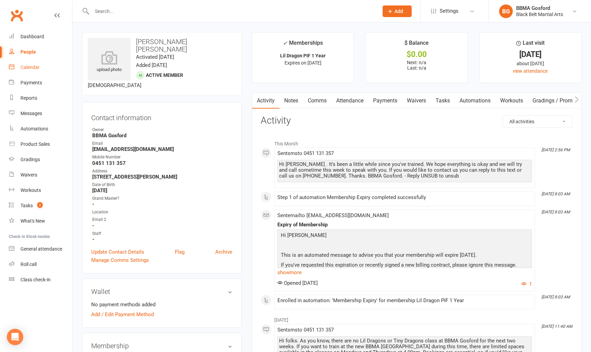
click at [25, 65] on div "Calendar" at bounding box center [30, 67] width 19 height 5
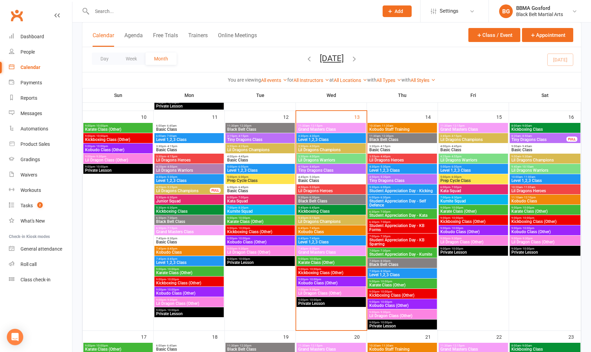
scroll to position [442, 0]
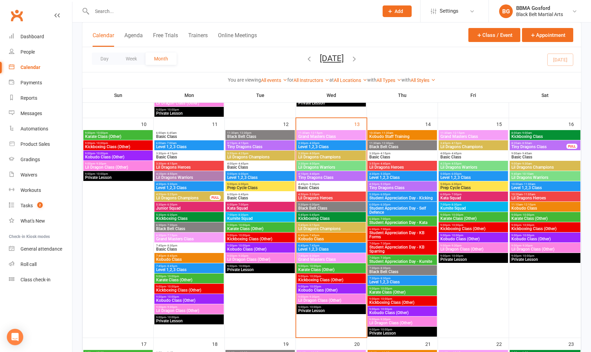
click at [543, 145] on span "Tiny Dragons Class" at bounding box center [539, 147] width 56 height 4
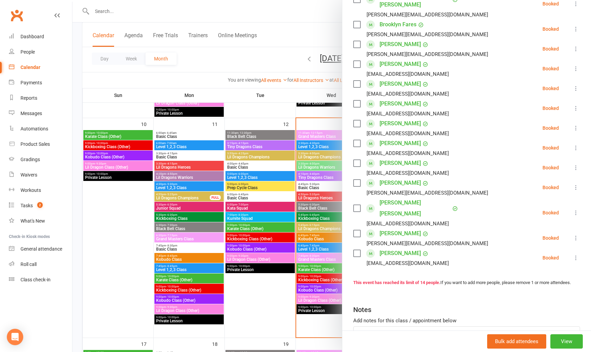
scroll to position [0, 0]
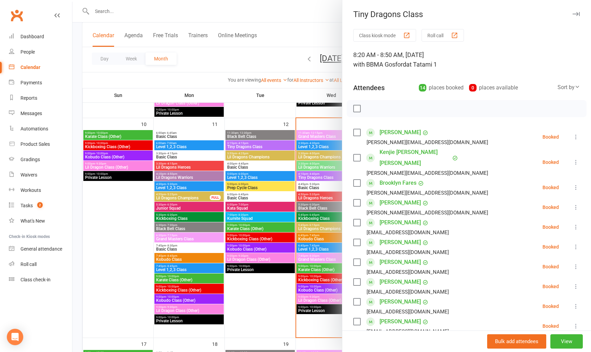
click at [288, 42] on div at bounding box center [331, 176] width 519 height 352
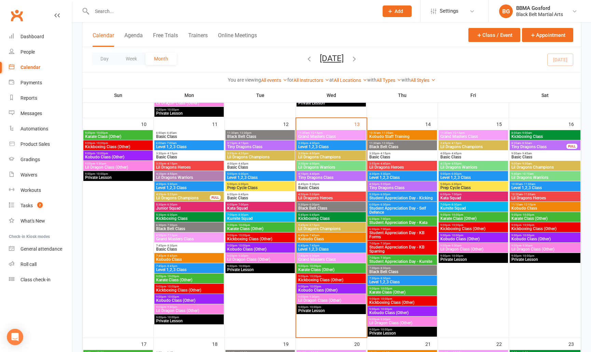
click at [140, 13] on input "text" at bounding box center [232, 11] width 284 height 10
click at [535, 145] on span "Tiny Dragons Class" at bounding box center [539, 147] width 56 height 4
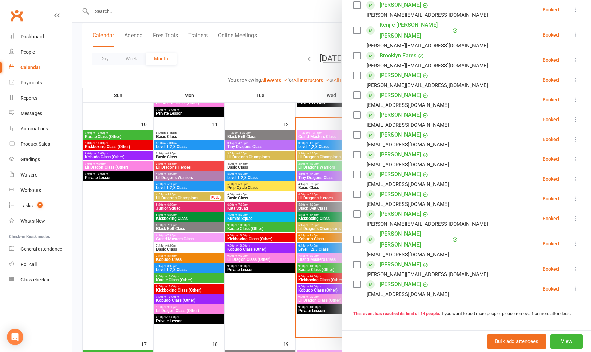
scroll to position [134, 0]
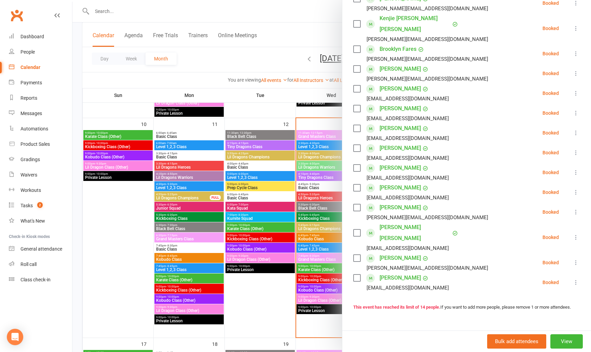
click at [576, 234] on icon at bounding box center [576, 237] width 7 height 7
click at [542, 258] on link "Remove" at bounding box center [544, 265] width 74 height 14
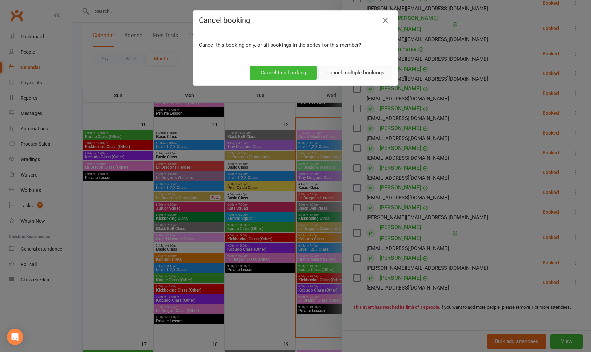
click at [357, 76] on button "Cancel multiple bookings" at bounding box center [356, 73] width 74 height 14
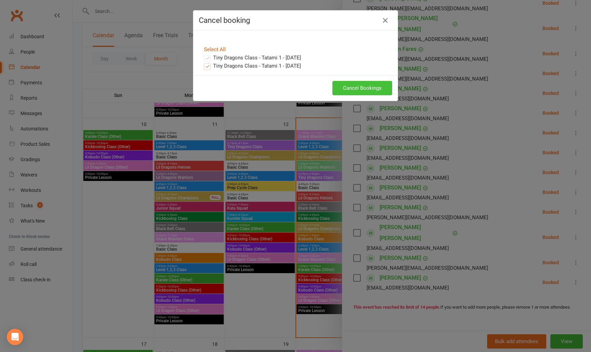
click at [367, 89] on button "Cancel Bookings" at bounding box center [363, 88] width 60 height 14
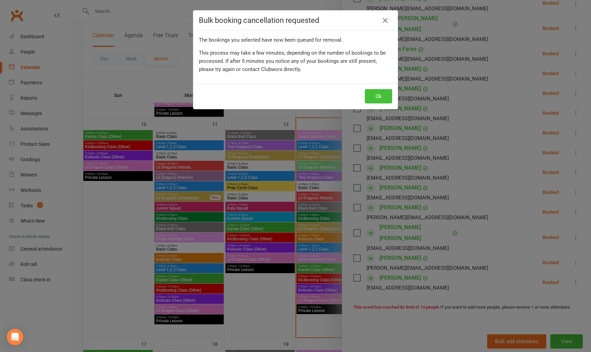
click at [380, 96] on button "Ok" at bounding box center [378, 96] width 27 height 14
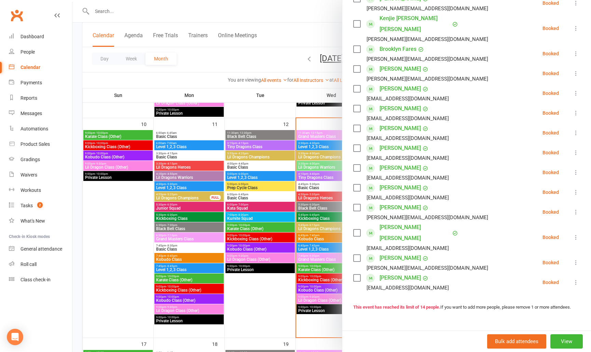
click at [401, 222] on link "[PERSON_NAME] [PERSON_NAME]" at bounding box center [415, 233] width 71 height 22
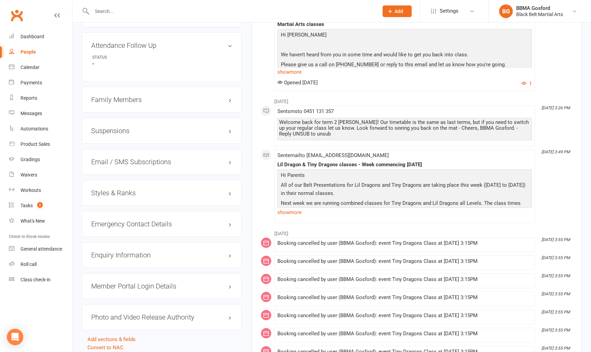
scroll to position [501, 0]
click at [114, 190] on h3 "Styles & Ranks" at bounding box center [161, 194] width 141 height 8
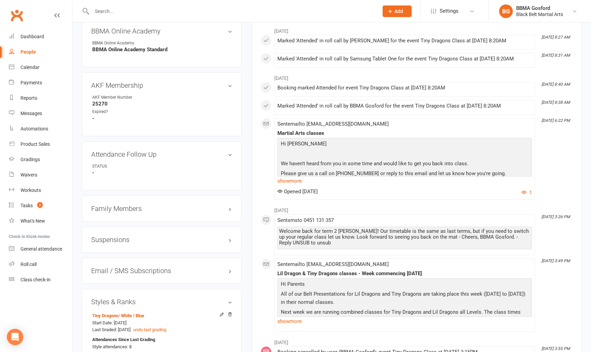
scroll to position [0, 0]
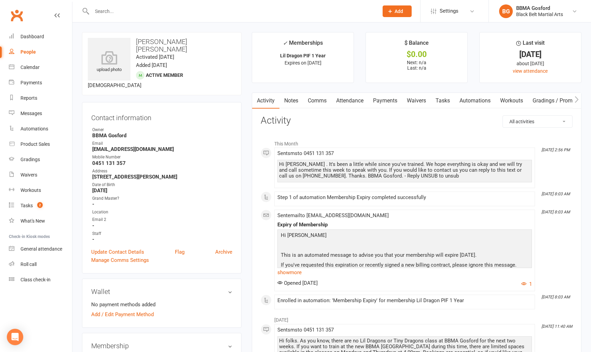
click at [120, 12] on input "text" at bounding box center [232, 11] width 284 height 10
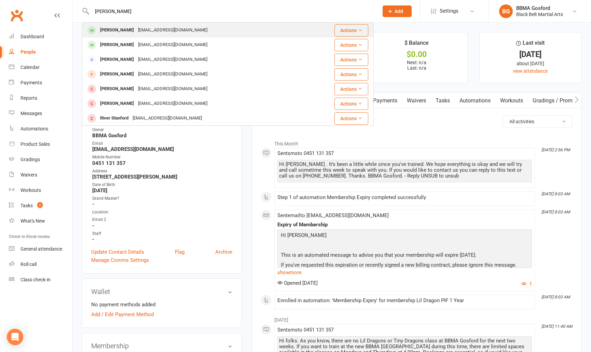
type input "[PERSON_NAME]"
click at [122, 35] on div "[PERSON_NAME]" at bounding box center [117, 30] width 38 height 10
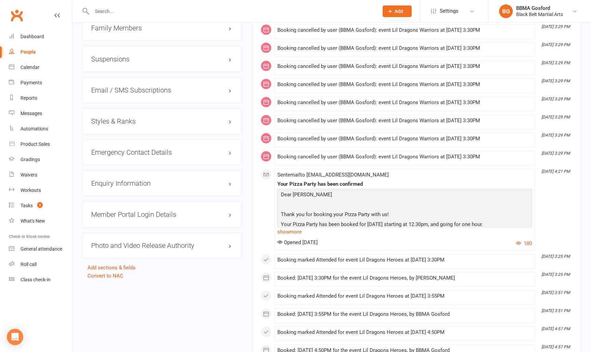
scroll to position [583, 0]
click at [121, 121] on h3 "Styles & Ranks" at bounding box center [161, 121] width 141 height 8
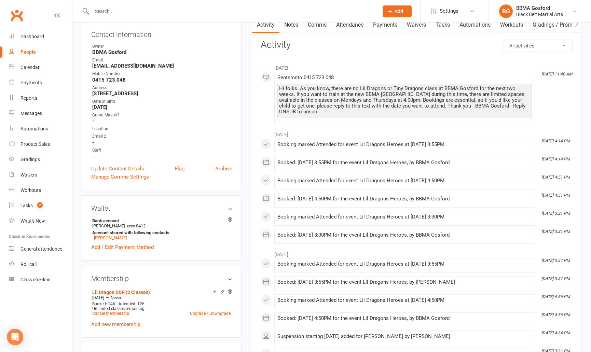
scroll to position [0, 0]
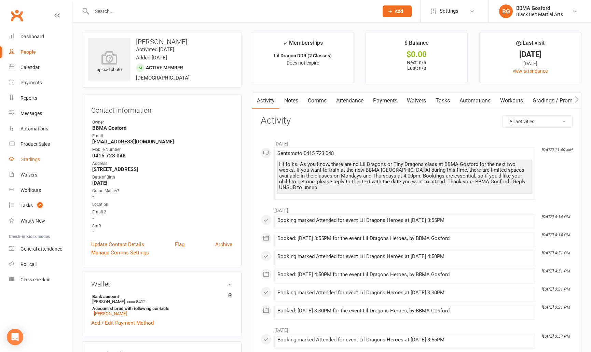
click at [29, 160] on div "Gradings" at bounding box center [30, 159] width 19 height 5
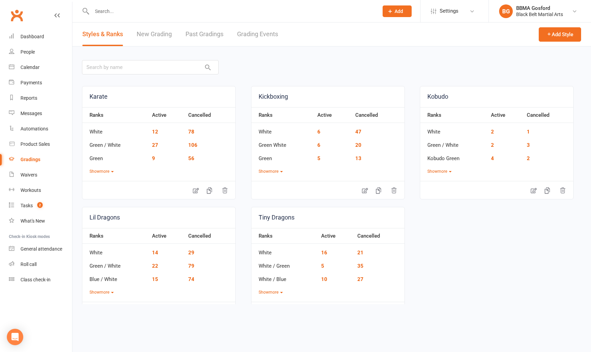
click at [139, 29] on link "New Grading" at bounding box center [154, 35] width 35 height 24
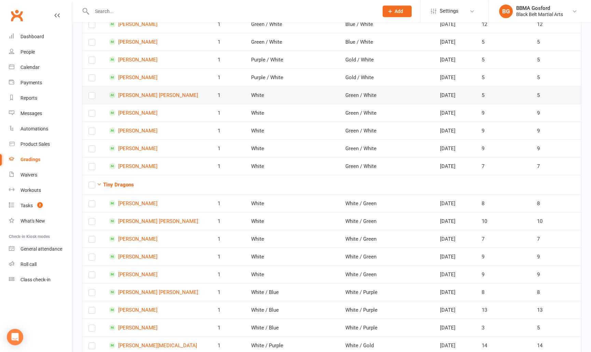
scroll to position [2487, 0]
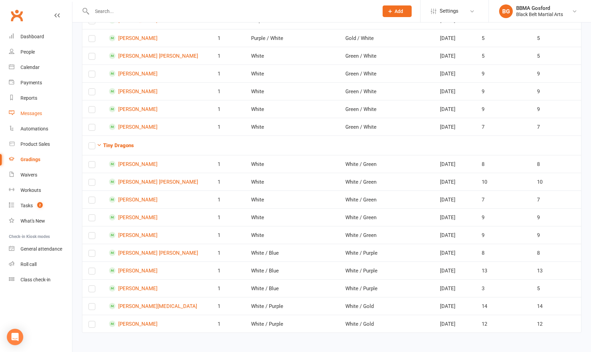
click at [28, 111] on div "Messages" at bounding box center [32, 113] width 22 height 5
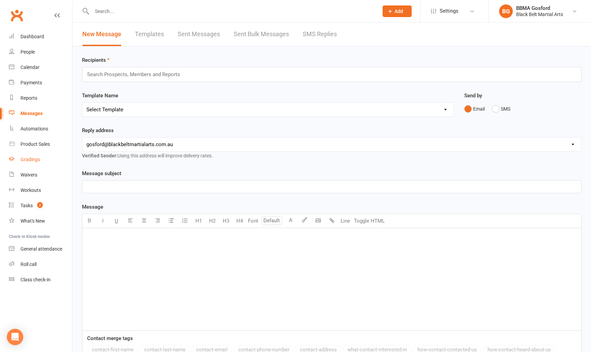
click at [31, 161] on div "Gradings" at bounding box center [30, 159] width 19 height 5
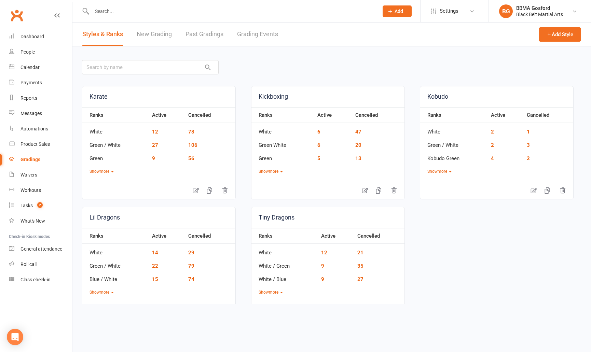
click at [158, 35] on link "New Grading" at bounding box center [154, 35] width 35 height 24
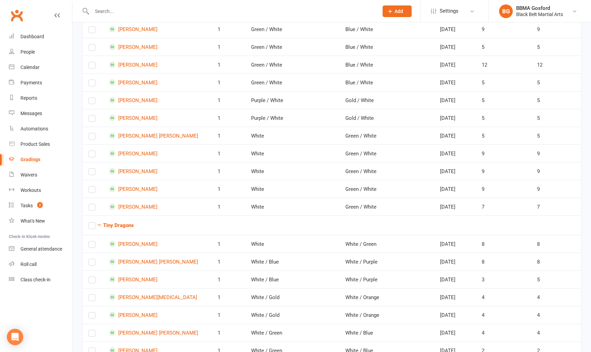
scroll to position [2487, 0]
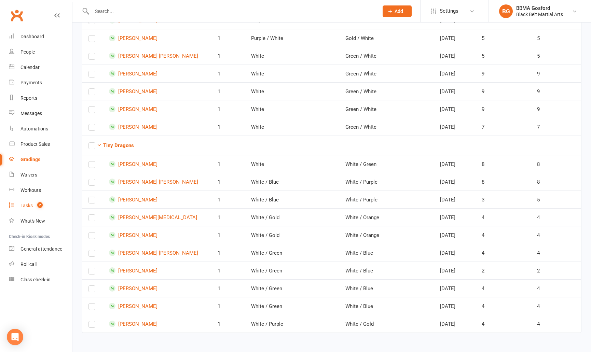
click at [28, 205] on div "Tasks" at bounding box center [27, 205] width 12 height 5
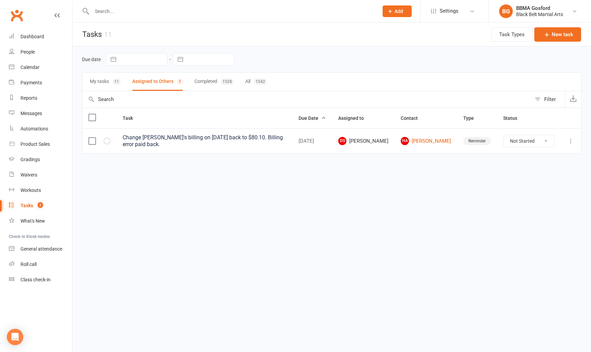
click at [96, 82] on button "My tasks 11" at bounding box center [105, 82] width 31 height 18
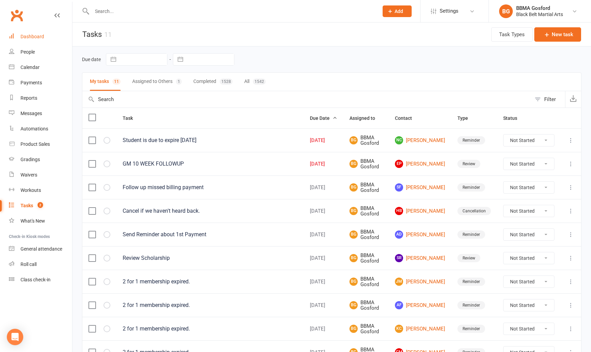
click at [34, 35] on div "Dashboard" at bounding box center [33, 36] width 24 height 5
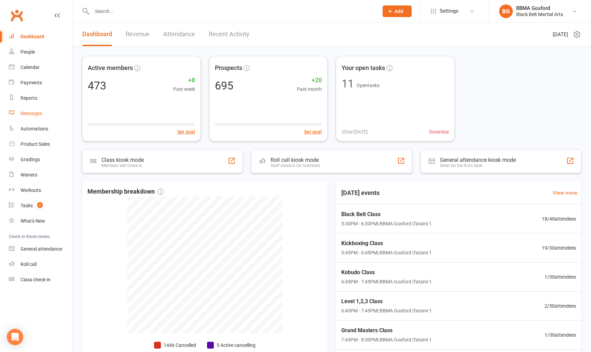
click at [31, 115] on div "Messages" at bounding box center [32, 113] width 22 height 5
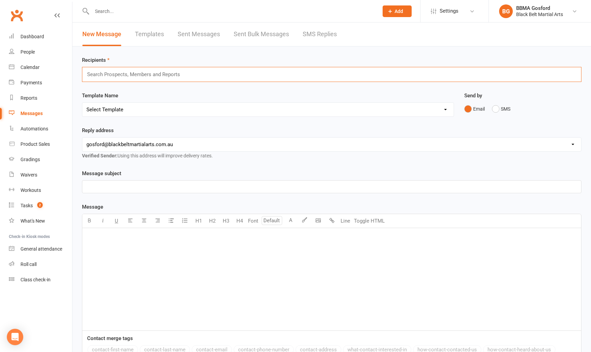
click at [140, 75] on input "text" at bounding box center [136, 74] width 100 height 9
type input "anda"
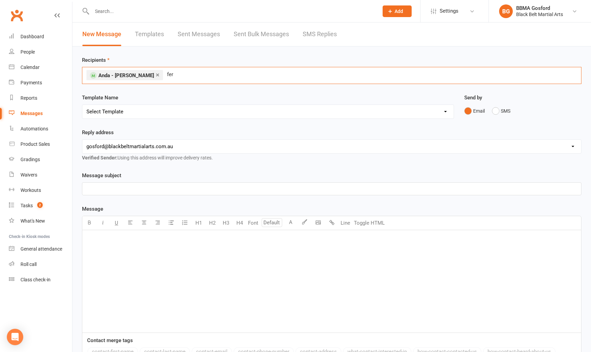
type input "fern"
type input "jenny"
type input "mel law"
type input "david mcmas"
type input "bronte law"
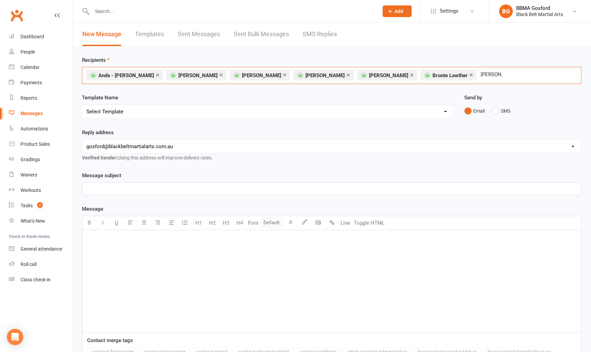
type input "ria pavan"
type input "frederick g"
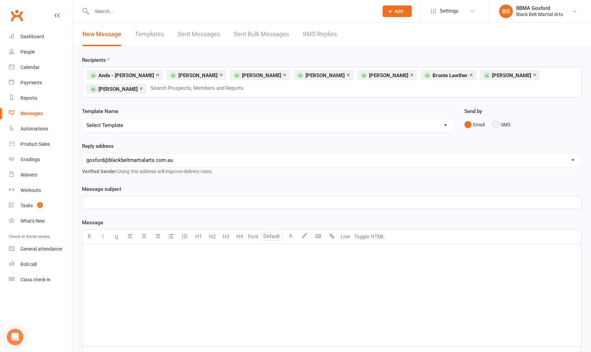
click at [498, 121] on button "SMS" at bounding box center [501, 124] width 18 height 13
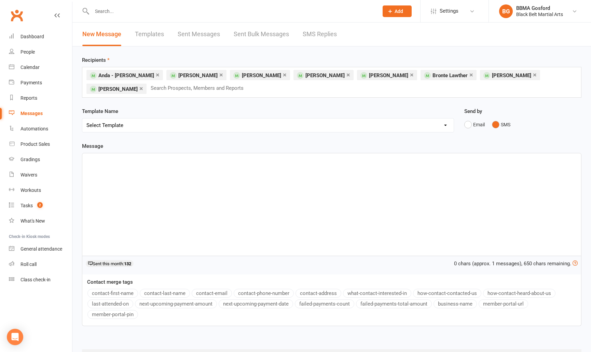
click at [149, 161] on p "﻿" at bounding box center [331, 160] width 491 height 8
click at [117, 293] on button "contact-first-name" at bounding box center [113, 293] width 51 height 9
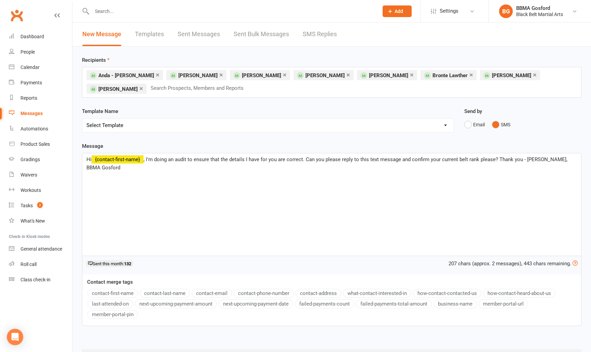
click at [176, 157] on span ", I'm doing an audit to ensure that the details I have for you are correct. Can…" at bounding box center [327, 164] width 483 height 14
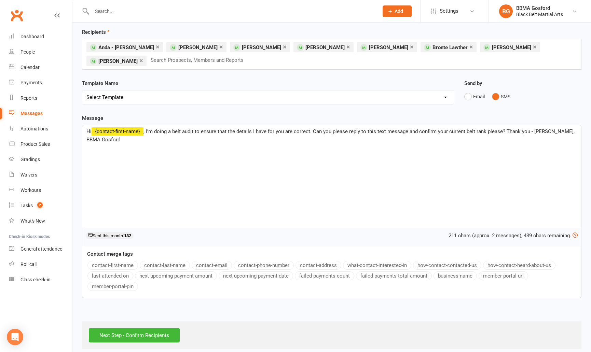
scroll to position [33, 0]
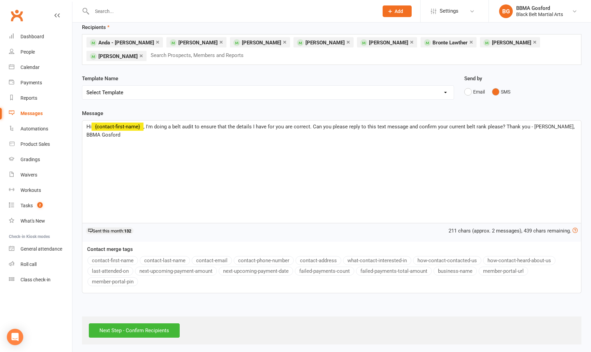
click at [341, 125] on span ", I'm doing a belt audit to ensure that the details I have for you are correct.…" at bounding box center [331, 131] width 490 height 14
click at [125, 331] on input "Next Step - Confirm Recipients" at bounding box center [134, 331] width 91 height 14
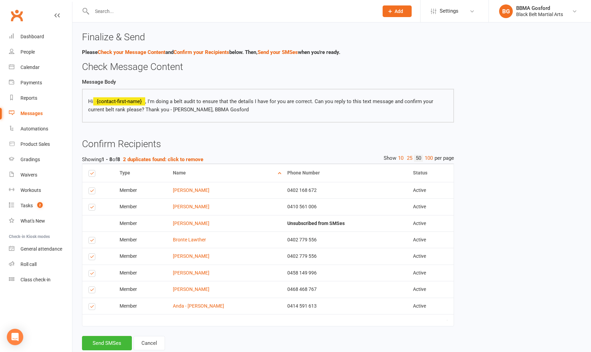
scroll to position [0, 0]
click at [101, 344] on button "Send SMSes" at bounding box center [107, 343] width 50 height 14
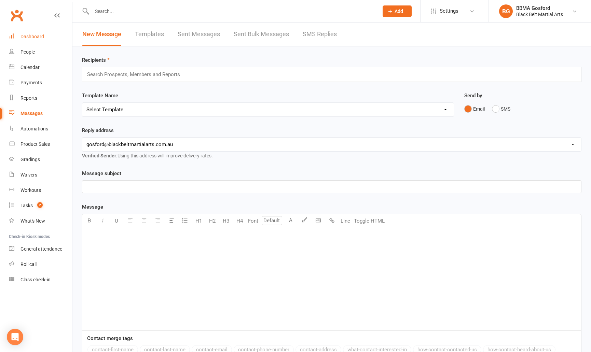
click at [37, 36] on div "Dashboard" at bounding box center [33, 36] width 24 height 5
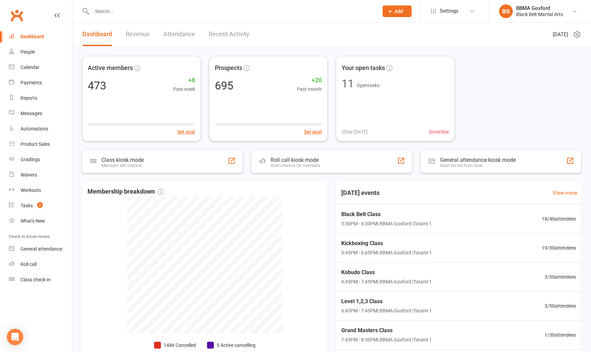
click at [125, 10] on input "text" at bounding box center [232, 11] width 284 height 10
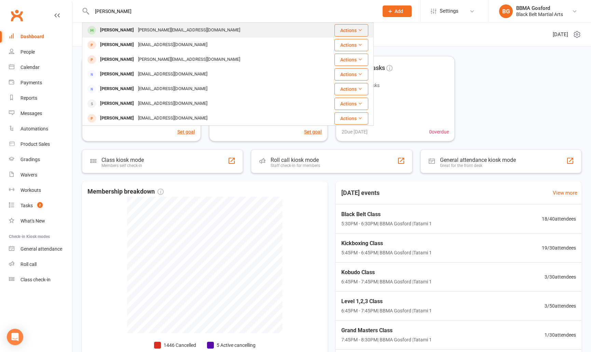
type input "jenny"
click at [119, 32] on div "Jenny Harwood" at bounding box center [117, 30] width 38 height 10
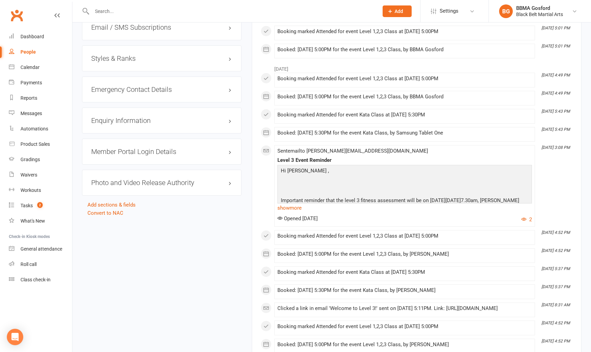
scroll to position [649, 0]
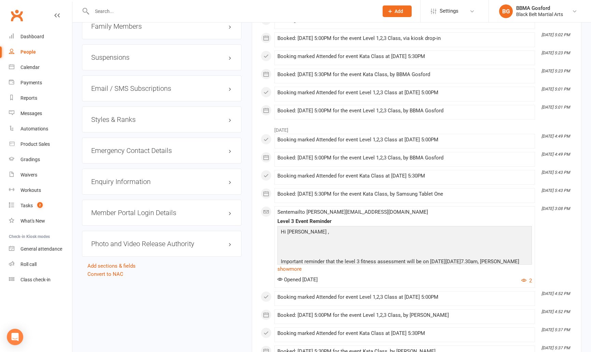
scroll to position [581, 0]
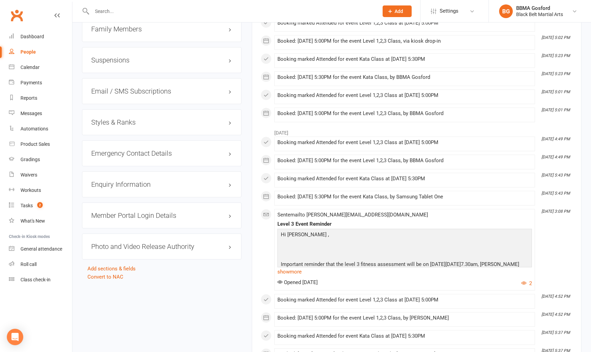
click at [143, 119] on h3 "Styles & Ranks" at bounding box center [161, 123] width 141 height 8
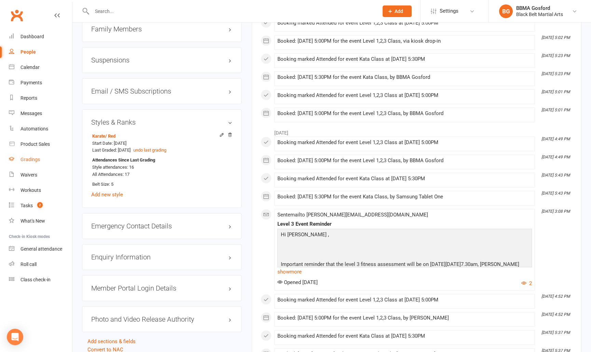
click at [25, 159] on div "Gradings" at bounding box center [30, 159] width 19 height 5
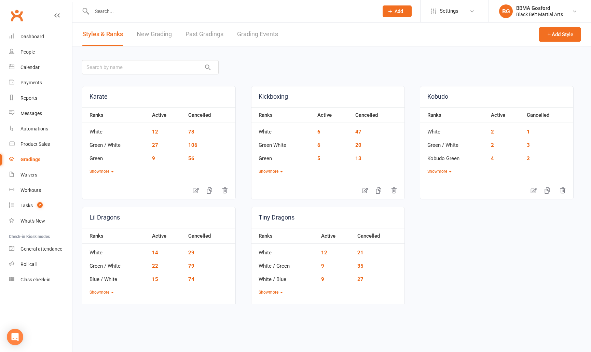
click at [156, 39] on link "New Grading" at bounding box center [154, 35] width 35 height 24
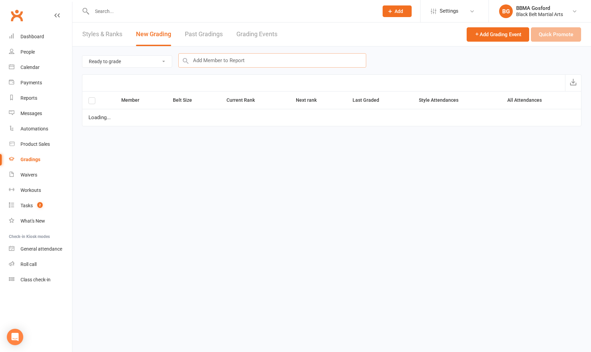
click at [203, 60] on input "text" at bounding box center [272, 60] width 188 height 14
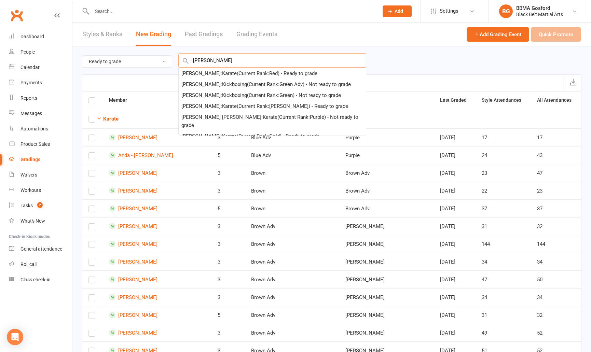
type input "jenny"
click at [203, 74] on div "Jenny Harwood : Karate (Current Rank: Red ) - Ready to grade" at bounding box center [250, 73] width 136 height 8
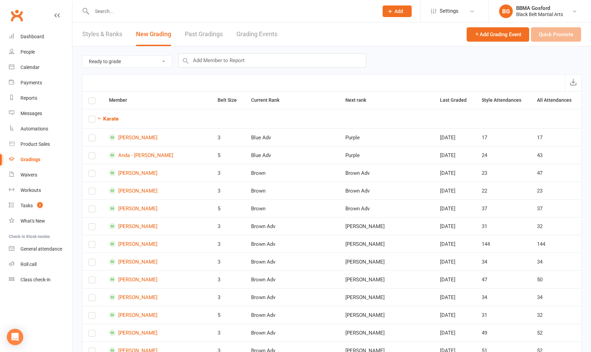
checkbox input "true"
click at [538, 34] on button "Quick Promote" at bounding box center [556, 34] width 50 height 14
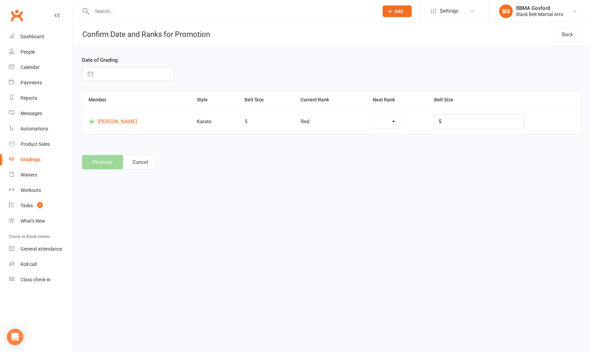
select select "7094"
click at [89, 76] on button "button" at bounding box center [90, 74] width 12 height 14
select select "6"
select select "2025"
select select "7"
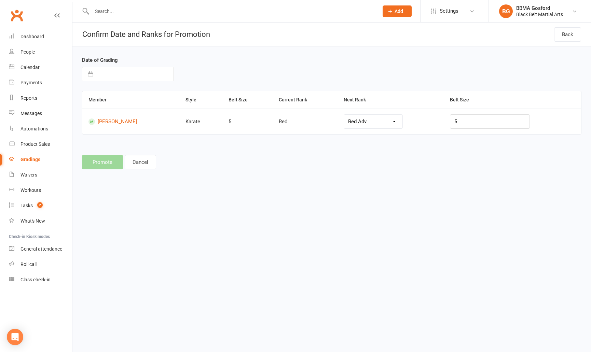
select select "2025"
select select "8"
select select "2025"
click at [136, 151] on td "13" at bounding box center [136, 152] width 13 height 13
type input "13 Aug 2025"
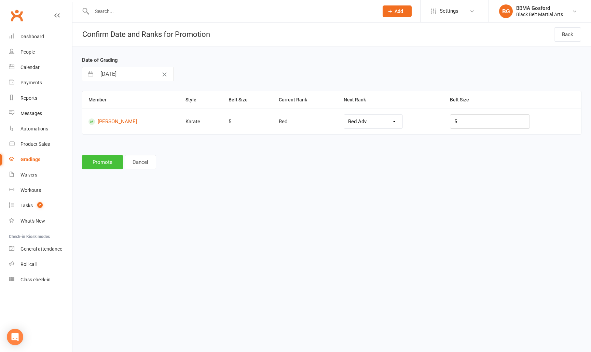
click at [107, 164] on button "Promote" at bounding box center [102, 162] width 41 height 14
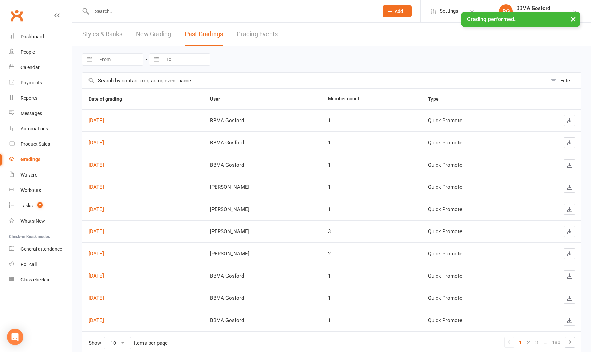
click at [114, 11] on input "text" at bounding box center [232, 11] width 284 height 10
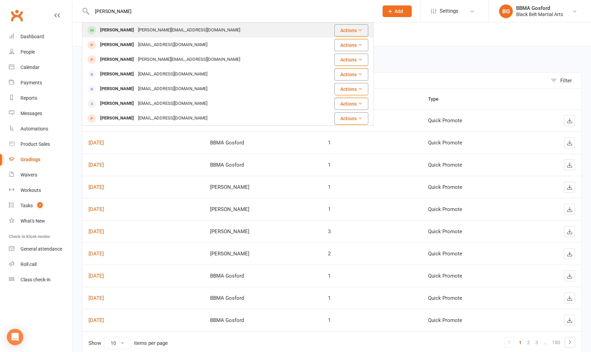
type input "jenny"
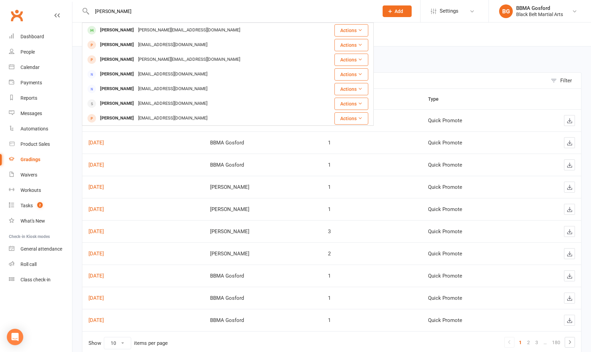
click at [115, 31] on div "Jenny Harwood" at bounding box center [117, 30] width 38 height 10
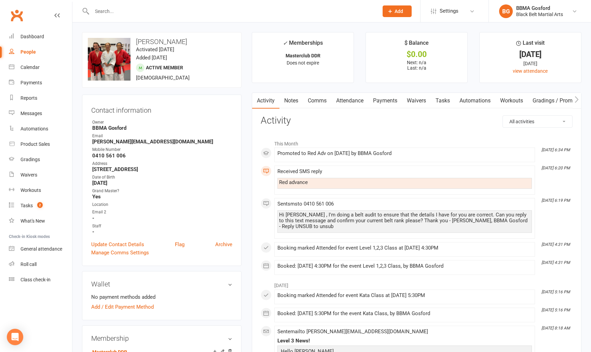
click at [315, 100] on link "Comms" at bounding box center [317, 101] width 28 height 16
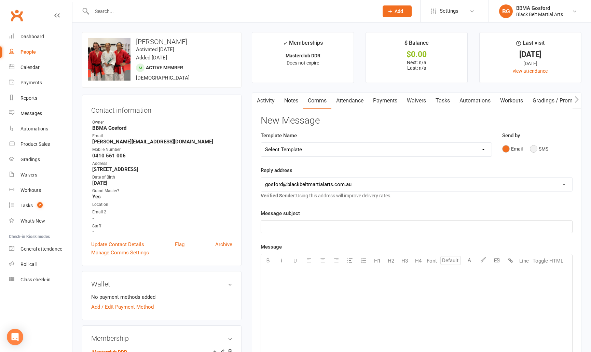
click at [538, 147] on button "SMS" at bounding box center [539, 149] width 18 height 13
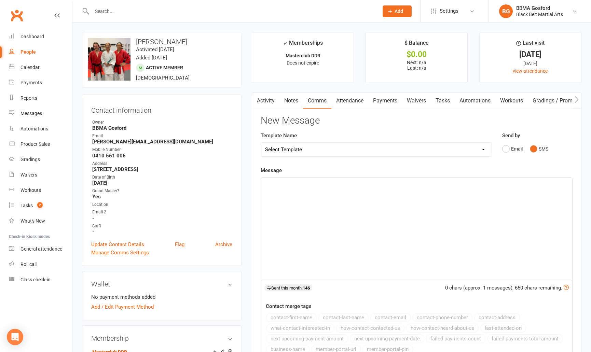
click at [443, 176] on div "Message ﻿ 0 chars (approx. 1 messages), 650 chars remaining. Sent this month: 1…" at bounding box center [417, 263] width 312 height 195
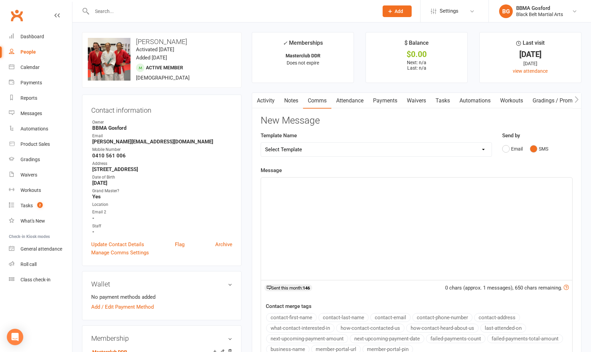
click at [444, 185] on p "﻿" at bounding box center [416, 184] width 303 height 8
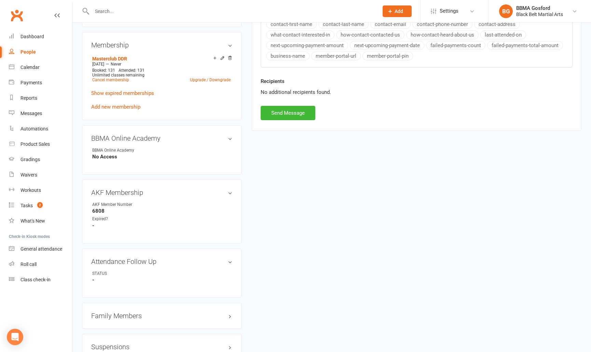
scroll to position [295, 0]
click at [288, 115] on button "Send Message" at bounding box center [288, 112] width 55 height 14
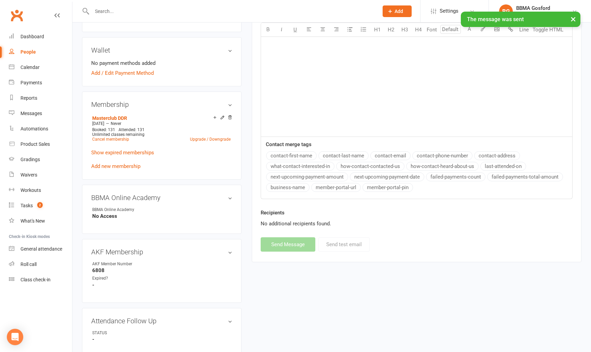
scroll to position [0, 0]
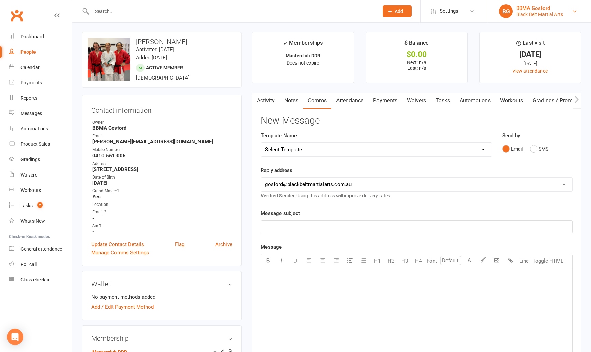
click at [528, 7] on div "BBMA Gosford" at bounding box center [540, 8] width 47 height 6
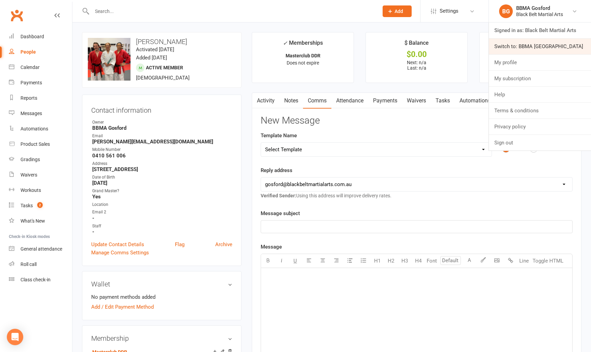
click at [524, 42] on link "Switch to: BBMA [GEOGRAPHIC_DATA]" at bounding box center [540, 47] width 102 height 16
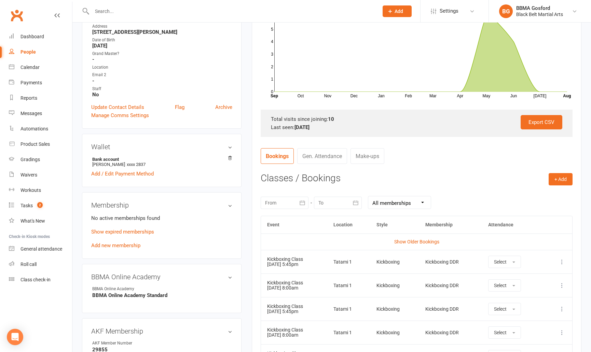
scroll to position [136, 0]
click at [561, 263] on icon at bounding box center [562, 262] width 7 height 7
click at [531, 302] on link "Remove booking" at bounding box center [532, 303] width 68 height 14
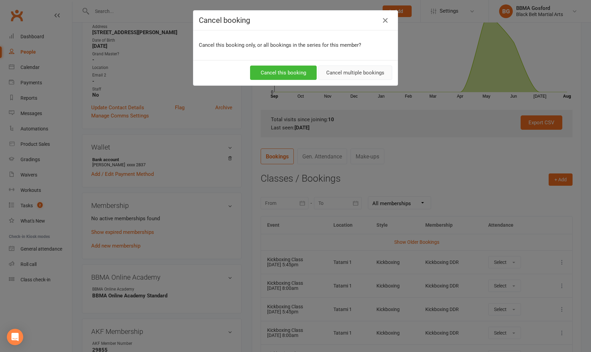
click at [348, 73] on button "Cancel multiple bookings" at bounding box center [356, 73] width 74 height 14
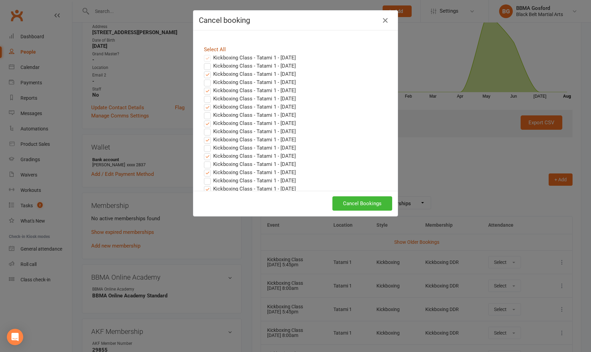
click at [215, 50] on link "Select All" at bounding box center [215, 49] width 22 height 6
checkbox input "true"
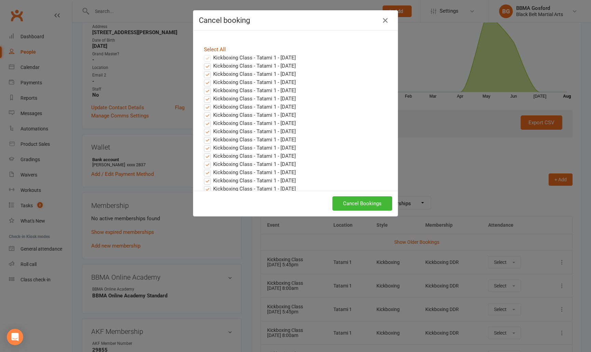
checkbox input "true"
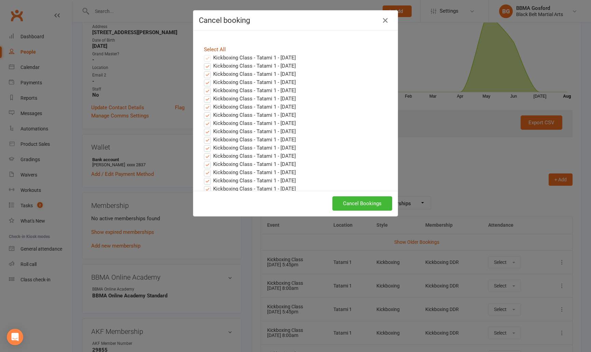
checkbox input "true"
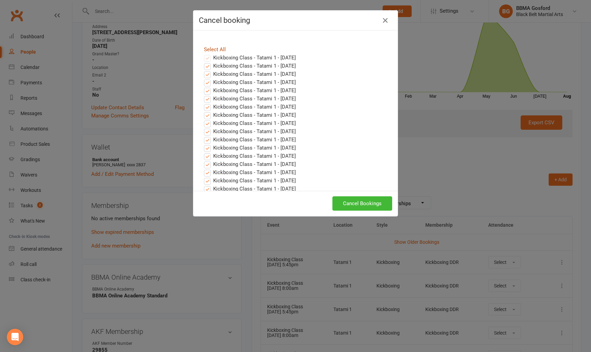
checkbox input "true"
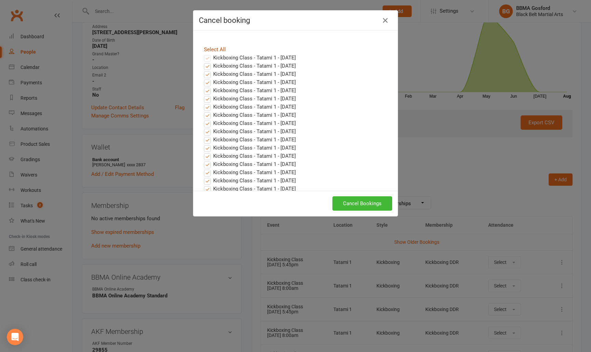
checkbox input "true"
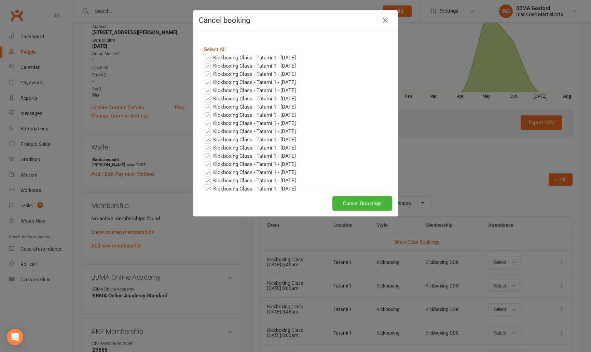
checkbox input "true"
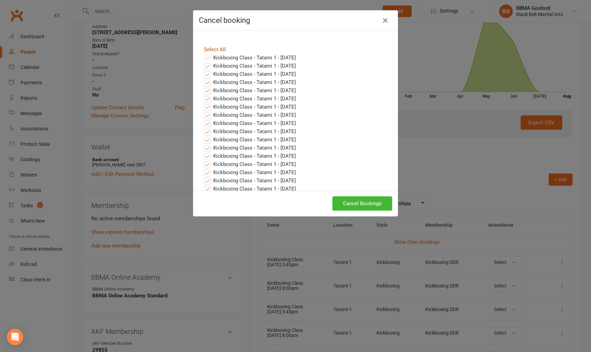
checkbox input "true"
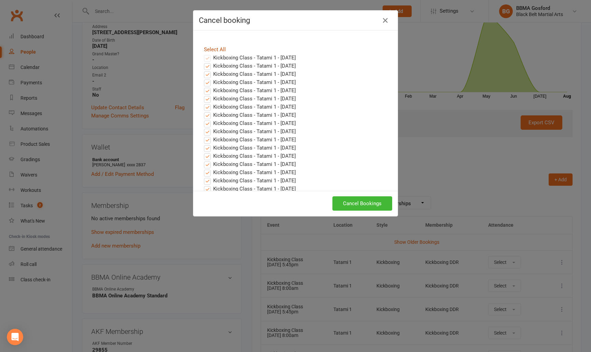
checkbox input "true"
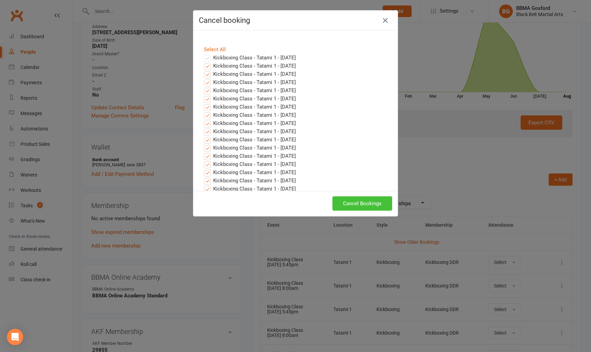
click at [360, 202] on button "Cancel Bookings" at bounding box center [363, 204] width 60 height 14
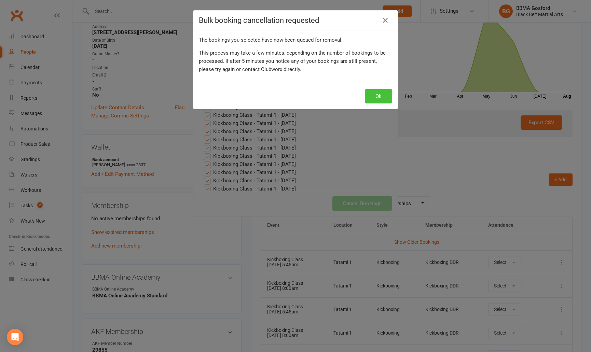
click at [378, 95] on button "Ok" at bounding box center [378, 96] width 27 height 14
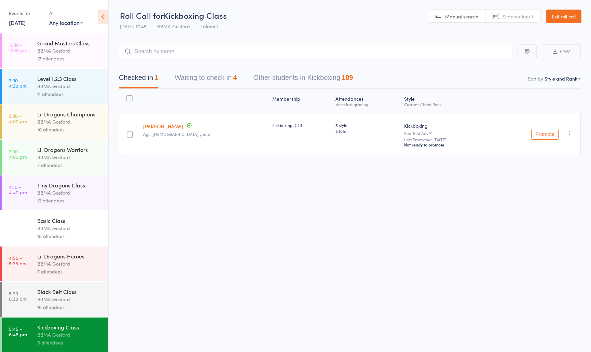
click at [185, 50] on input "search" at bounding box center [316, 52] width 394 height 16
type input "[PERSON_NAME]"
click at [168, 52] on input "search" at bounding box center [316, 52] width 394 height 16
type input "[PERSON_NAME] edm"
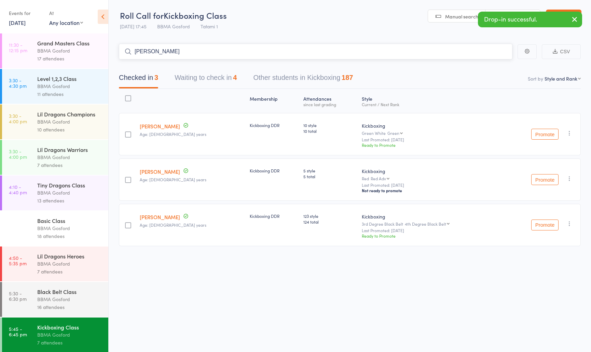
type input "[PERSON_NAME]"
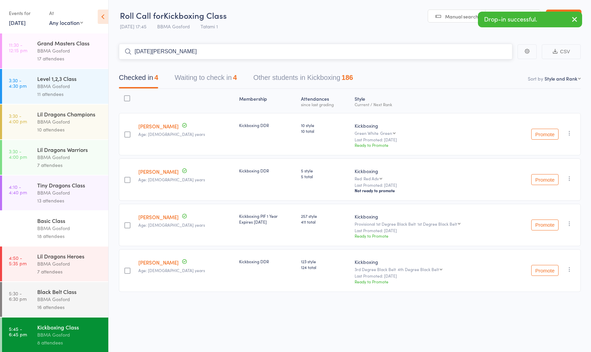
type input "[DATE][PERSON_NAME]"
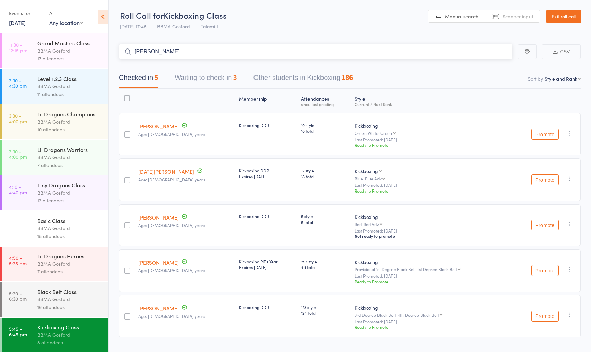
type input "[PERSON_NAME]"
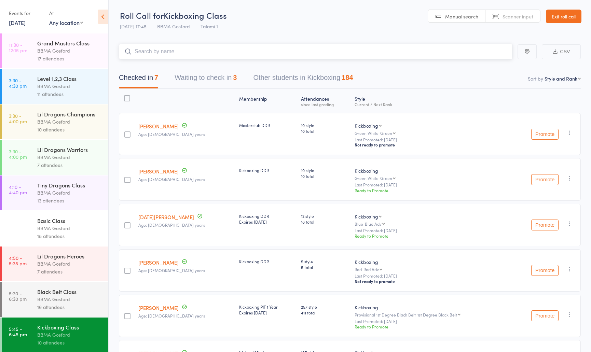
click at [161, 51] on input "search" at bounding box center [316, 52] width 394 height 16
type input "[PERSON_NAME]"
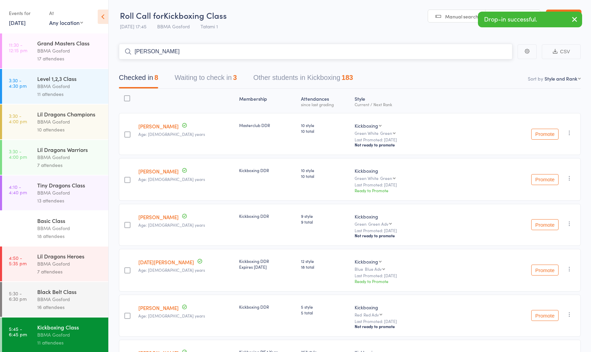
type input "[PERSON_NAME]"
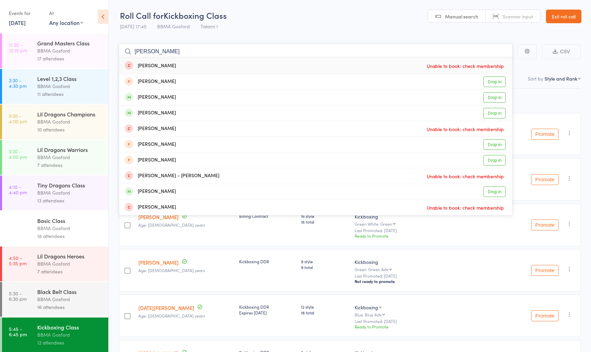
scroll to position [1, 0]
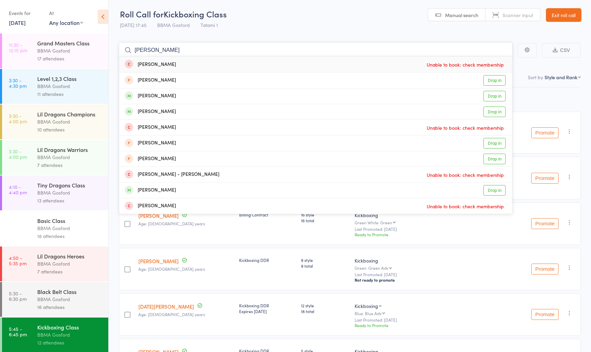
click at [174, 52] on input "[PERSON_NAME]" at bounding box center [316, 50] width 394 height 16
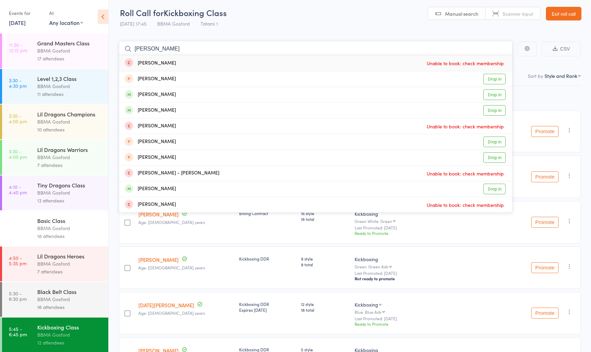
type input "[PERSON_NAME]"
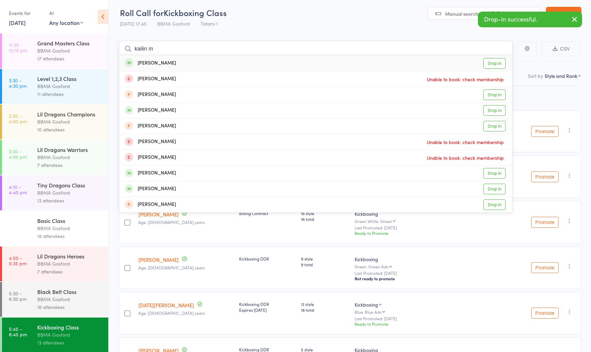
type input "kailin mc"
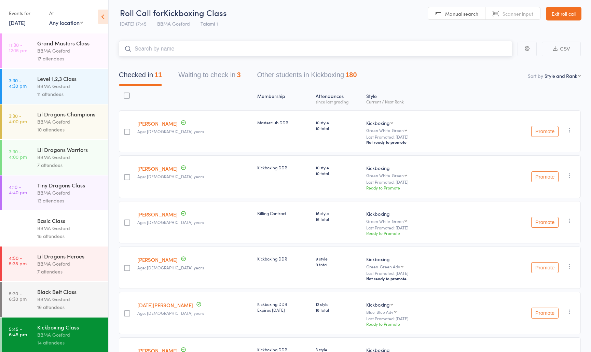
click at [188, 46] on input "search" at bounding box center [316, 49] width 394 height 16
type input "[PERSON_NAME]"
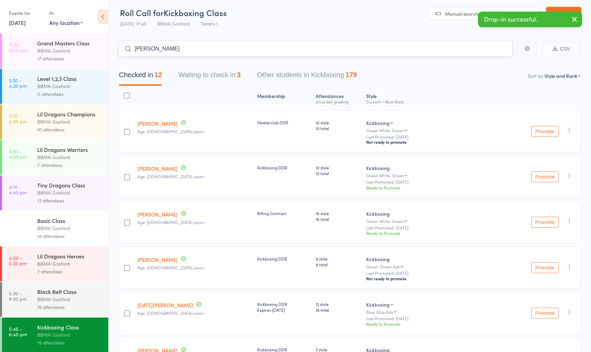
type input "[PERSON_NAME]"
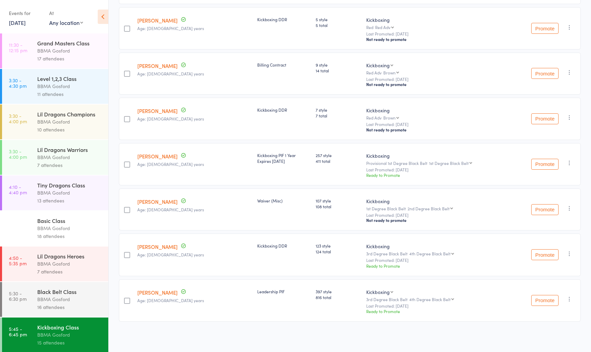
scroll to position [0, 0]
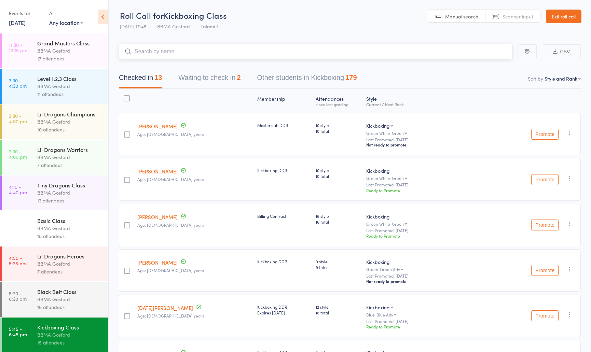
click at [185, 52] on input "search" at bounding box center [316, 52] width 394 height 16
type input "djurica"
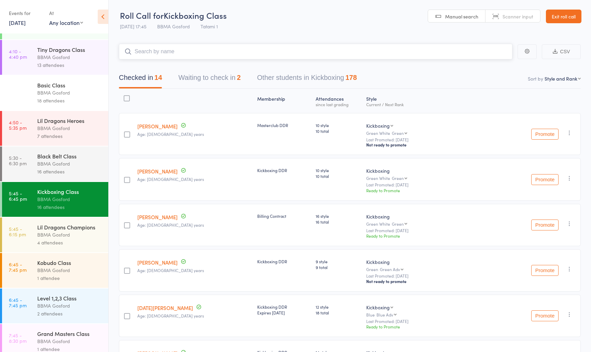
scroll to position [136, 0]
click at [69, 245] on div "4 attendees" at bounding box center [69, 243] width 65 height 8
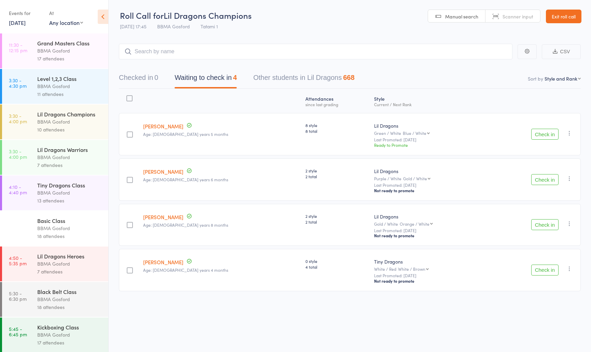
click at [544, 136] on button "Check in" at bounding box center [545, 134] width 27 height 11
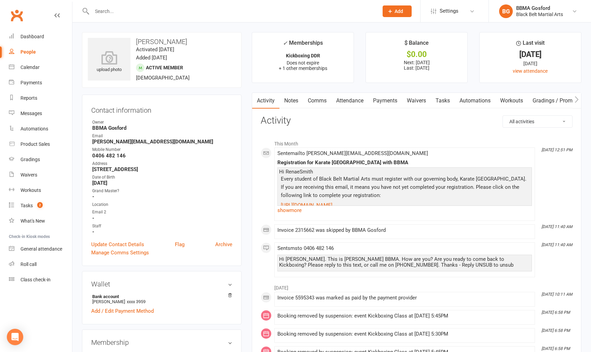
click at [389, 102] on link "Payments" at bounding box center [386, 101] width 34 height 16
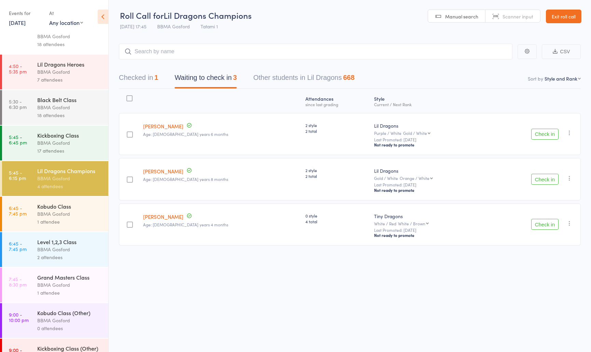
scroll to position [193, 0]
click at [49, 245] on div "Level 1,2,3 Class" at bounding box center [69, 242] width 65 height 8
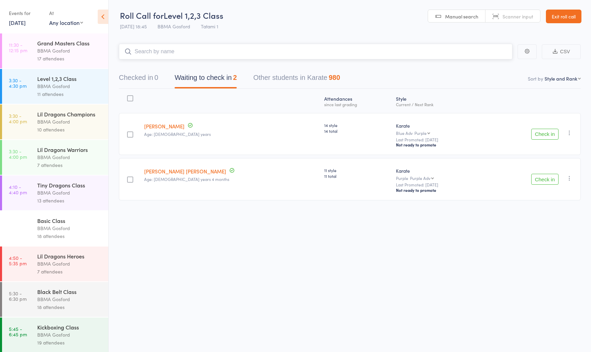
click at [199, 55] on input "search" at bounding box center [316, 52] width 394 height 16
type input "[PERSON_NAME] [PERSON_NAME]"
click at [152, 80] on button "Checked in 1" at bounding box center [138, 79] width 39 height 18
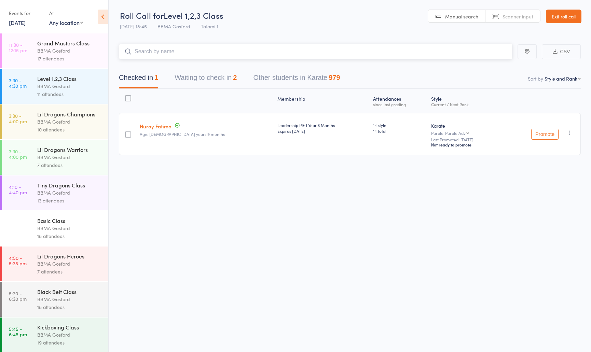
click at [155, 52] on input "search" at bounding box center [316, 52] width 394 height 16
type input "azura"
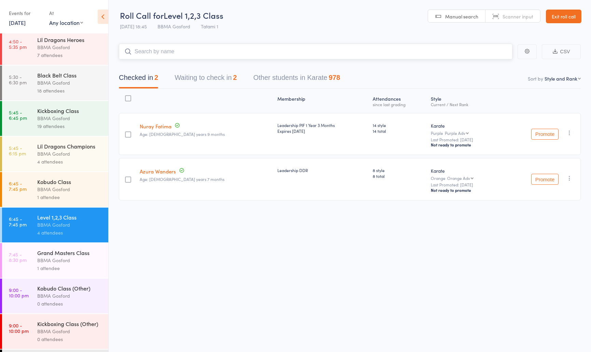
scroll to position [215, 0]
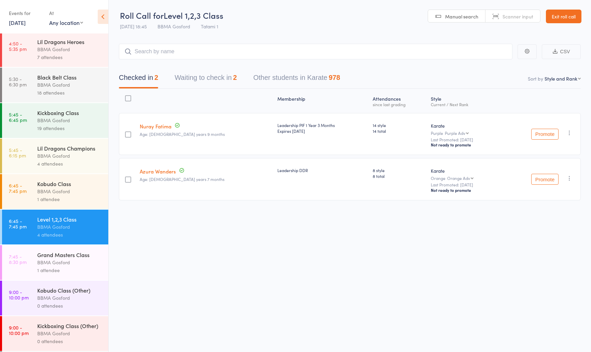
click at [69, 81] on div "Black Belt Class" at bounding box center [69, 78] width 65 height 8
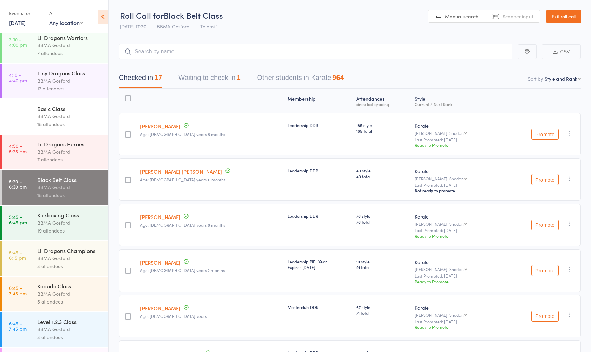
scroll to position [124, 0]
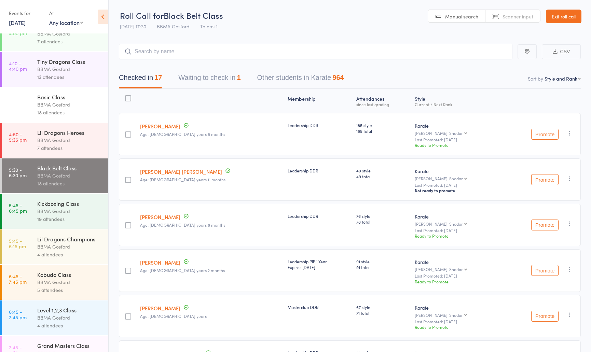
click at [80, 321] on div "BBMA Gosford" at bounding box center [69, 318] width 65 height 8
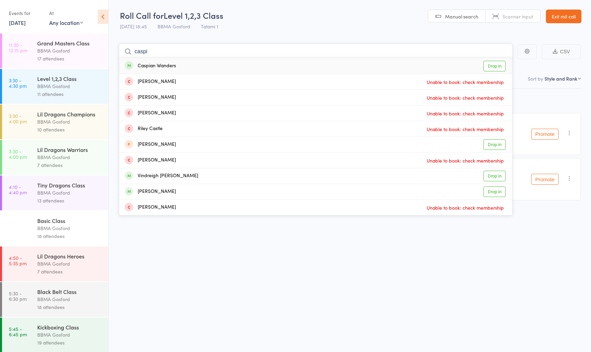
type input "caspi"
click at [202, 66] on div "Caspian Wanders Drop in" at bounding box center [315, 66] width 393 height 16
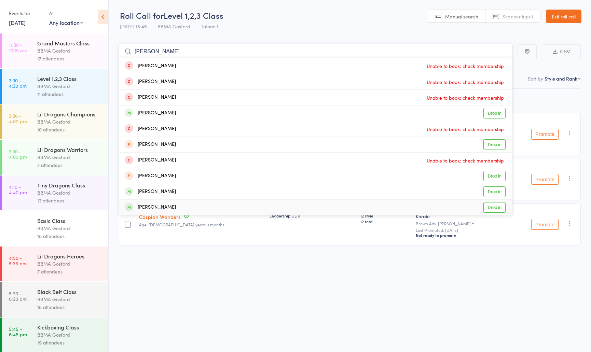
type input "[PERSON_NAME]"
click at [184, 205] on div "[PERSON_NAME] Drop in" at bounding box center [315, 207] width 393 height 15
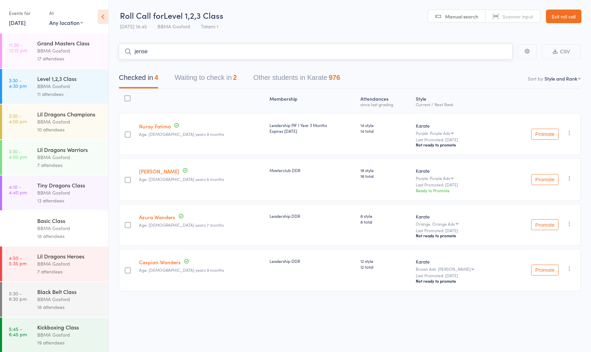
type input "[PERSON_NAME]"
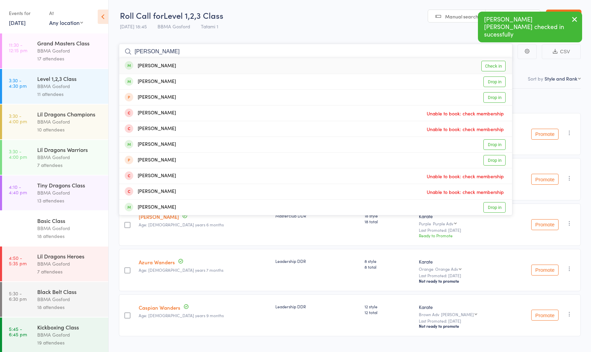
type input "[PERSON_NAME]"
click at [215, 61] on div "[PERSON_NAME] Check in" at bounding box center [315, 66] width 393 height 16
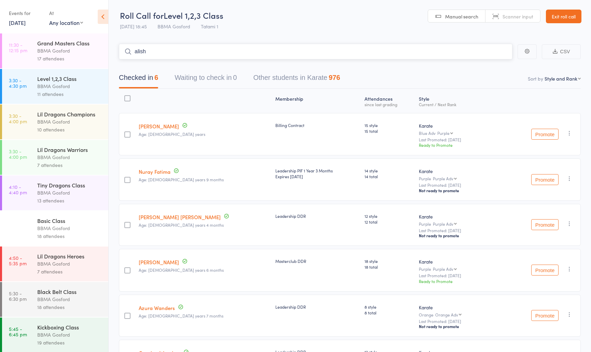
type input "[PERSON_NAME]"
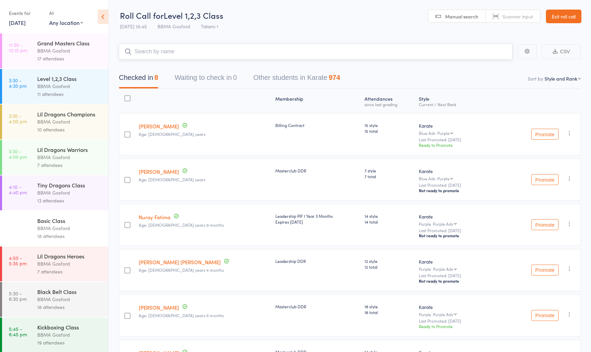
click at [209, 53] on input "search" at bounding box center [316, 52] width 394 height 16
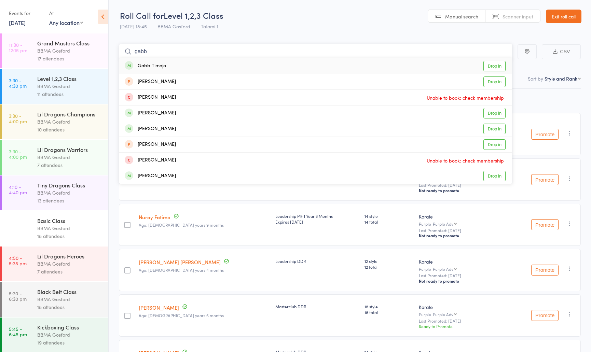
type input "gabb"
click at [160, 68] on div "Gabb Timajo" at bounding box center [145, 66] width 41 height 8
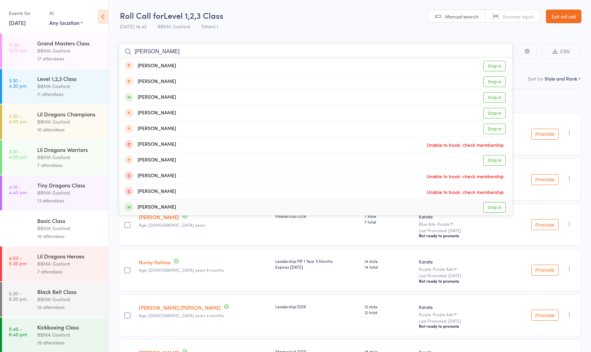
type input "[PERSON_NAME]"
drag, startPoint x: 208, startPoint y: 202, endPoint x: 199, endPoint y: 190, distance: 15.5
click at [208, 202] on div "[PERSON_NAME] Drop in" at bounding box center [315, 207] width 393 height 15
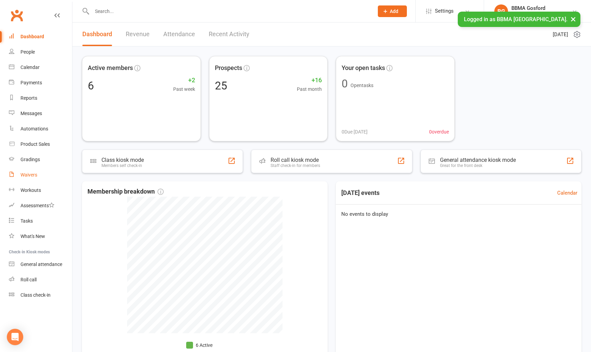
click at [35, 176] on div "Waivers" at bounding box center [29, 174] width 17 height 5
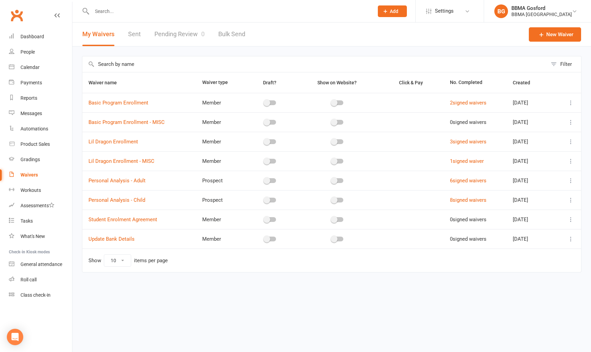
click at [170, 36] on link "Pending Review 0" at bounding box center [180, 35] width 50 height 24
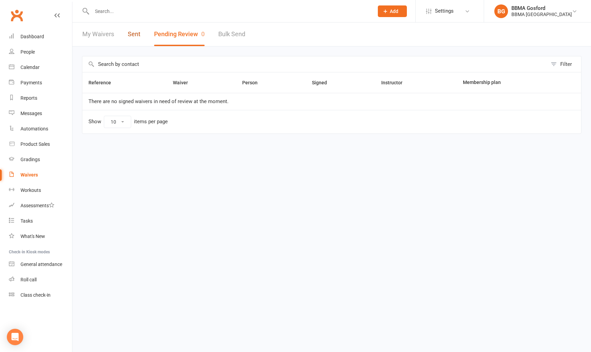
click at [132, 38] on link "Sent" at bounding box center [134, 35] width 13 height 24
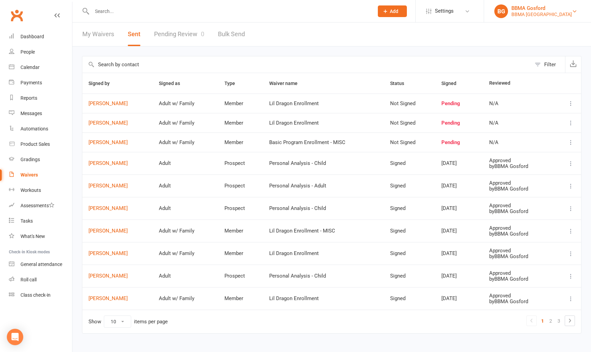
click at [526, 11] on div "BBMA Gosford" at bounding box center [542, 8] width 61 height 6
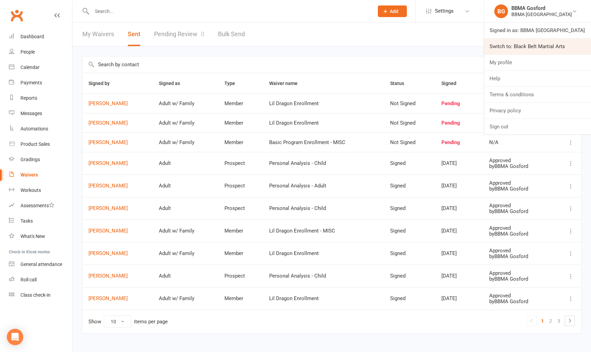
click at [502, 42] on link "Switch to: Black Belt Martial Arts" at bounding box center [537, 47] width 107 height 16
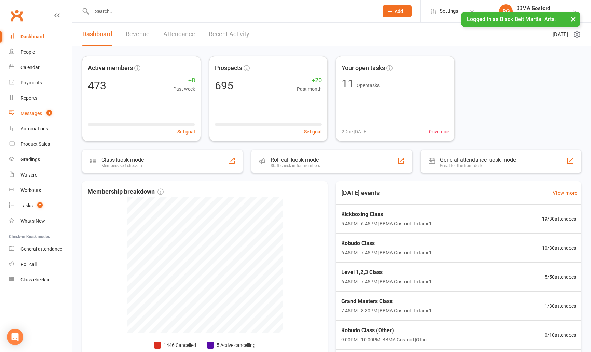
click at [48, 110] on link "Messages 1" at bounding box center [40, 113] width 63 height 15
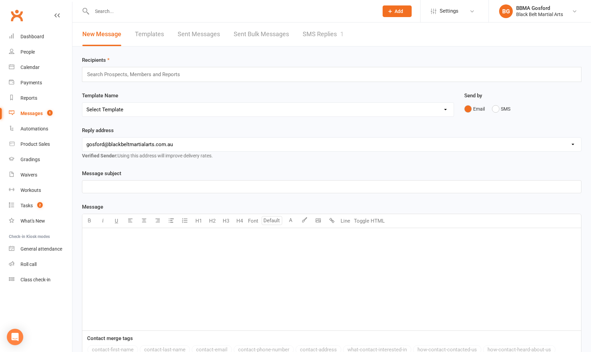
click at [316, 38] on link "SMS Replies 1" at bounding box center [323, 35] width 41 height 24
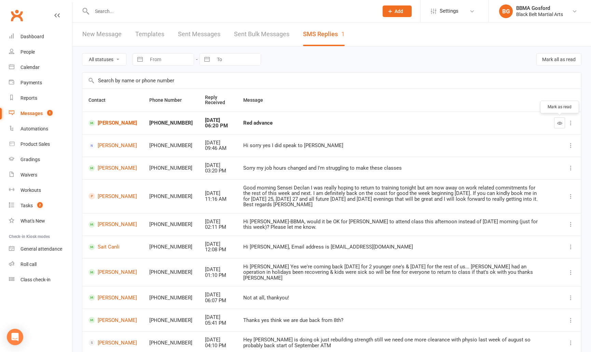
click at [557, 123] on button "button" at bounding box center [560, 123] width 11 height 11
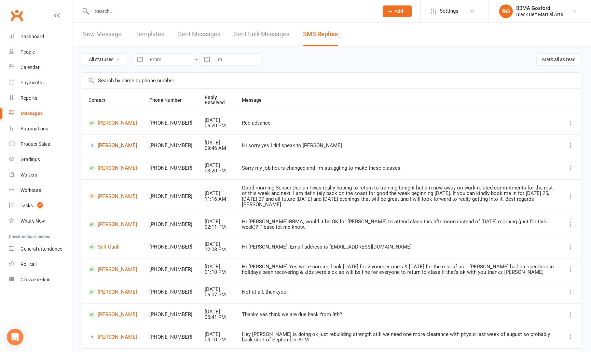
click at [106, 143] on link "[PERSON_NAME]" at bounding box center [113, 146] width 49 height 6
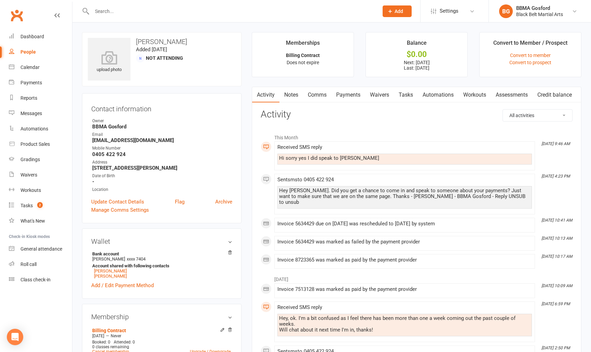
click at [348, 93] on link "Payments" at bounding box center [349, 95] width 34 height 16
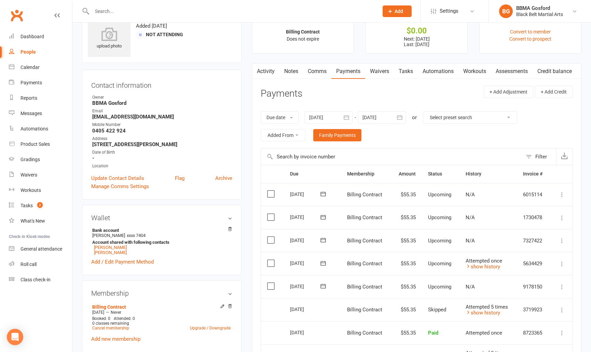
scroll to position [26, 0]
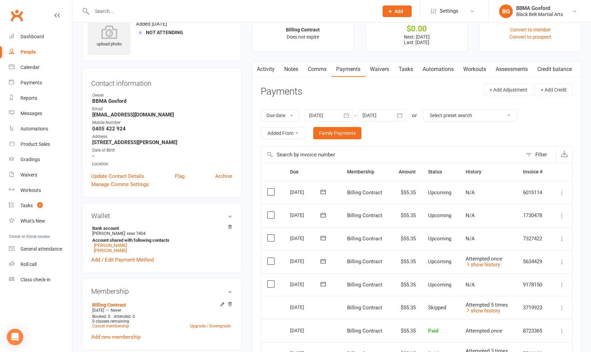
click at [262, 70] on link "Activity" at bounding box center [265, 70] width 27 height 16
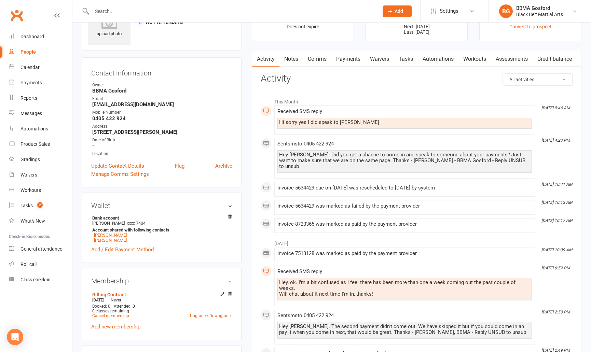
scroll to position [37, 0]
click at [122, 12] on input "text" at bounding box center [232, 11] width 284 height 10
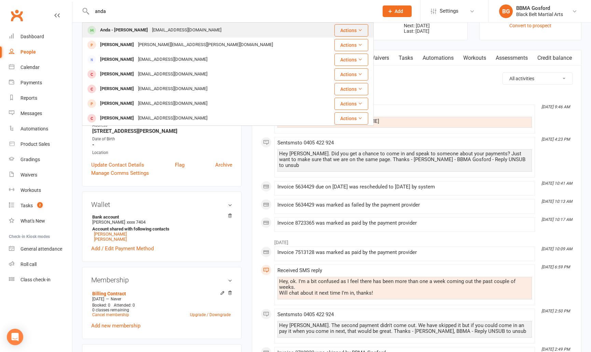
type input "anda"
click at [120, 32] on div "Anda - [PERSON_NAME]" at bounding box center [124, 30] width 52 height 10
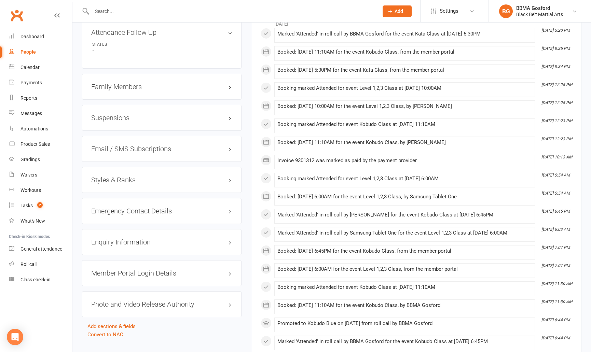
scroll to position [561, 0]
click at [152, 185] on div "Styles & Ranks" at bounding box center [162, 179] width 160 height 26
click at [144, 179] on h3 "Styles & Ranks" at bounding box center [161, 180] width 141 height 8
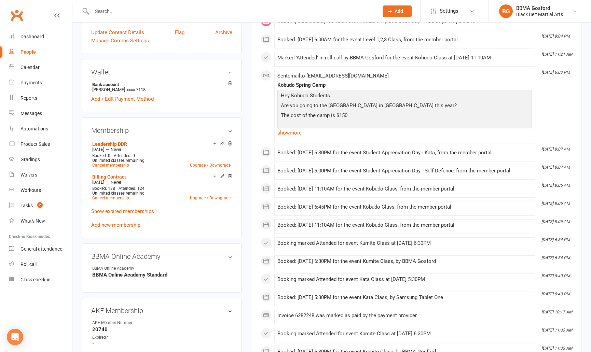
scroll to position [0, 0]
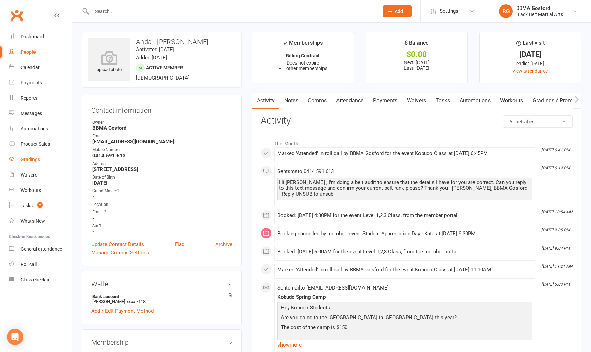
click at [37, 160] on div "Gradings" at bounding box center [30, 159] width 19 height 5
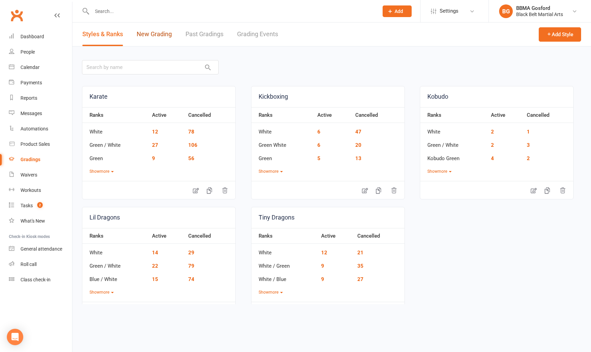
drag, startPoint x: 155, startPoint y: 38, endPoint x: 159, endPoint y: 39, distance: 4.2
click at [155, 38] on link "New Grading" at bounding box center [154, 35] width 35 height 24
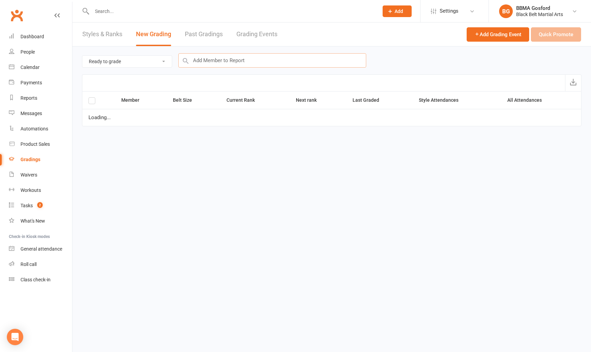
click at [219, 59] on input "text" at bounding box center [272, 60] width 188 height 14
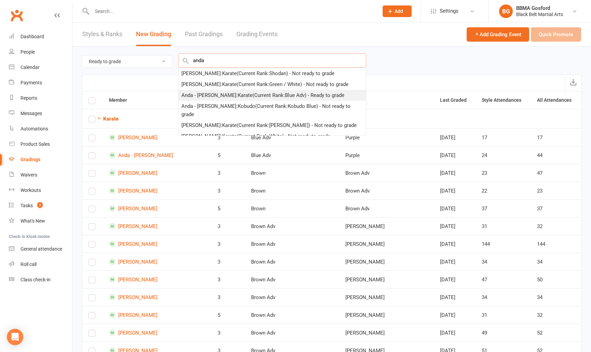
type input "anda"
click at [224, 95] on div "Anda - [PERSON_NAME] : Karate (Current Rank: Blue Adv ) - Ready to grade" at bounding box center [263, 95] width 163 height 8
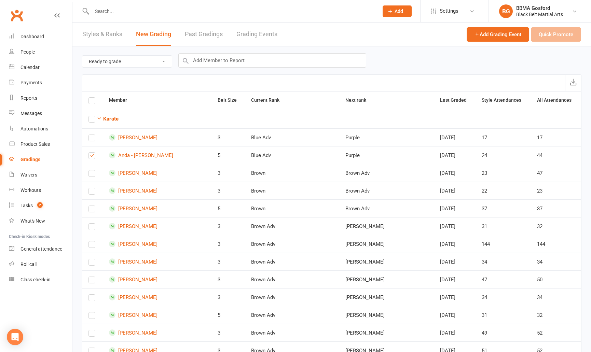
checkbox input "true"
click at [558, 37] on button "Quick Promote" at bounding box center [556, 34] width 50 height 14
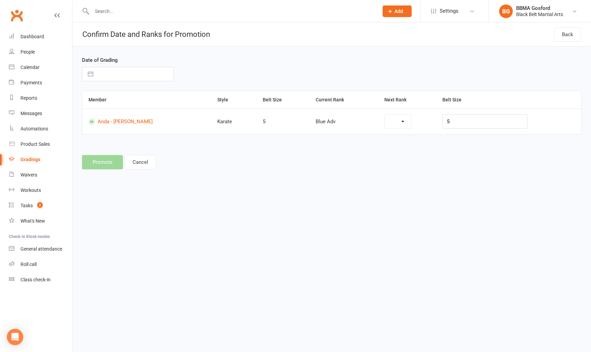
select select "7087"
select select "6"
select select "2025"
select select "7"
select select "2025"
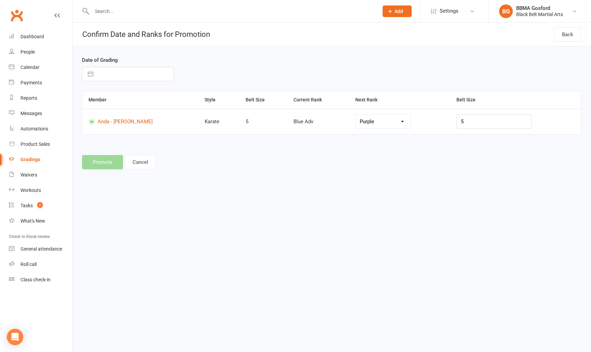
select select "8"
select select "2025"
click at [136, 78] on input "text" at bounding box center [135, 74] width 77 height 14
click at [135, 151] on td "13" at bounding box center [136, 152] width 13 height 13
type input "[DATE]"
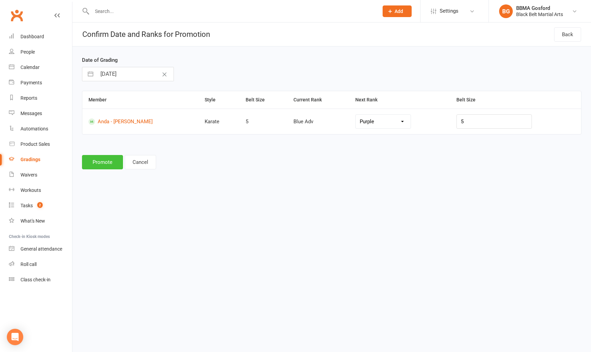
click at [103, 167] on button "Promote" at bounding box center [102, 162] width 41 height 14
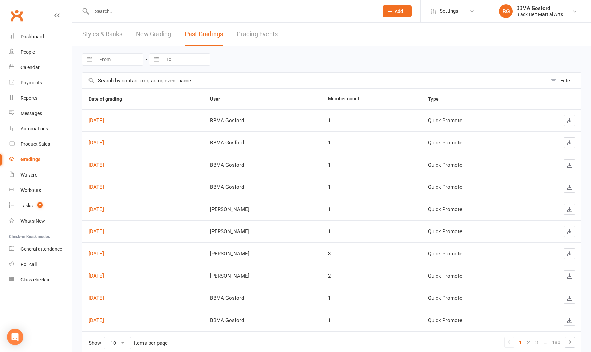
click at [17, 17] on link "Clubworx" at bounding box center [16, 15] width 17 height 17
